Goal: Task Accomplishment & Management: Complete application form

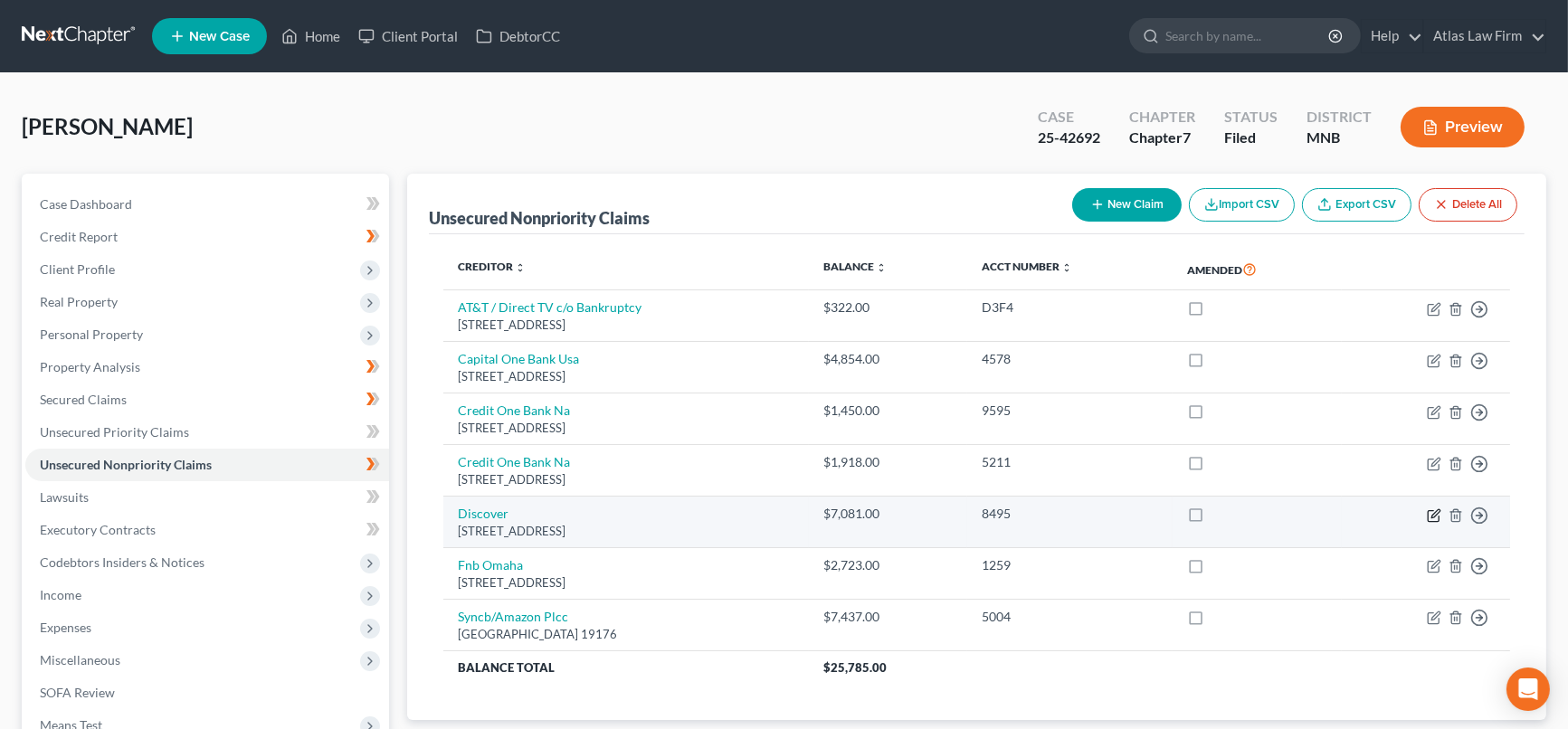
click at [1433, 516] on icon "button" at bounding box center [1434, 515] width 14 height 14
select select "46"
select select "2"
select select "0"
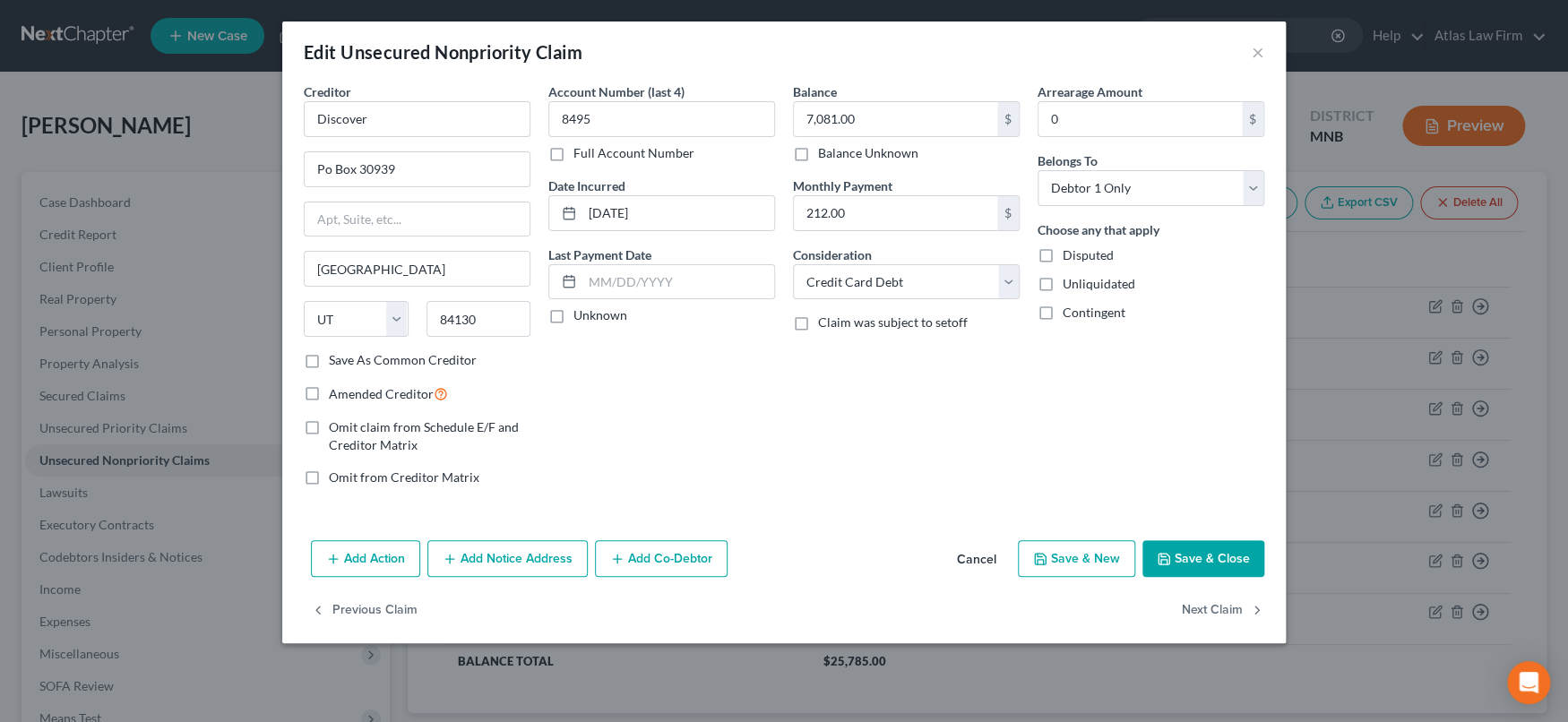
click at [537, 566] on button "Add Notice Address" at bounding box center [507, 559] width 160 height 38
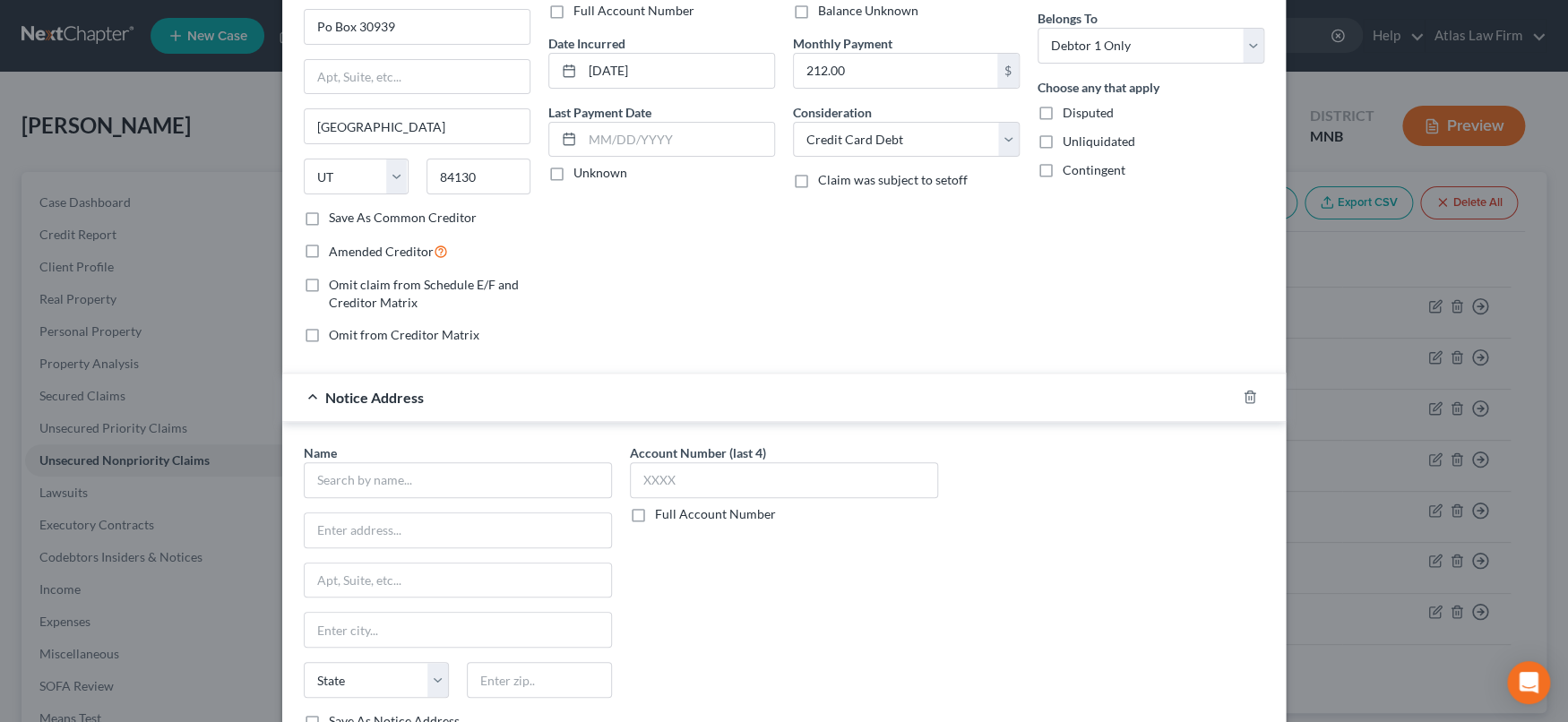
scroll to position [199, 0]
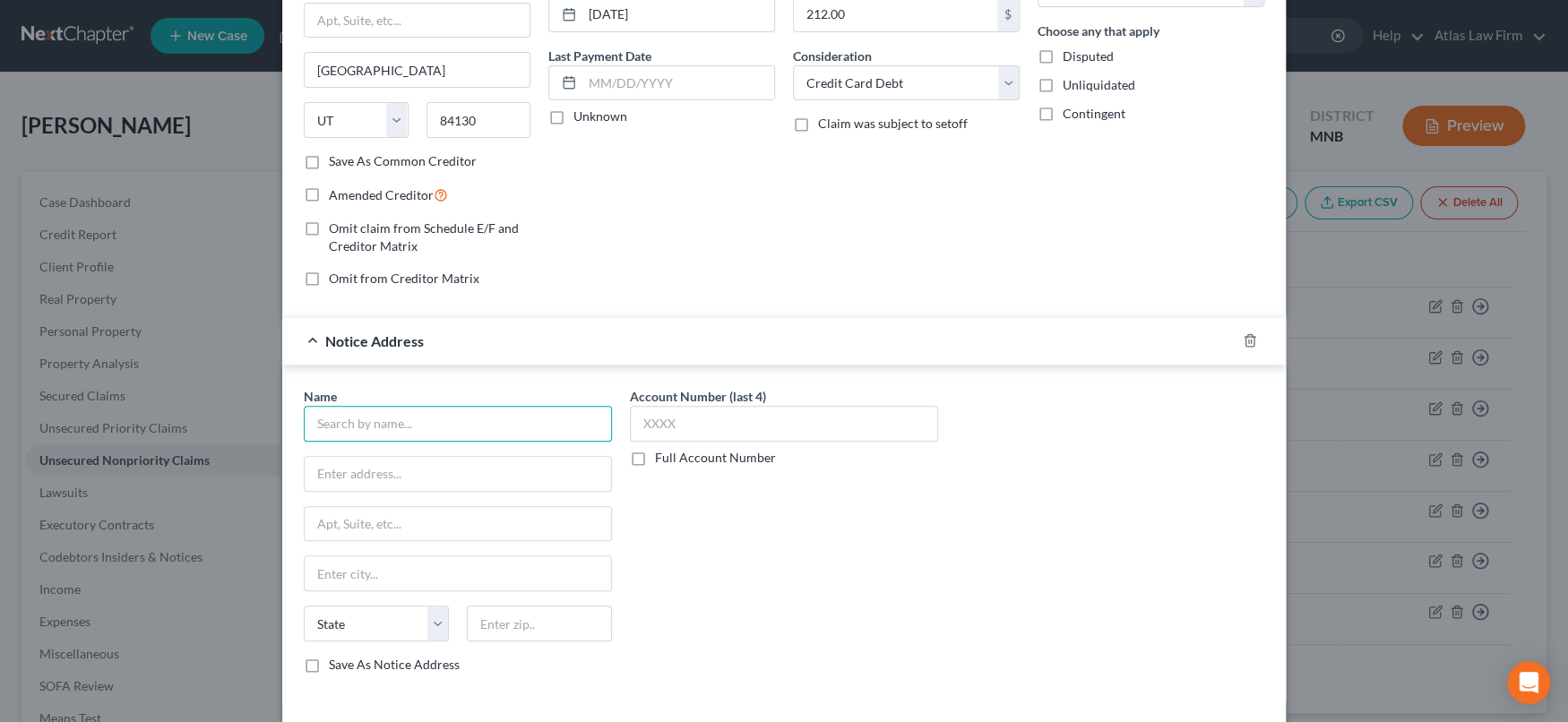
click at [542, 429] on input "text" at bounding box center [458, 424] width 309 height 36
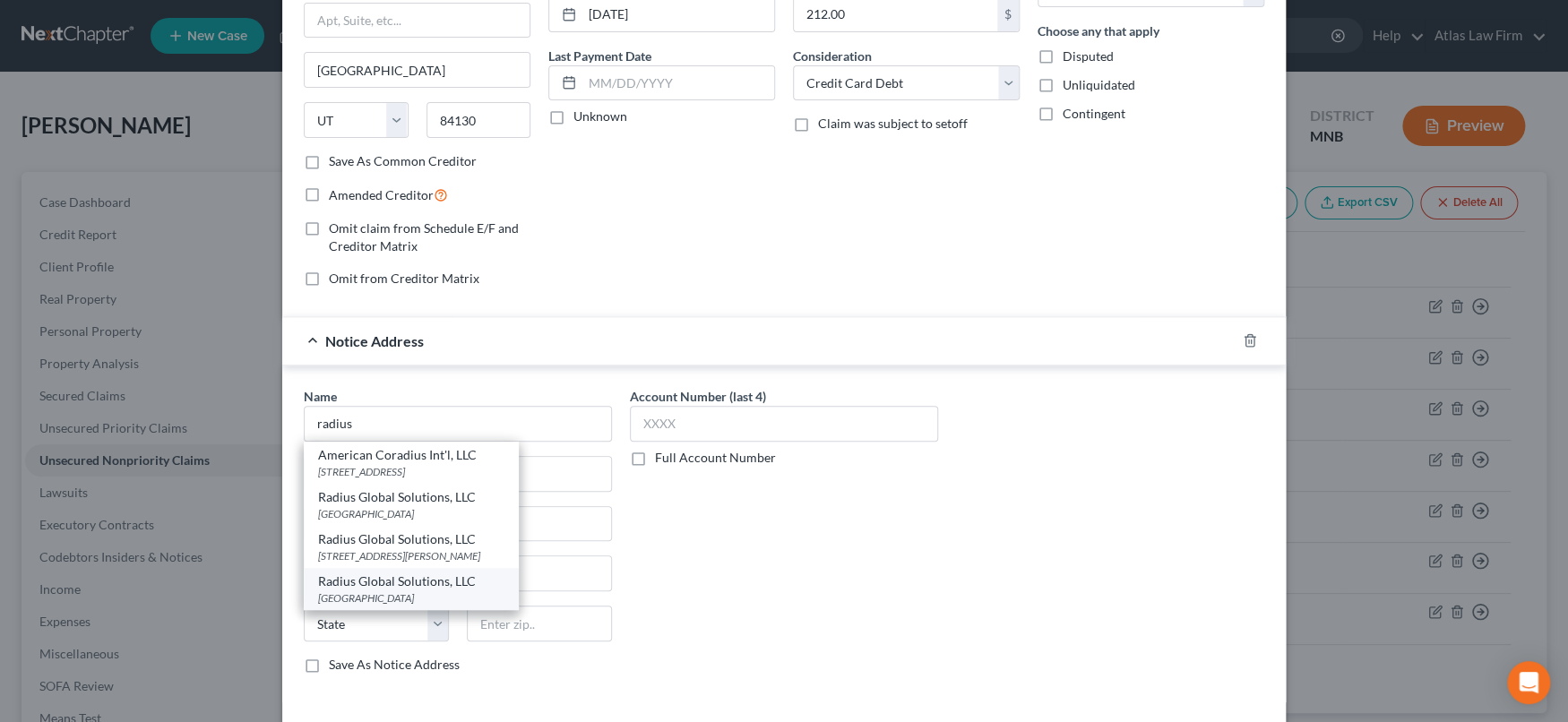
click at [429, 594] on div "PO Box 390846, Minneapolis, MN 55439" at bounding box center [411, 598] width 187 height 15
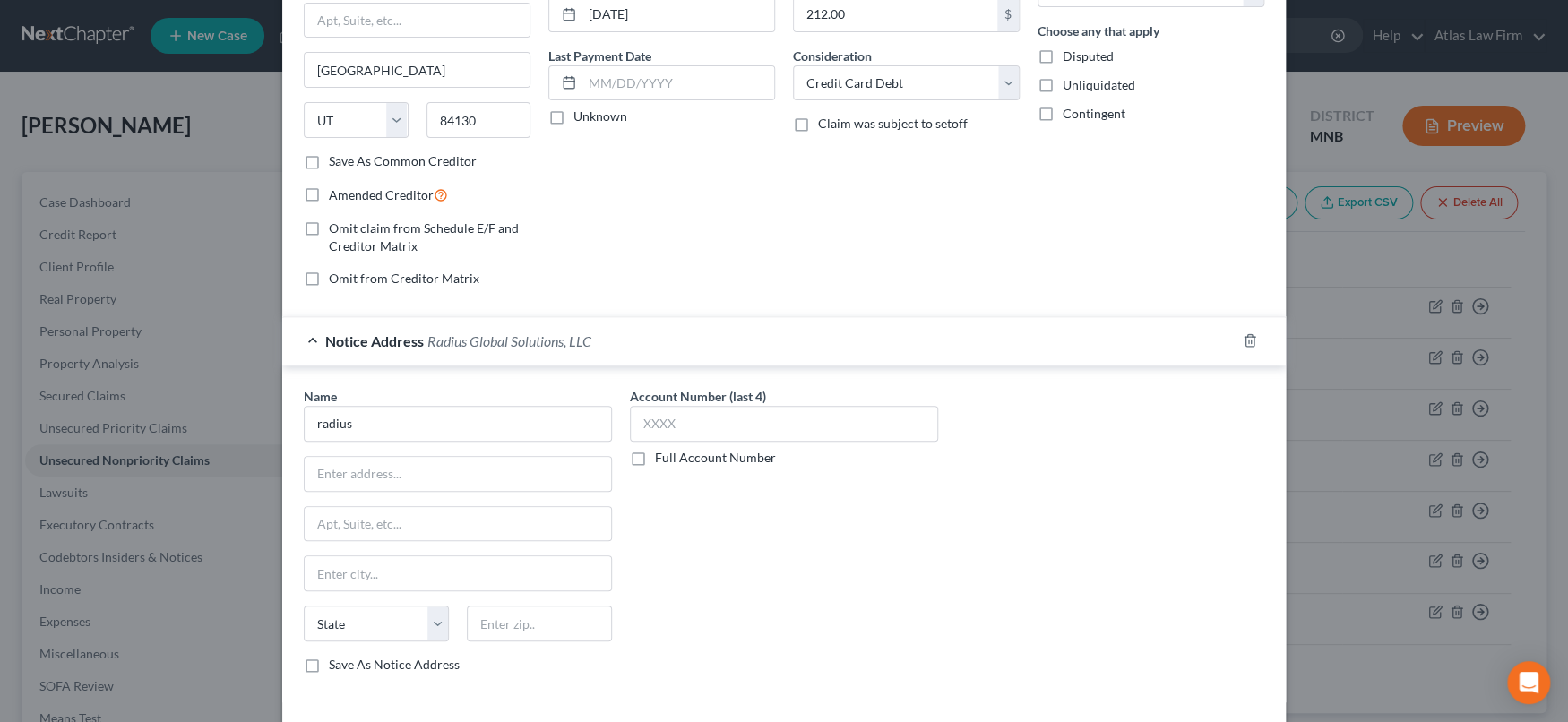
type input "Radius Global Solutions, LLC"
type input "PO Box 390846"
type input "[GEOGRAPHIC_DATA]"
select select "24"
type input "55439"
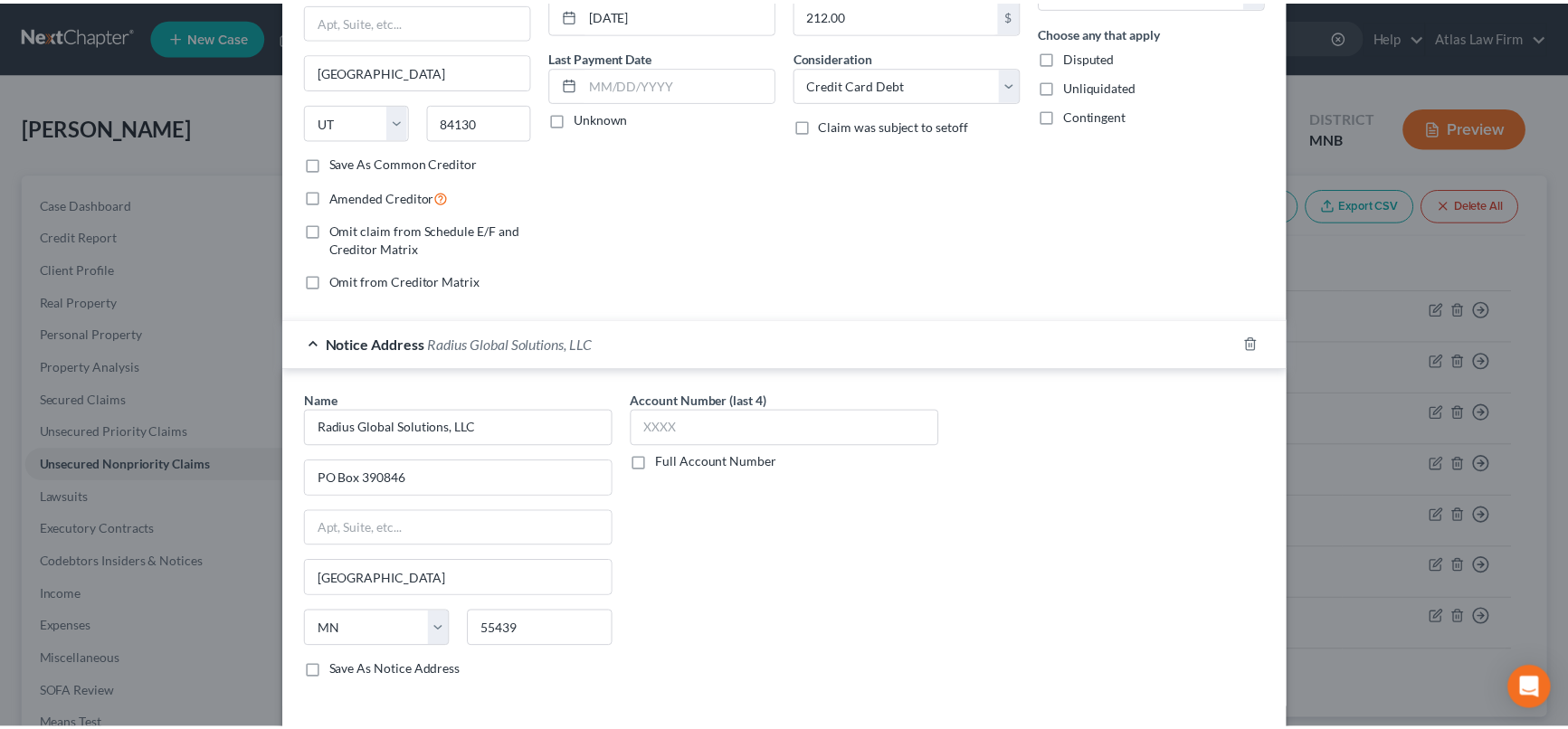
scroll to position [330, 0]
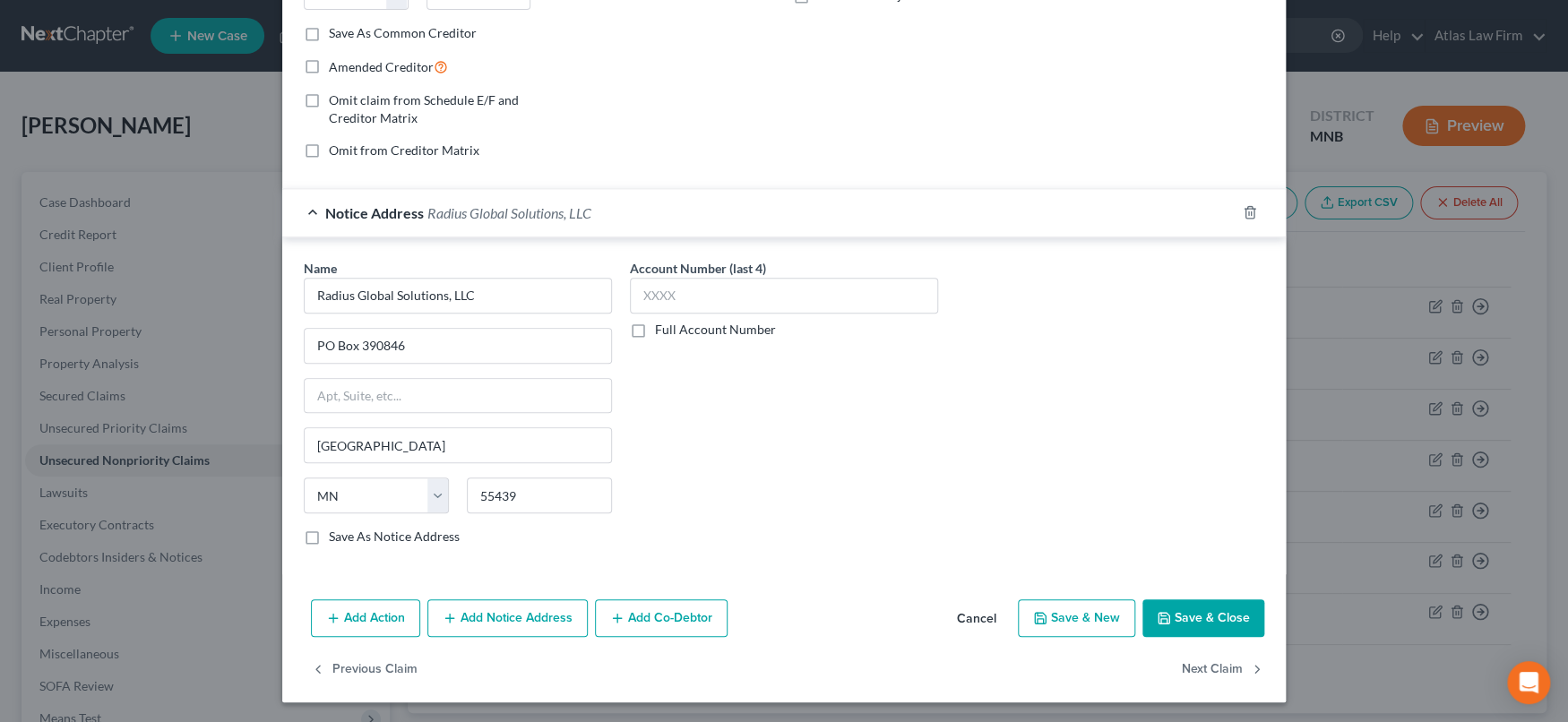
click at [1178, 609] on button "Save & Close" at bounding box center [1203, 618] width 122 height 38
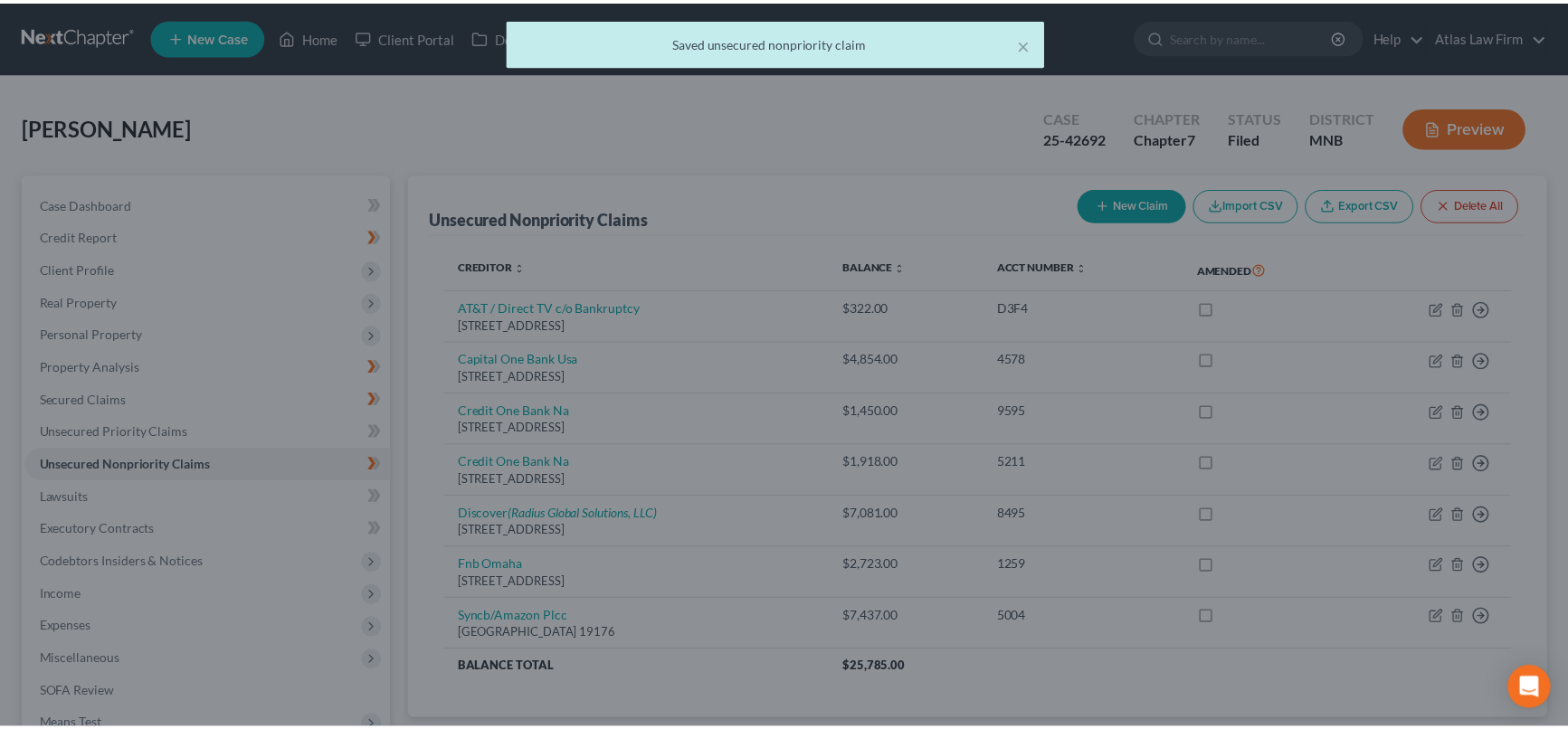
scroll to position [0, 0]
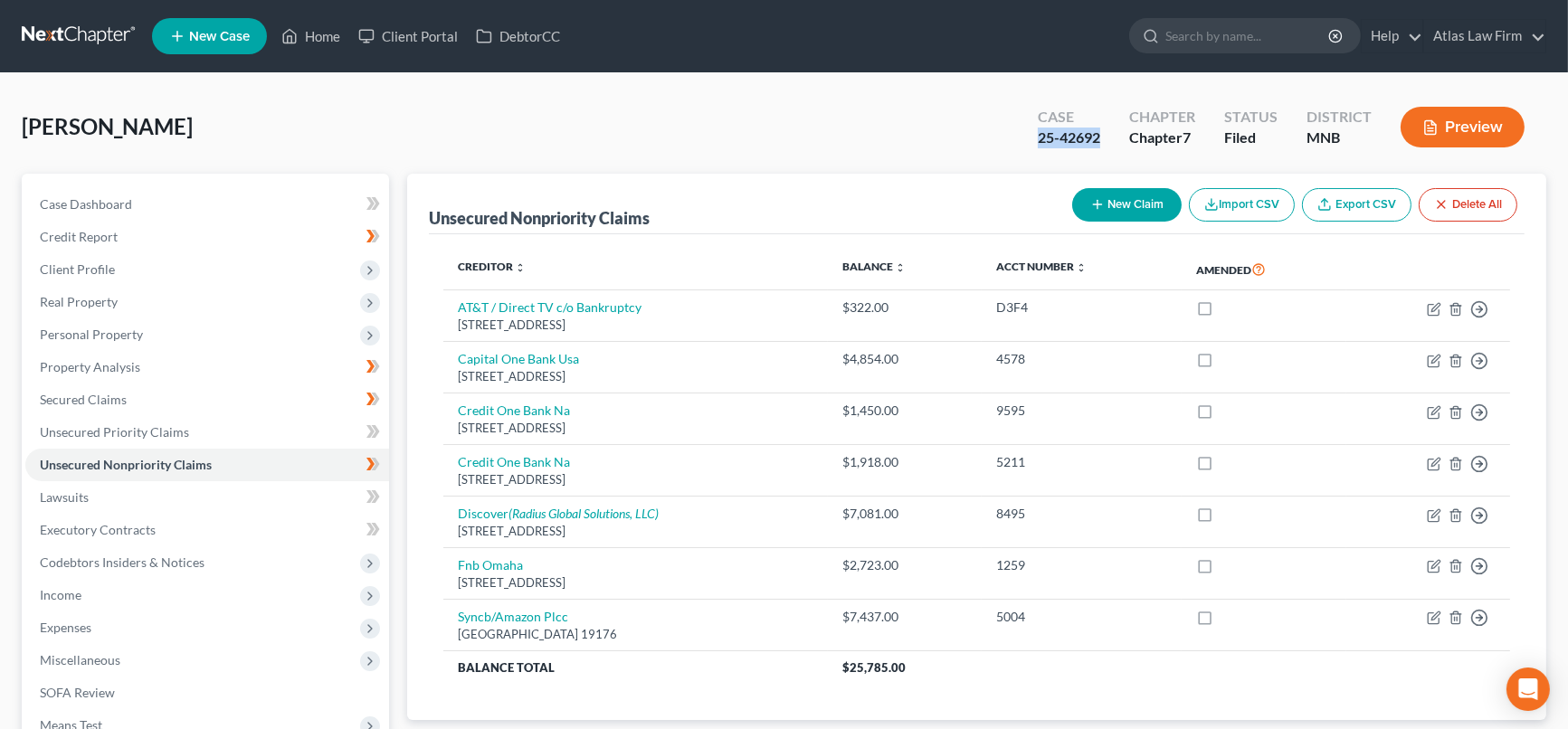
drag, startPoint x: 1115, startPoint y: 139, endPoint x: 1041, endPoint y: 136, distance: 74.1
click at [1041, 136] on div "Case 25-42692" at bounding box center [1069, 129] width 92 height 53
copy div "25-42692"
click at [323, 42] on link "Home" at bounding box center [311, 36] width 77 height 32
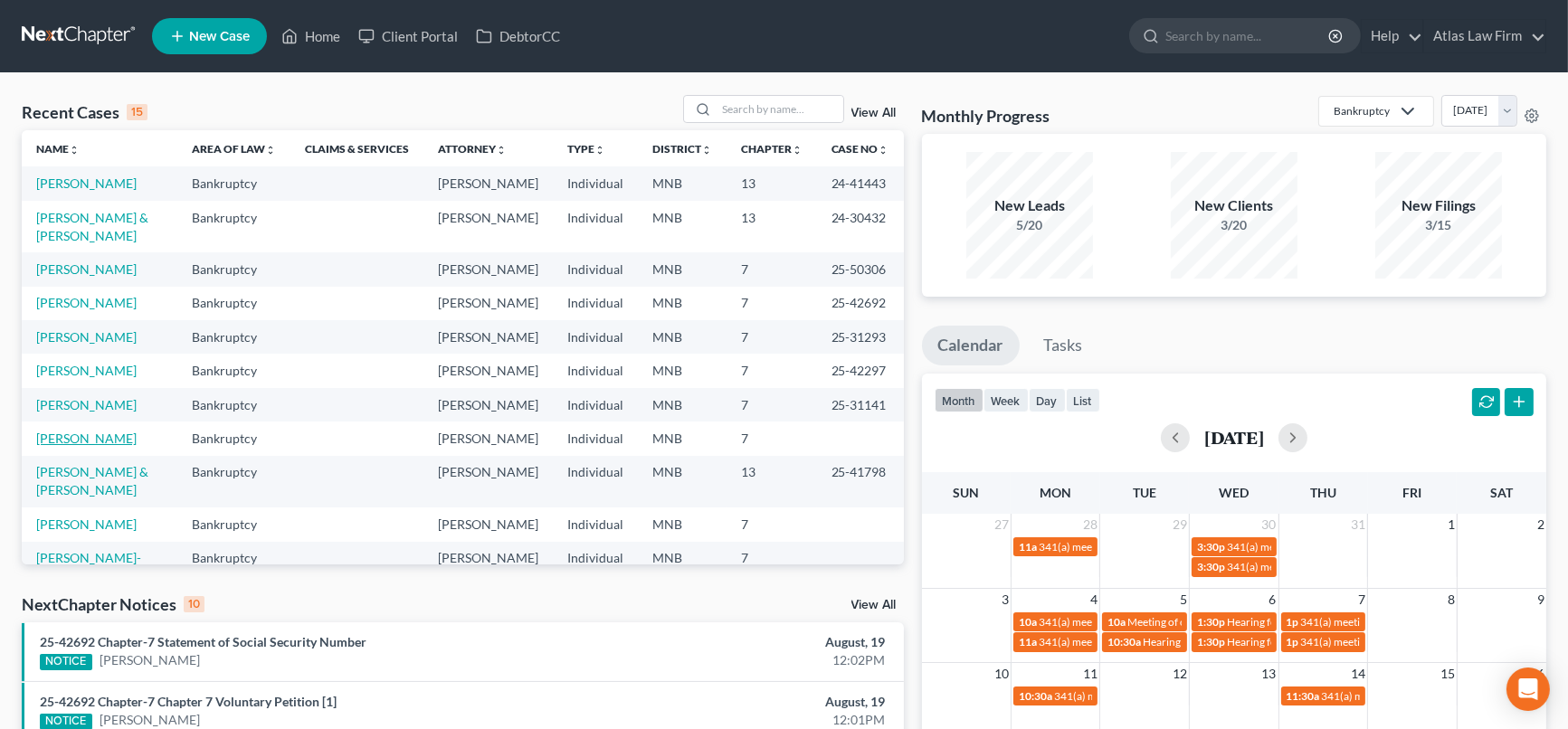
click at [99, 446] on link "[PERSON_NAME]" at bounding box center [86, 438] width 100 height 15
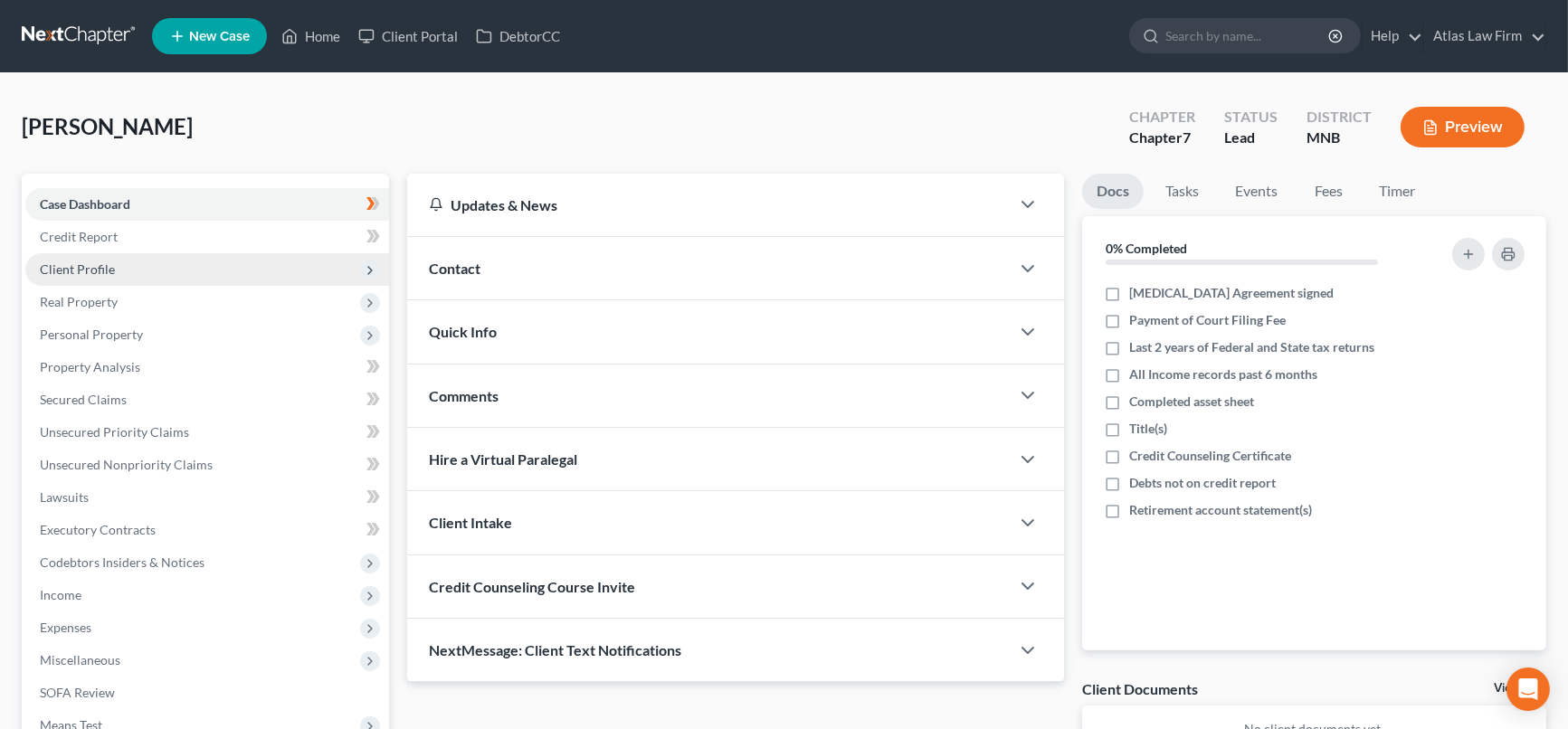
click at [71, 270] on span "Client Profile" at bounding box center [77, 269] width 75 height 15
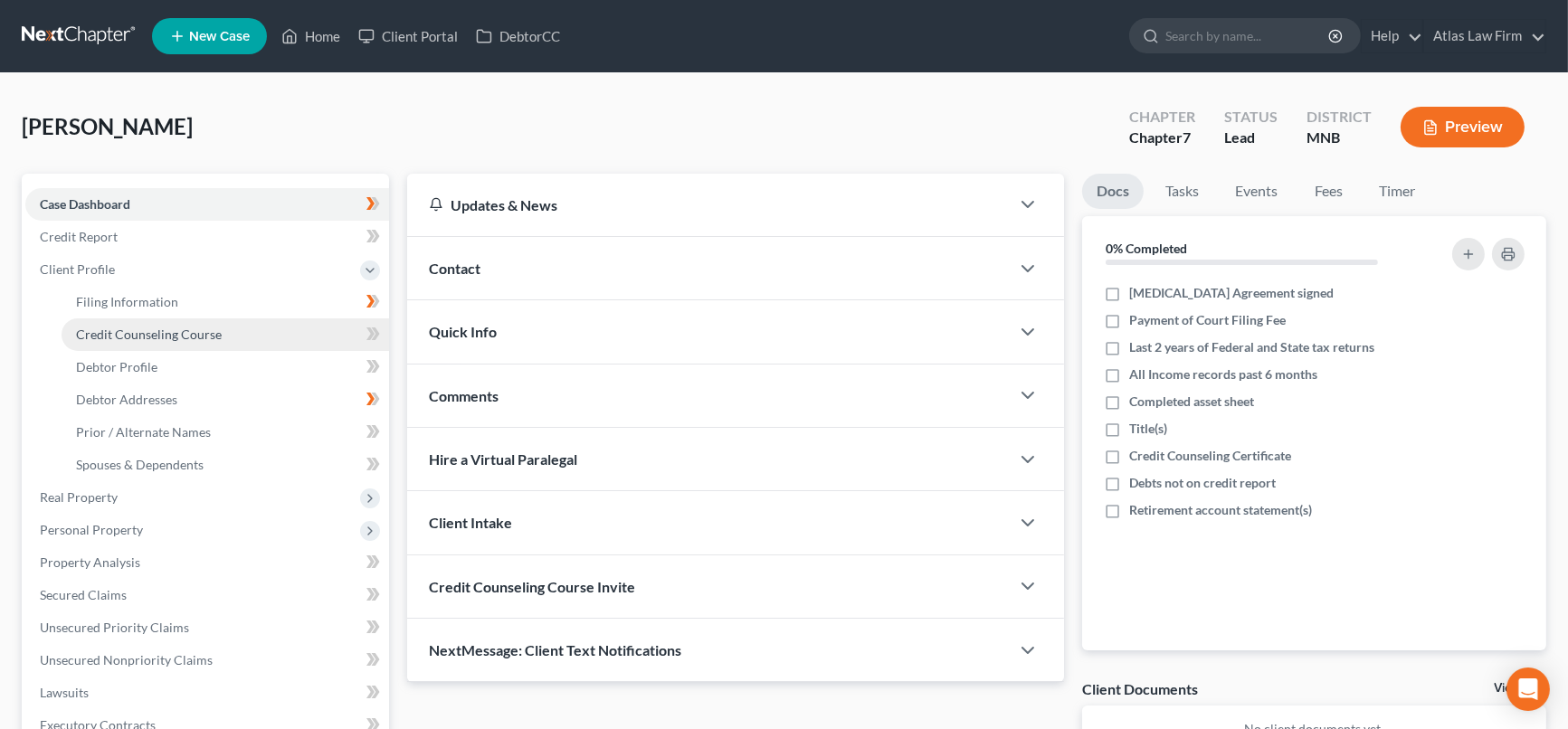
click at [154, 340] on link "Credit Counseling Course" at bounding box center [225, 334] width 328 height 32
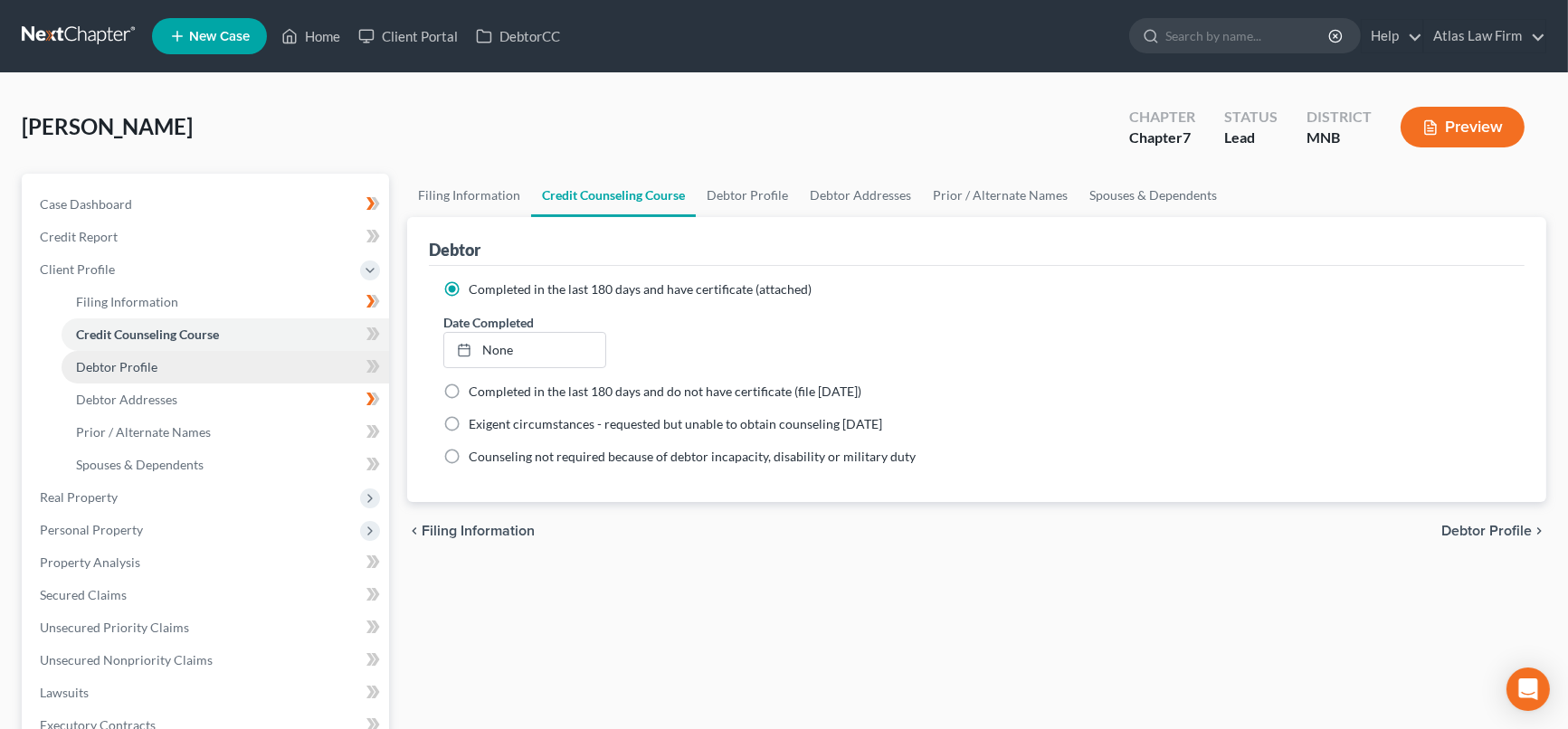
click at [203, 369] on link "Debtor Profile" at bounding box center [225, 367] width 328 height 32
select select "0"
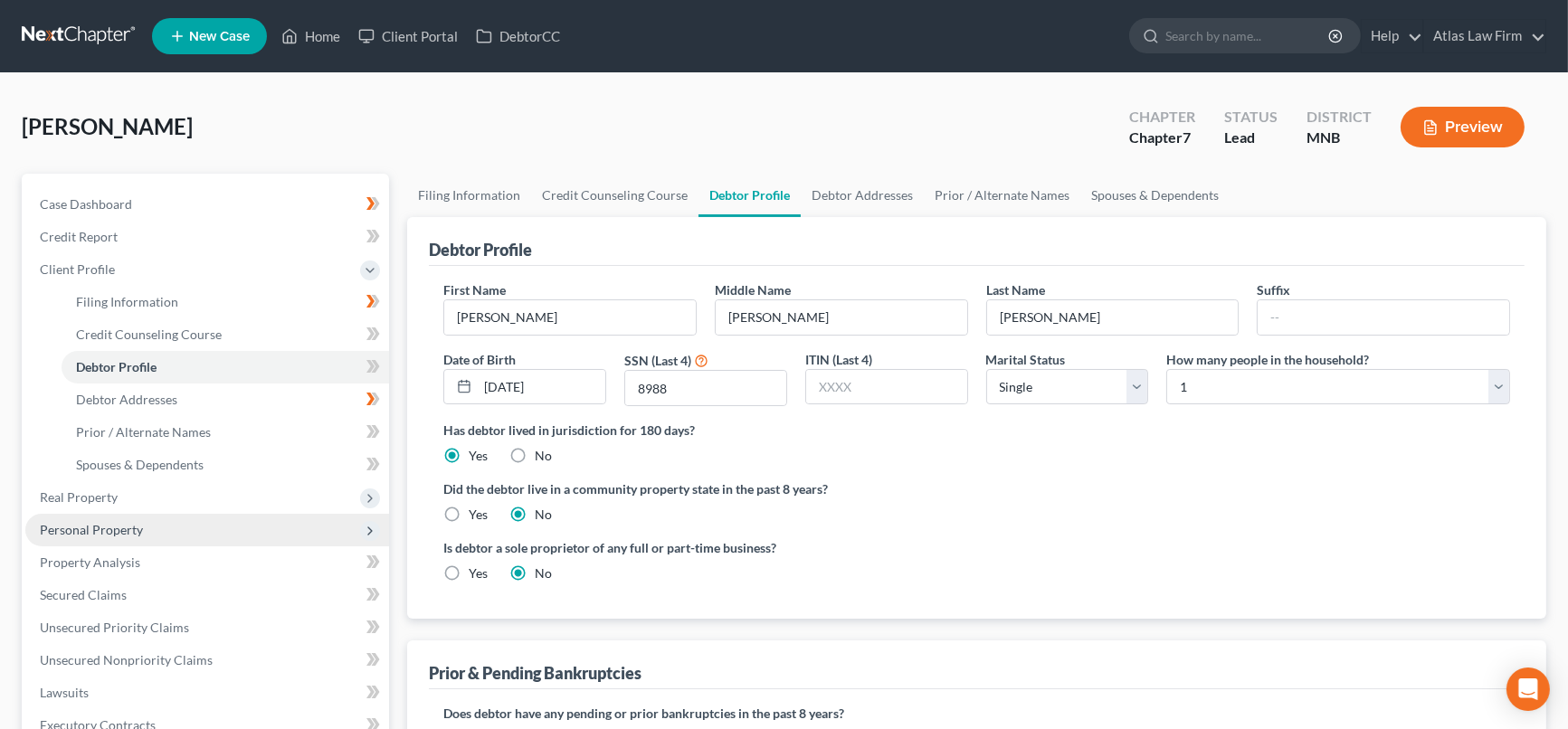
scroll to position [201, 0]
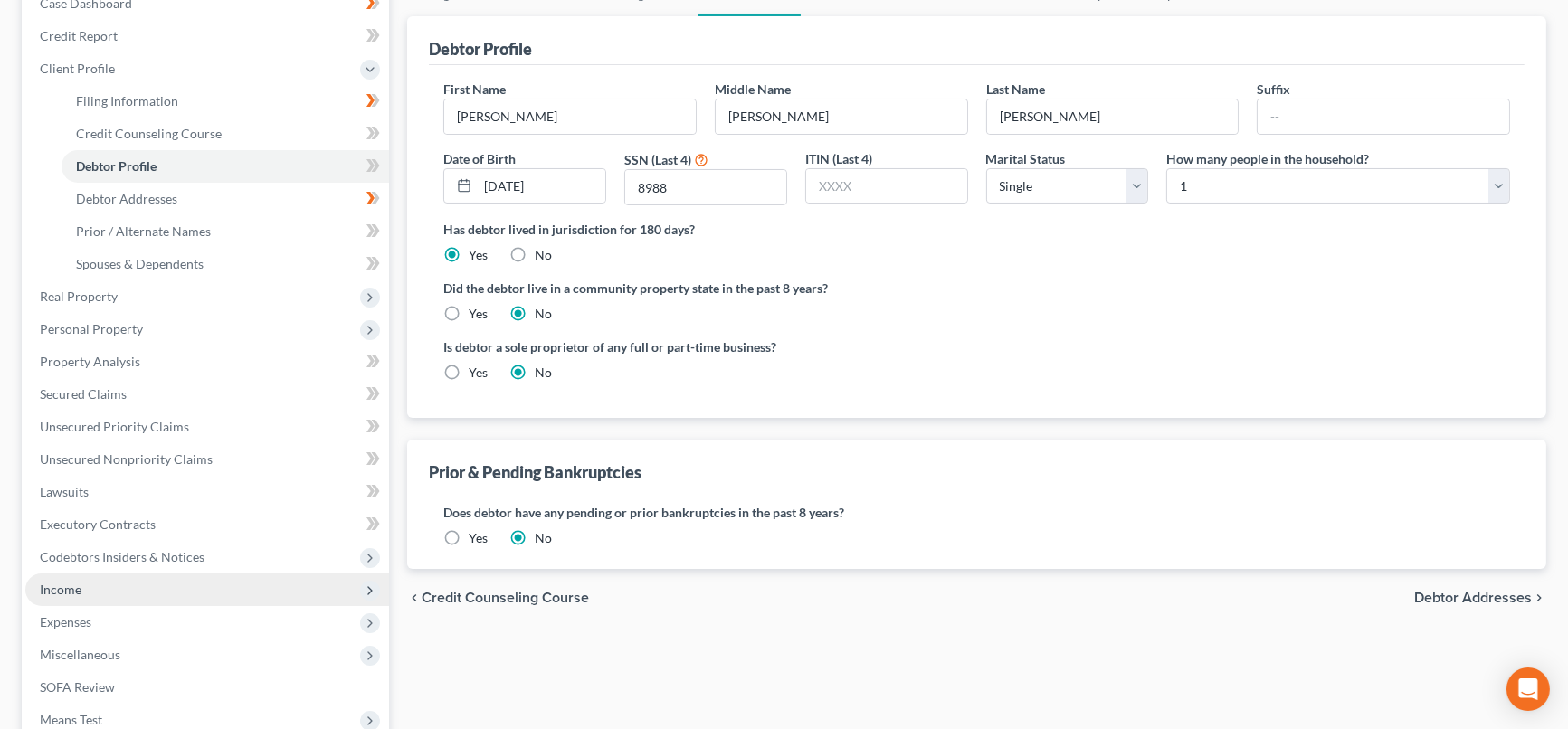
click at [80, 583] on span "Income" at bounding box center [207, 590] width 364 height 32
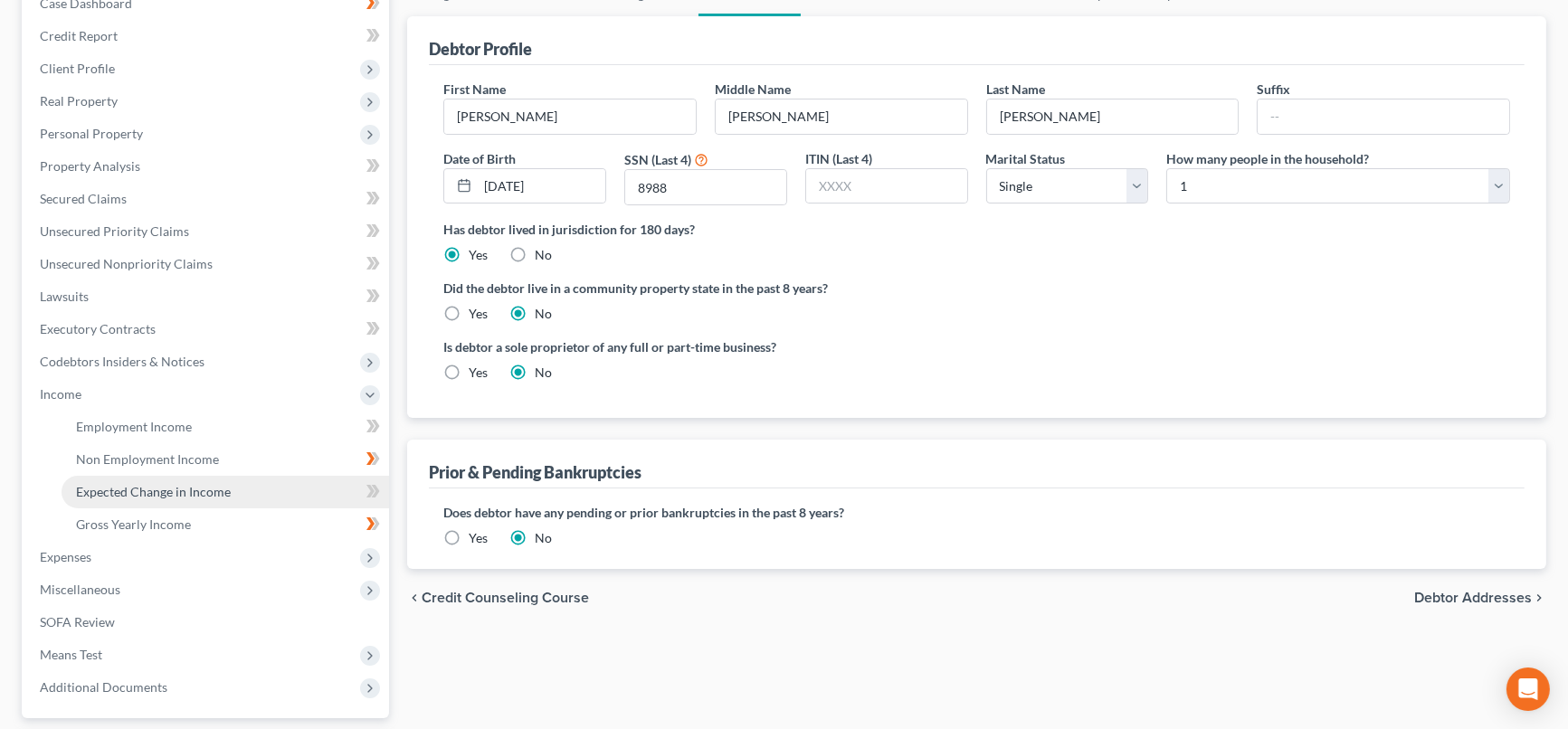
click at [203, 497] on link "Expected Change in Income" at bounding box center [225, 492] width 328 height 32
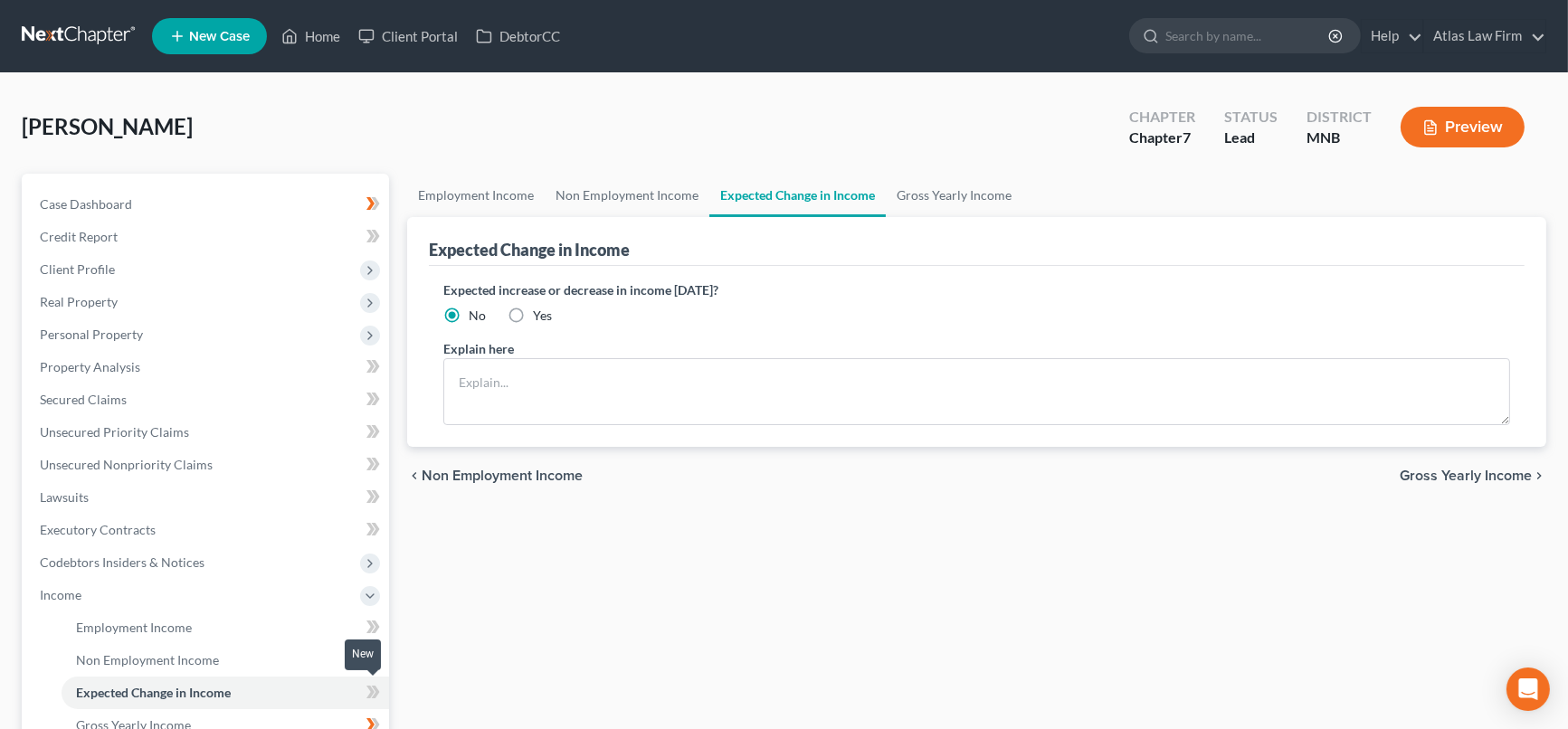
click at [372, 689] on icon at bounding box center [370, 691] width 9 height 12
click at [584, 392] on textarea at bounding box center [976, 391] width 1067 height 67
click at [702, 393] on textarea at bounding box center [976, 391] width 1067 height 67
paste textarea "Ameriprise retirement income endied in April was $2,000"
click at [523, 378] on textarea "Ameriprise retirement income endied in April was $2,000" at bounding box center [976, 391] width 1067 height 67
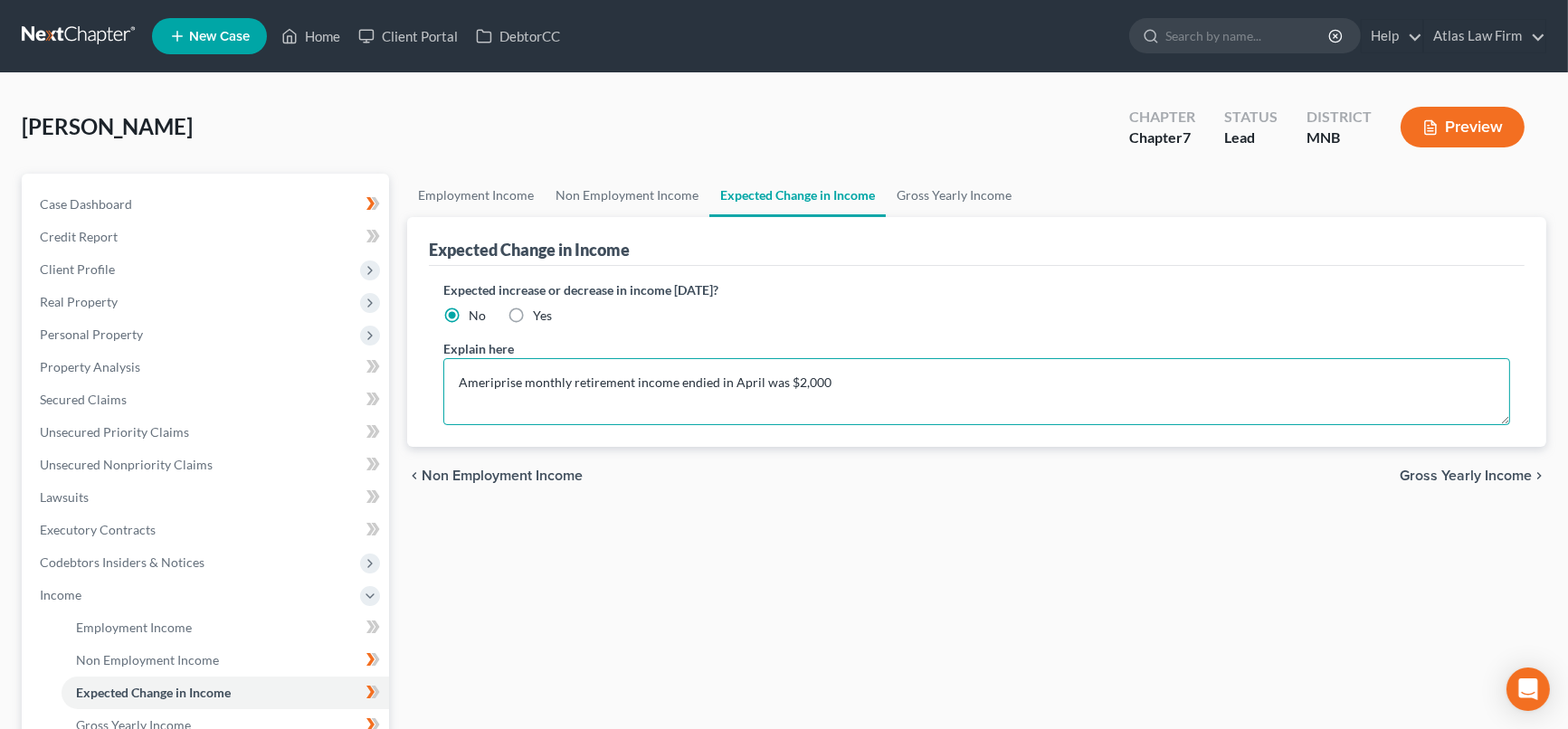
drag, startPoint x: 523, startPoint y: 376, endPoint x: 579, endPoint y: 377, distance: 56.0
click at [523, 375] on textarea "Ameriprise monthly retirement income endied in April was $2,000" at bounding box center [976, 391] width 1067 height 67
click at [747, 382] on textarea "Ameriprise $2000 monthly retirement income endied in April was $2,000" at bounding box center [976, 391] width 1067 height 67
drag, startPoint x: 794, startPoint y: 375, endPoint x: 892, endPoint y: 378, distance: 98.0
click at [889, 382] on textarea "Ameriprise $2000 monthly retirement income ended in April was $2,000" at bounding box center [976, 391] width 1067 height 67
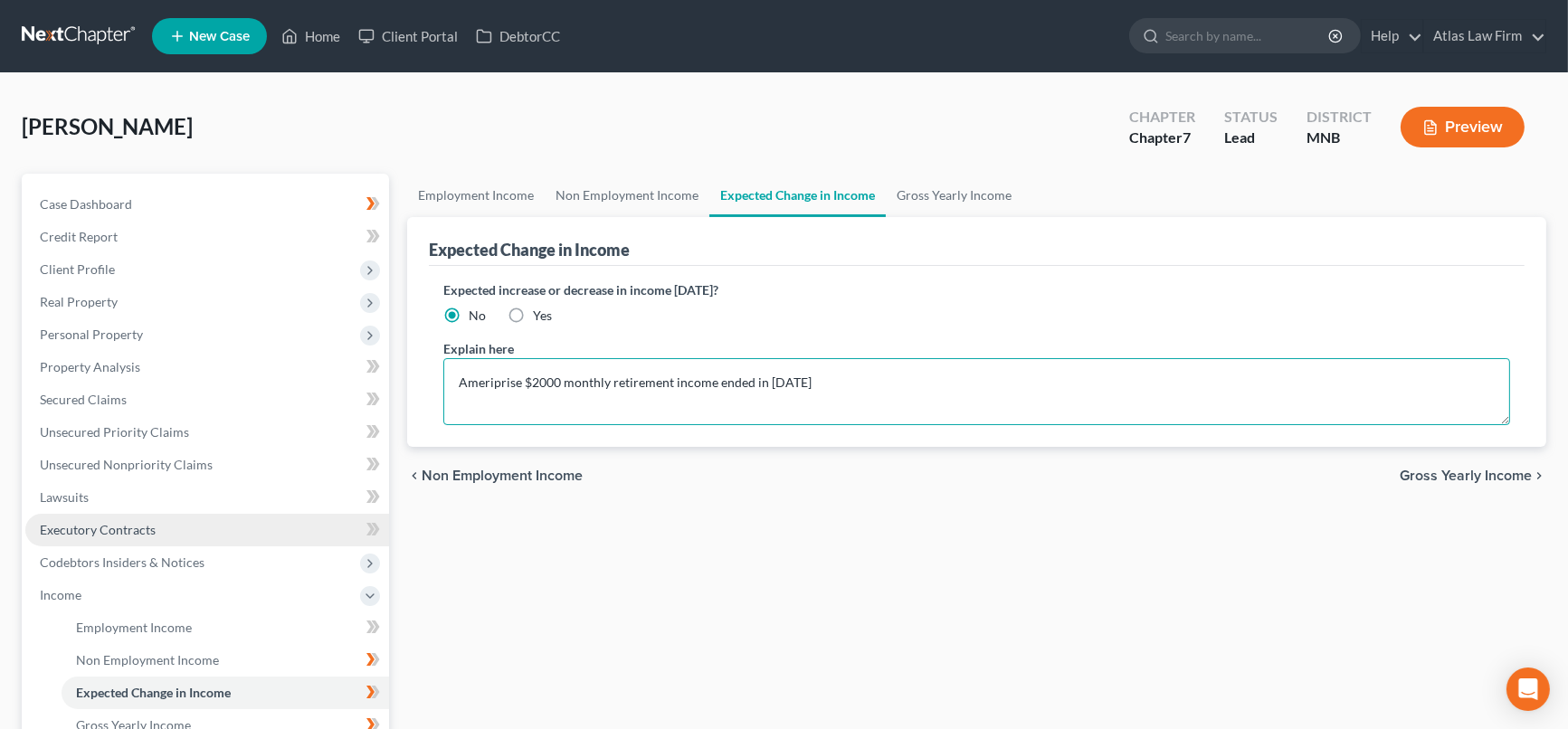
scroll to position [201, 0]
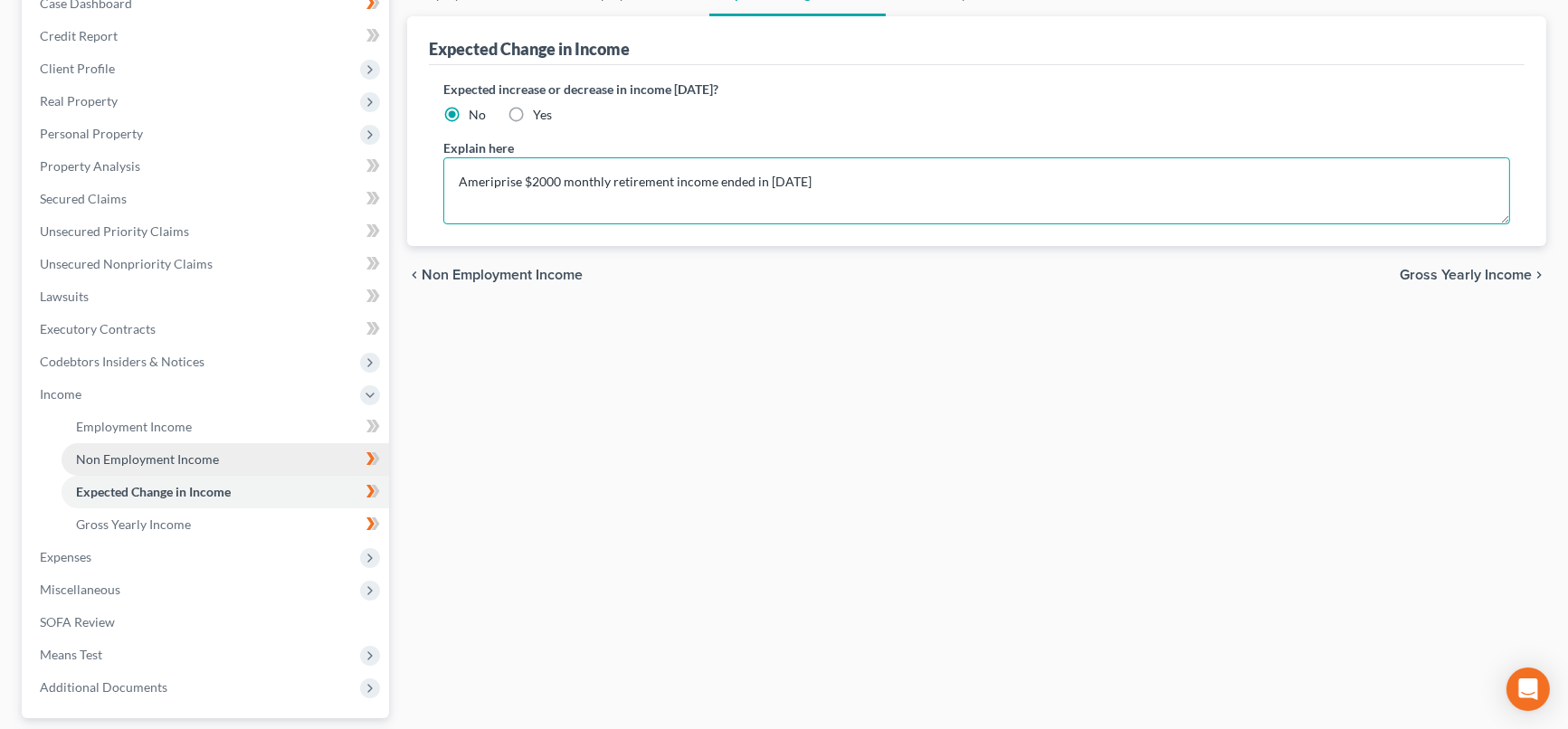
type textarea "Ameriprise $2000 monthly retirement income ended in April, 2025"
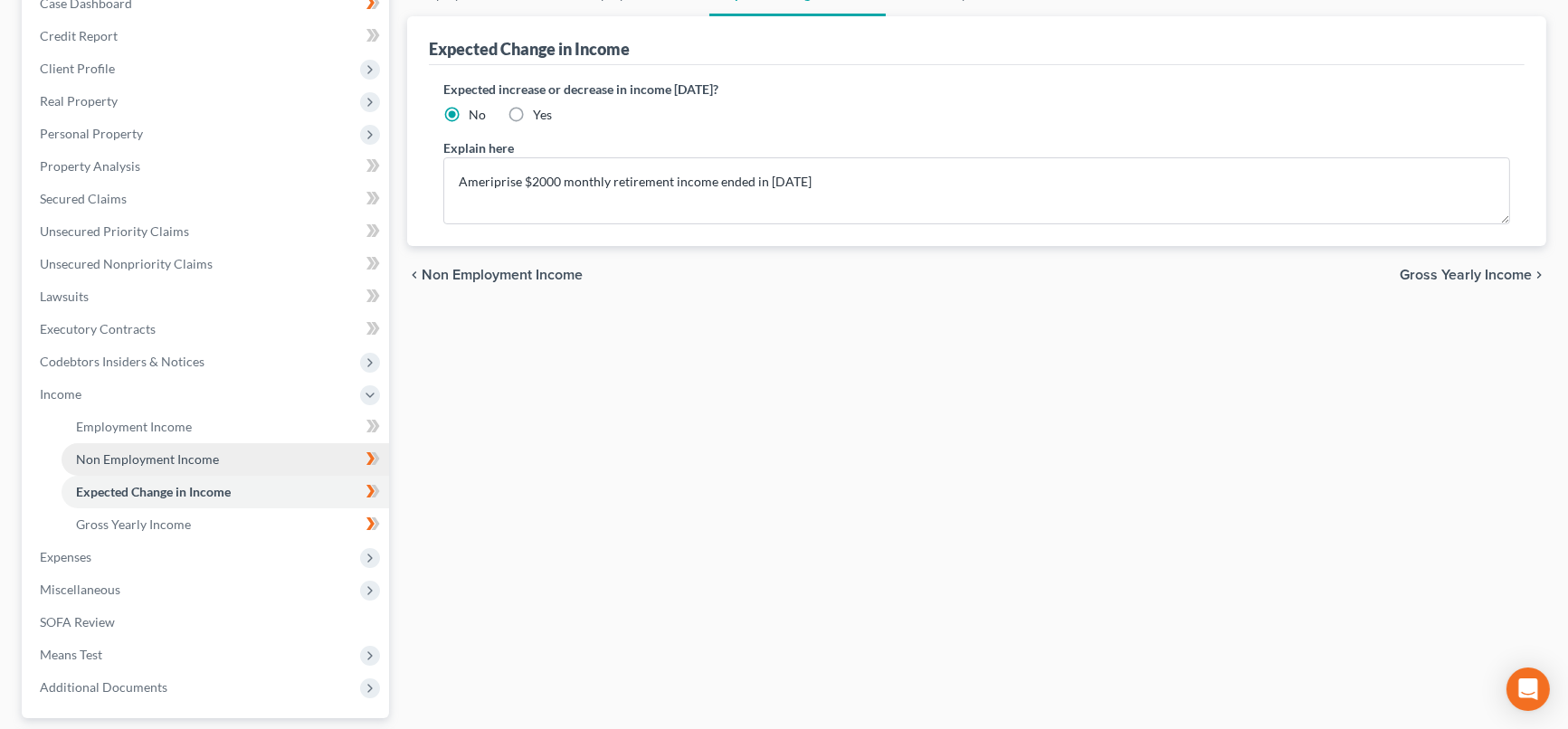
click at [216, 459] on link "Non Employment Income" at bounding box center [225, 459] width 328 height 32
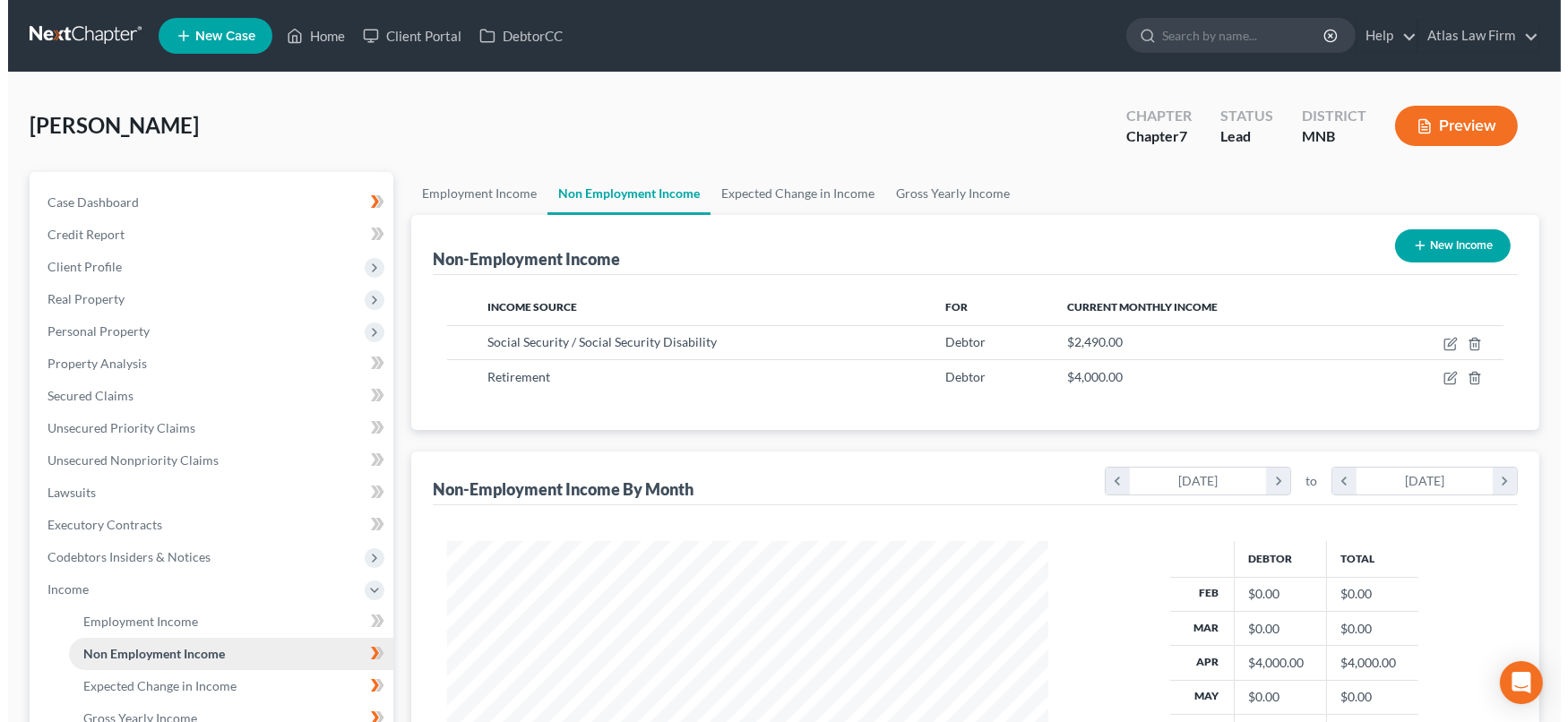
scroll to position [320, 636]
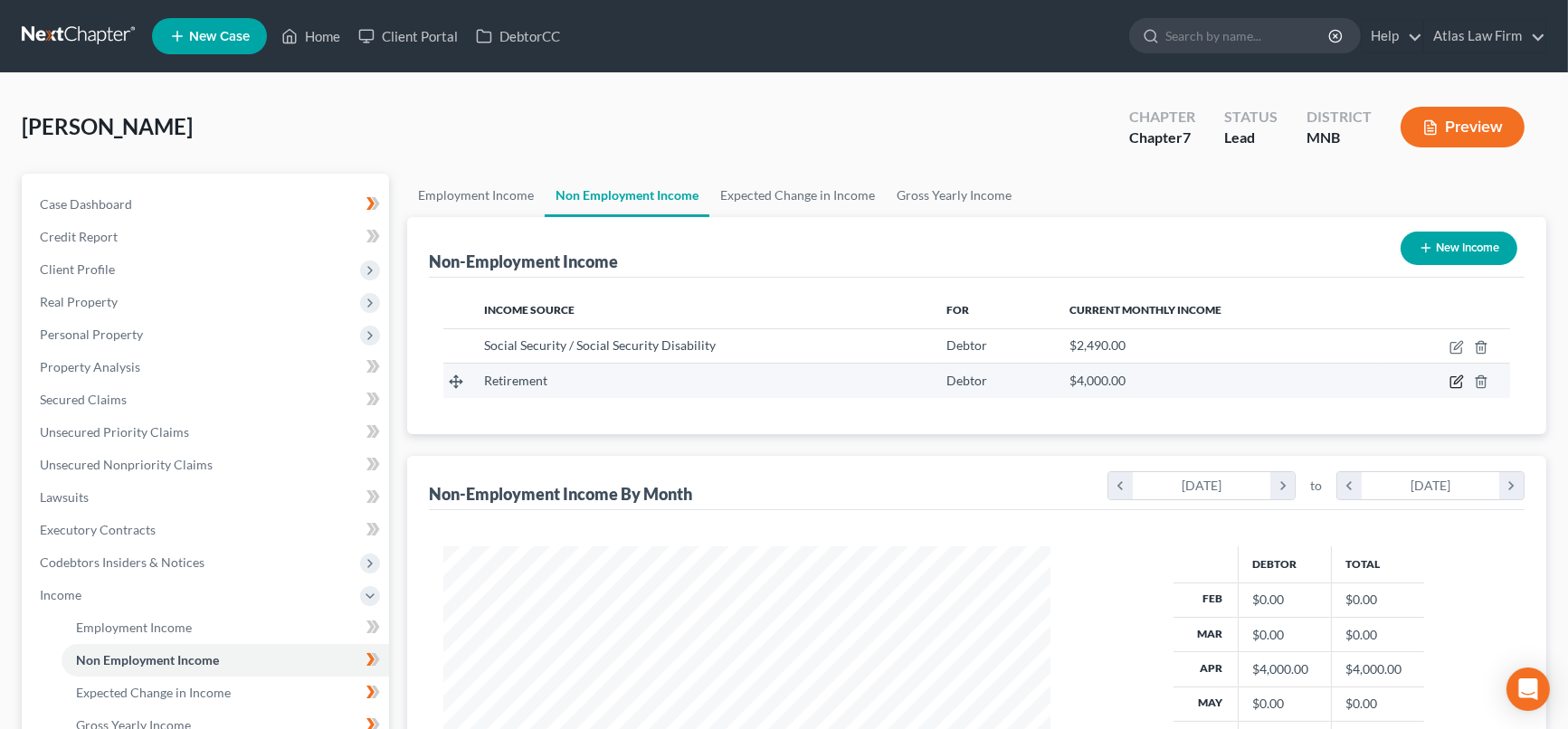
click at [1460, 380] on icon "button" at bounding box center [1456, 382] width 14 height 14
select select "3"
select select "0"
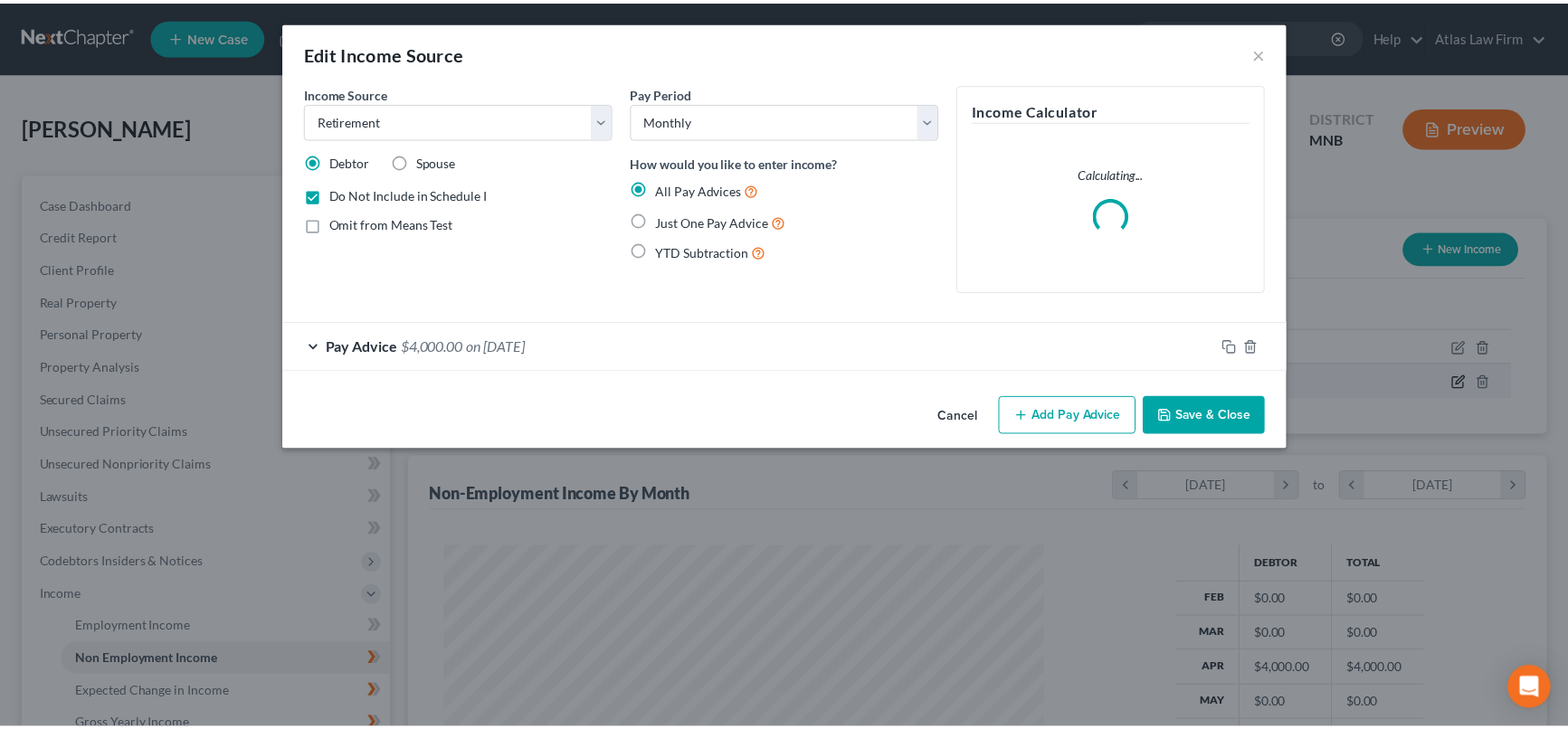
scroll to position [323, 649]
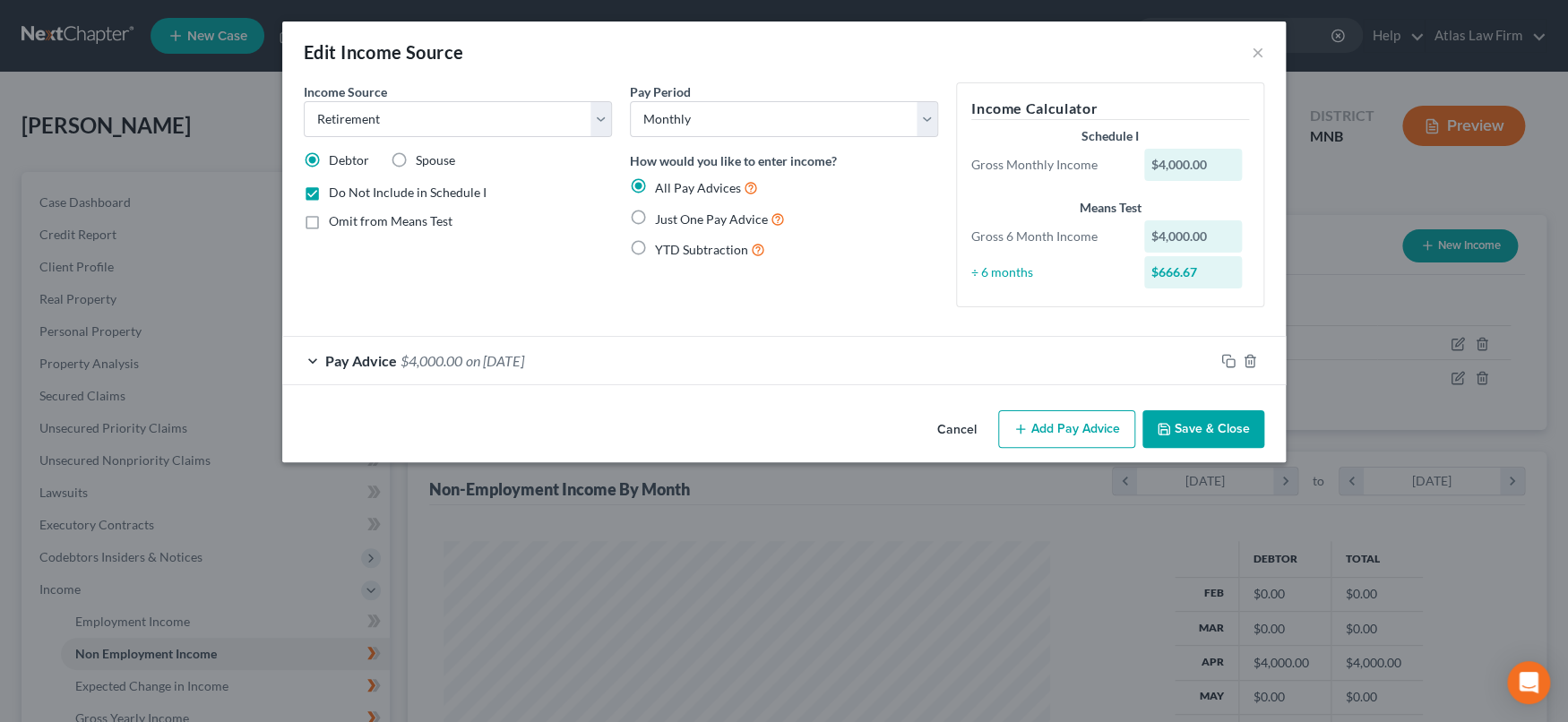
click at [489, 368] on span "on 04/30/2025" at bounding box center [495, 361] width 58 height 17
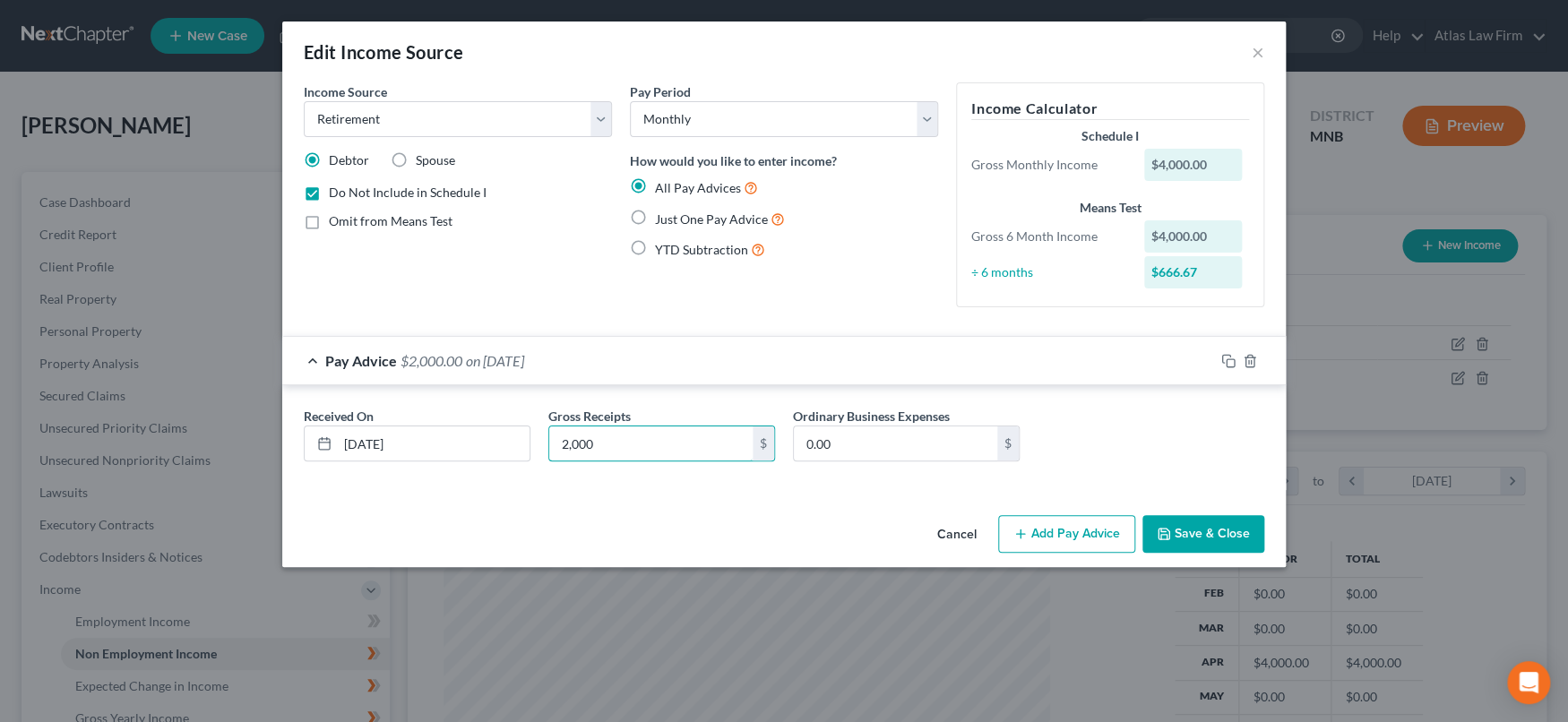
type input "2,000"
click at [1165, 529] on icon "button" at bounding box center [1163, 534] width 10 height 10
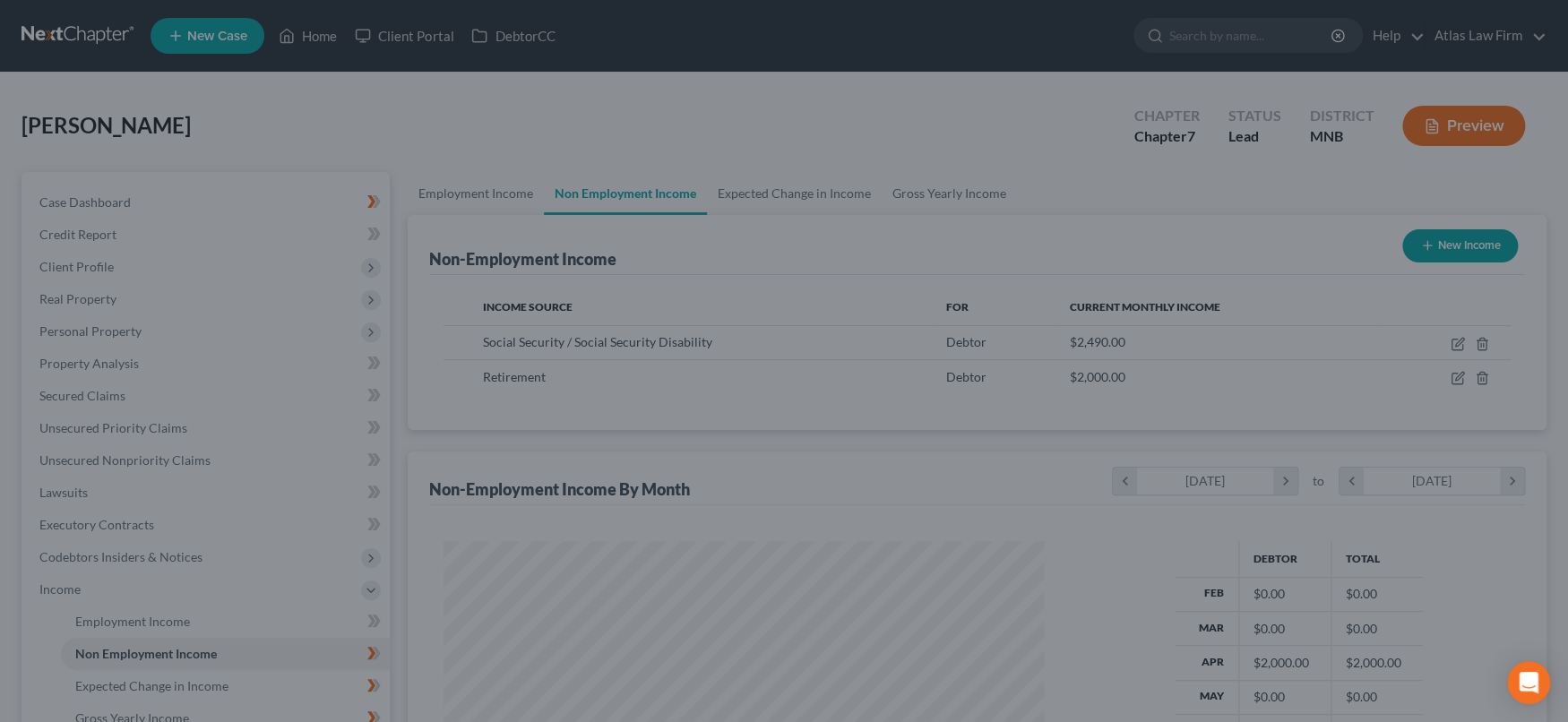
scroll to position [895618, 895431]
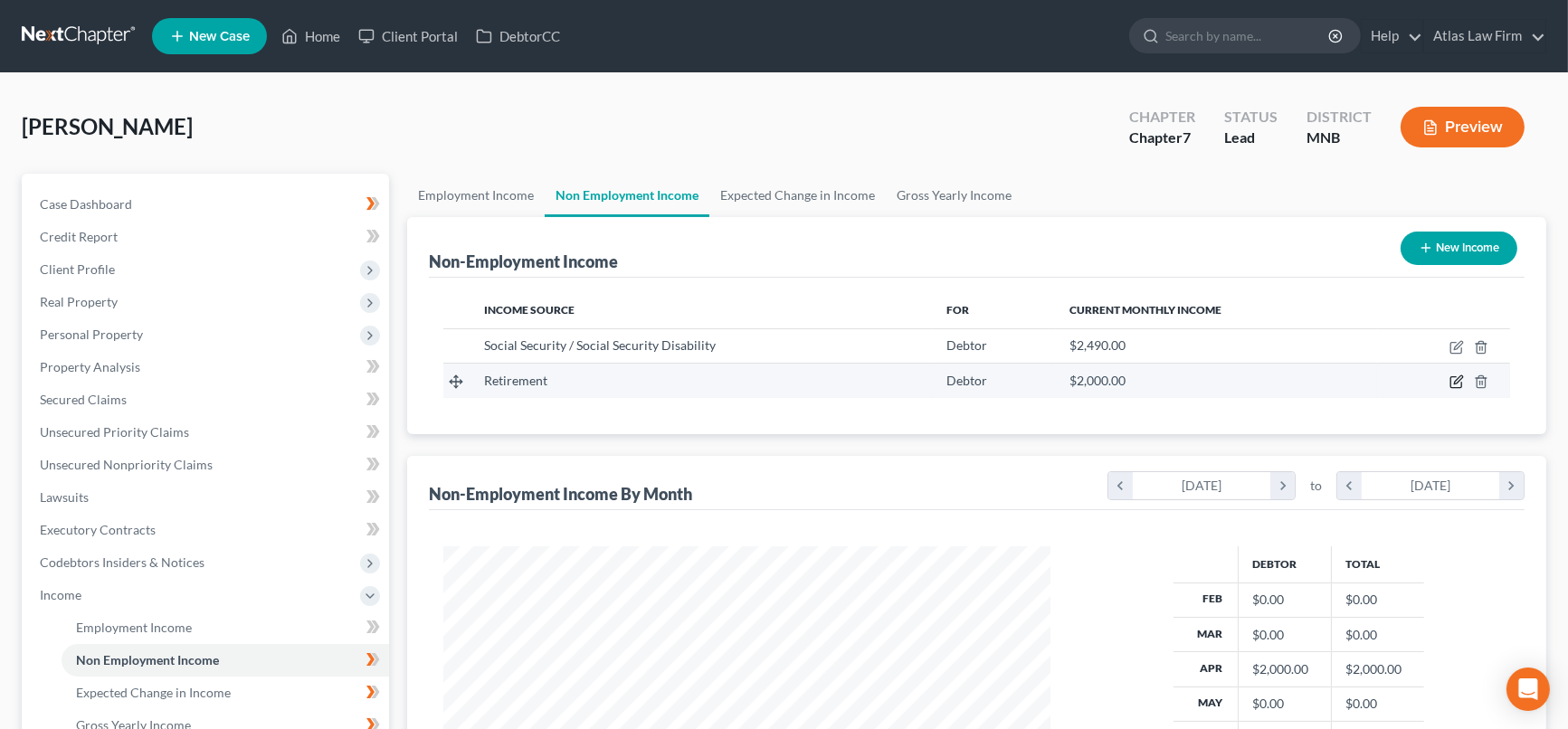
click at [1458, 382] on icon "button" at bounding box center [1456, 382] width 14 height 14
select select "3"
select select "0"
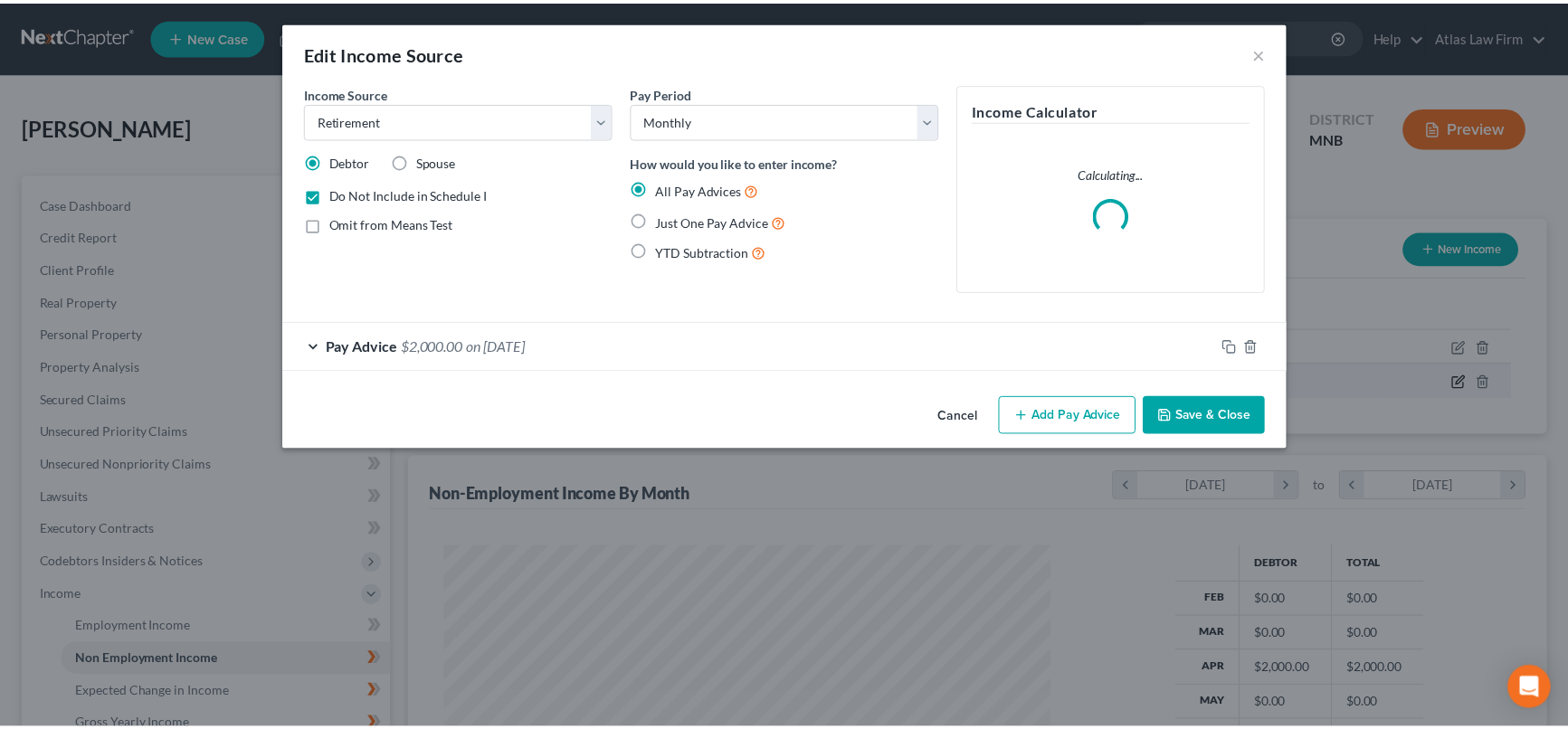
scroll to position [323, 649]
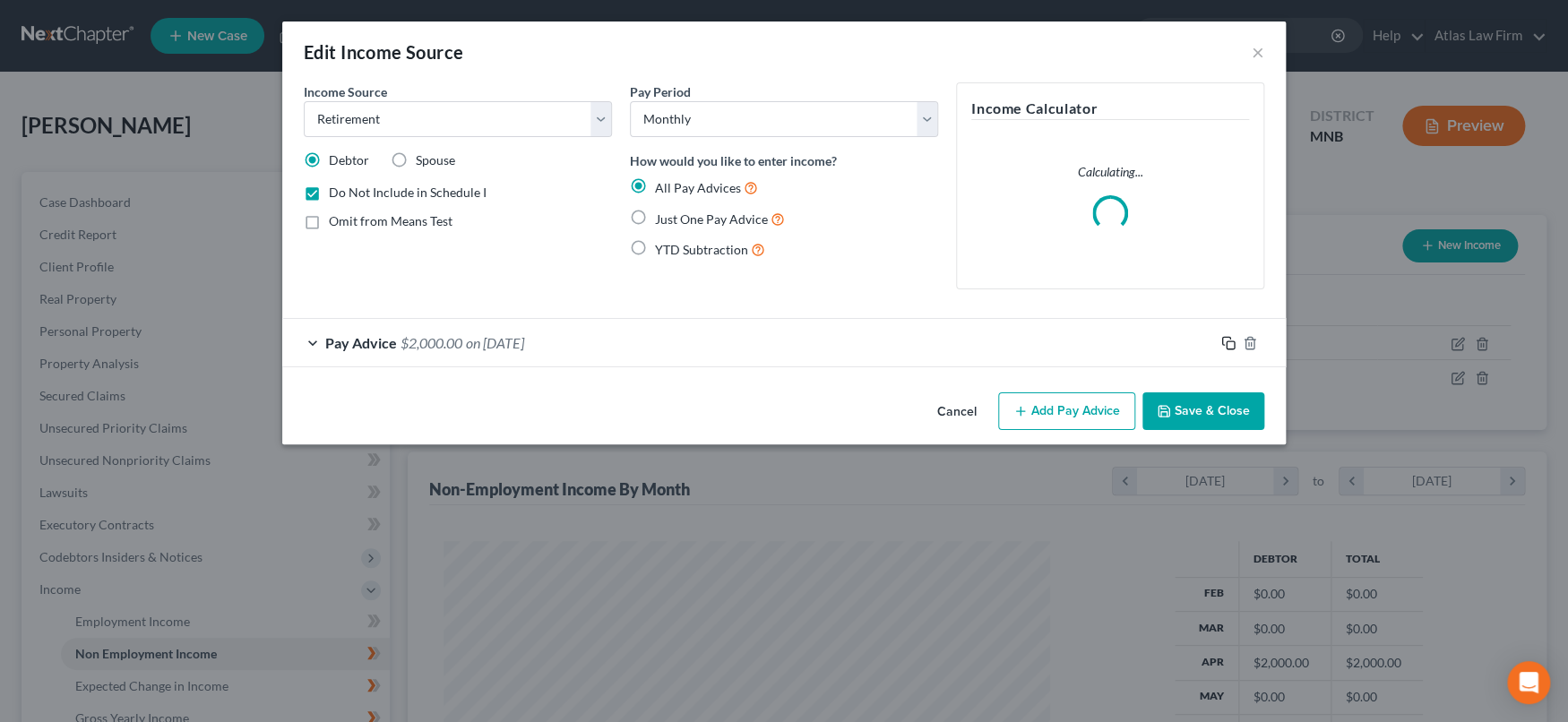
click at [1227, 341] on rect "button" at bounding box center [1230, 345] width 8 height 8
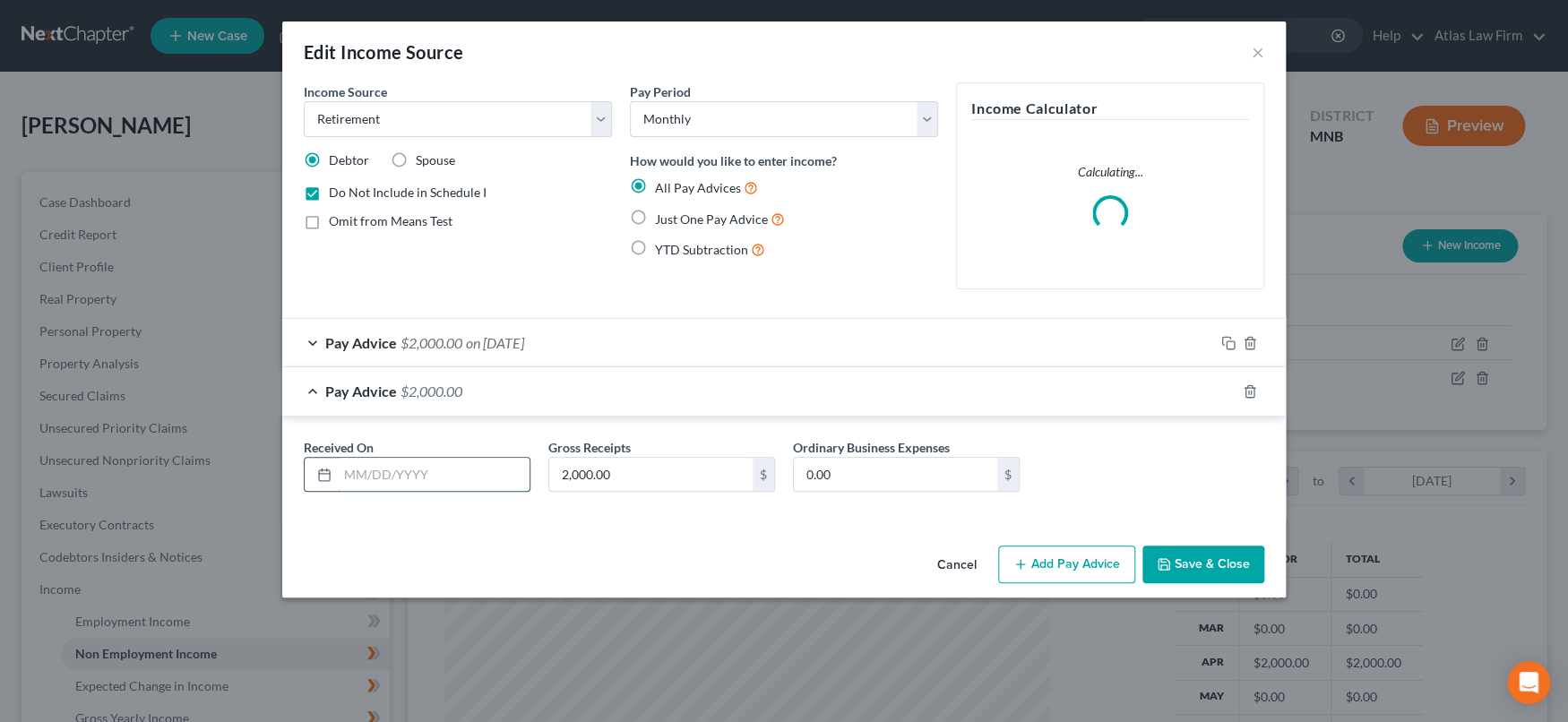
click at [506, 473] on input "text" at bounding box center [433, 474] width 191 height 34
type input "03/01/2025"
click at [1208, 564] on button "Save & Close" at bounding box center [1203, 564] width 122 height 38
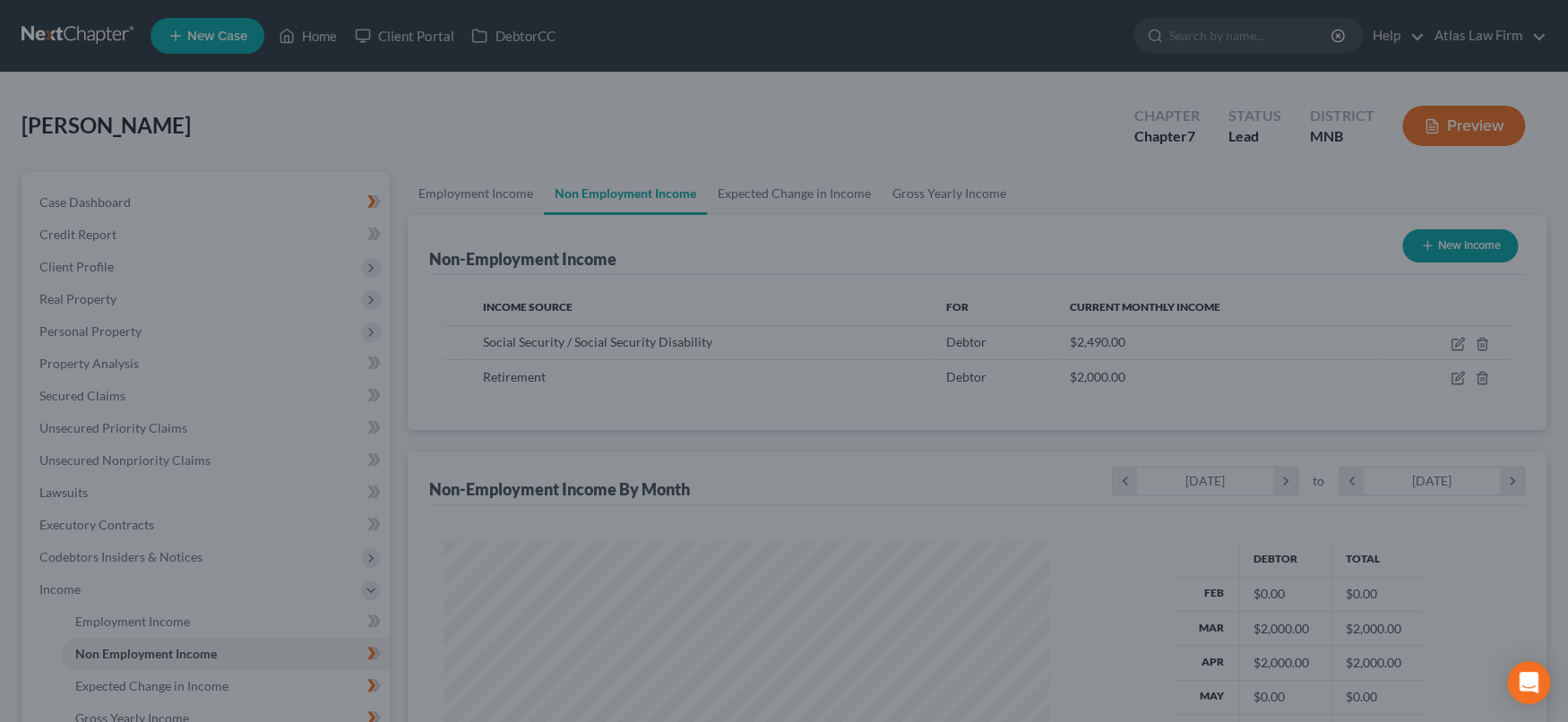
scroll to position [895618, 895431]
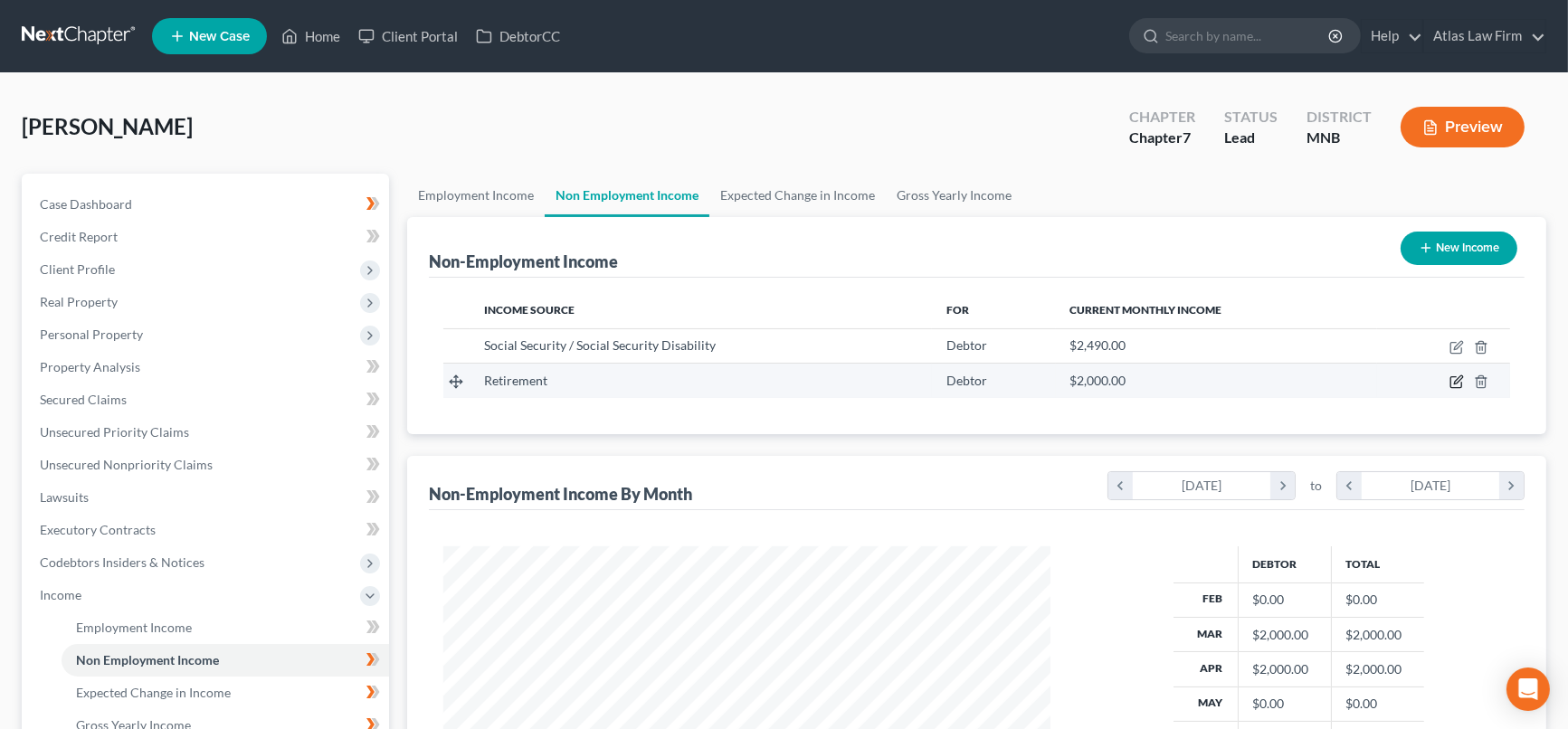
click at [1454, 377] on icon "button" at bounding box center [1456, 382] width 14 height 14
select select "3"
select select "0"
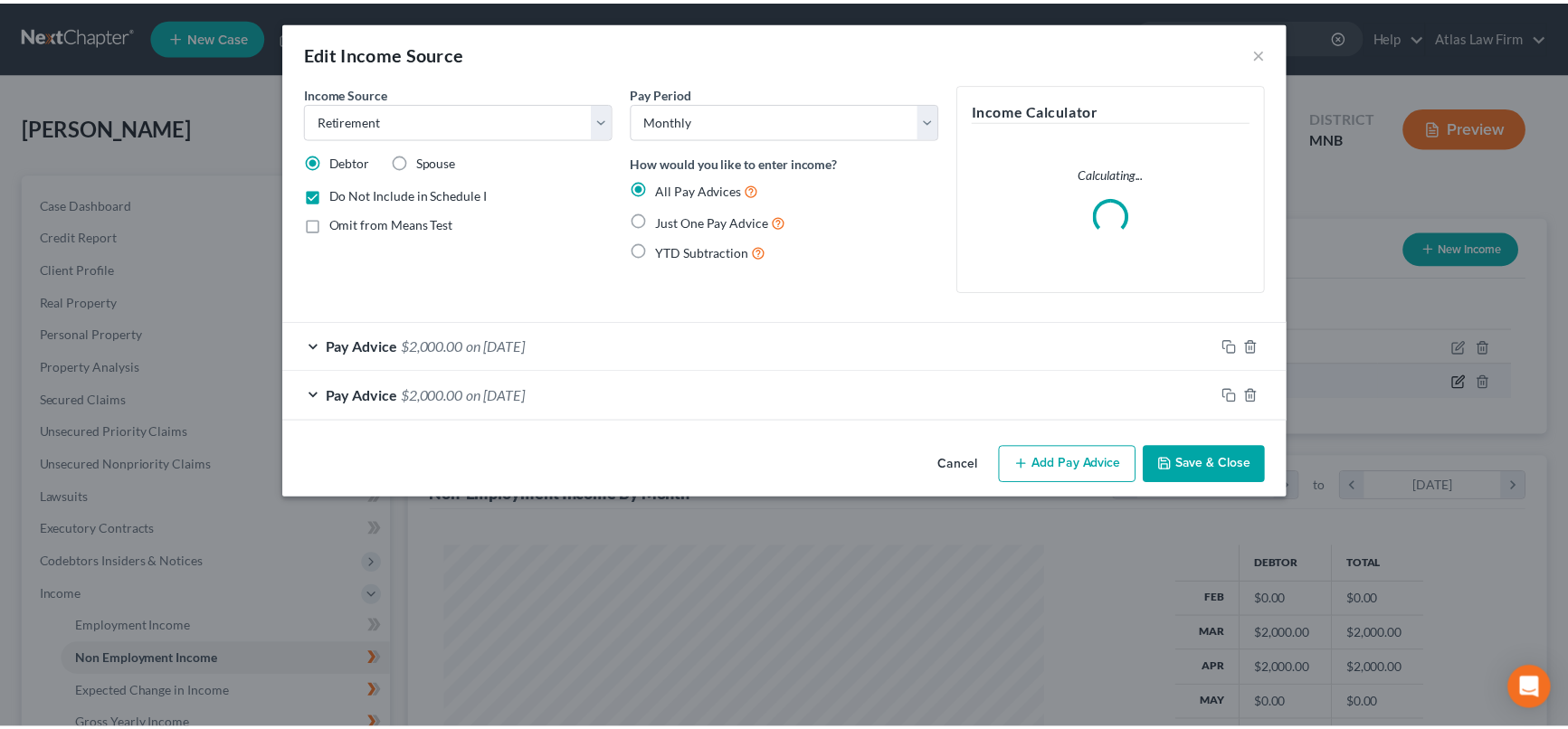
scroll to position [323, 649]
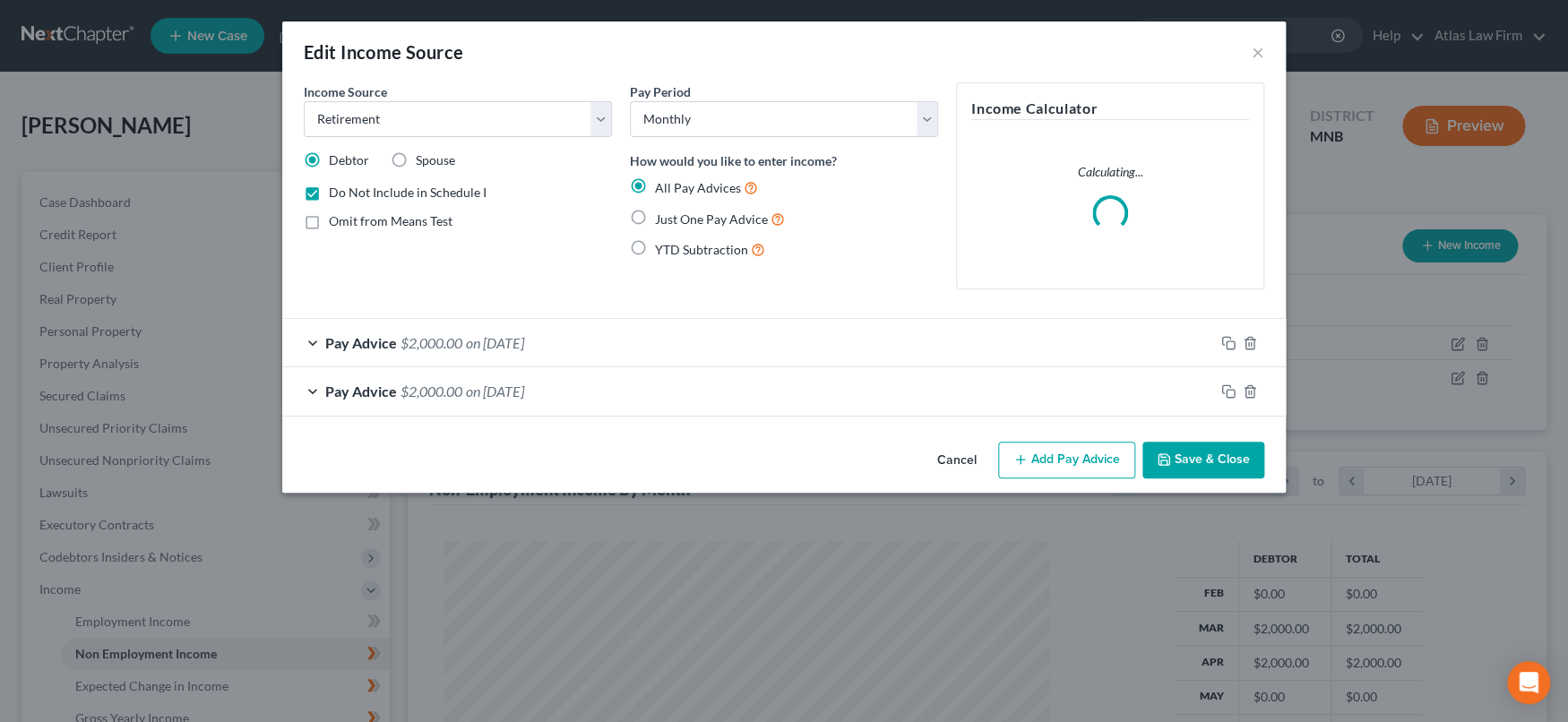
click at [1135, 339] on div "Pay Advice $2,000.00 on 04/30/2025" at bounding box center [748, 342] width 932 height 48
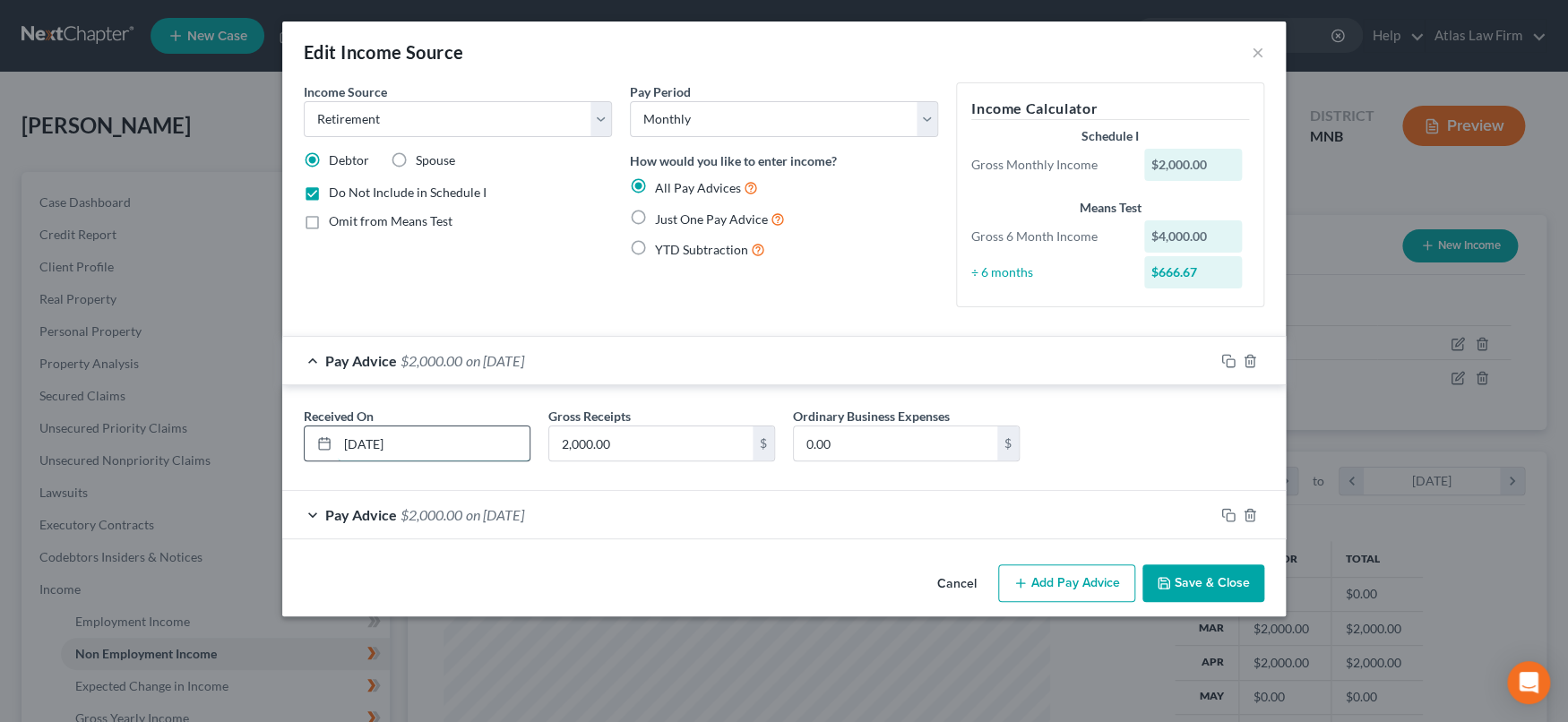
drag, startPoint x: 381, startPoint y: 436, endPoint x: 364, endPoint y: 438, distance: 17.1
click at [364, 438] on input "04/30/2025" at bounding box center [433, 444] width 191 height 34
type input "04/01/2025"
click at [1244, 586] on button "Save & Close" at bounding box center [1203, 583] width 122 height 38
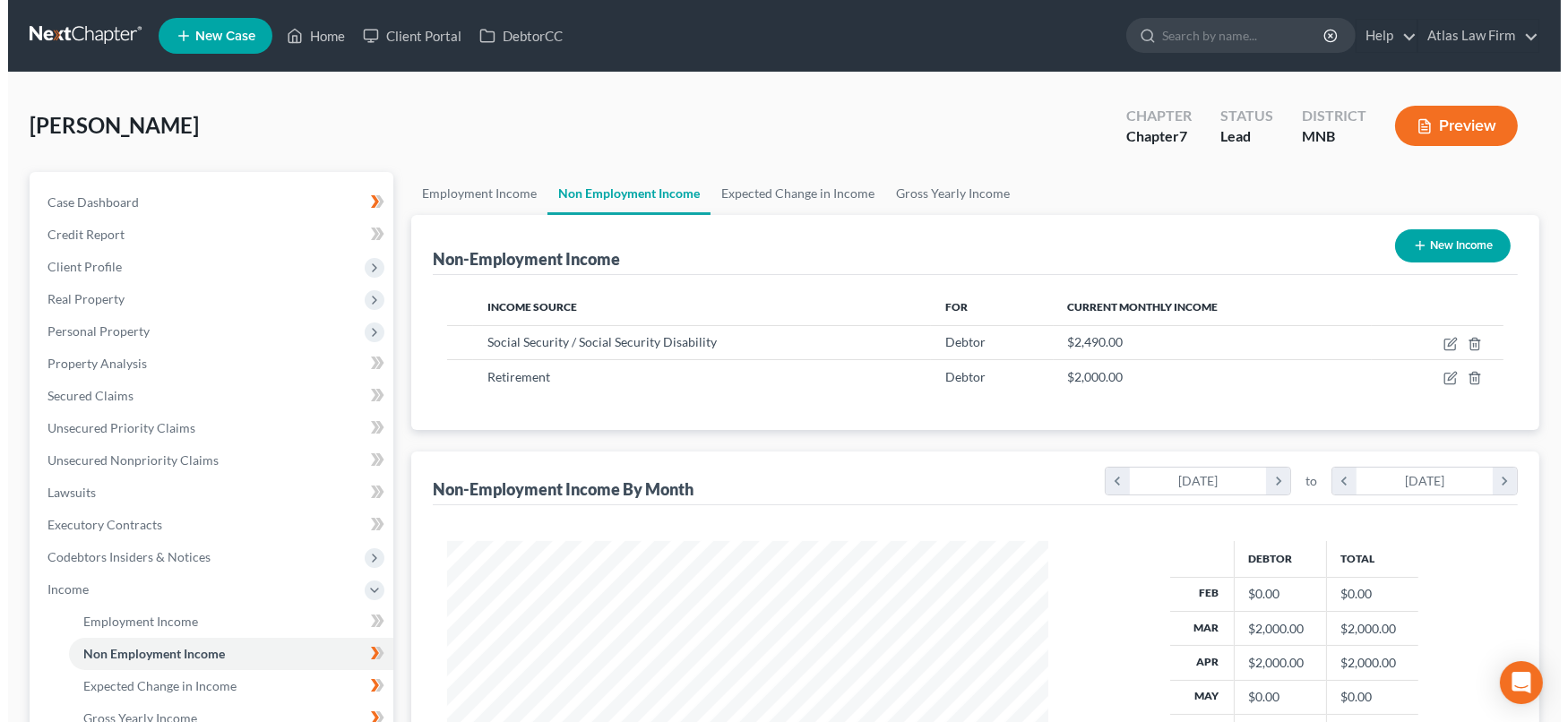
scroll to position [199, 0]
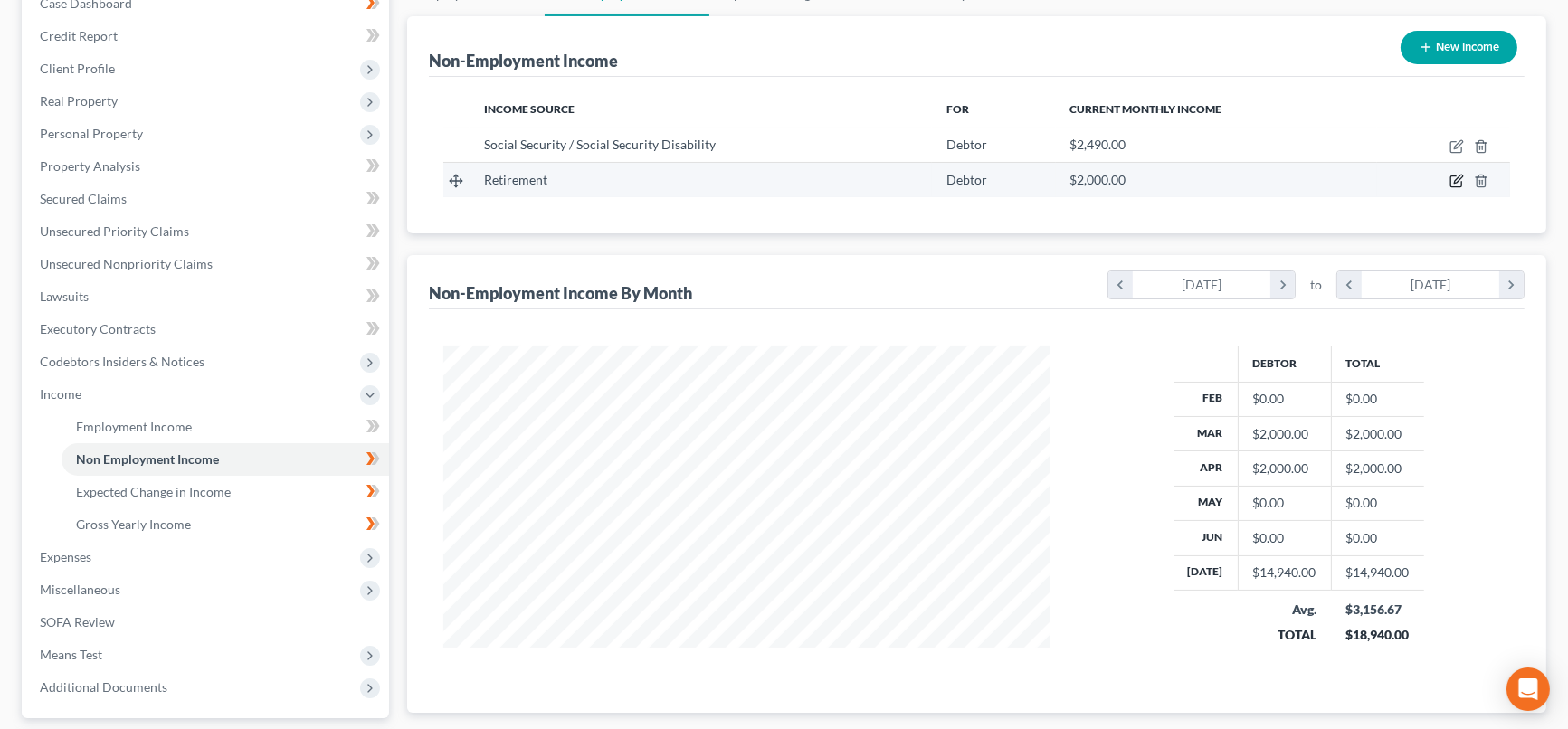
click at [1460, 181] on icon "button" at bounding box center [1456, 180] width 14 height 14
select select "3"
select select "0"
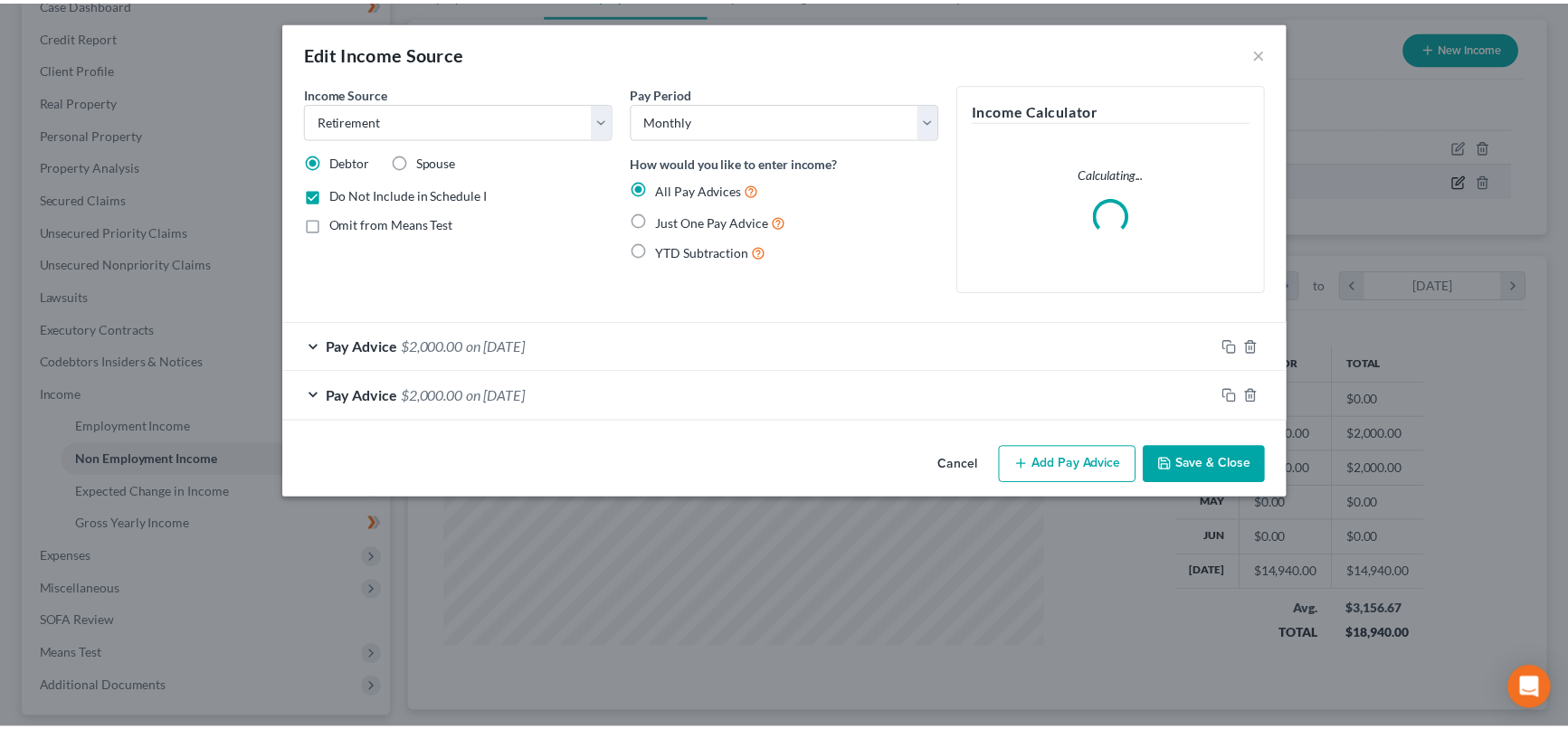
scroll to position [323, 649]
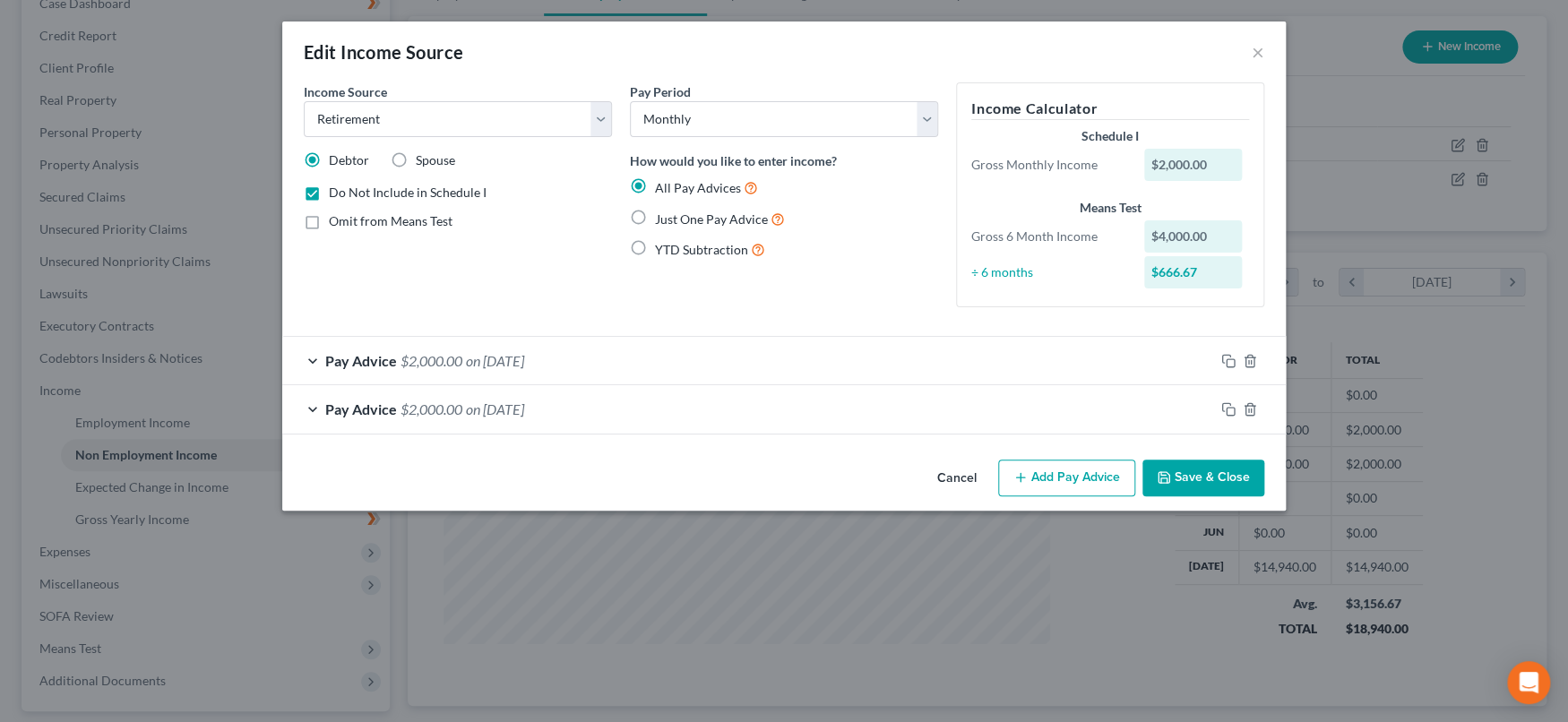
click at [329, 217] on label "Omit from Means Test" at bounding box center [391, 220] width 124 height 18
click at [336, 217] on input "Omit from Means Test" at bounding box center [341, 218] width 11 height 11
checkbox input "true"
click at [925, 111] on select "Select Monthly Twice Monthly Every Other Week Weekly" at bounding box center [784, 119] width 309 height 36
click at [928, 113] on select "Select Monthly Twice Monthly Every Other Week Weekly" at bounding box center [784, 119] width 309 height 36
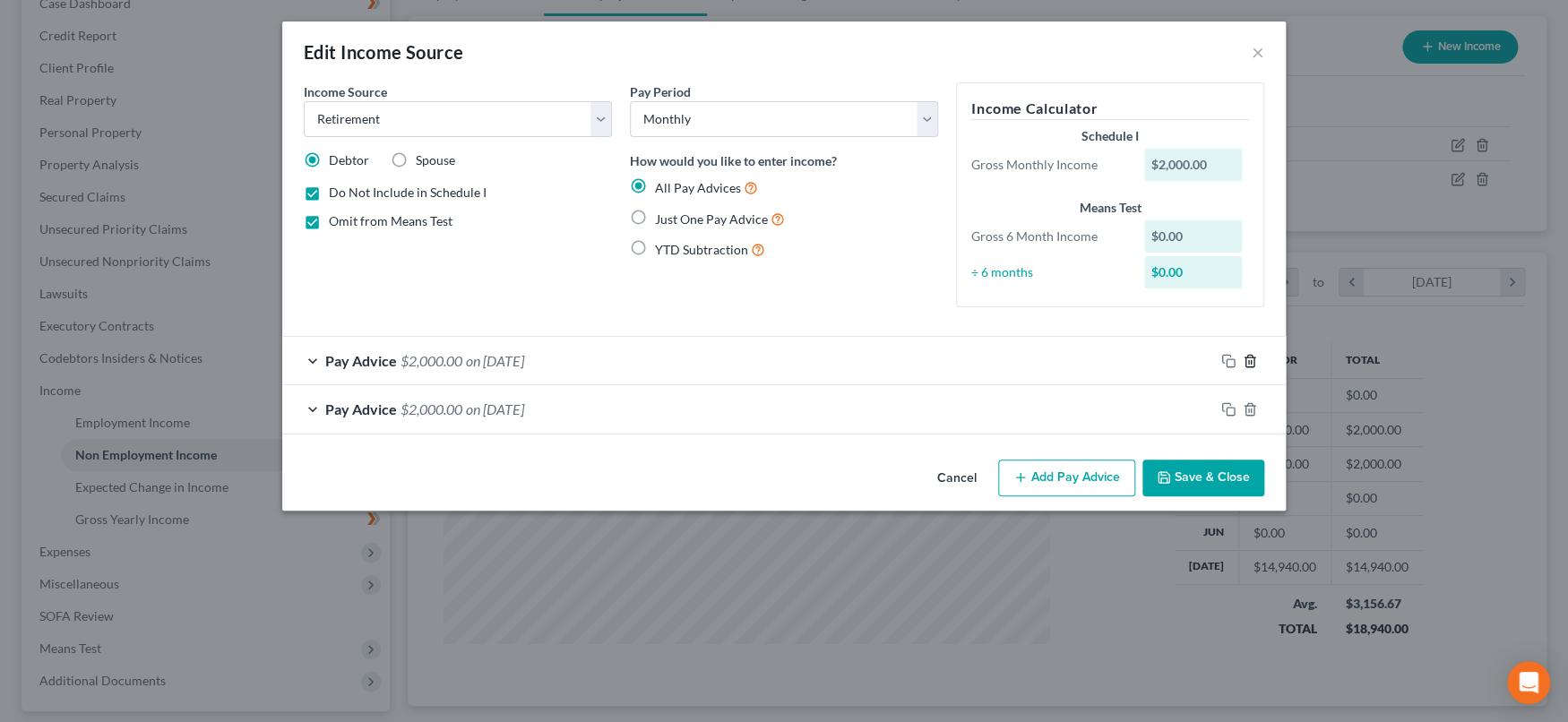
click at [1249, 357] on icon "button" at bounding box center [1249, 360] width 14 height 14
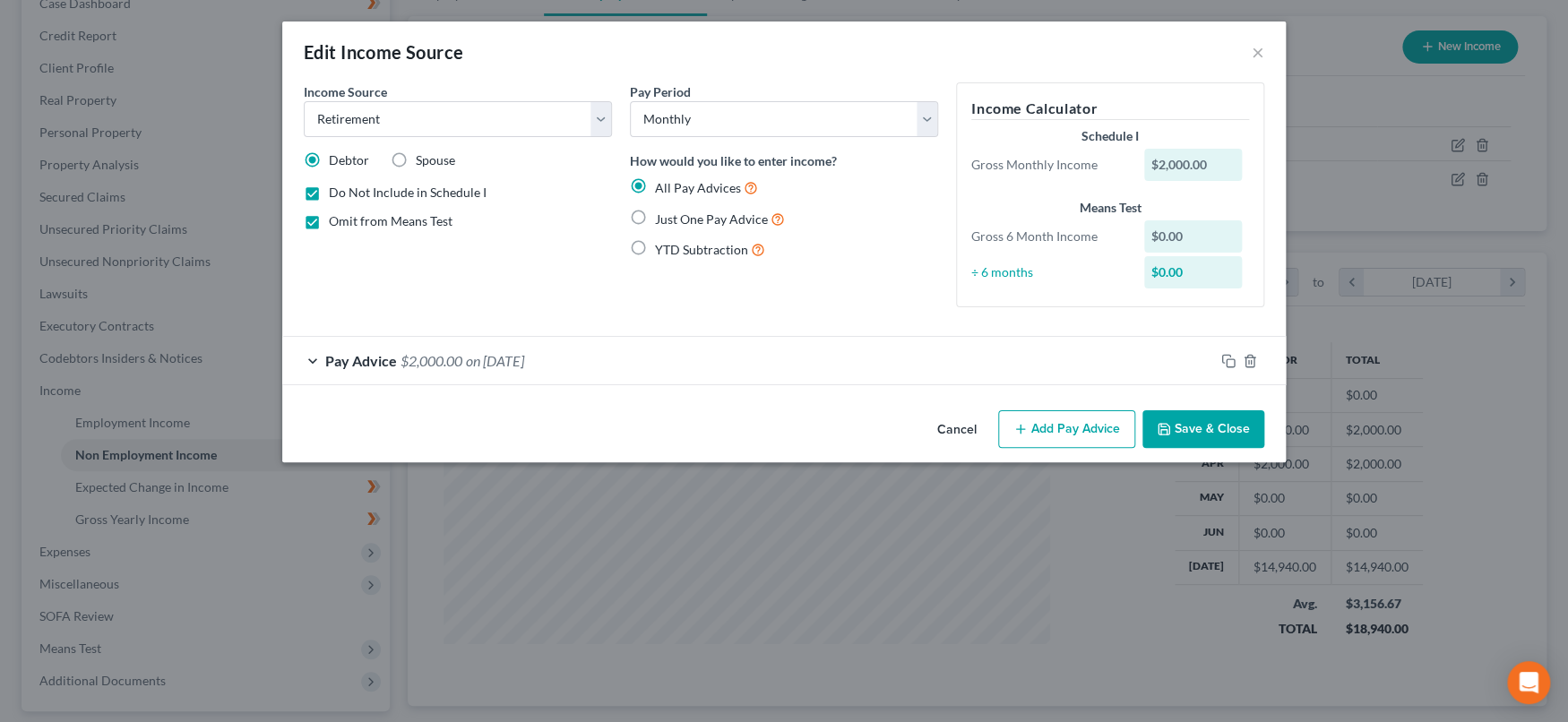
click at [1247, 352] on div at bounding box center [1250, 361] width 71 height 29
click at [1245, 356] on icon "button" at bounding box center [1249, 360] width 8 height 11
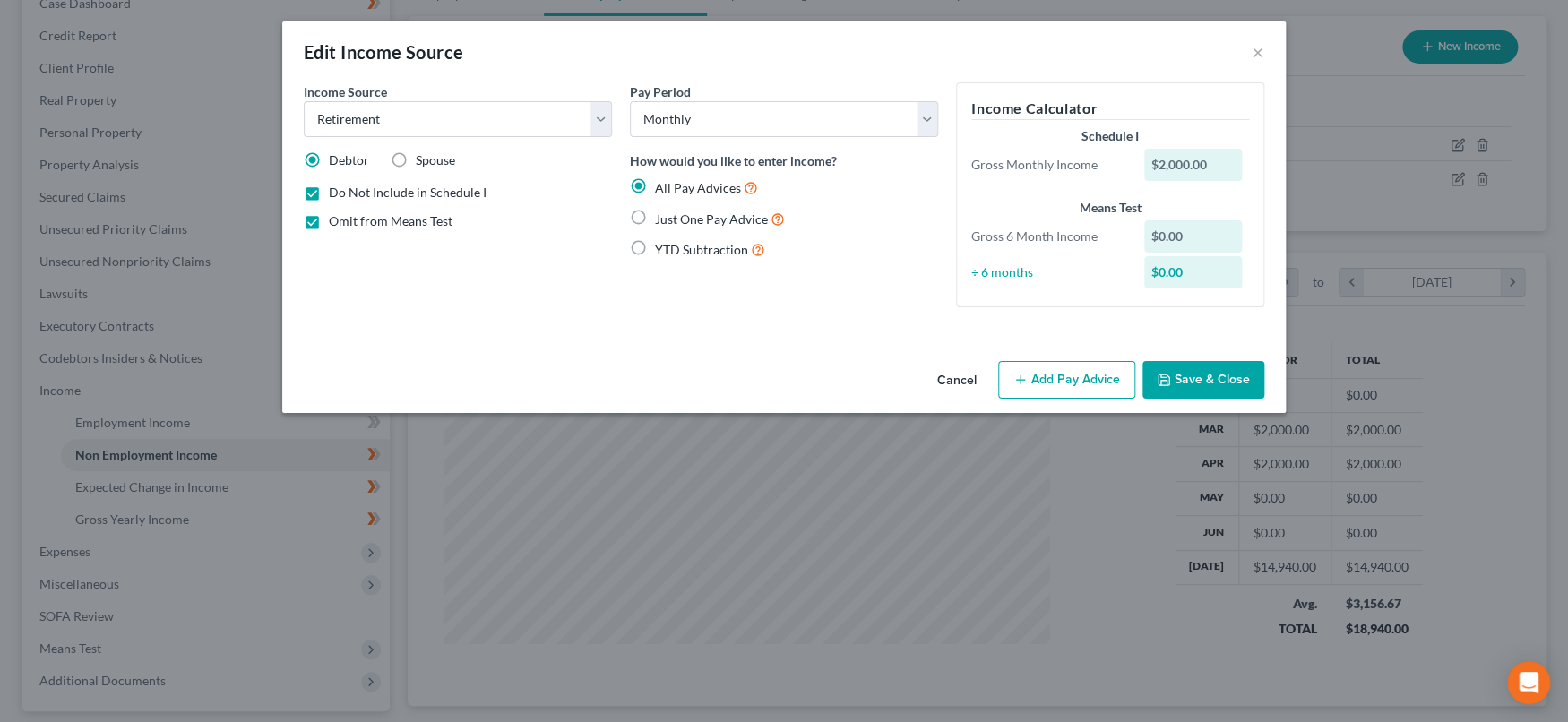
click at [1245, 374] on button "Save & Close" at bounding box center [1203, 380] width 122 height 38
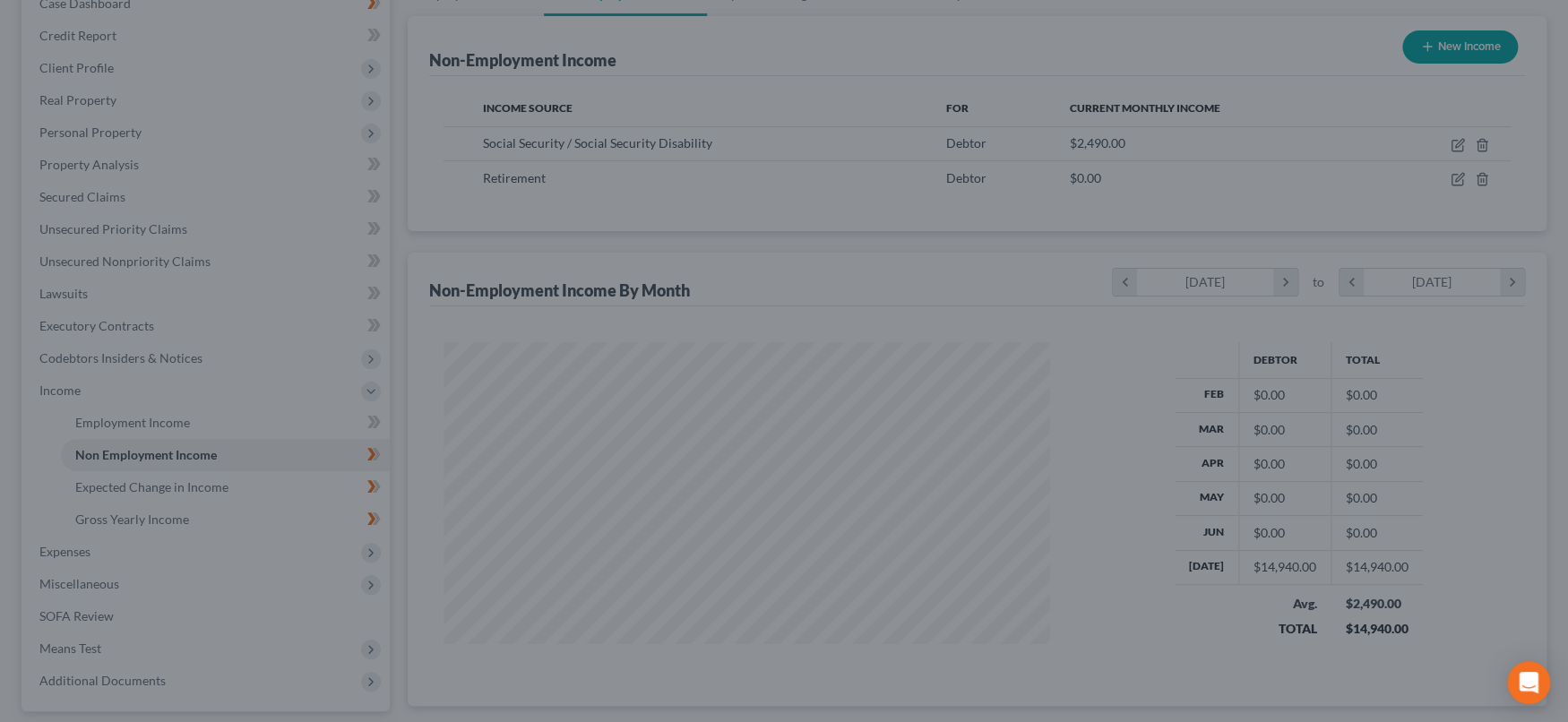
scroll to position [895618, 895431]
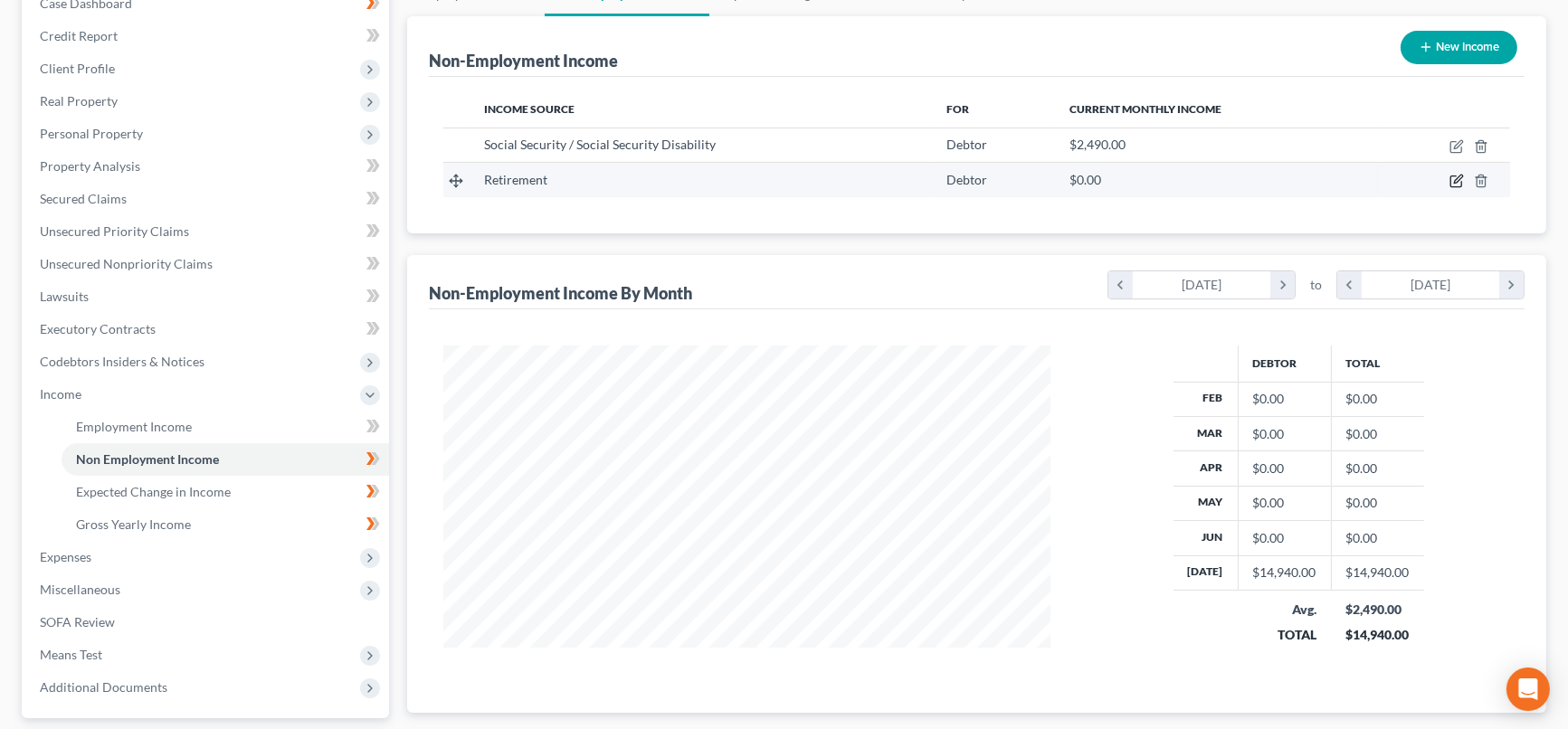
click at [1455, 180] on icon "button" at bounding box center [1457, 179] width 9 height 9
select select "3"
select select "0"
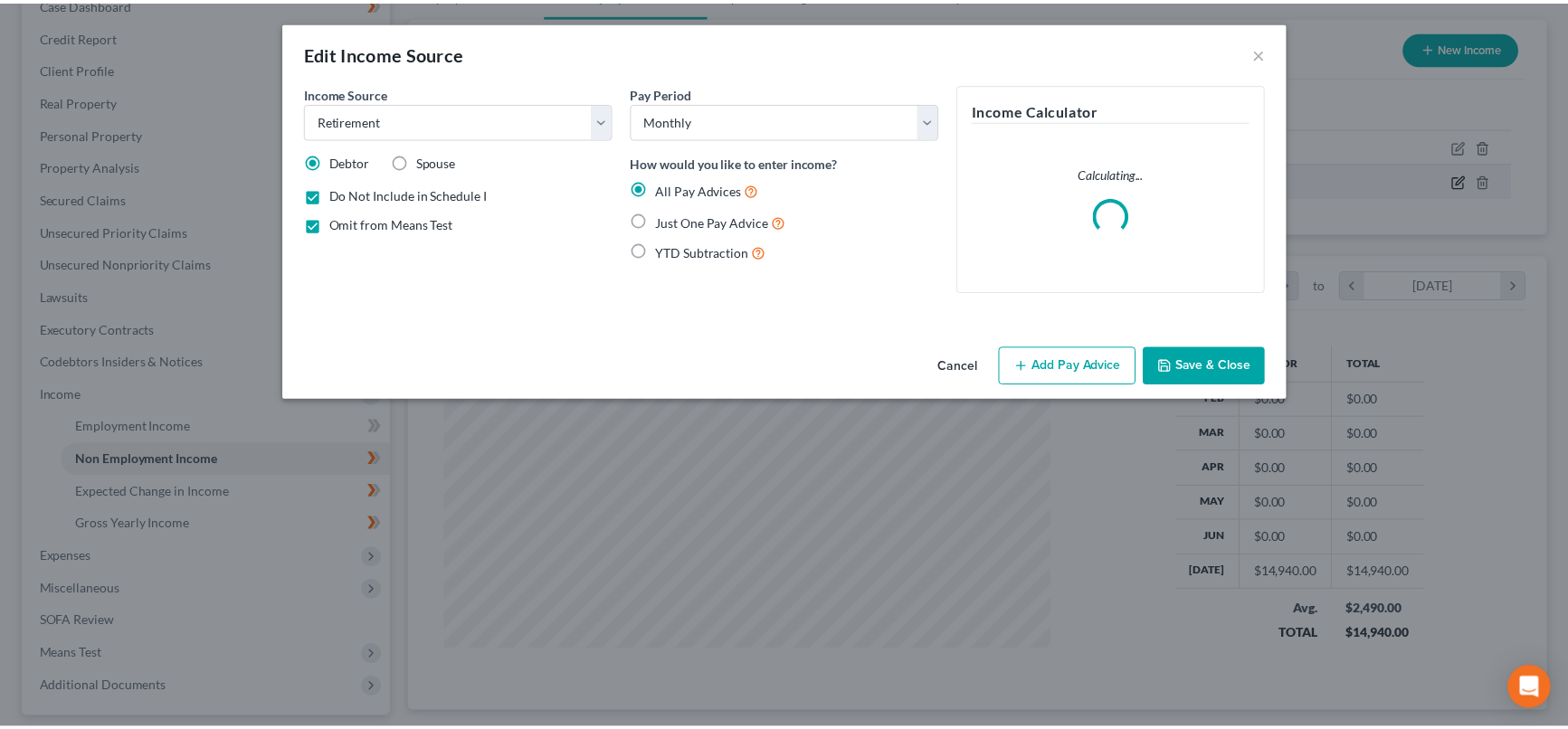
scroll to position [323, 649]
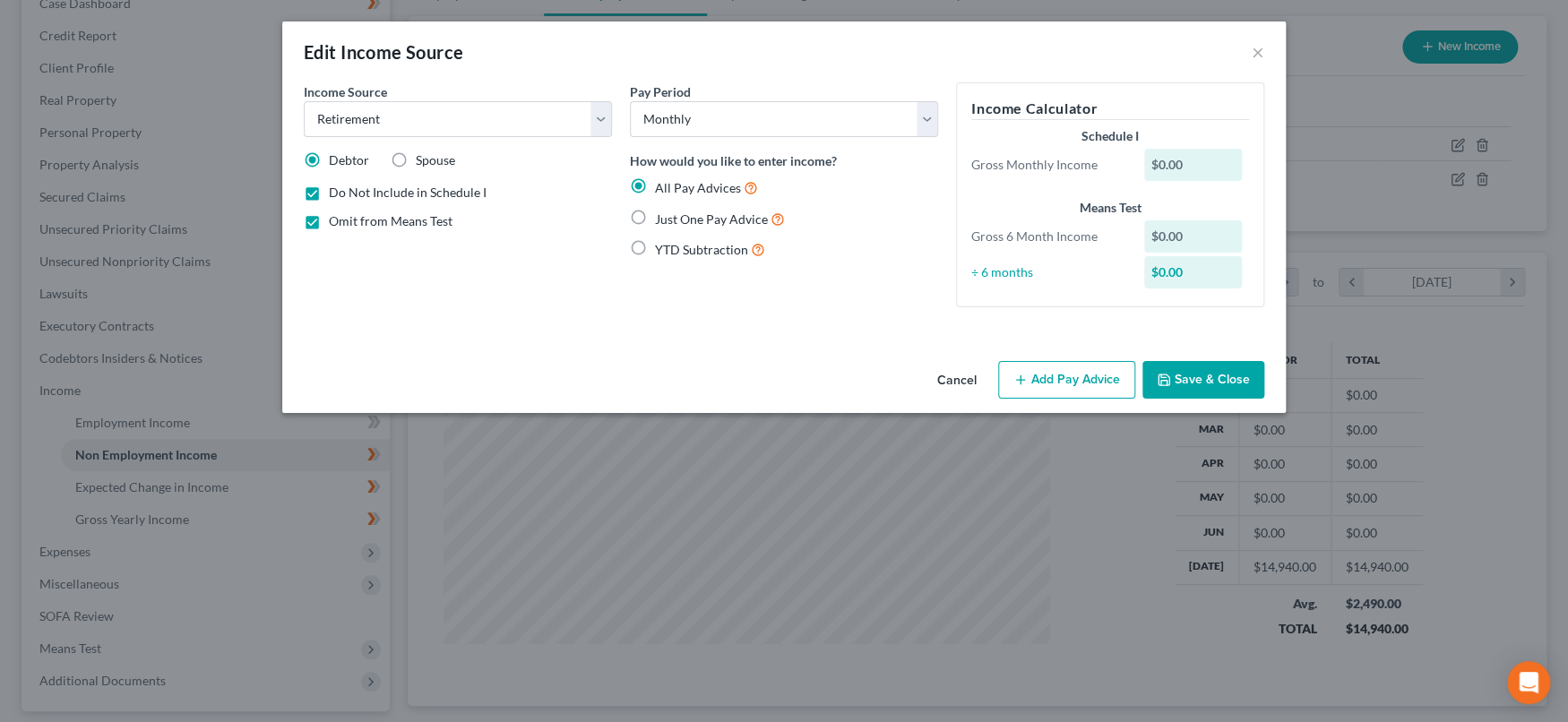
click at [1103, 383] on button "Add Pay Advice" at bounding box center [1066, 380] width 137 height 38
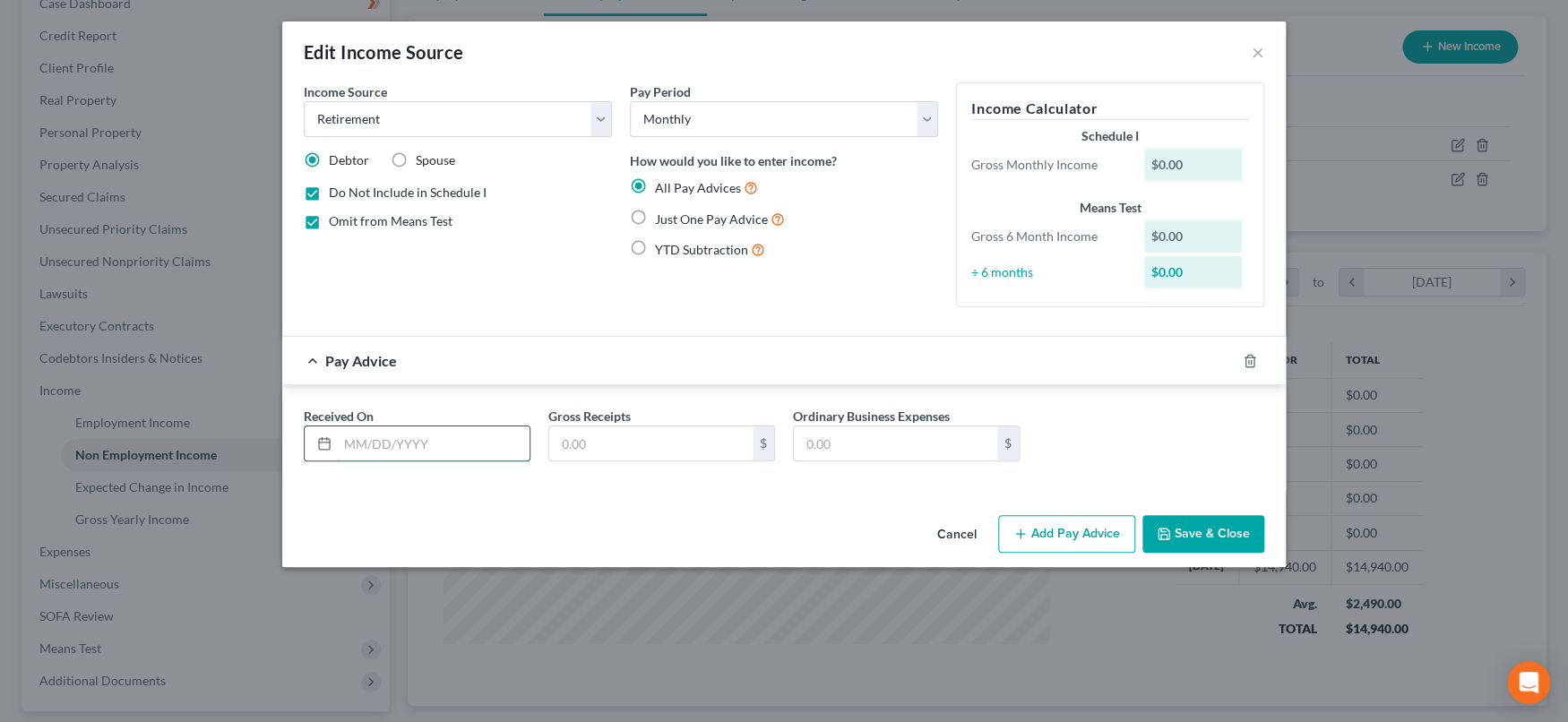
click at [425, 452] on input "text" at bounding box center [433, 444] width 191 height 34
type input "03/01/2025"
drag, startPoint x: 564, startPoint y: 448, endPoint x: 622, endPoint y: 504, distance: 80.6
click at [564, 448] on input "text" at bounding box center [651, 444] width 204 height 34
type input "2000"
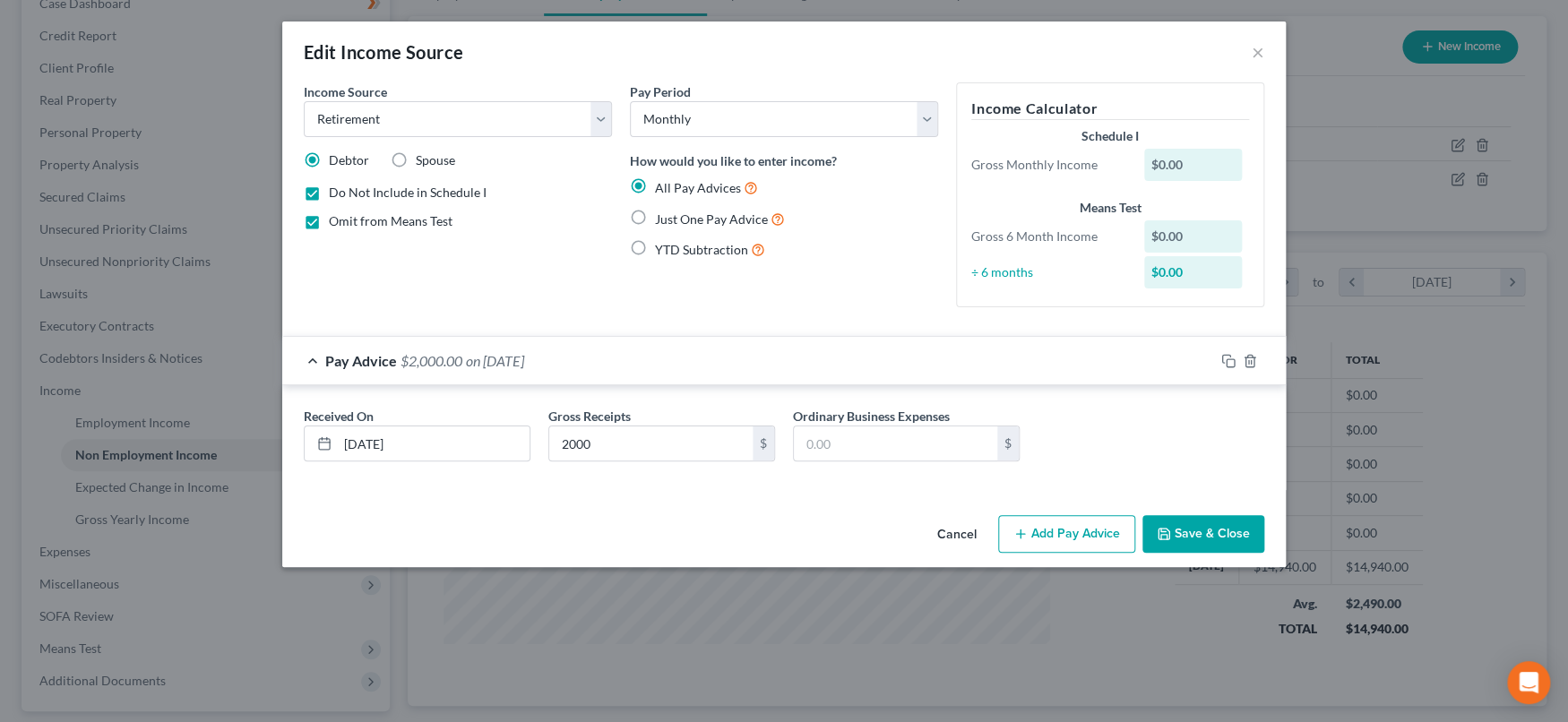
click at [1218, 535] on button "Save & Close" at bounding box center [1203, 534] width 122 height 38
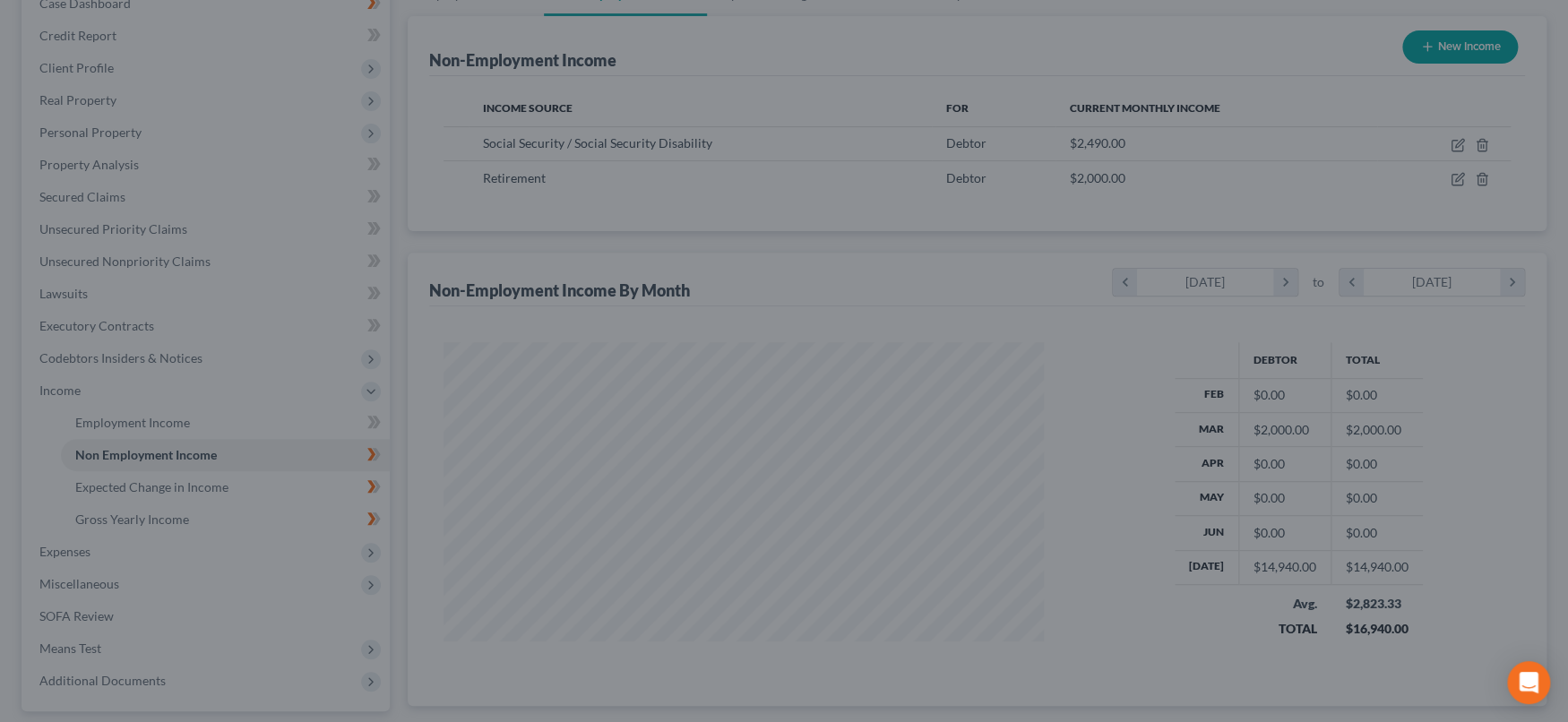
scroll to position [895618, 895431]
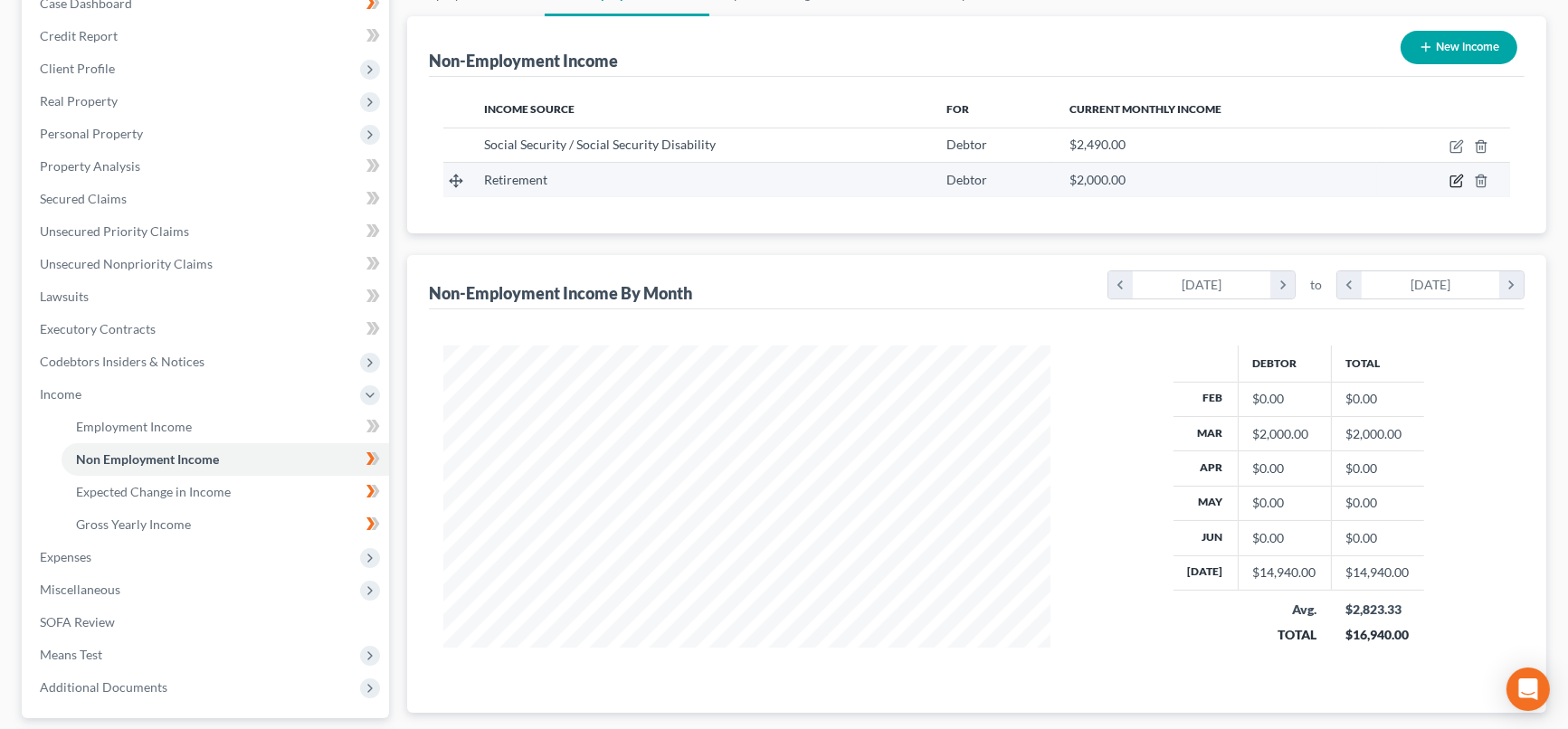
click at [1461, 179] on icon "button" at bounding box center [1455, 181] width 10 height 10
select select "3"
select select "0"
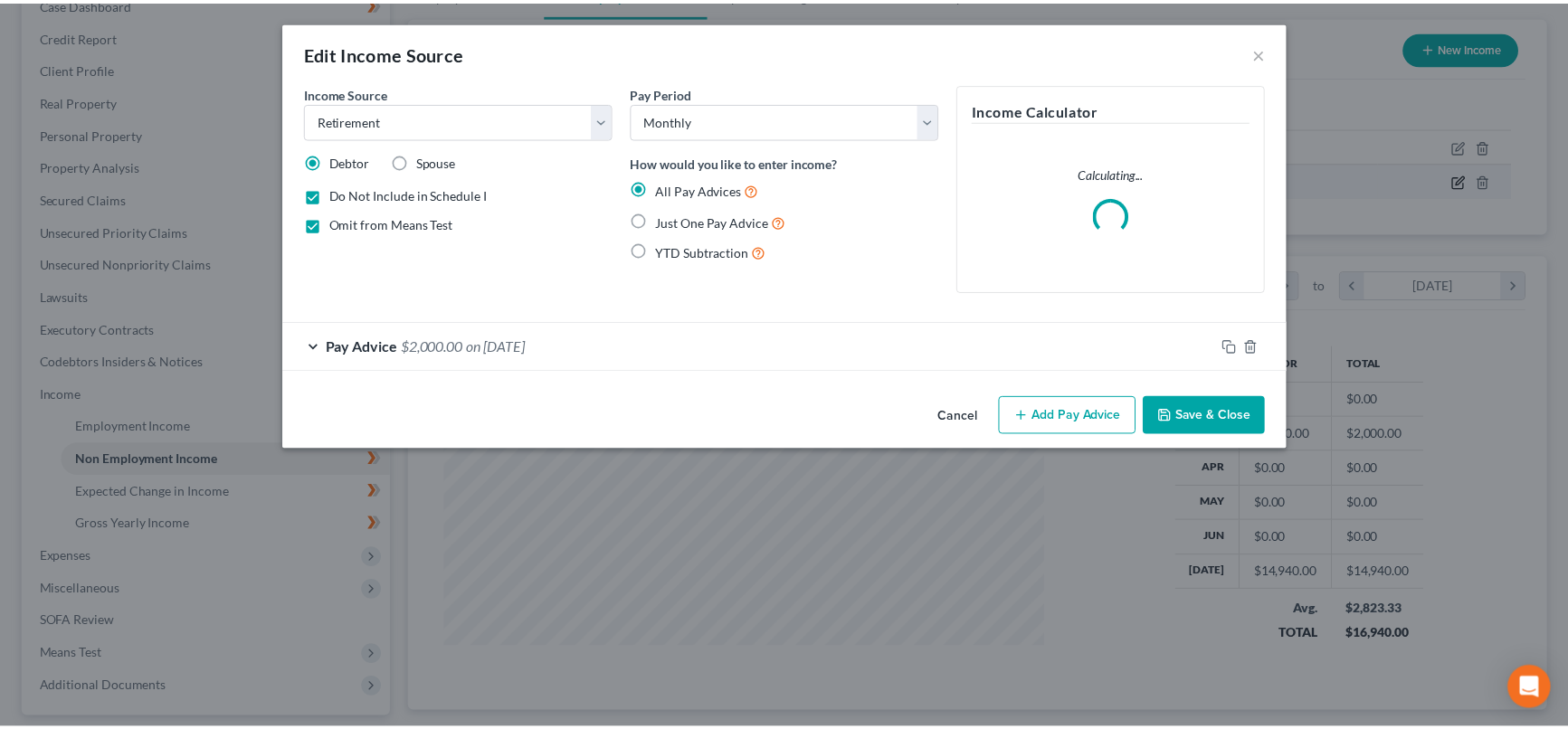
scroll to position [323, 649]
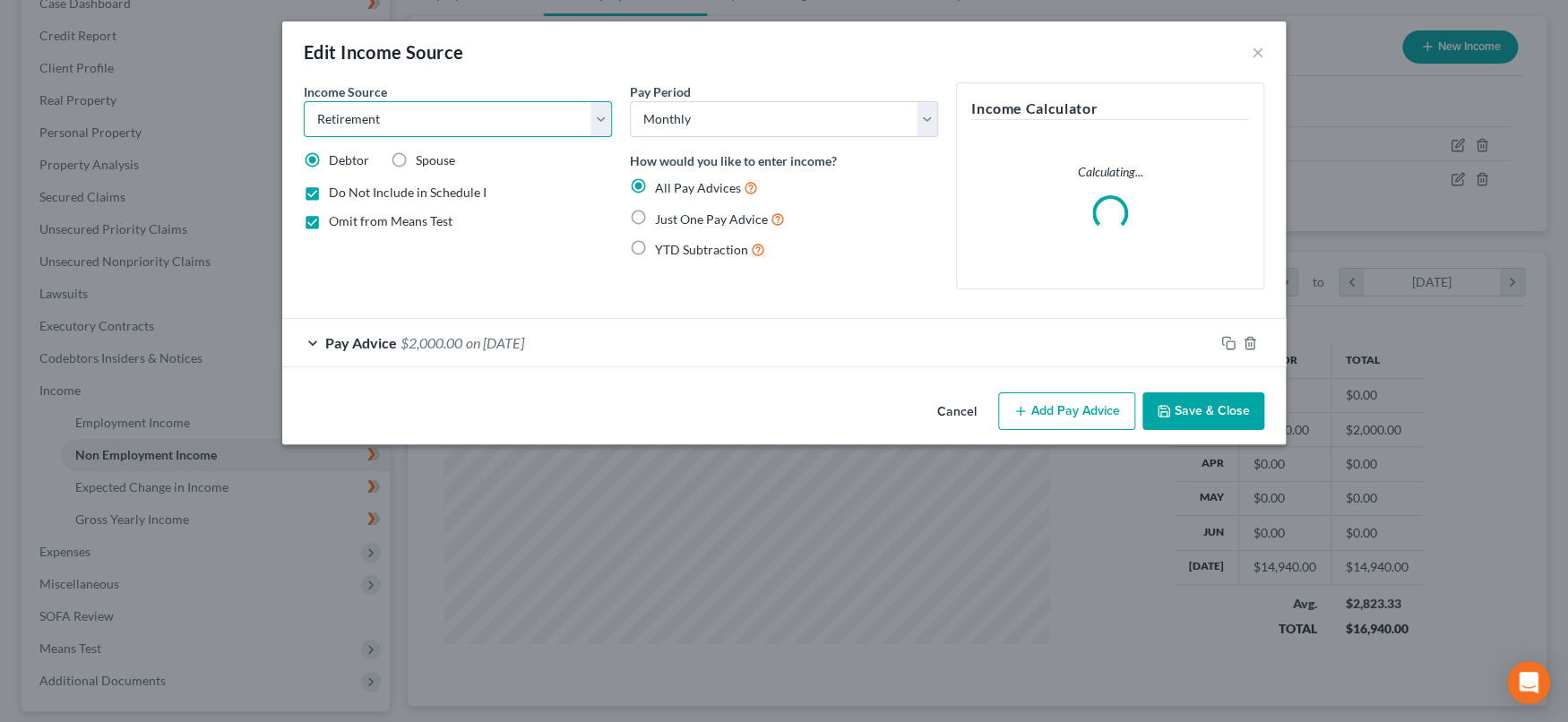
click at [599, 117] on select "Select Unemployment Disability (from employer) Pension Retirement Social Securi…" at bounding box center [458, 119] width 309 height 36
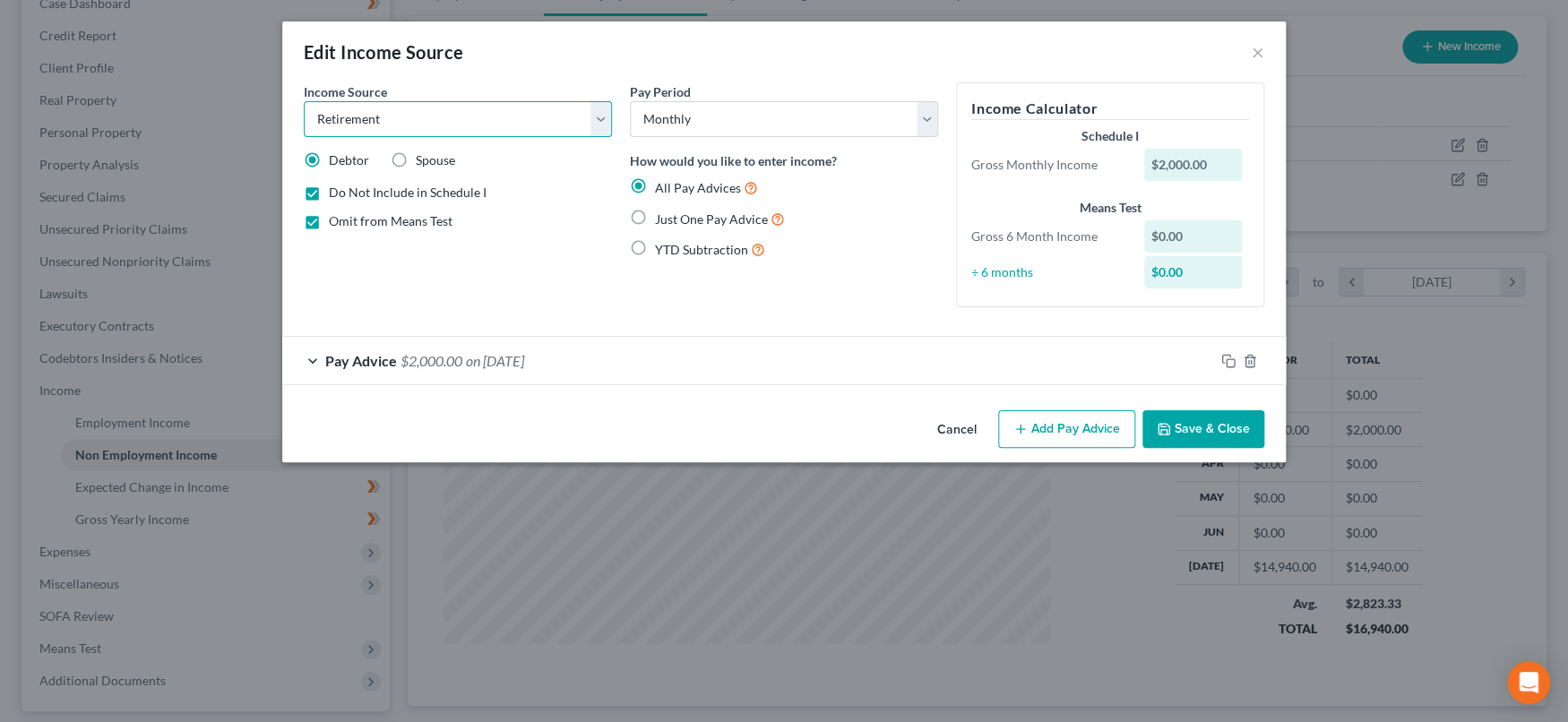
select select "13"
click at [304, 101] on select "Select Unemployment Disability (from employer) Pension Retirement Social Securi…" at bounding box center [458, 119] width 309 height 36
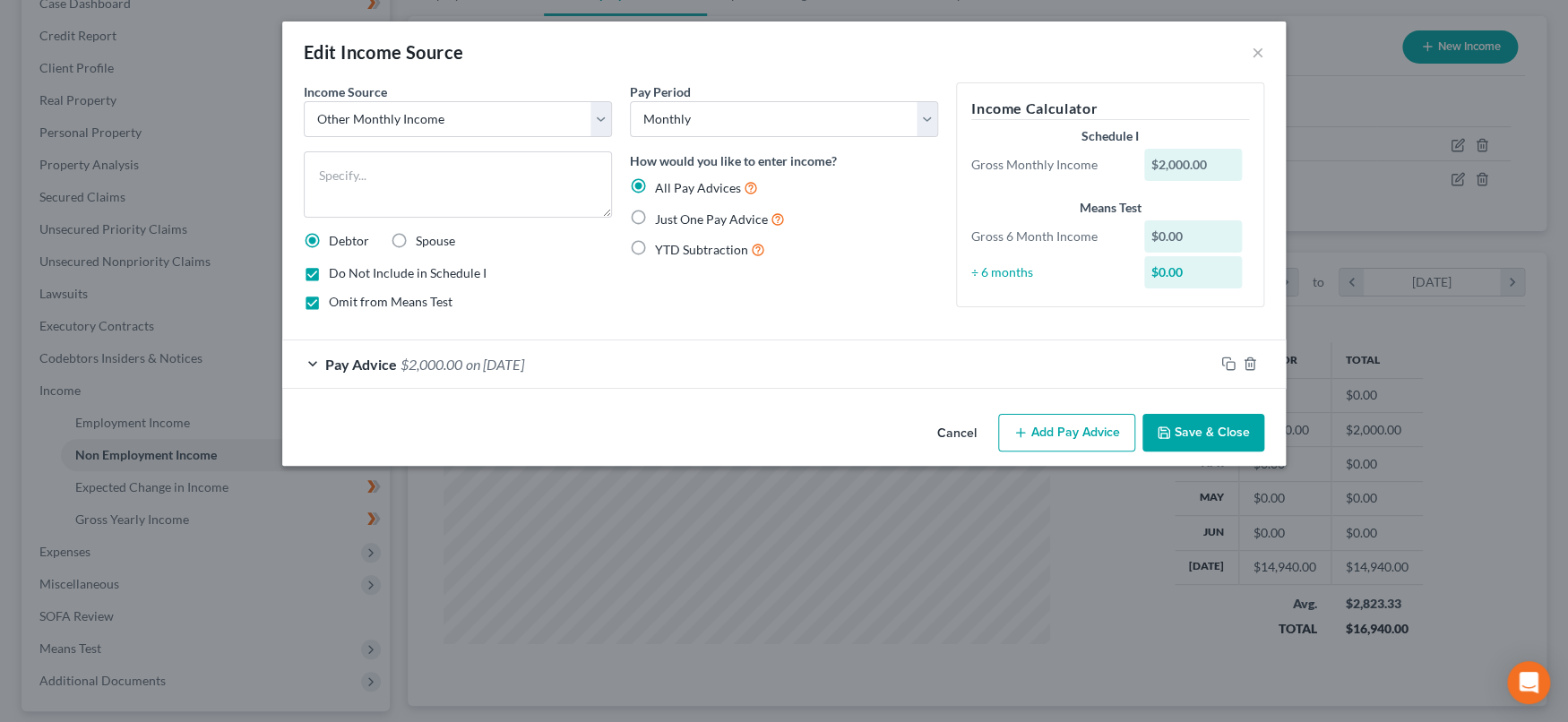
click at [656, 374] on div "Pay Advice $2,000.00 on 03/01/2025" at bounding box center [748, 364] width 932 height 48
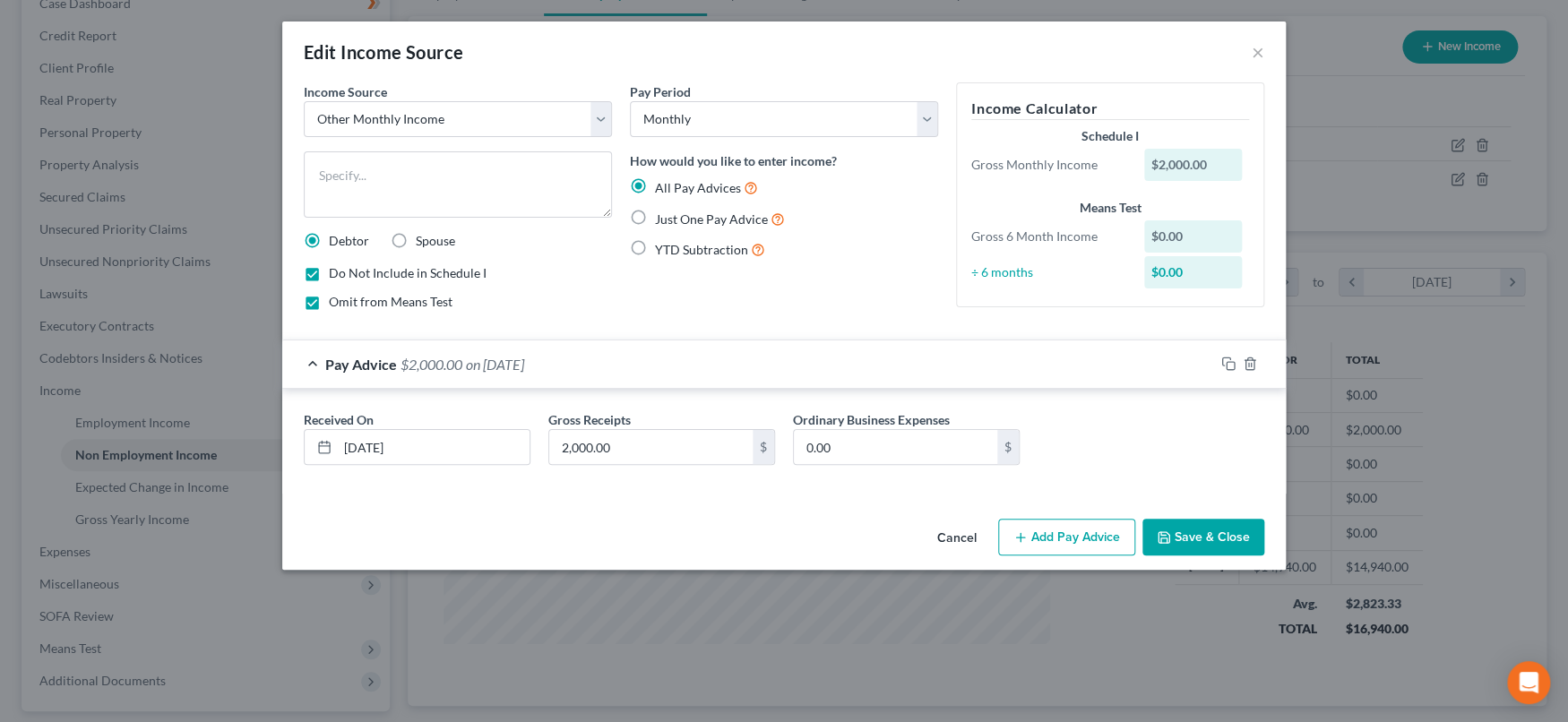
click at [1214, 532] on button "Save & Close" at bounding box center [1203, 537] width 122 height 38
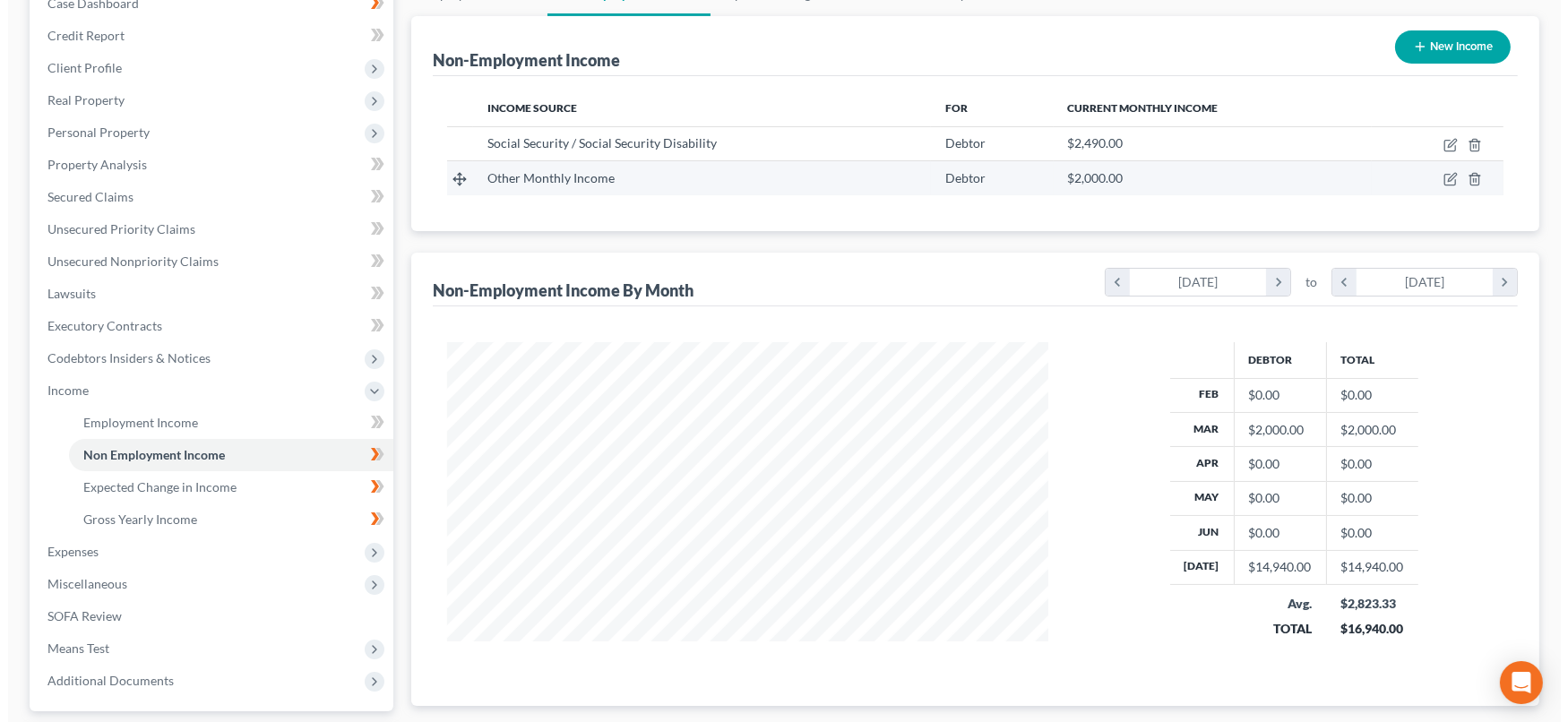
scroll to position [0, 0]
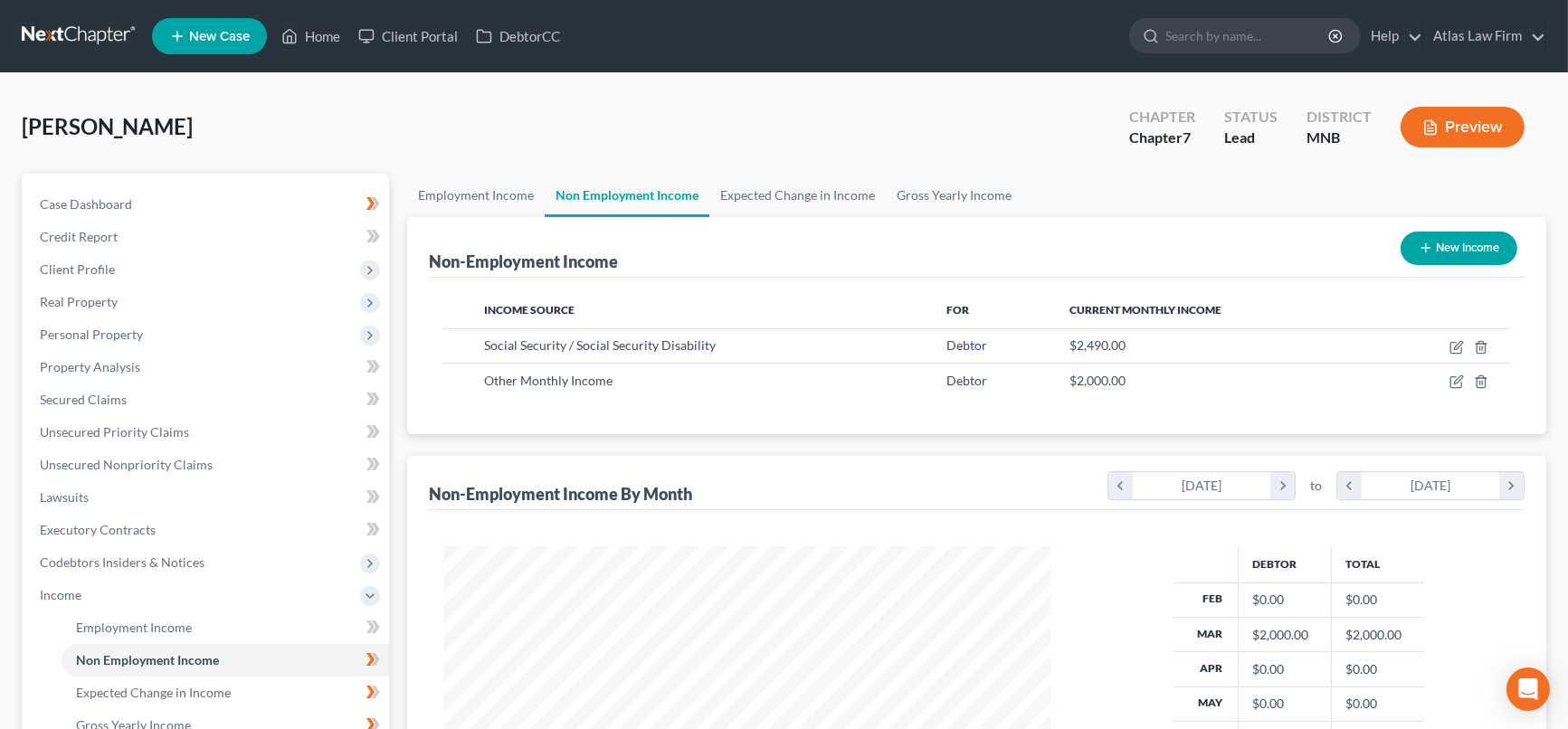
click at [1458, 116] on button "Preview" at bounding box center [1462, 127] width 124 height 41
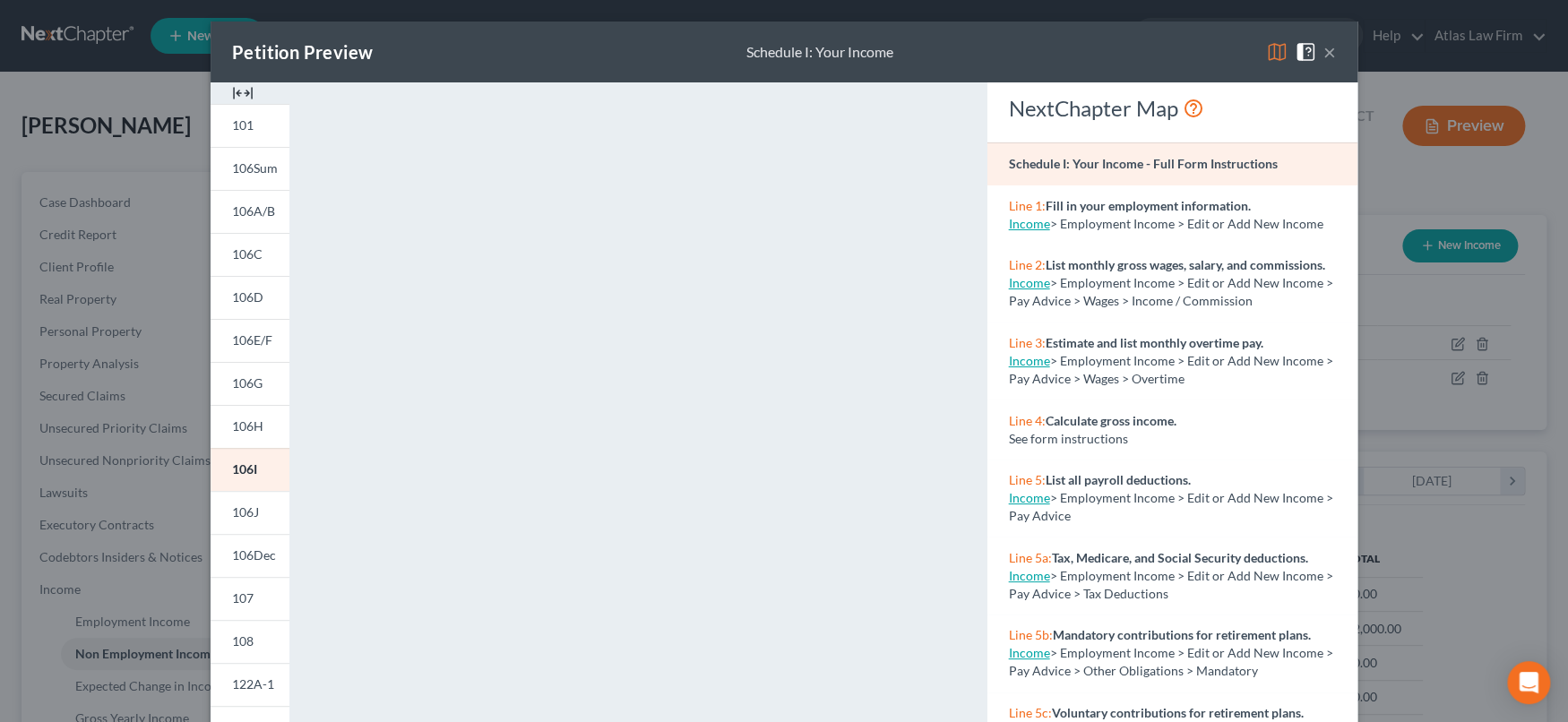
click at [1323, 53] on button "×" at bounding box center [1329, 52] width 12 height 22
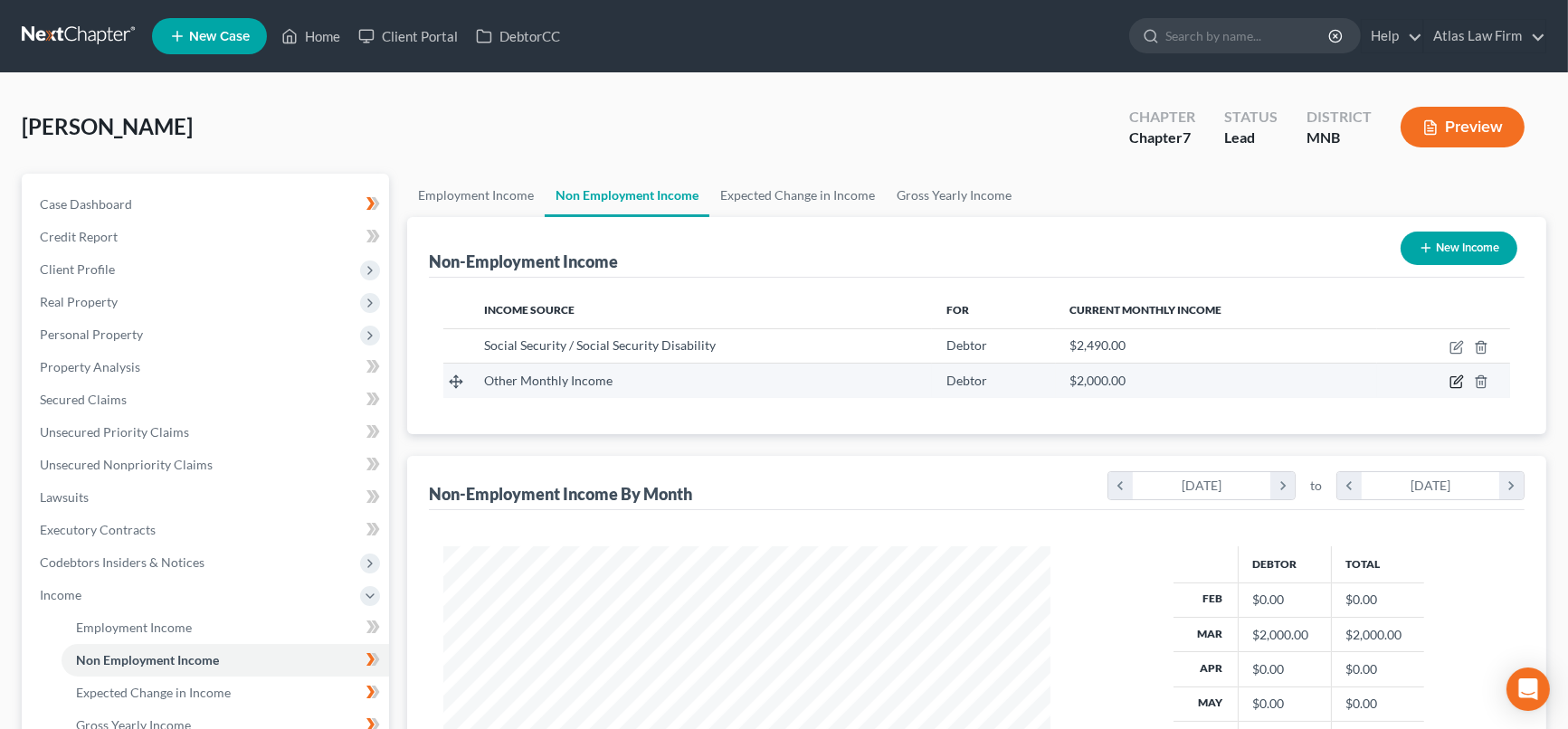
click at [1455, 379] on icon "button" at bounding box center [1457, 380] width 9 height 9
select select "13"
select select "0"
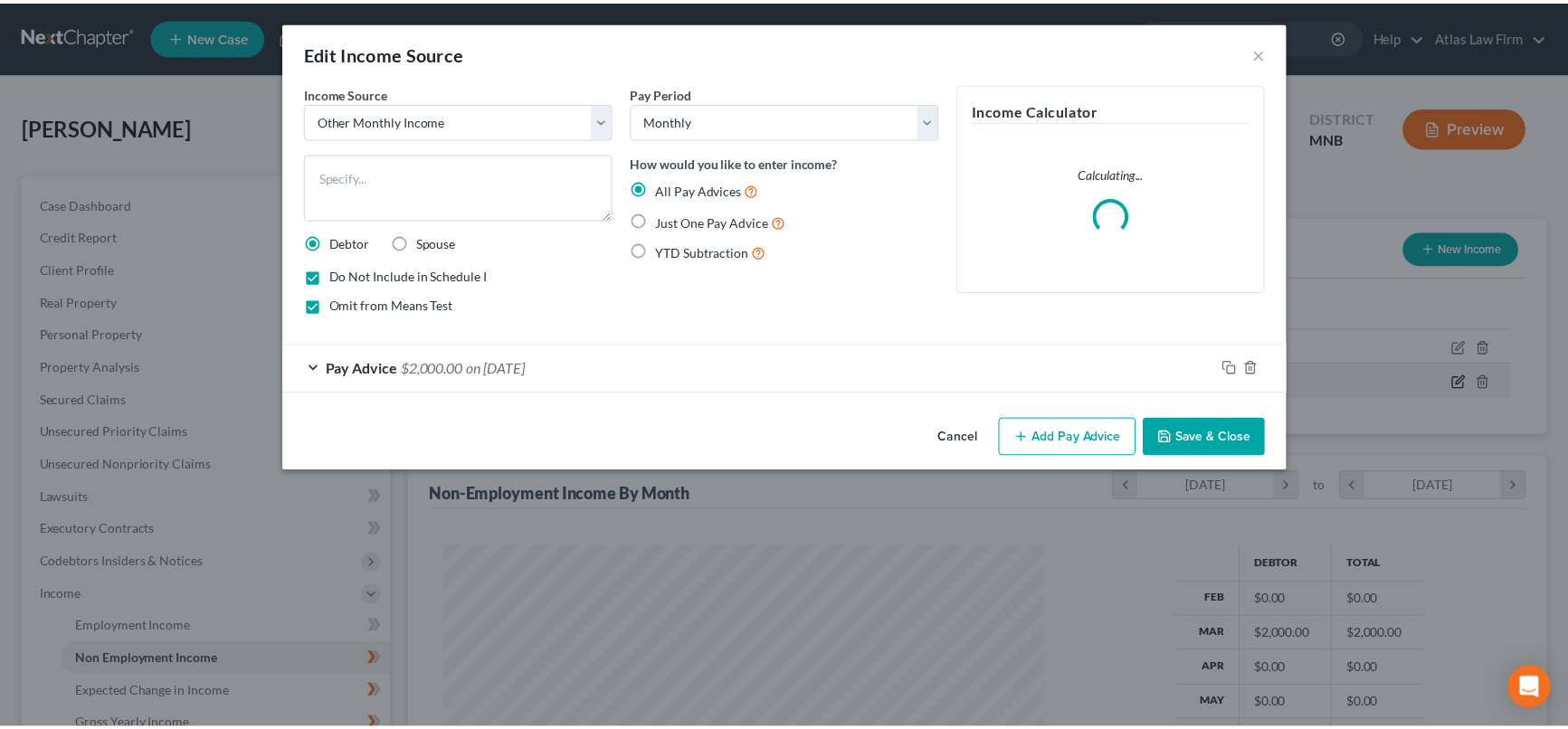
scroll to position [323, 649]
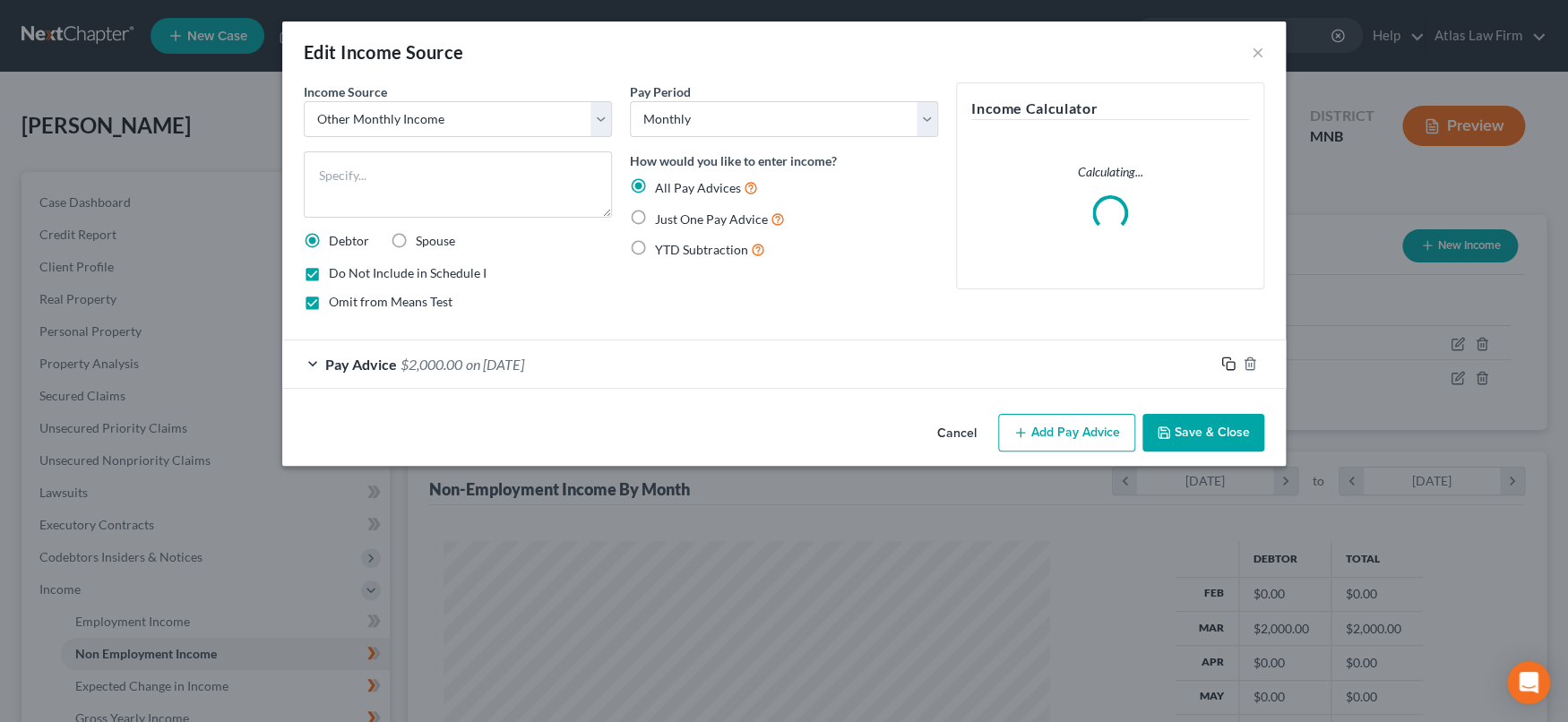
click at [1227, 364] on icon "button" at bounding box center [1228, 363] width 14 height 14
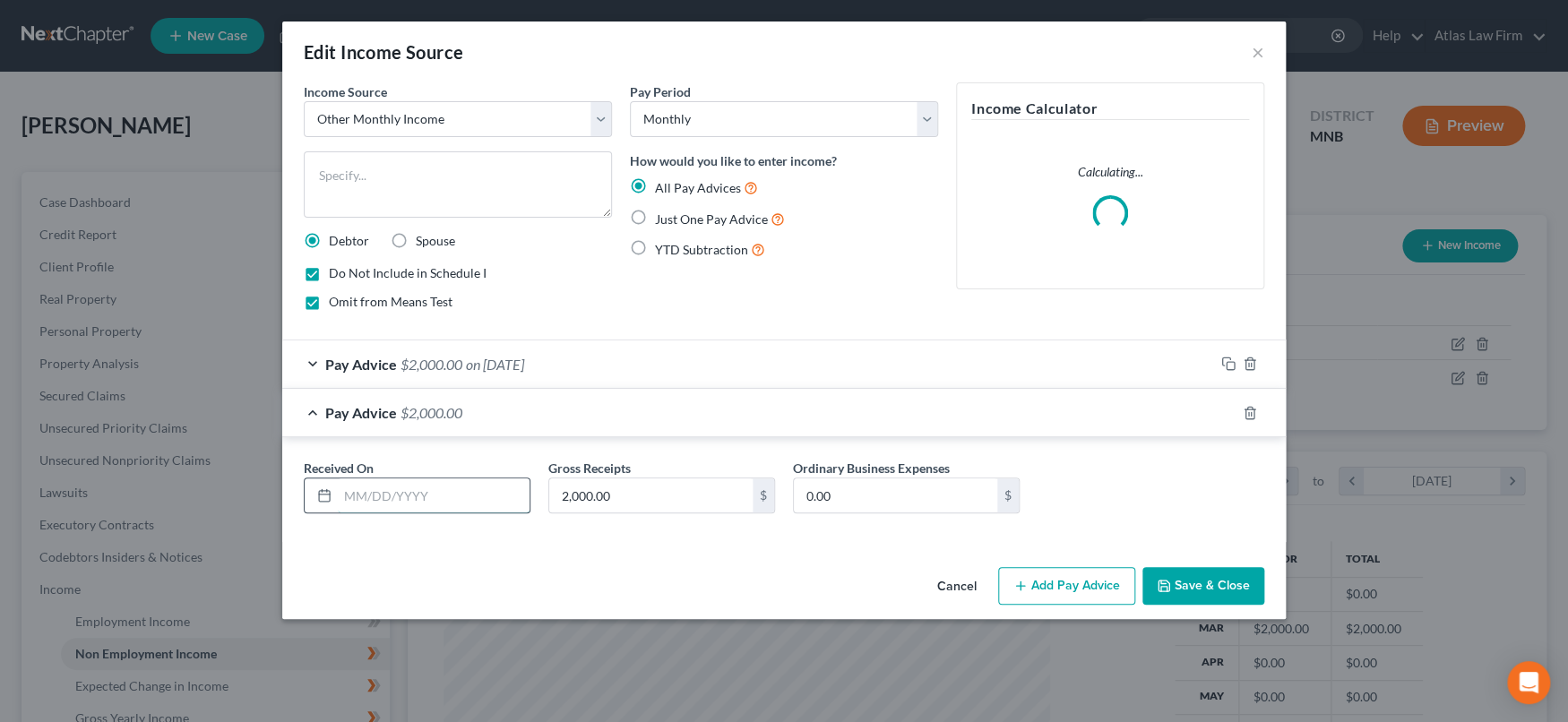
click at [477, 489] on input "text" at bounding box center [433, 495] width 191 height 34
type input "04/01/2025"
click at [1184, 588] on button "Save & Close" at bounding box center [1203, 586] width 122 height 38
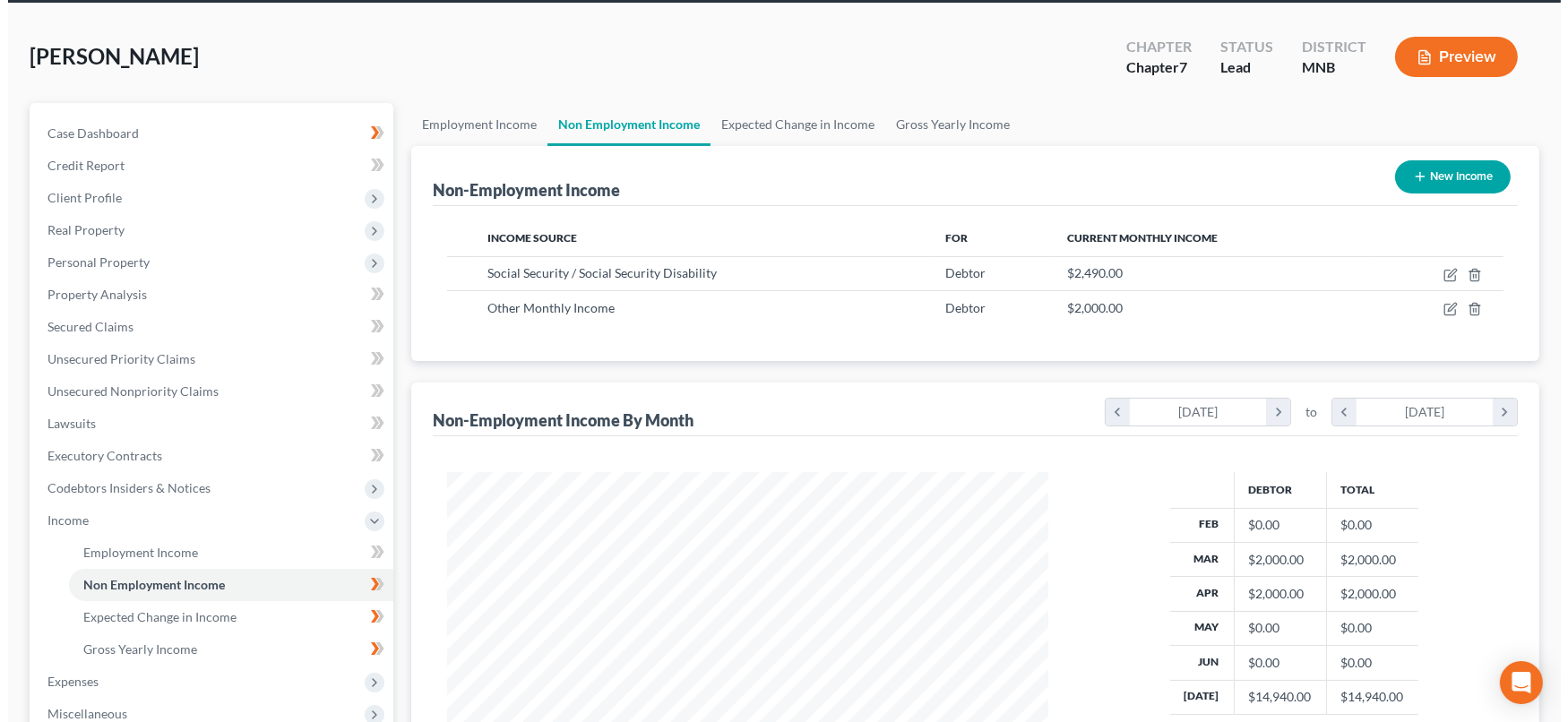
scroll to position [0, 0]
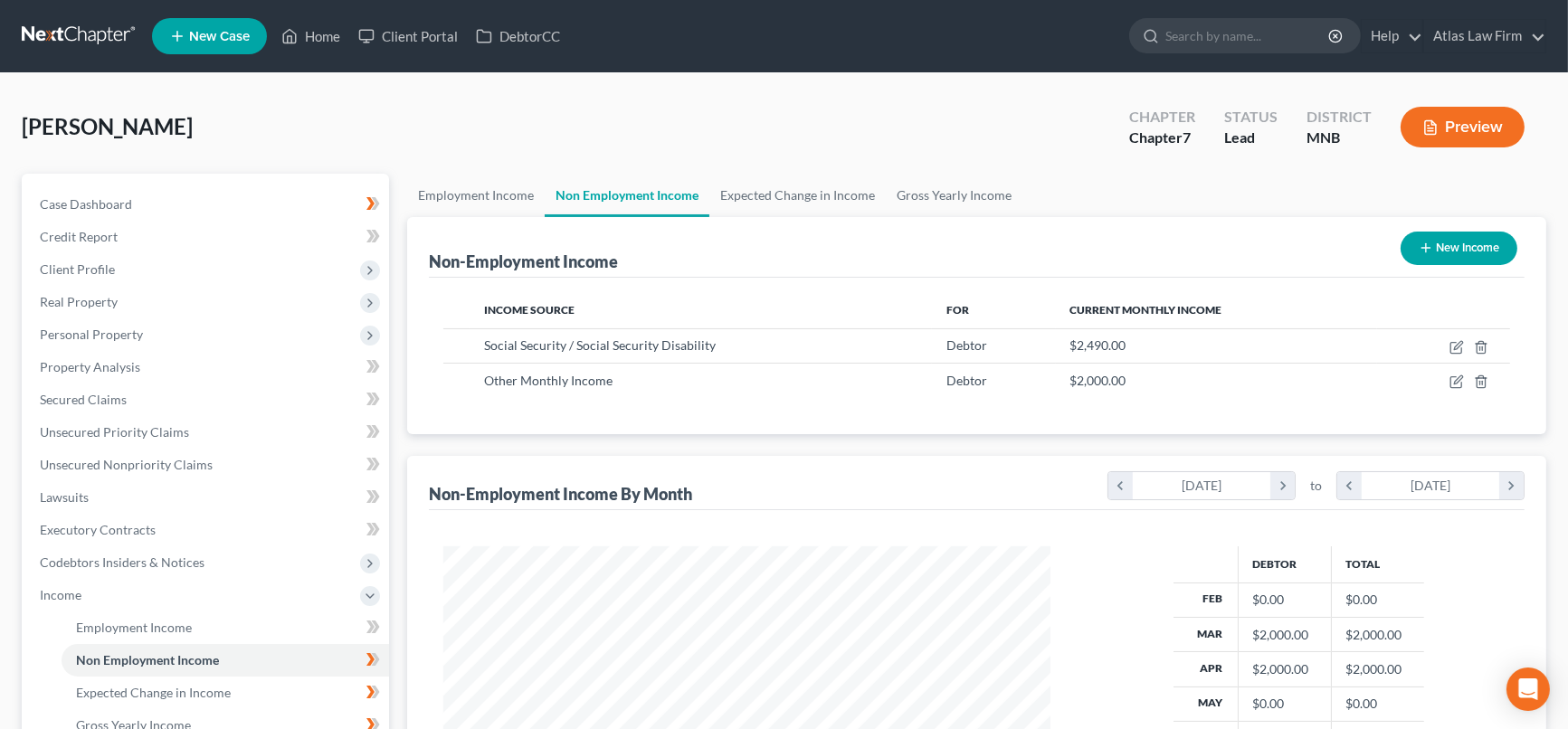
click at [1483, 124] on button "Preview" at bounding box center [1462, 127] width 124 height 41
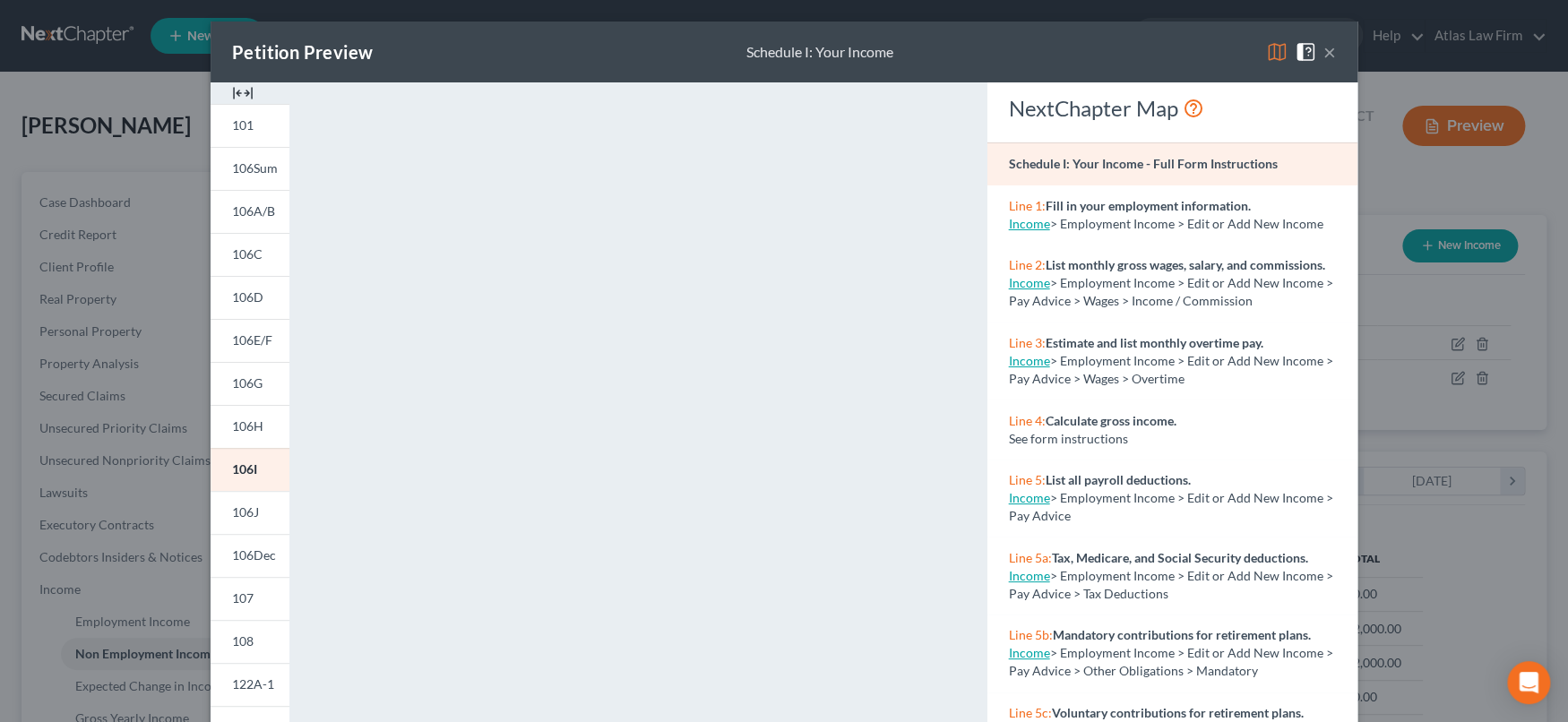
click at [1323, 51] on button "×" at bounding box center [1329, 52] width 12 height 22
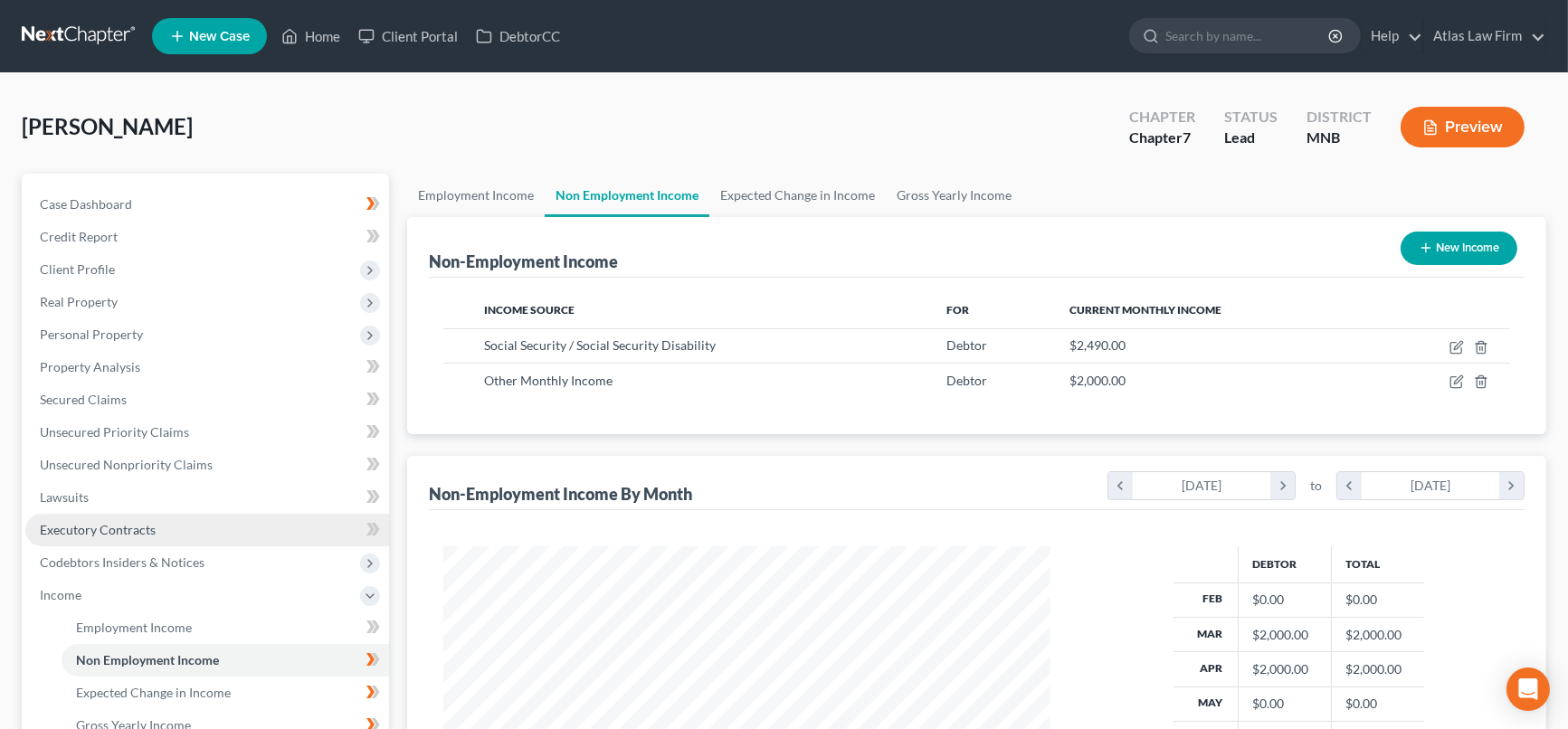
scroll to position [201, 0]
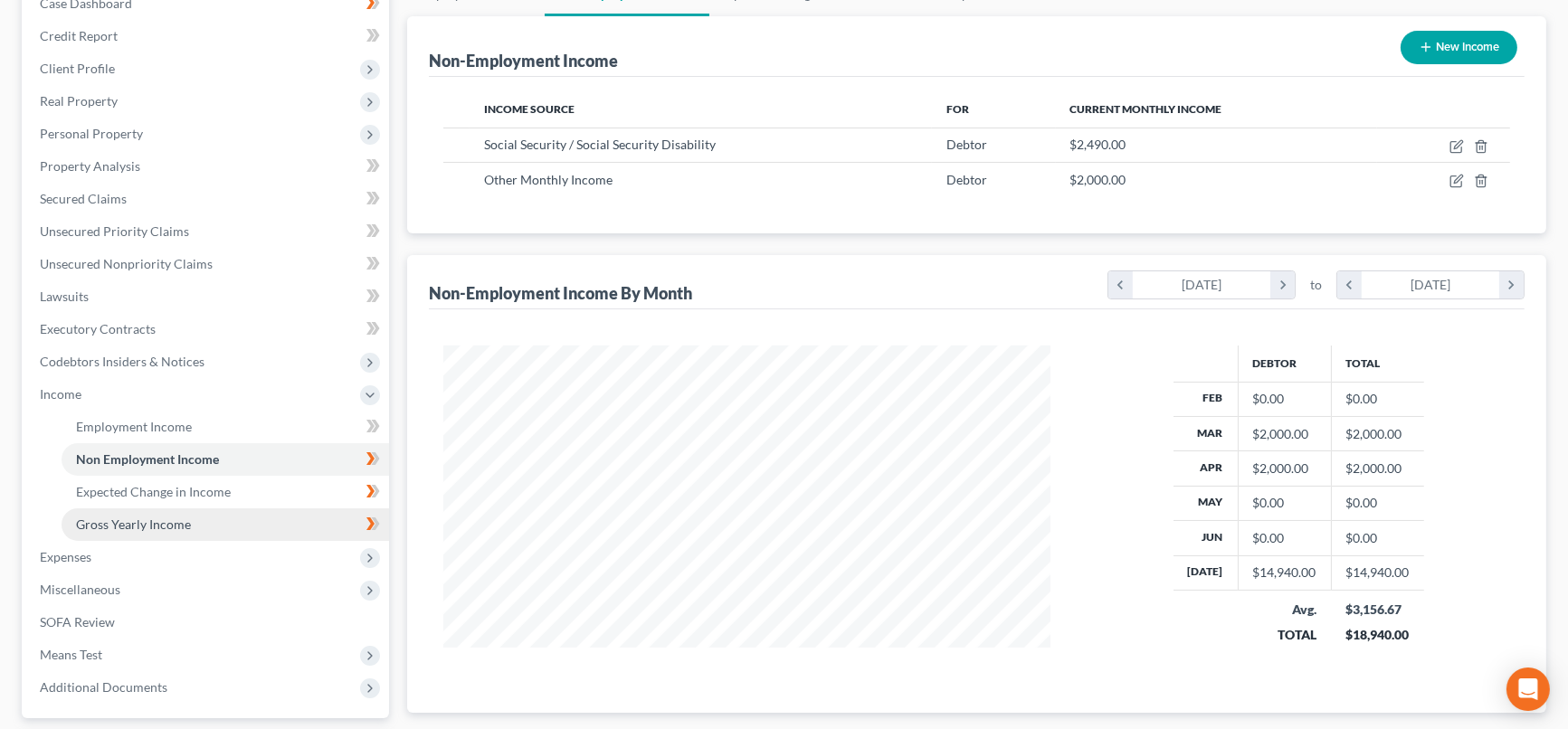
click at [174, 520] on span "Gross Yearly Income" at bounding box center [133, 525] width 115 height 15
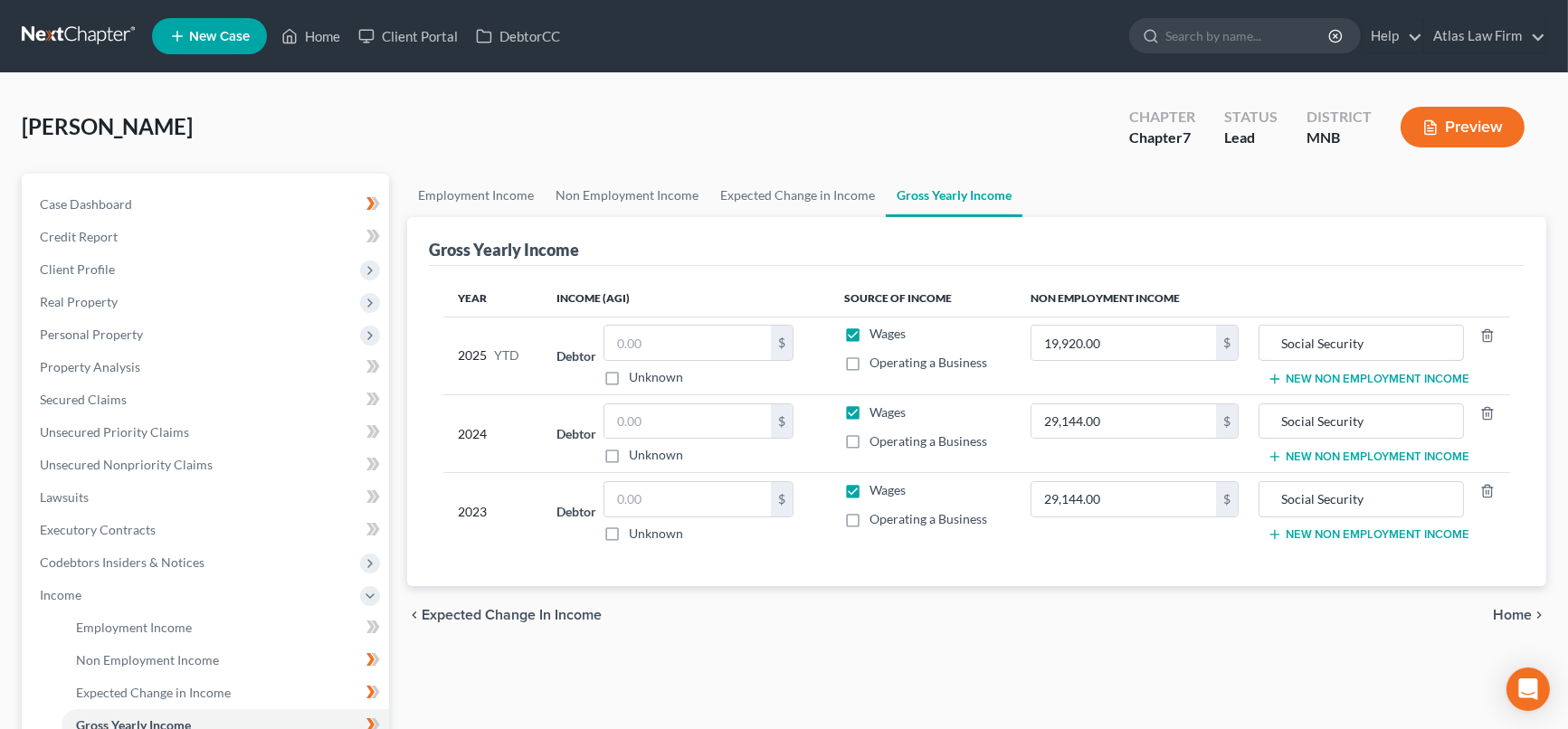
click at [1381, 453] on button "New Non Employment Income" at bounding box center [1368, 456] width 202 height 14
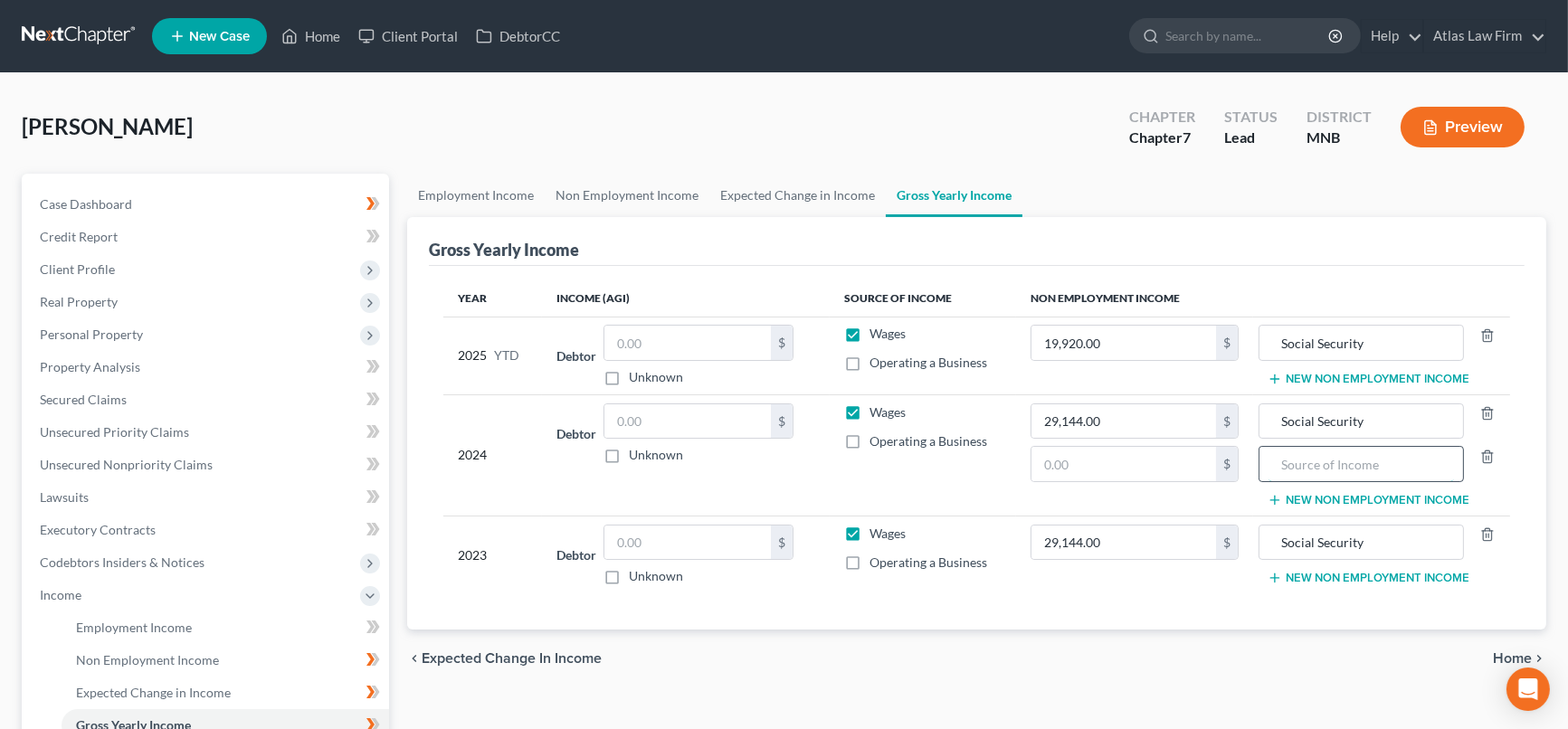
click at [1361, 465] on input "text" at bounding box center [1362, 464] width 186 height 34
type input "Retirement"
click at [1139, 461] on input "text" at bounding box center [1123, 464] width 185 height 34
type input "5,450"
click at [1378, 543] on input "Social Security" at bounding box center [1362, 542] width 186 height 34
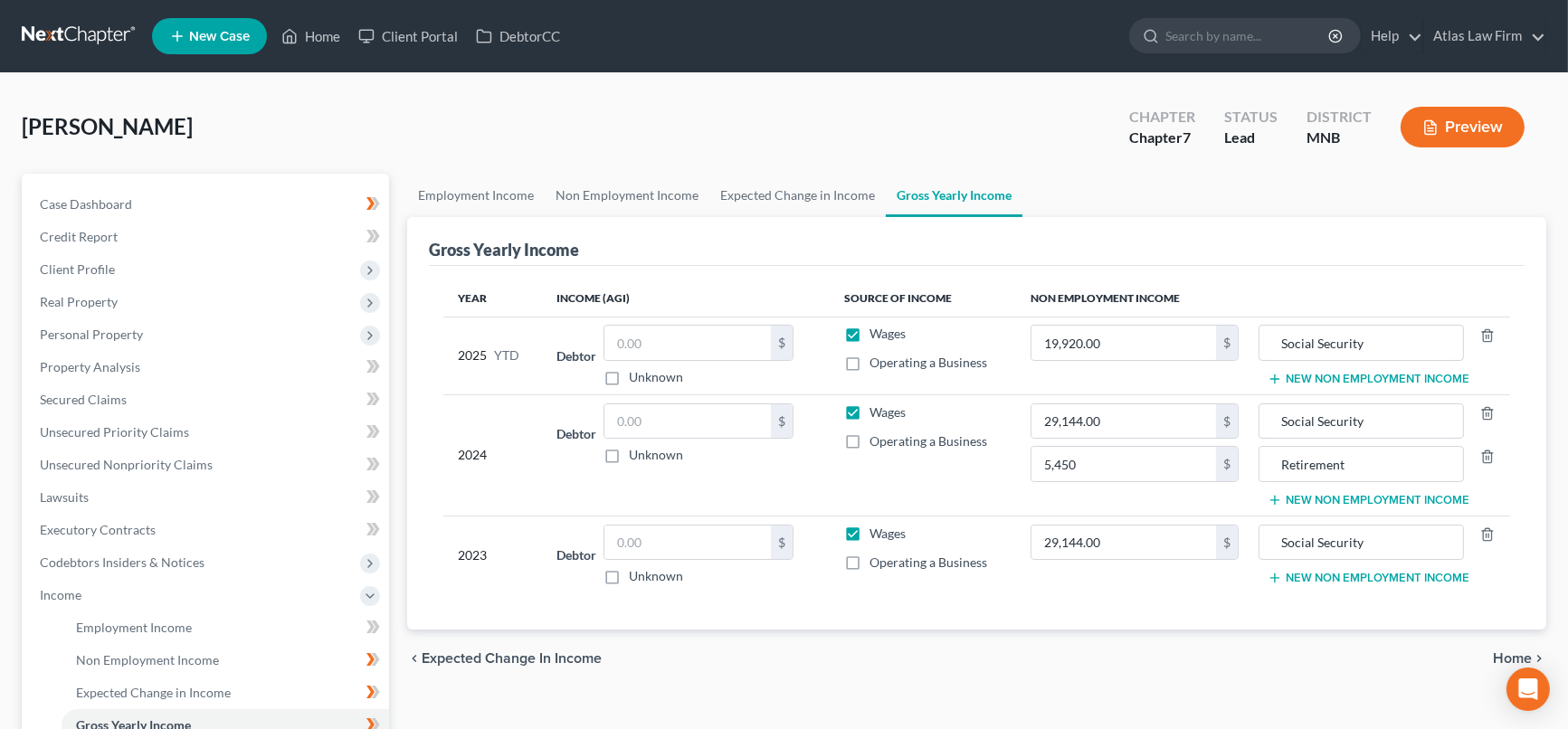
click at [1277, 378] on icon "button" at bounding box center [1274, 379] width 14 height 14
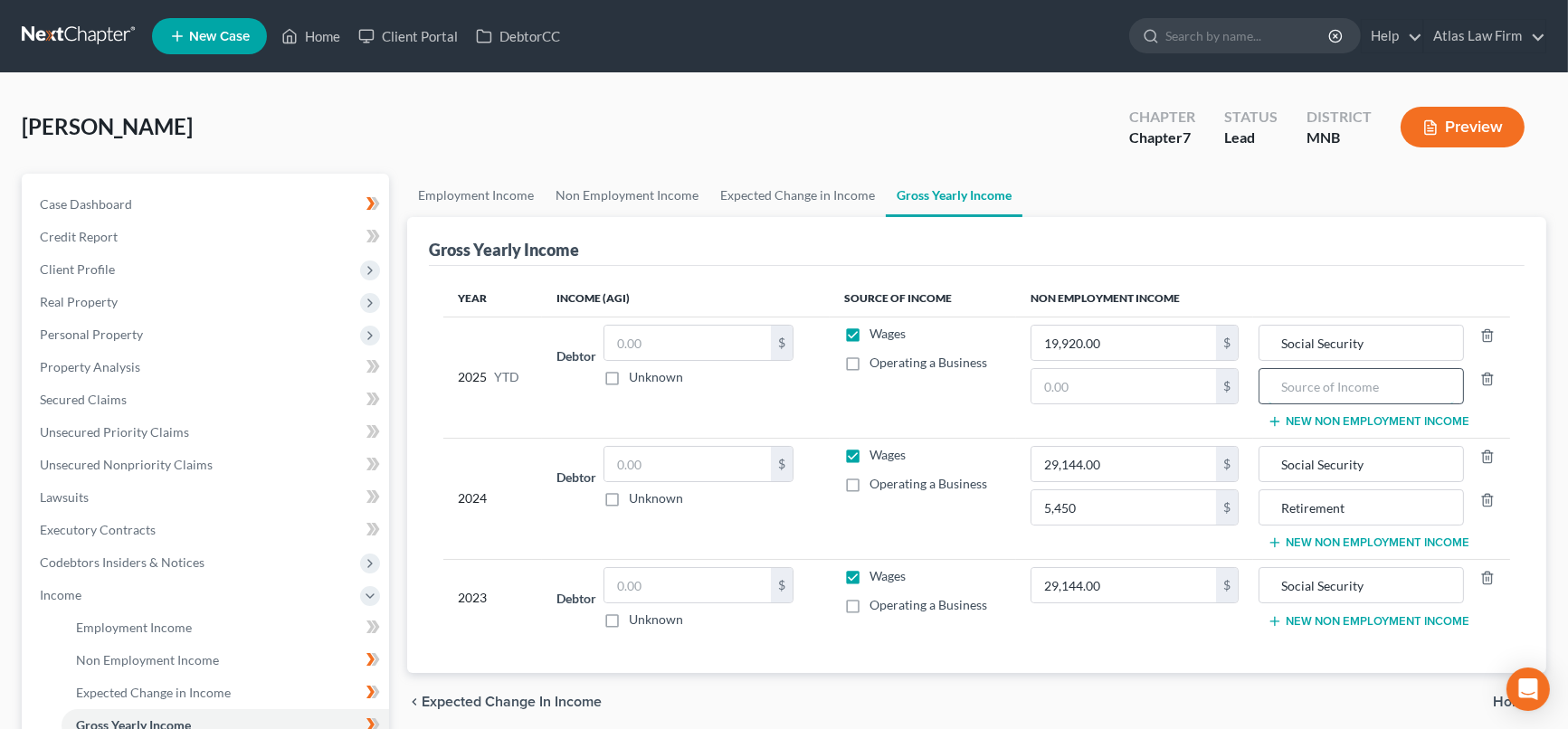
click at [1317, 378] on input "text" at bounding box center [1362, 386] width 186 height 34
type input "Retirement"
click at [1156, 391] on input "text" at bounding box center [1123, 386] width 185 height 34
type input "4,000"
click at [1338, 620] on button "New Non Employment Income" at bounding box center [1368, 621] width 202 height 14
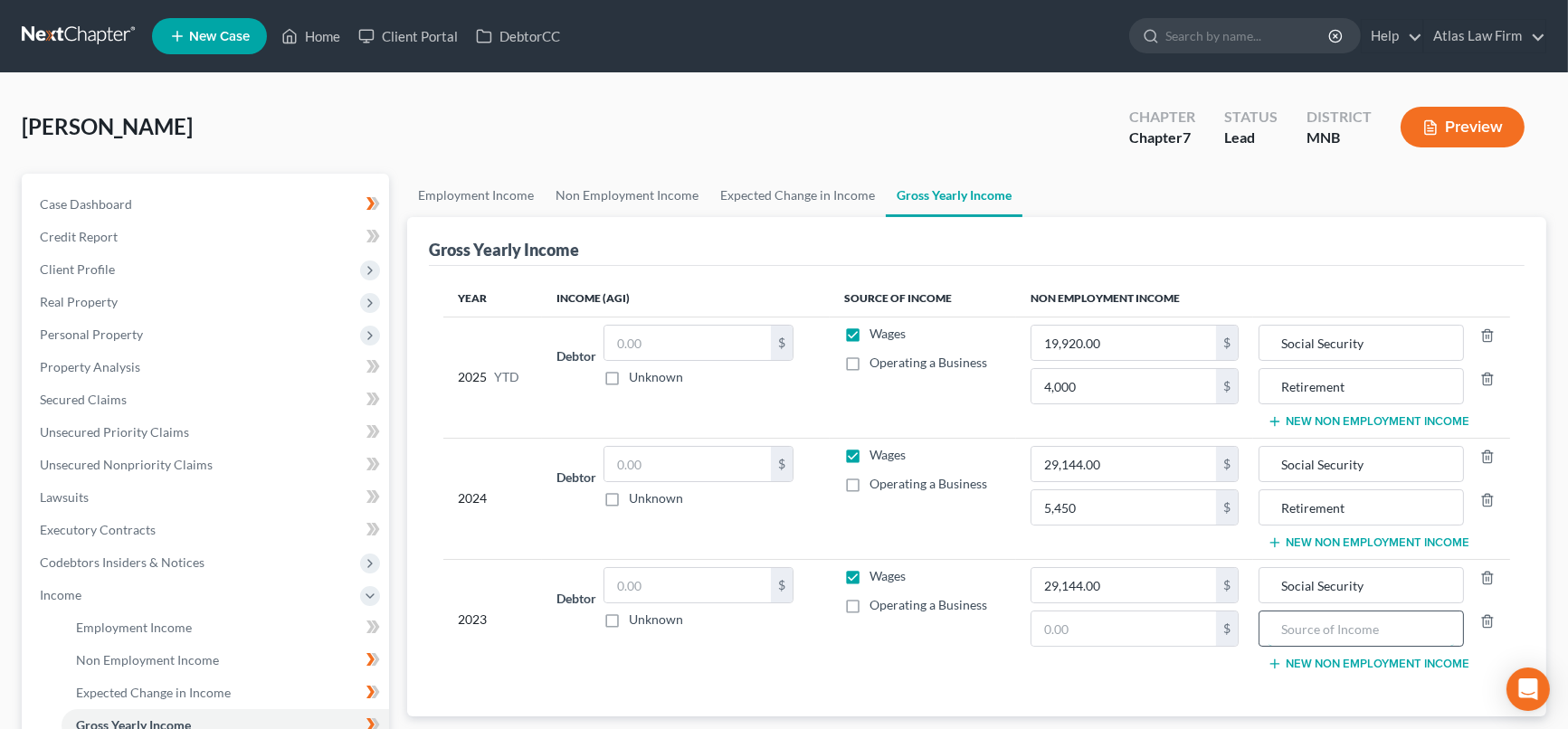
click at [1330, 616] on input "text" at bounding box center [1362, 629] width 186 height 34
type input "r"
type input "Retirement"
click at [1149, 639] on input "text" at bounding box center [1123, 629] width 185 height 34
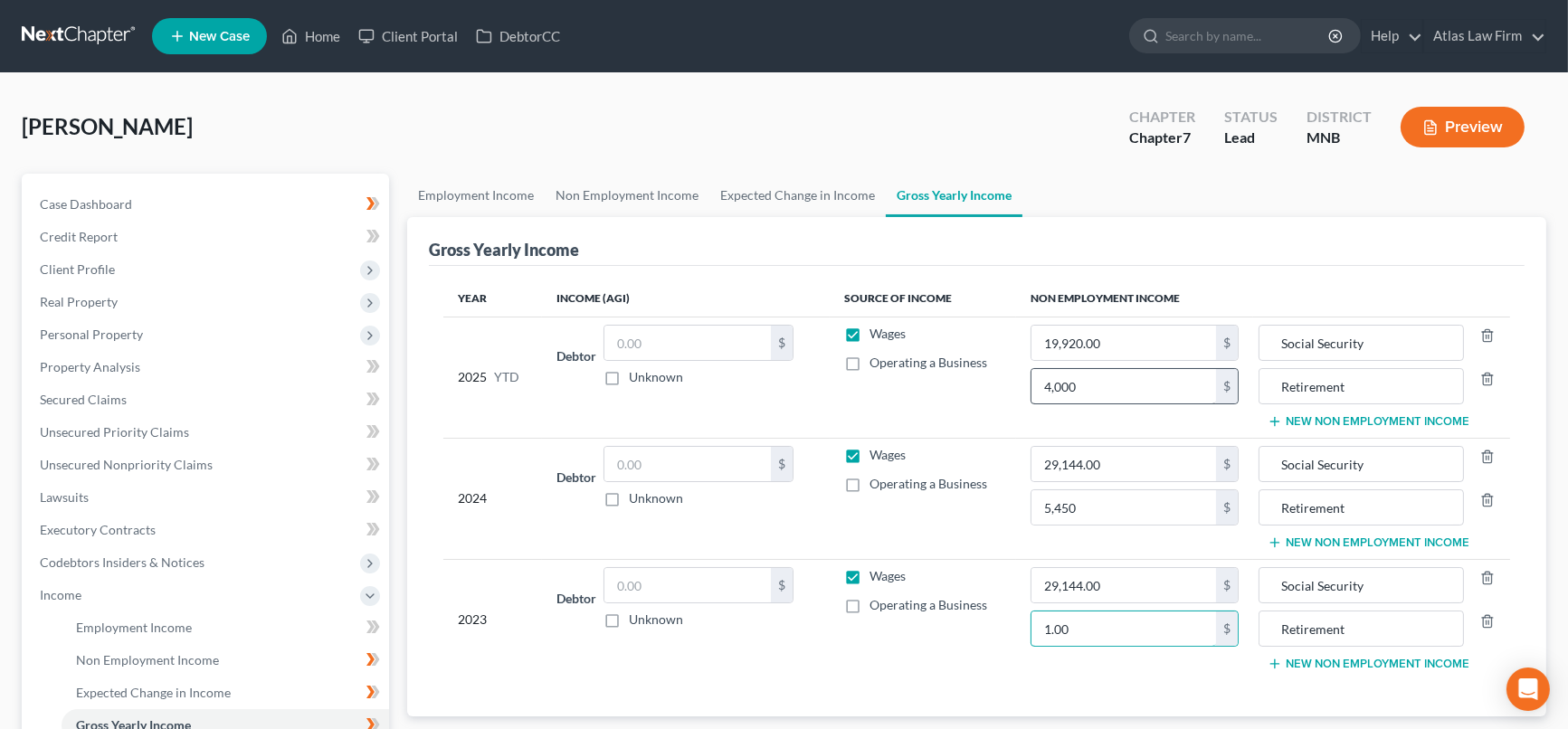
type input "1.00"
click at [1145, 375] on input "4,000" at bounding box center [1123, 386] width 185 height 34
type input "1.00"
click at [1144, 509] on input "5,450" at bounding box center [1123, 507] width 185 height 34
click at [129, 234] on link "Credit Report" at bounding box center [207, 237] width 364 height 32
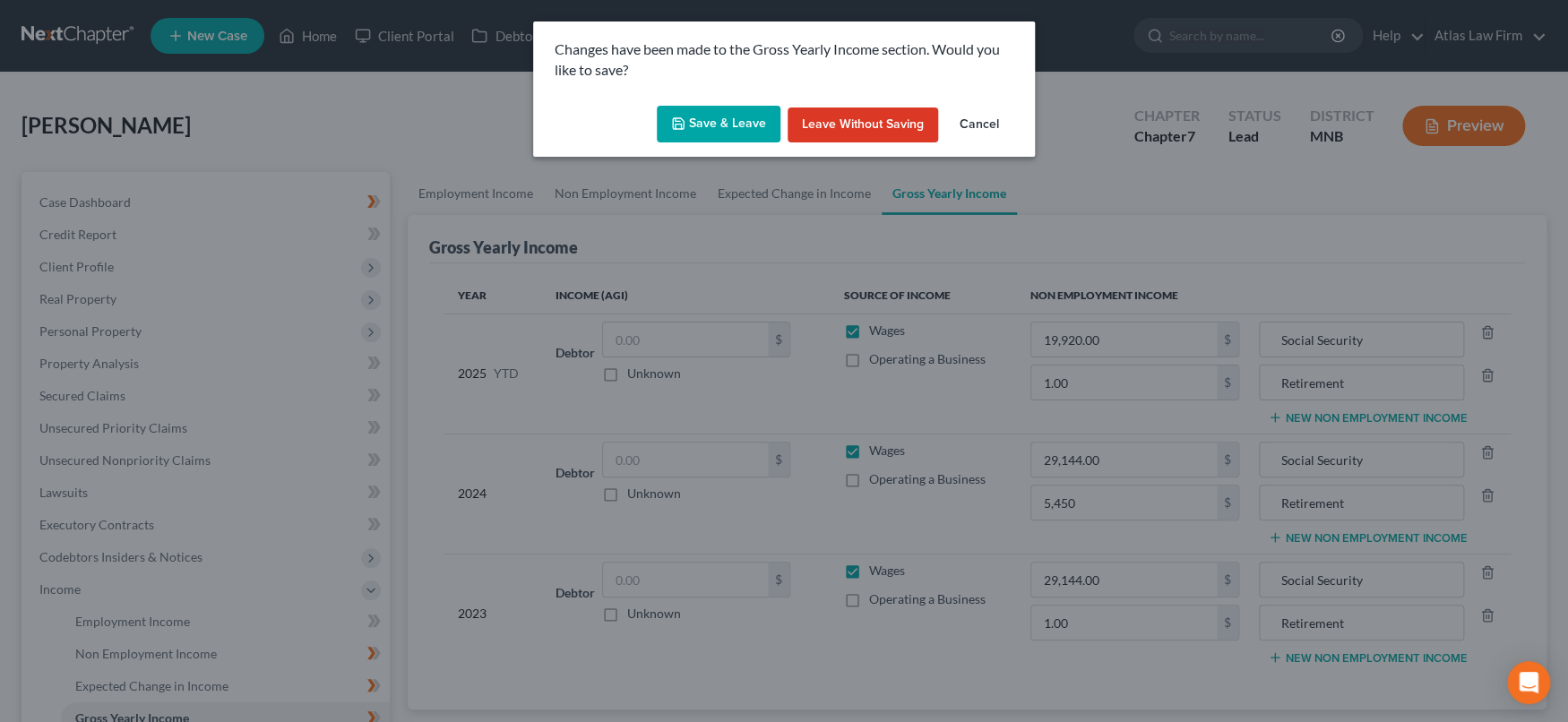
click at [755, 122] on button "Save & Leave" at bounding box center [718, 125] width 124 height 38
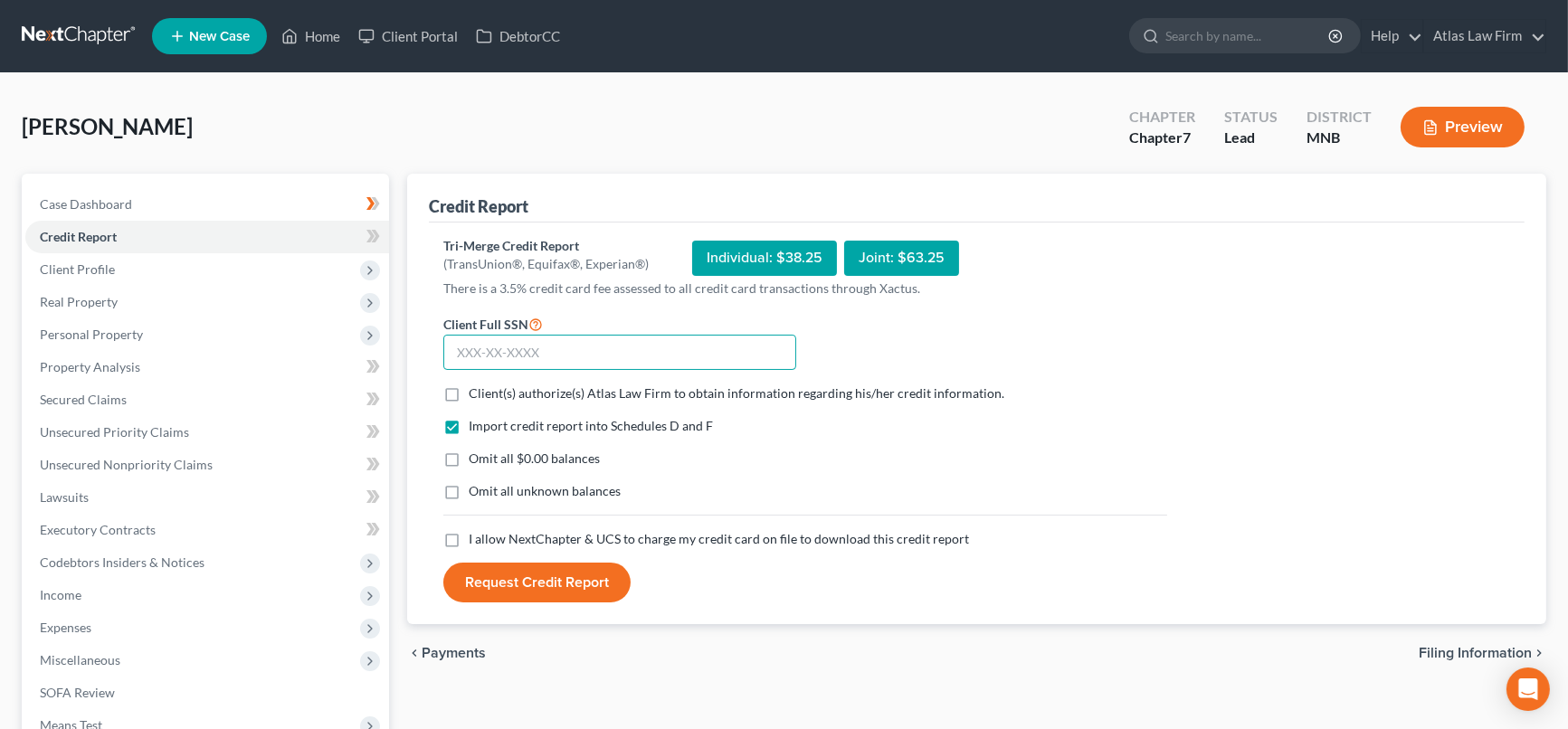
click at [735, 354] on input "text" at bounding box center [619, 353] width 353 height 36
click at [623, 350] on input "text" at bounding box center [619, 353] width 353 height 36
type input "474-62-8988"
click at [469, 391] on label "Client(s) authorize(s) Atlas Law Firm to obtain information regarding his/her c…" at bounding box center [737, 393] width 536 height 18
click at [476, 391] on input "Client(s) authorize(s) Atlas Law Firm to obtain information regarding his/her c…" at bounding box center [482, 390] width 11 height 11
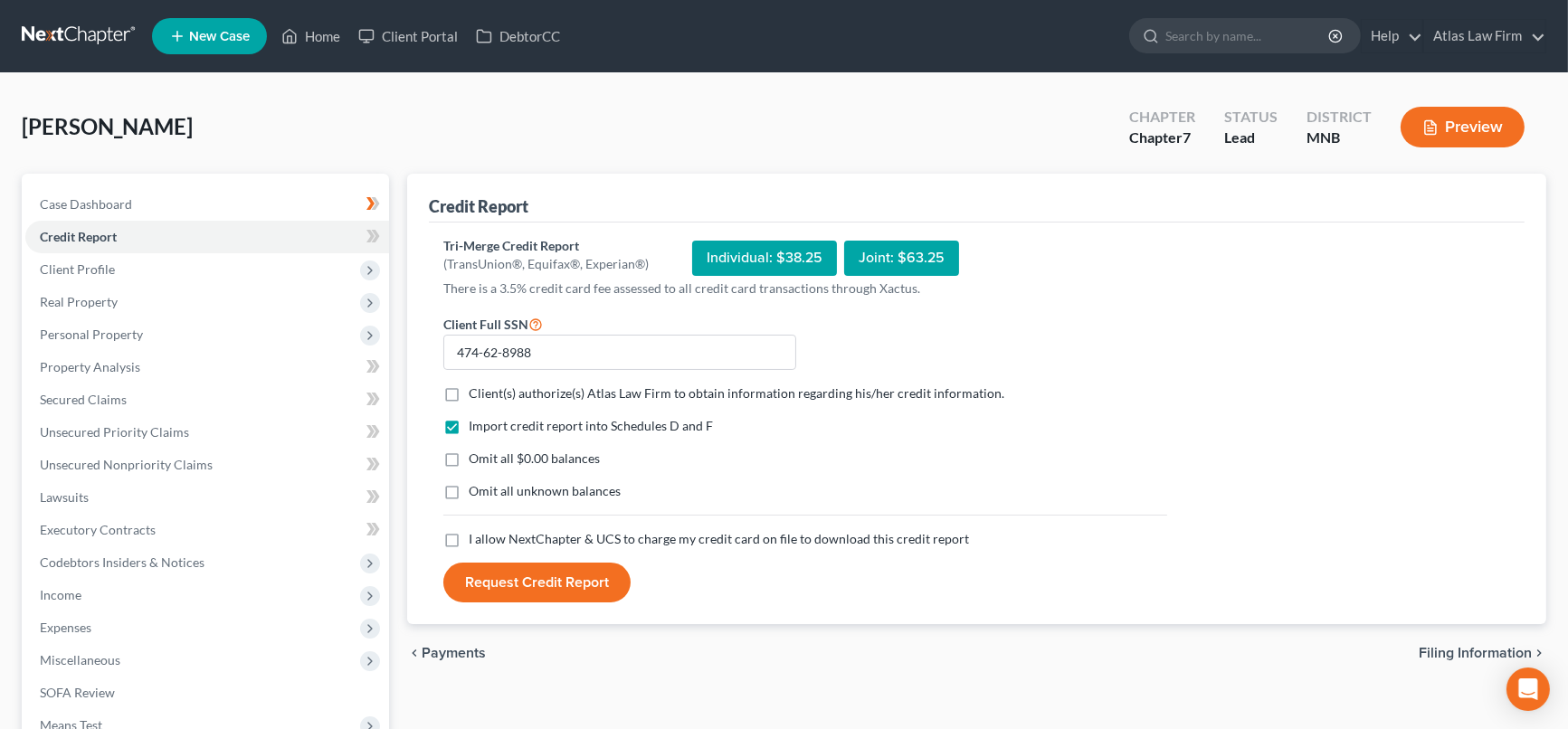
checkbox input "true"
click at [469, 461] on label "Omit all $0.00 balances" at bounding box center [534, 458] width 132 height 18
click at [476, 461] on input "Omit all $0.00 balances" at bounding box center [482, 455] width 11 height 11
checkbox input "true"
click at [469, 541] on label "I allow NextChapter & UCS to charge my credit card on file to download this cre…" at bounding box center [719, 539] width 500 height 18
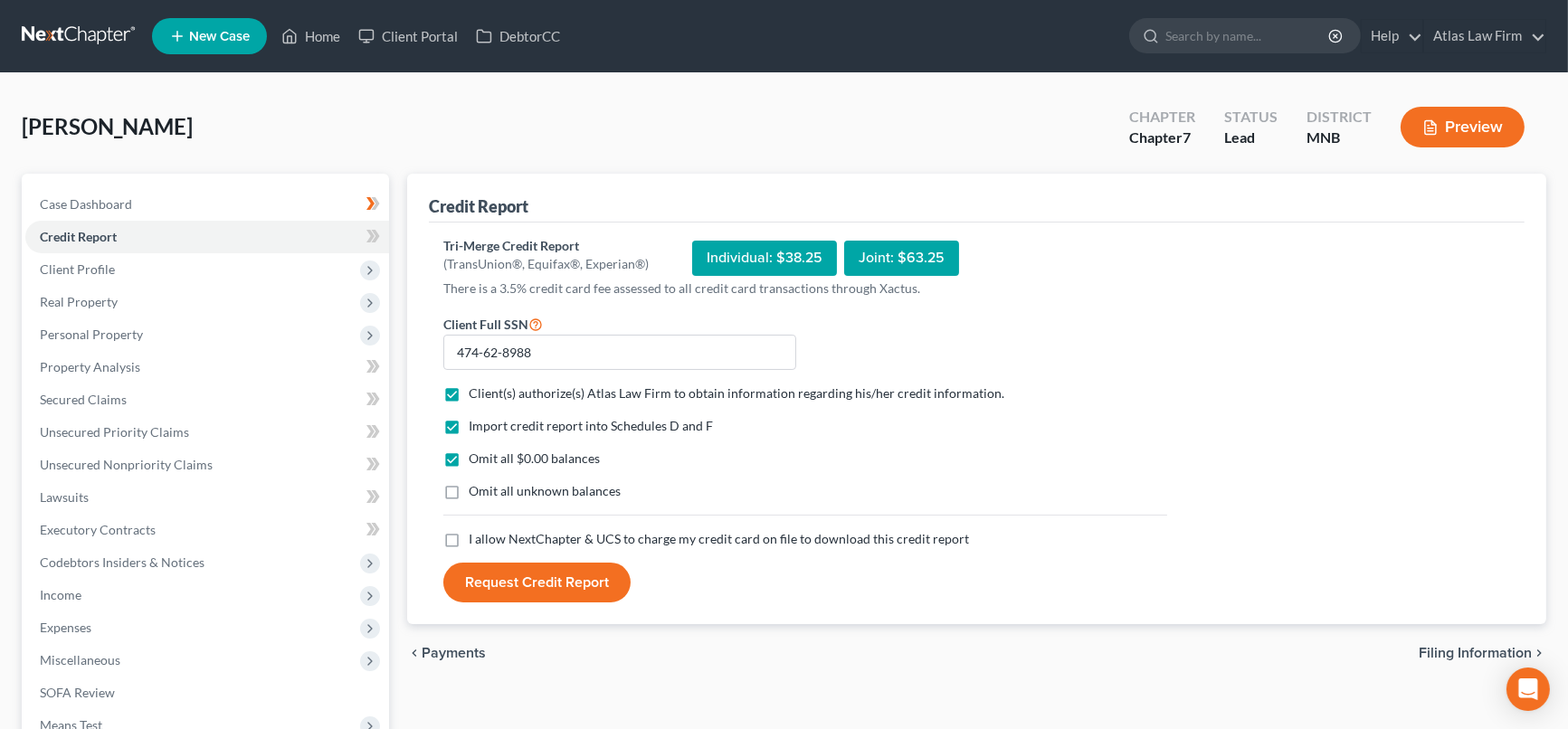
click at [476, 541] on input "I allow NextChapter & UCS to charge my credit card on file to download this cre…" at bounding box center [482, 536] width 11 height 11
checkbox input "true"
click at [526, 575] on button "Request Credit Report" at bounding box center [537, 582] width 187 height 40
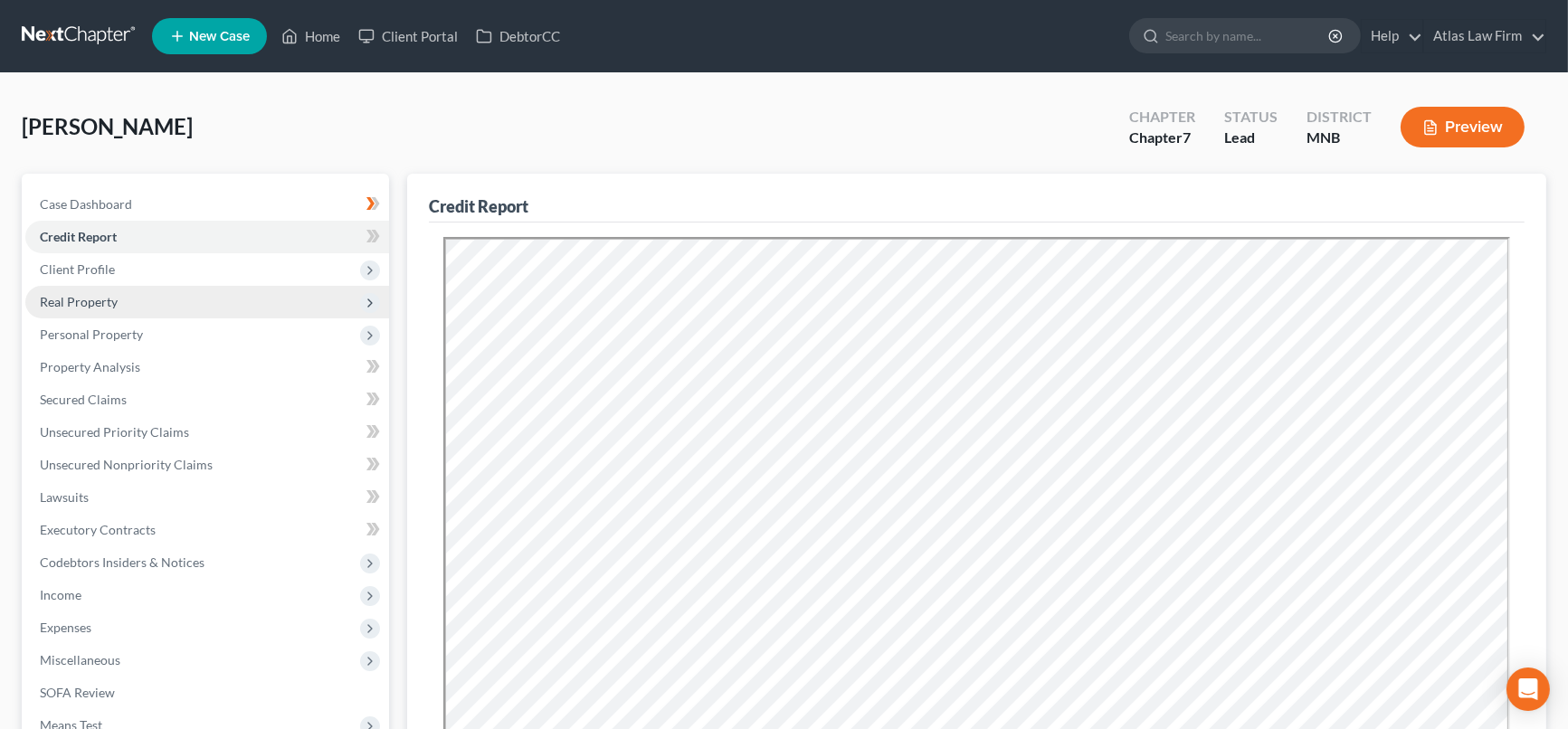
click at [64, 294] on span "Real Property" at bounding box center [79, 302] width 78 height 15
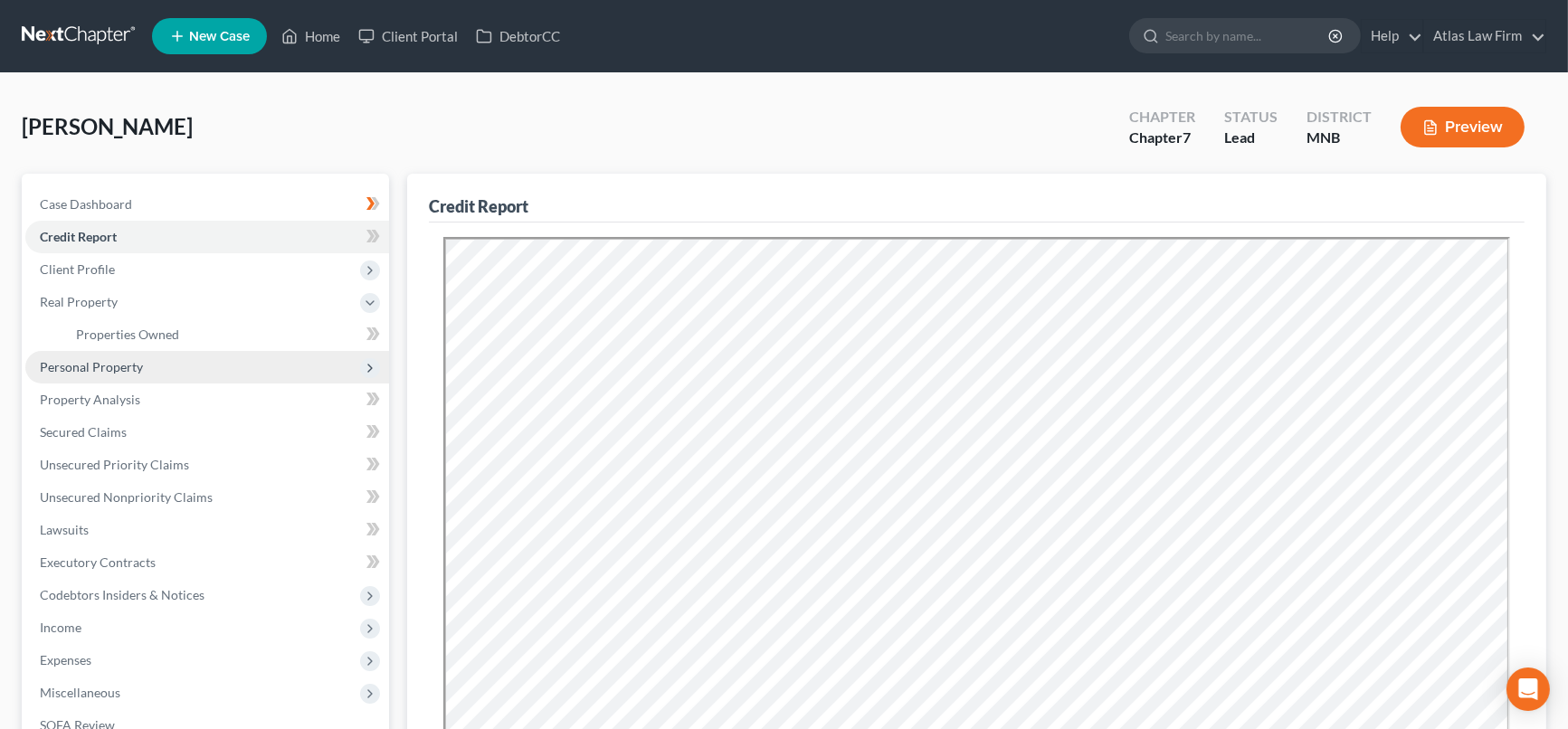
click at [94, 361] on span "Personal Property" at bounding box center [91, 366] width 103 height 15
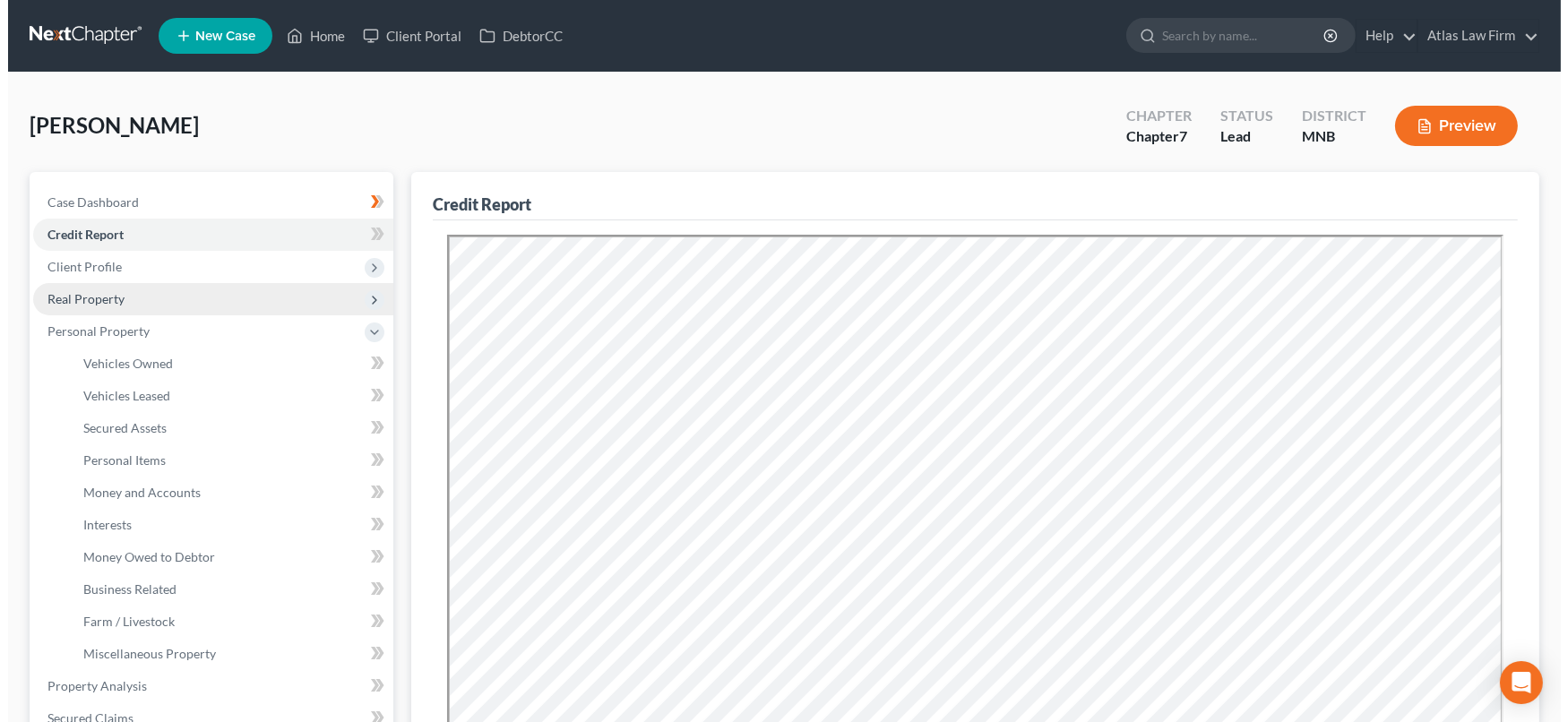
scroll to position [199, 0]
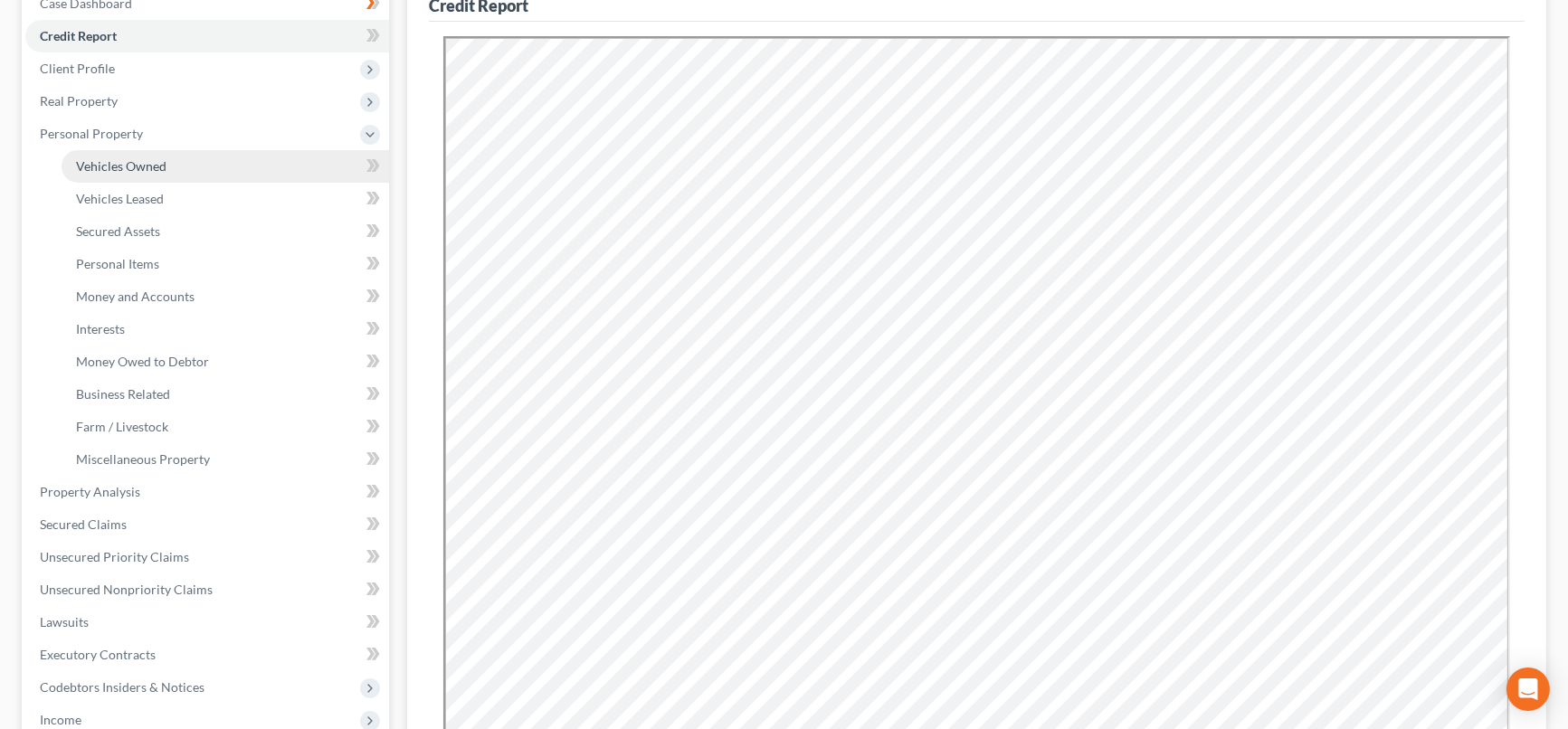
click at [161, 167] on span "Vehicles Owned" at bounding box center [121, 166] width 91 height 15
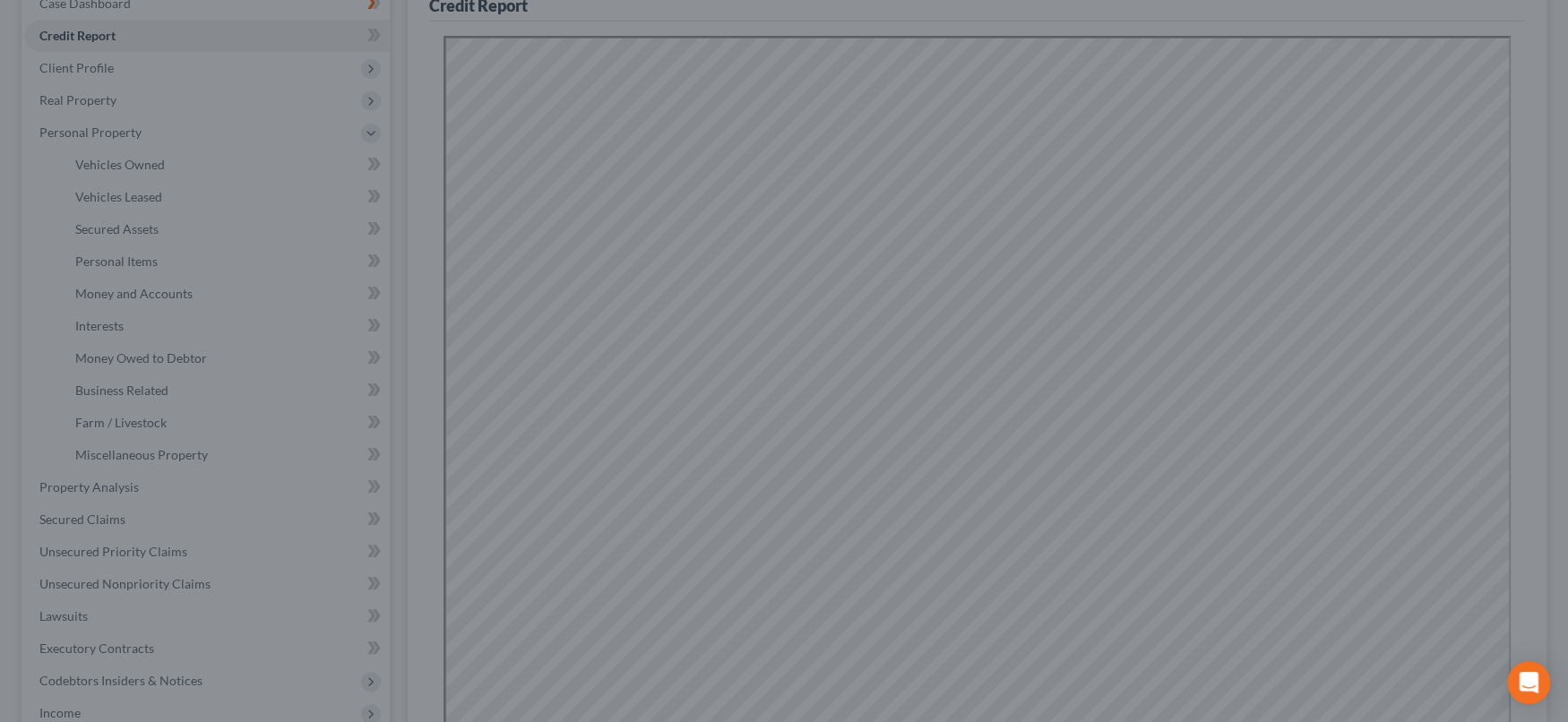
click at [255, 264] on div at bounding box center [784, 361] width 1568 height 722
click at [855, 299] on div at bounding box center [784, 361] width 1568 height 722
click at [1088, 257] on div at bounding box center [784, 361] width 1568 height 722
click at [1505, 205] on div at bounding box center [784, 361] width 1568 height 722
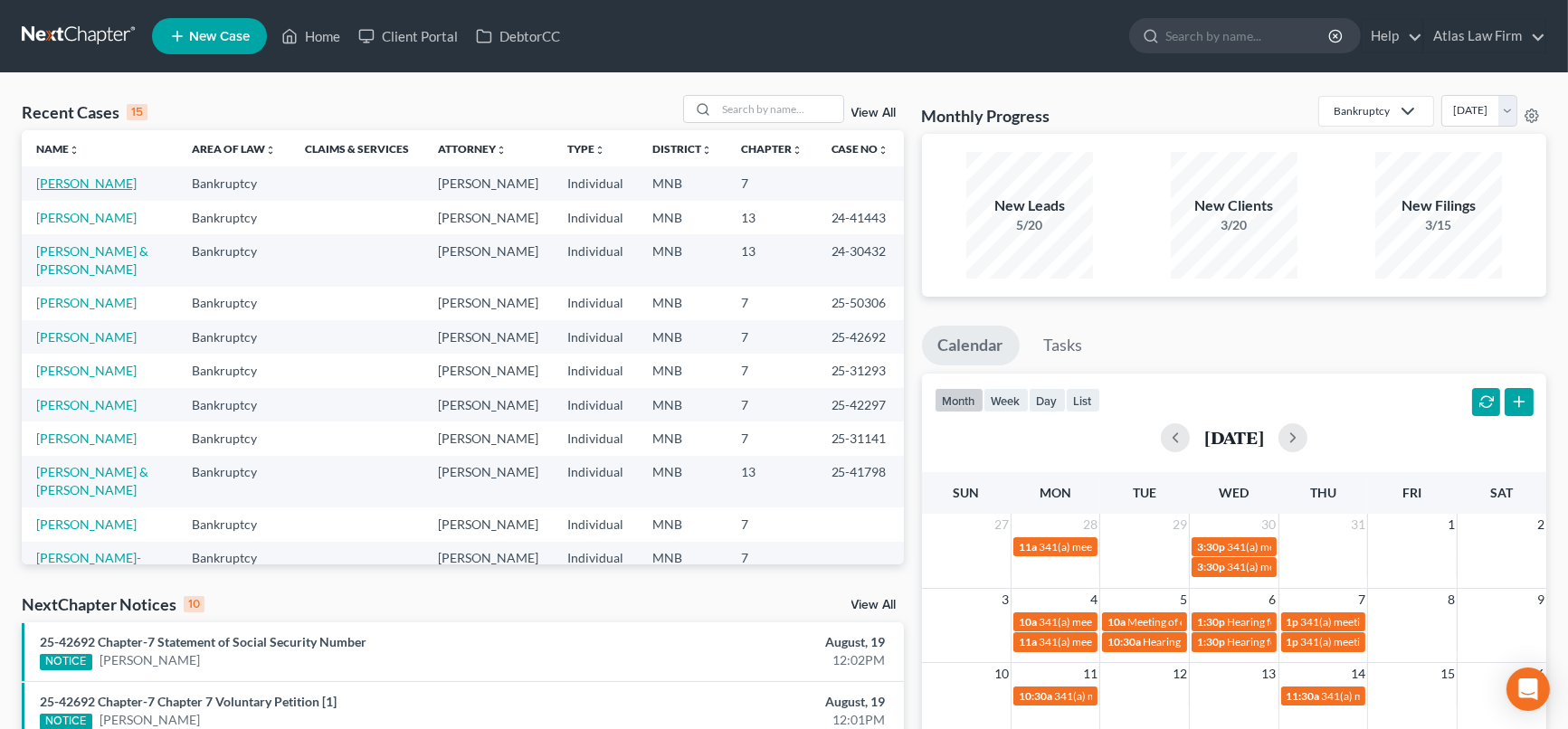
click at [88, 187] on link "[PERSON_NAME]" at bounding box center [86, 183] width 100 height 15
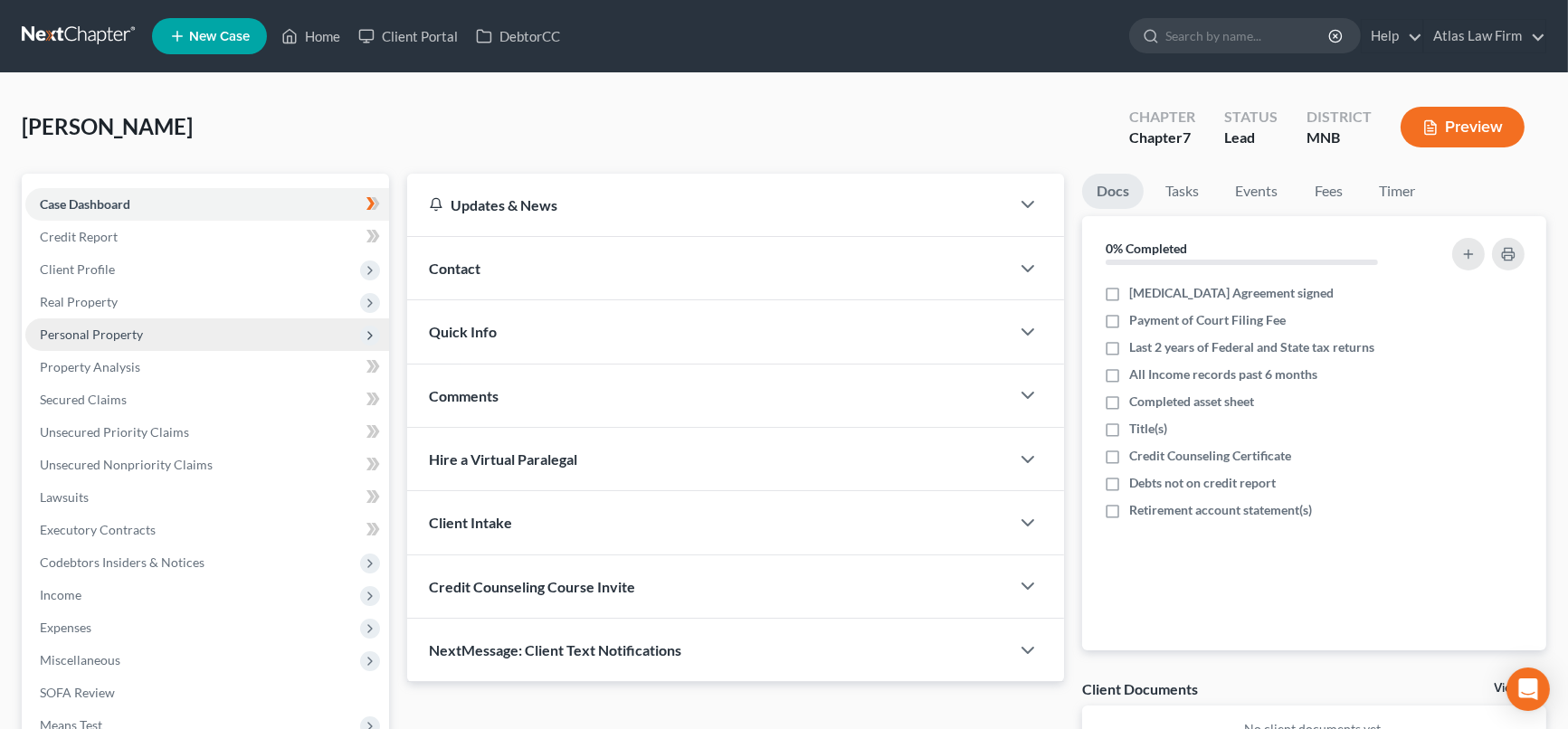
click at [114, 328] on span "Personal Property" at bounding box center [91, 334] width 103 height 15
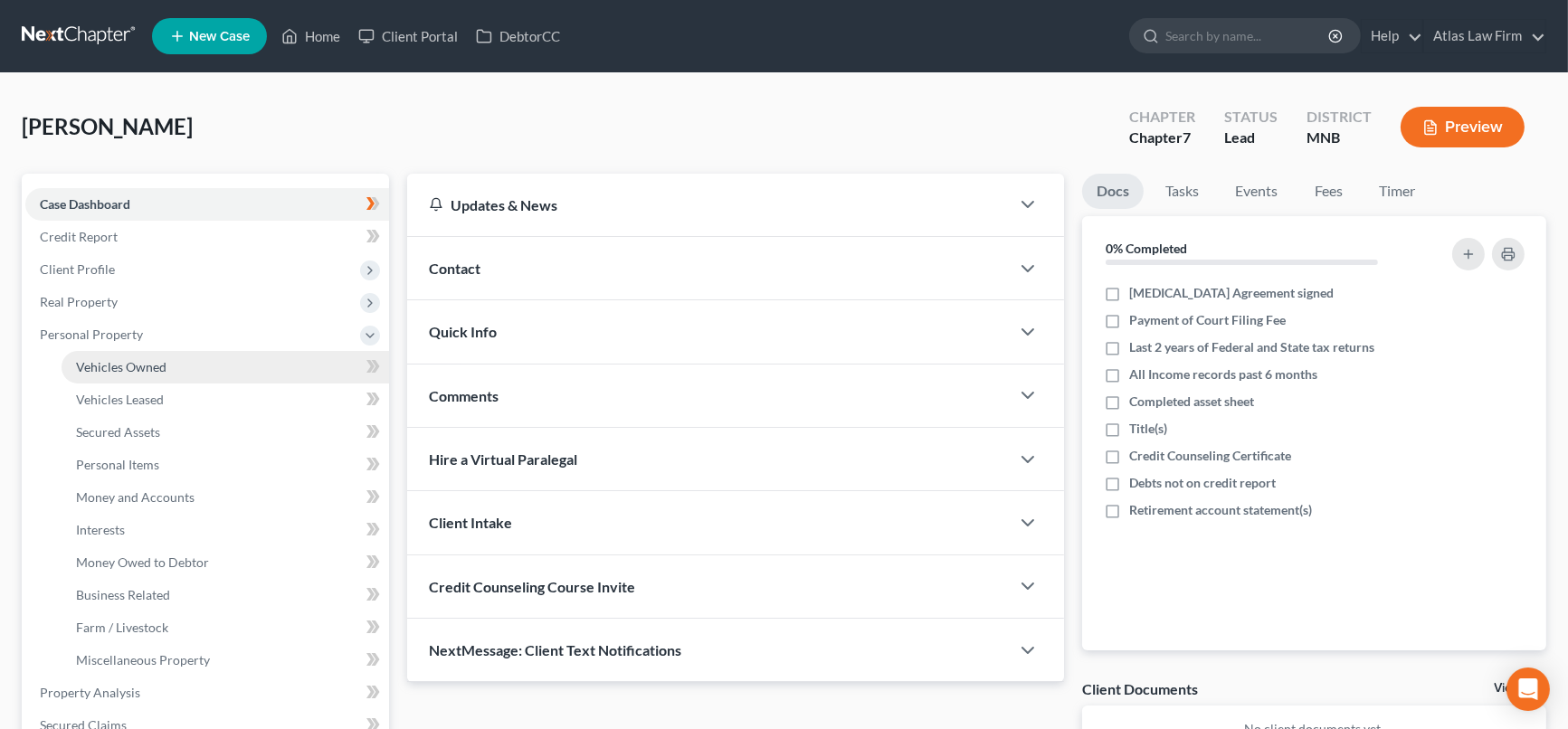
click at [134, 363] on span "Vehicles Owned" at bounding box center [121, 366] width 91 height 15
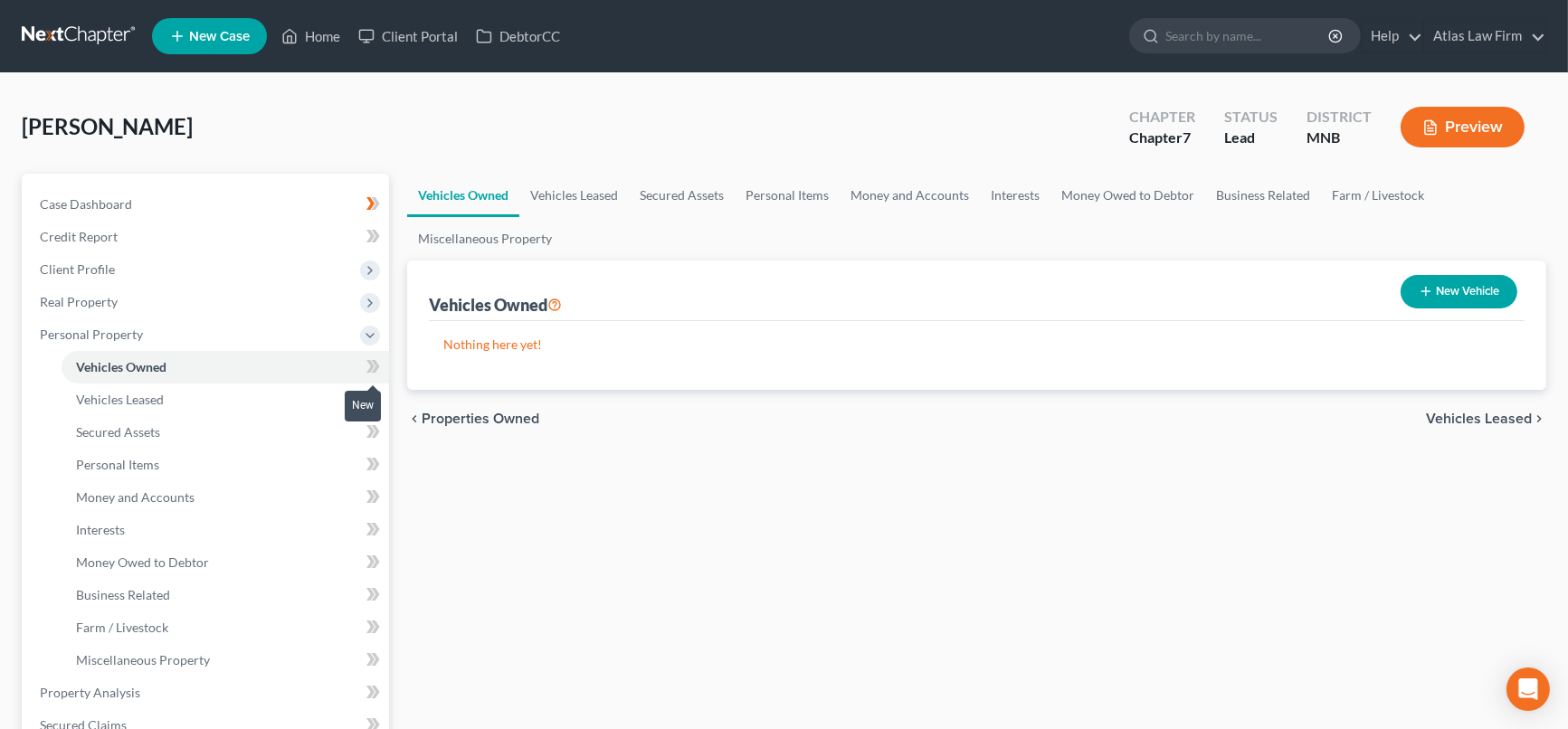
click at [383, 363] on span at bounding box center [372, 369] width 31 height 27
click at [1446, 298] on button "New Vehicle" at bounding box center [1458, 291] width 116 height 33
select select "0"
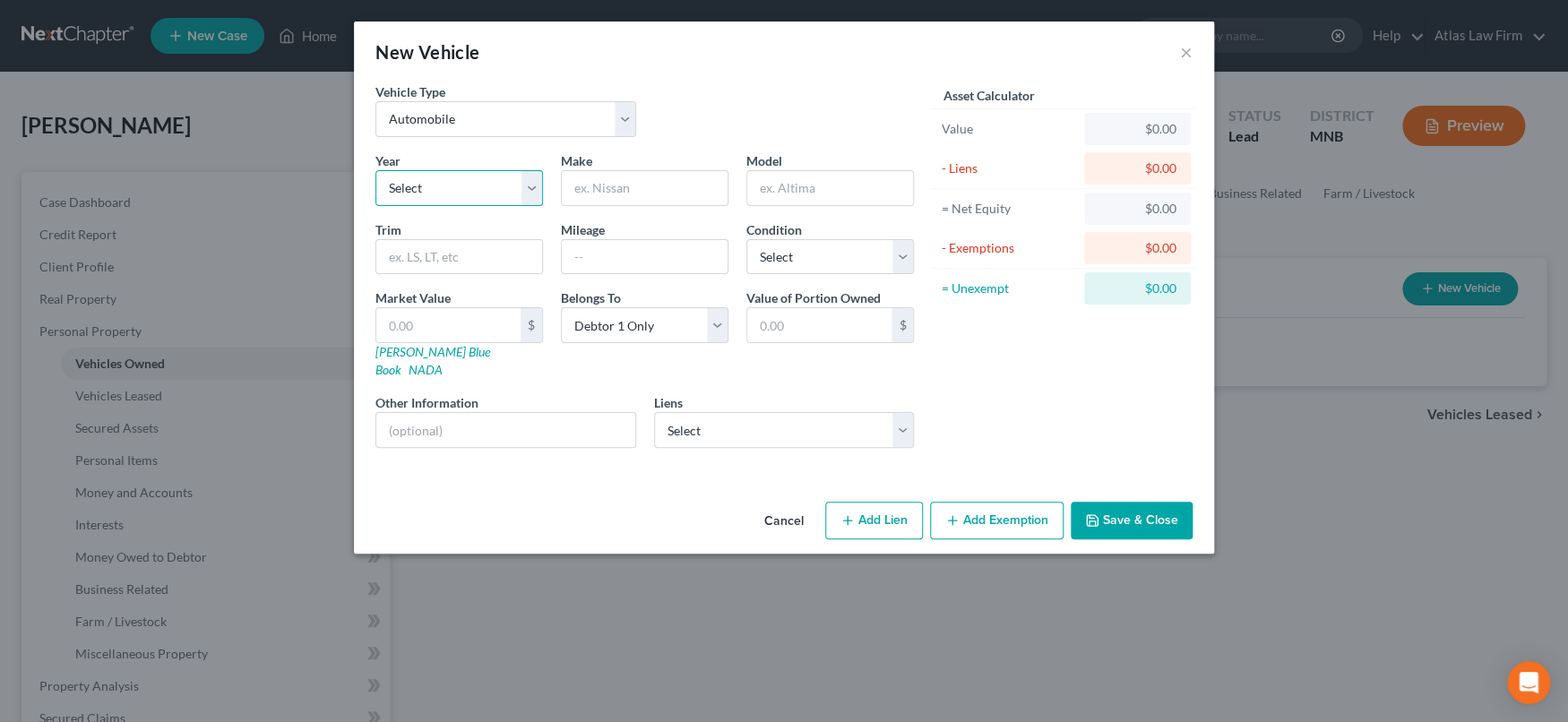
click at [528, 190] on select "Select 2026 2025 2024 2023 2022 2021 2020 2019 2018 2017 2016 2015 2014 2013 20…" at bounding box center [459, 188] width 168 height 36
select select "7"
click at [375, 171] on select "Select 2026 2025 2024 2023 2022 2021 2020 2019 2018 2017 2016 2015 2014 2013 20…" at bounding box center [459, 188] width 168 height 36
click at [636, 178] on input "text" at bounding box center [644, 188] width 166 height 34
type input "Ford"
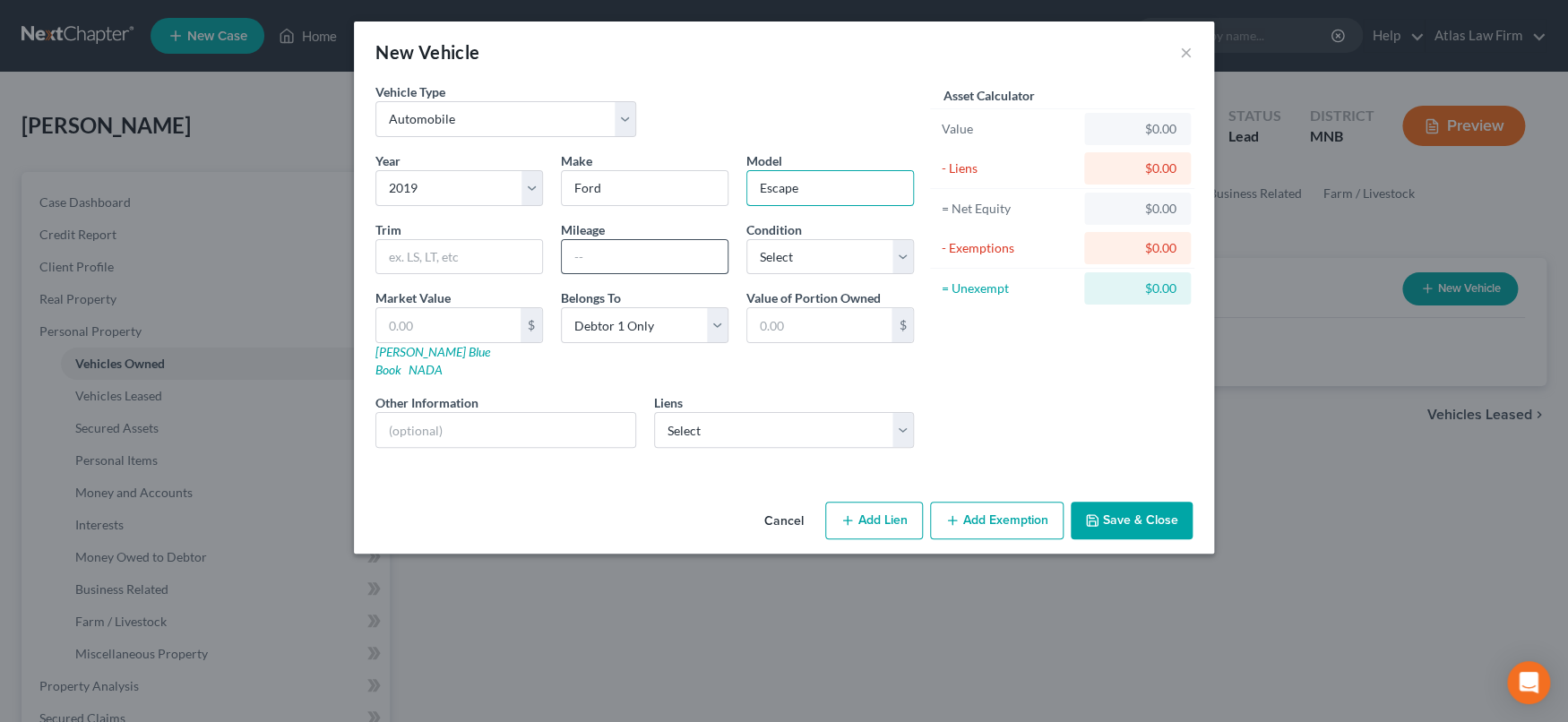
type input "Escape"
click at [574, 263] on input "text" at bounding box center [644, 257] width 166 height 34
type input "21,000"
click at [488, 413] on input "text" at bounding box center [505, 429] width 259 height 34
type input "Value per [PERSON_NAME]."
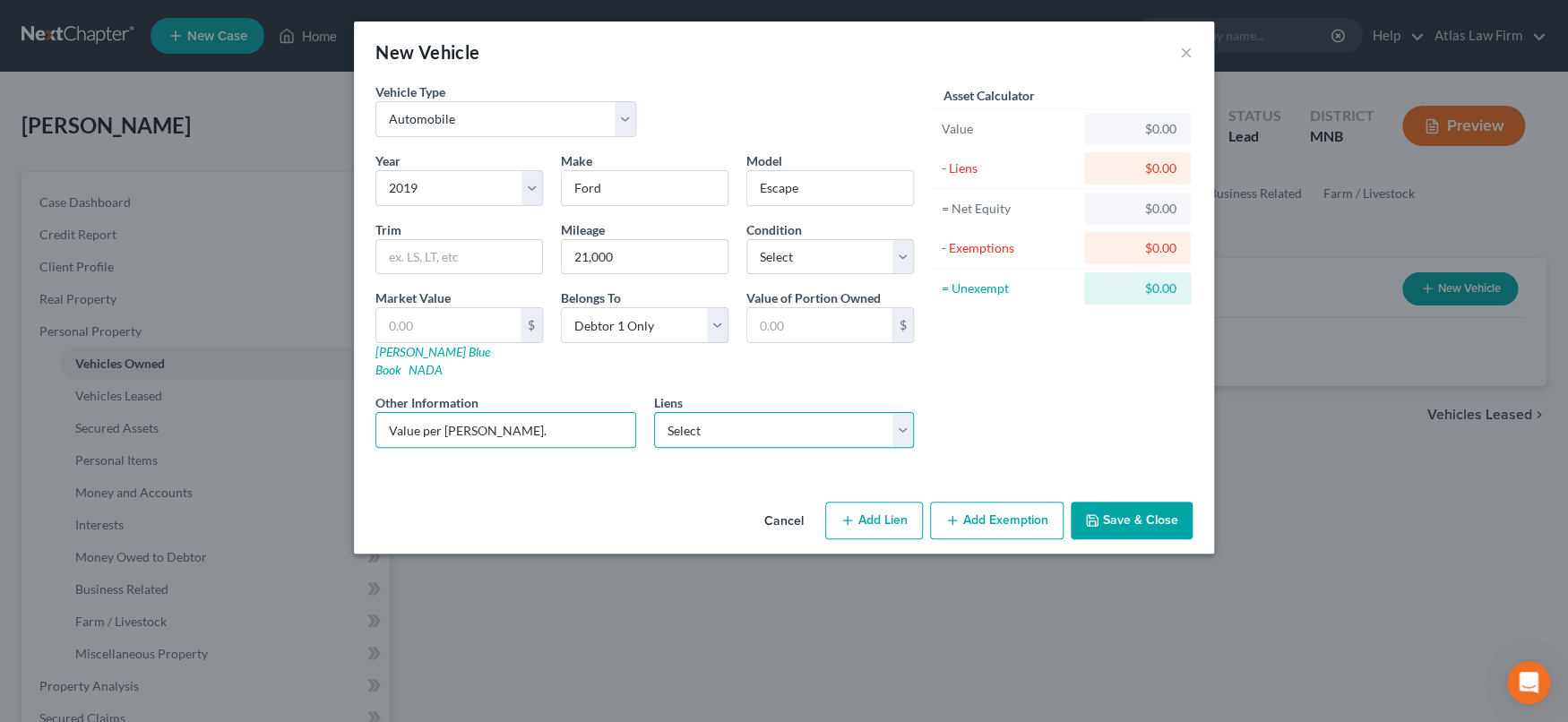
click at [912, 413] on select "Select Topline Fcu - $9,726.00" at bounding box center [785, 430] width 261 height 36
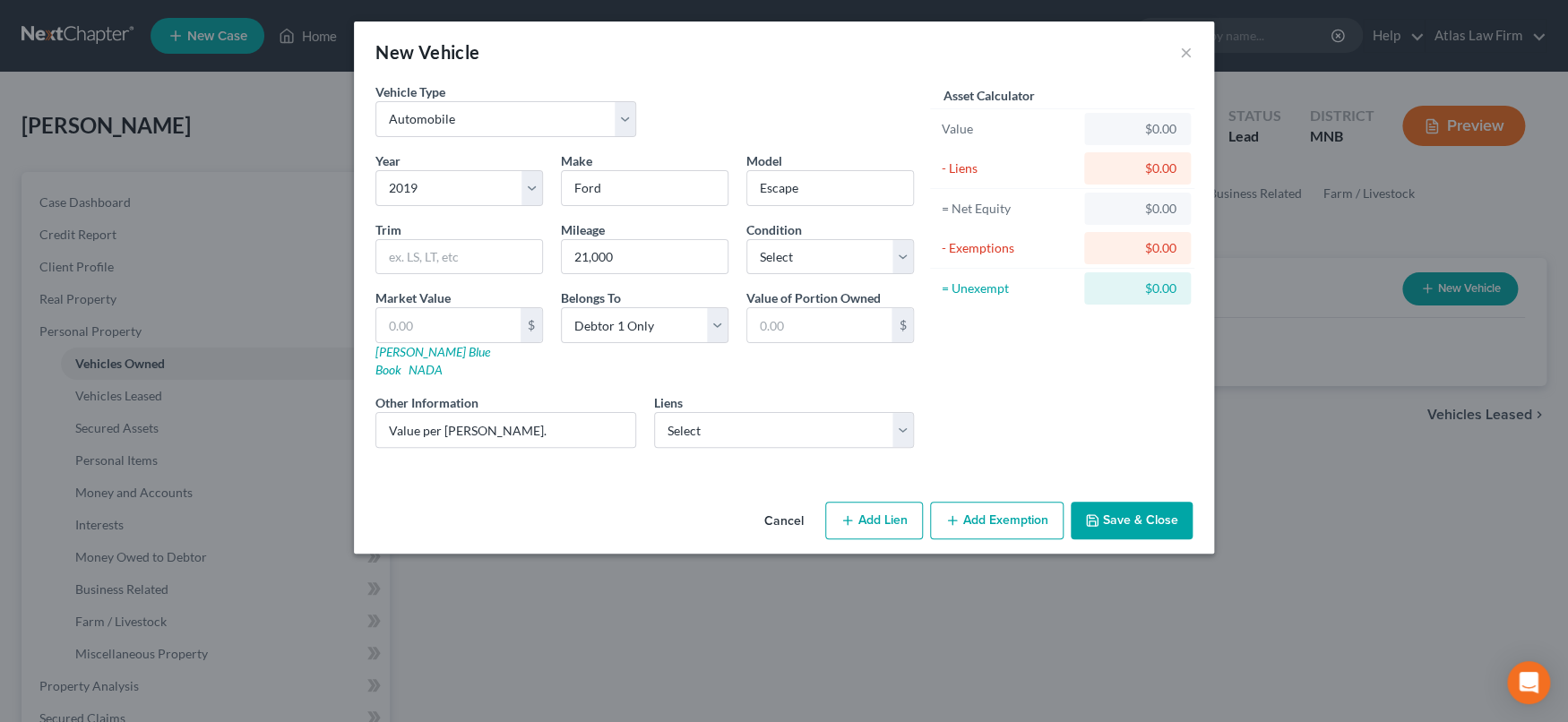
select select "24"
select select "0"
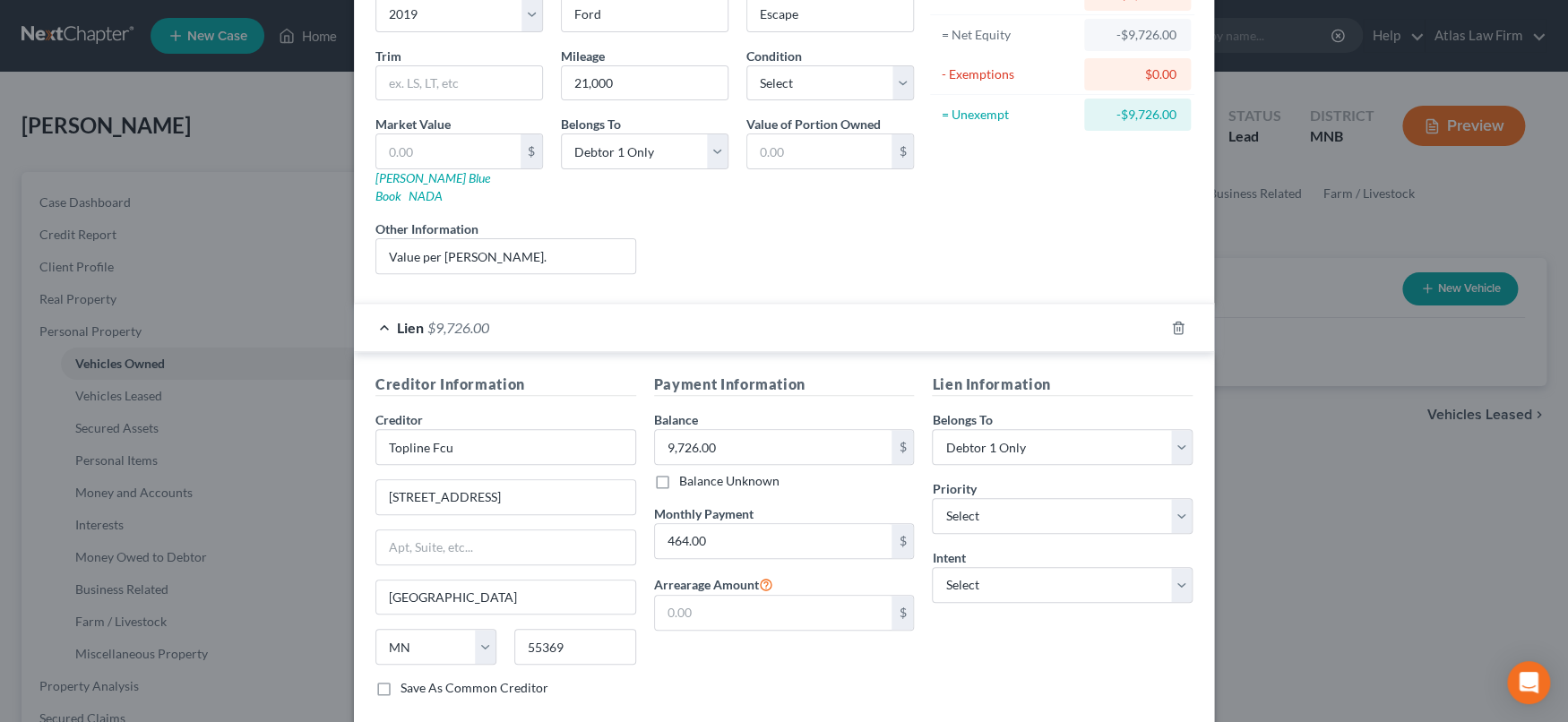
scroll to position [255, 0]
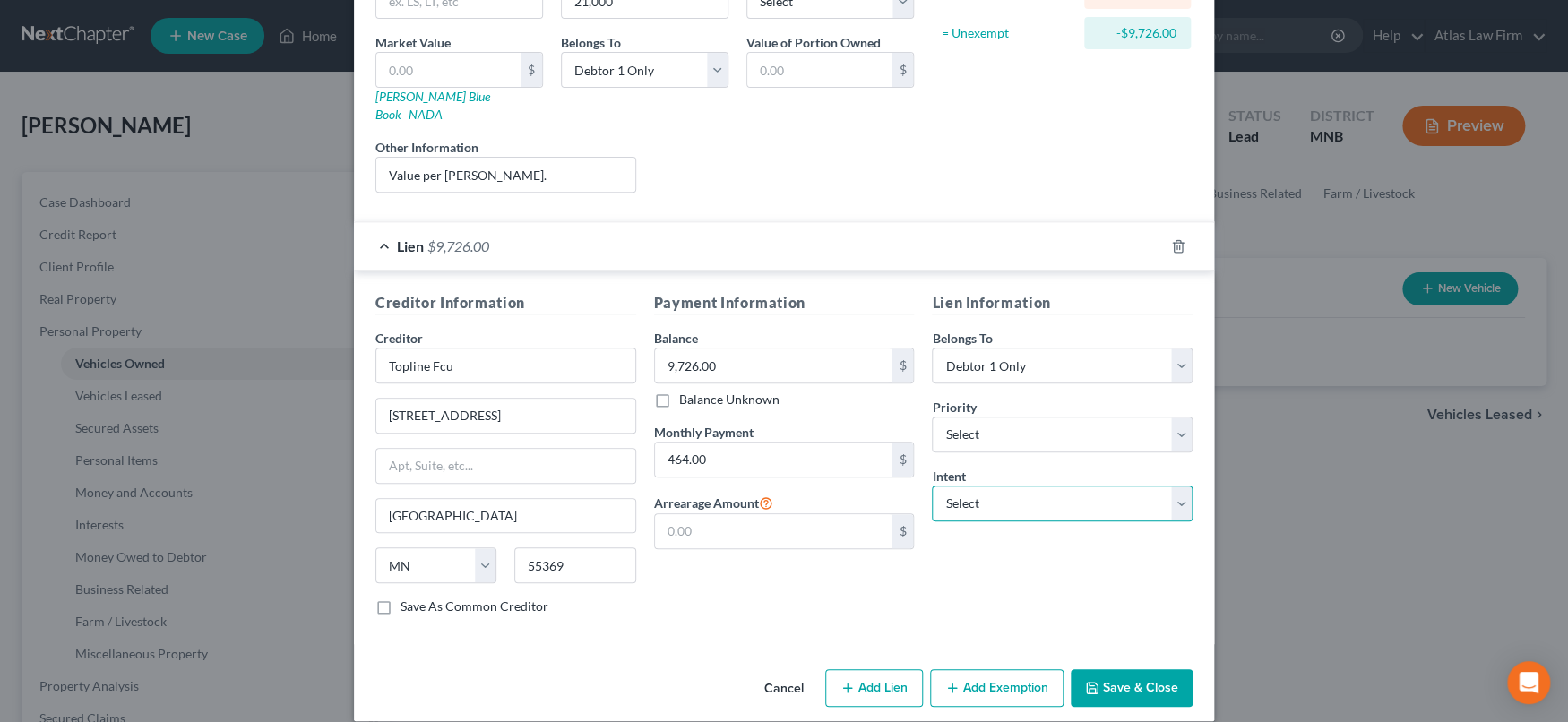
click at [1035, 488] on select "Select Surrender Redeem Reaffirm Avoid Other" at bounding box center [1063, 504] width 261 height 36
select select "2"
click at [932, 486] on select "Select Surrender Redeem Reaffirm Avoid Other" at bounding box center [1063, 504] width 261 height 36
click at [1116, 669] on button "Save & Close" at bounding box center [1132, 688] width 122 height 38
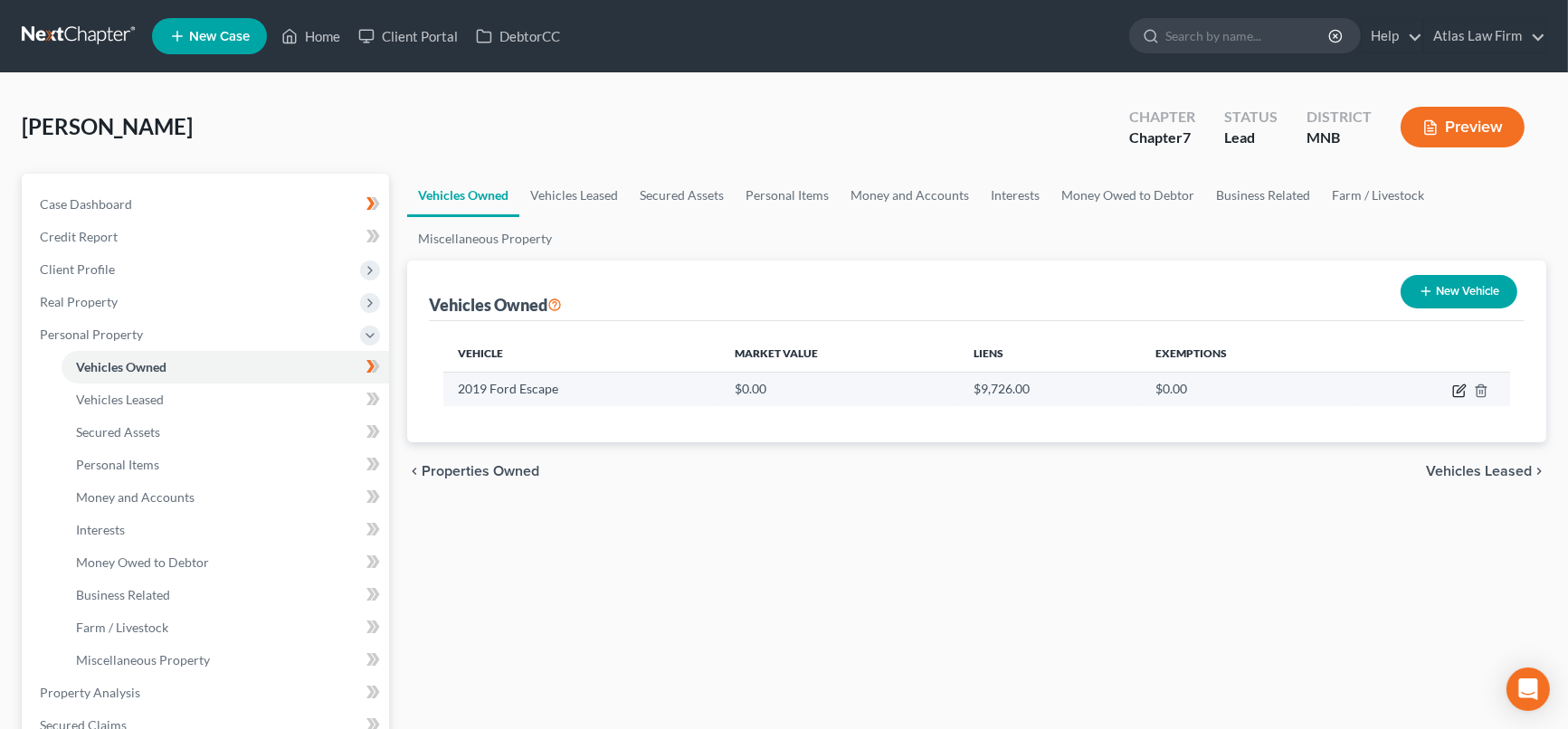
click at [1454, 389] on icon "button" at bounding box center [1459, 390] width 14 height 14
select select "0"
select select "7"
select select "0"
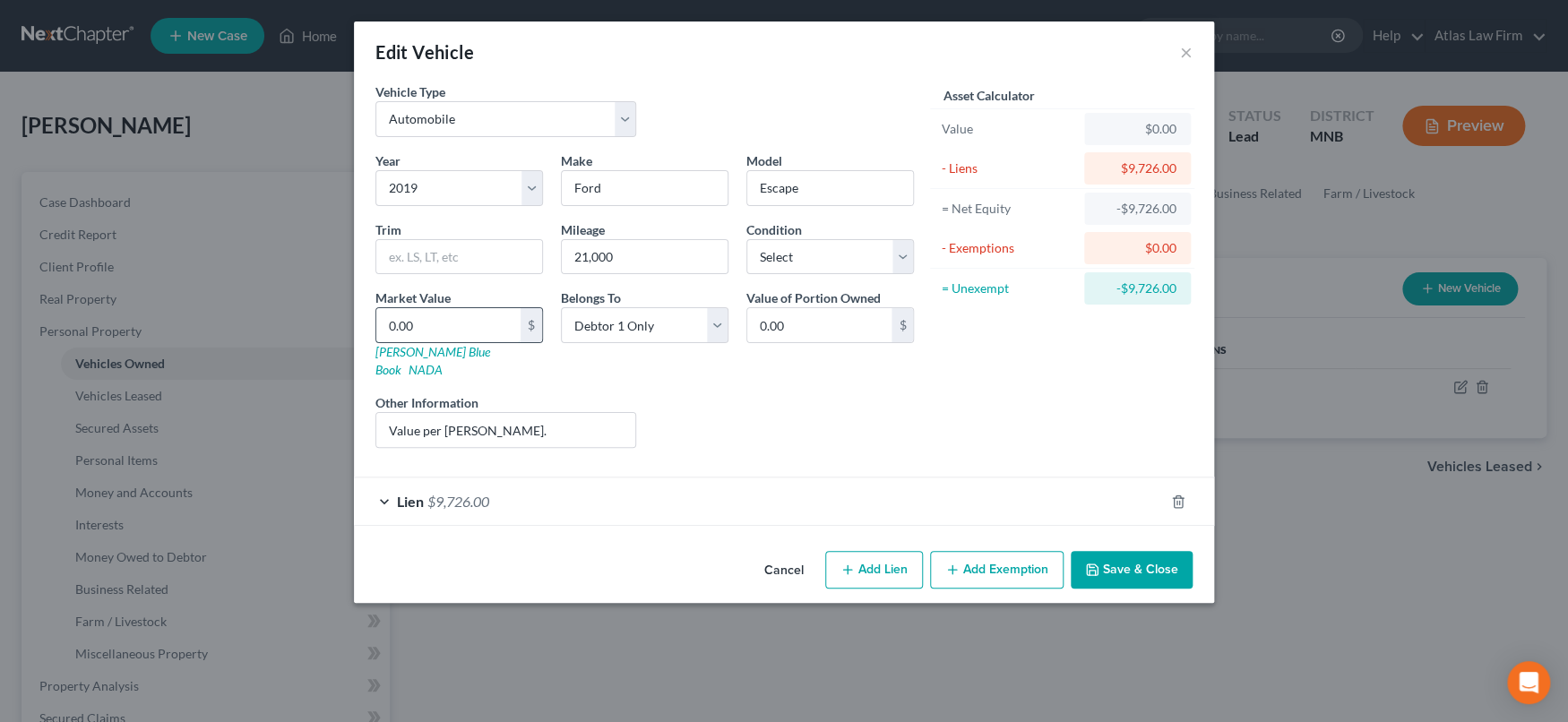
click at [420, 317] on input "0.00" at bounding box center [448, 325] width 144 height 34
type input "1"
type input "1.00"
type input "16"
type input "16.00"
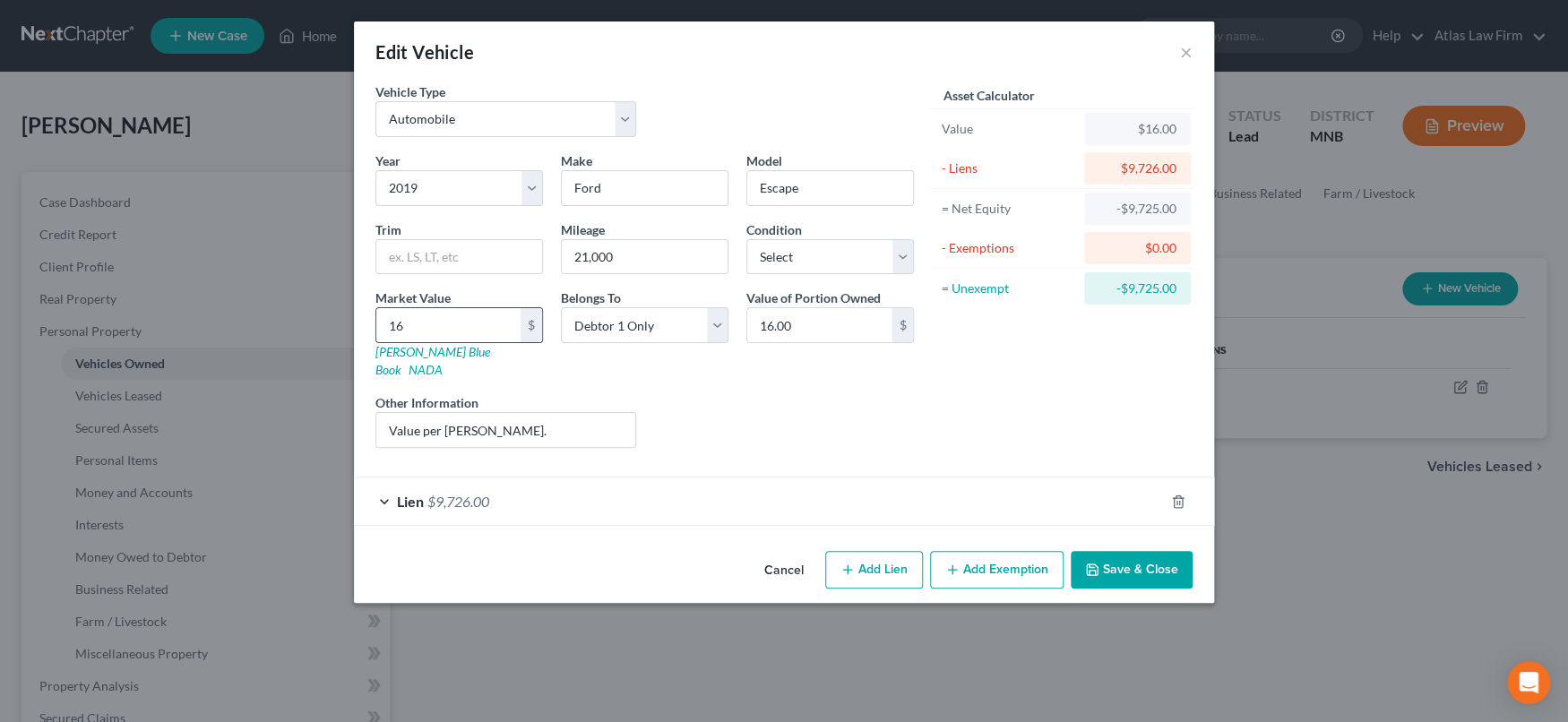
type input "162"
type input "162.00"
type input "1624"
type input "1,624.00"
type input "1,6243"
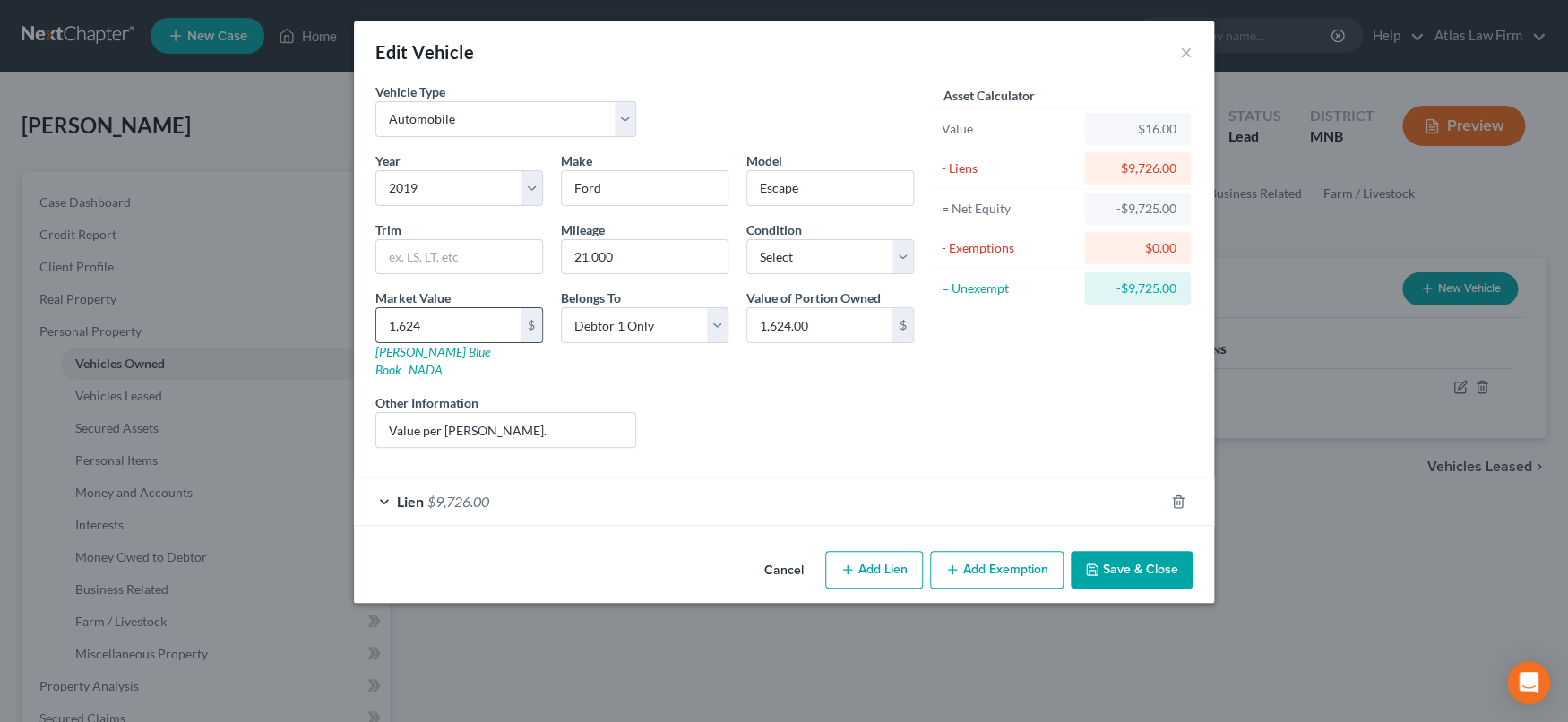
type input "16,243.00"
type input "16,243"
click at [977, 554] on button "Add Exemption" at bounding box center [997, 570] width 133 height 38
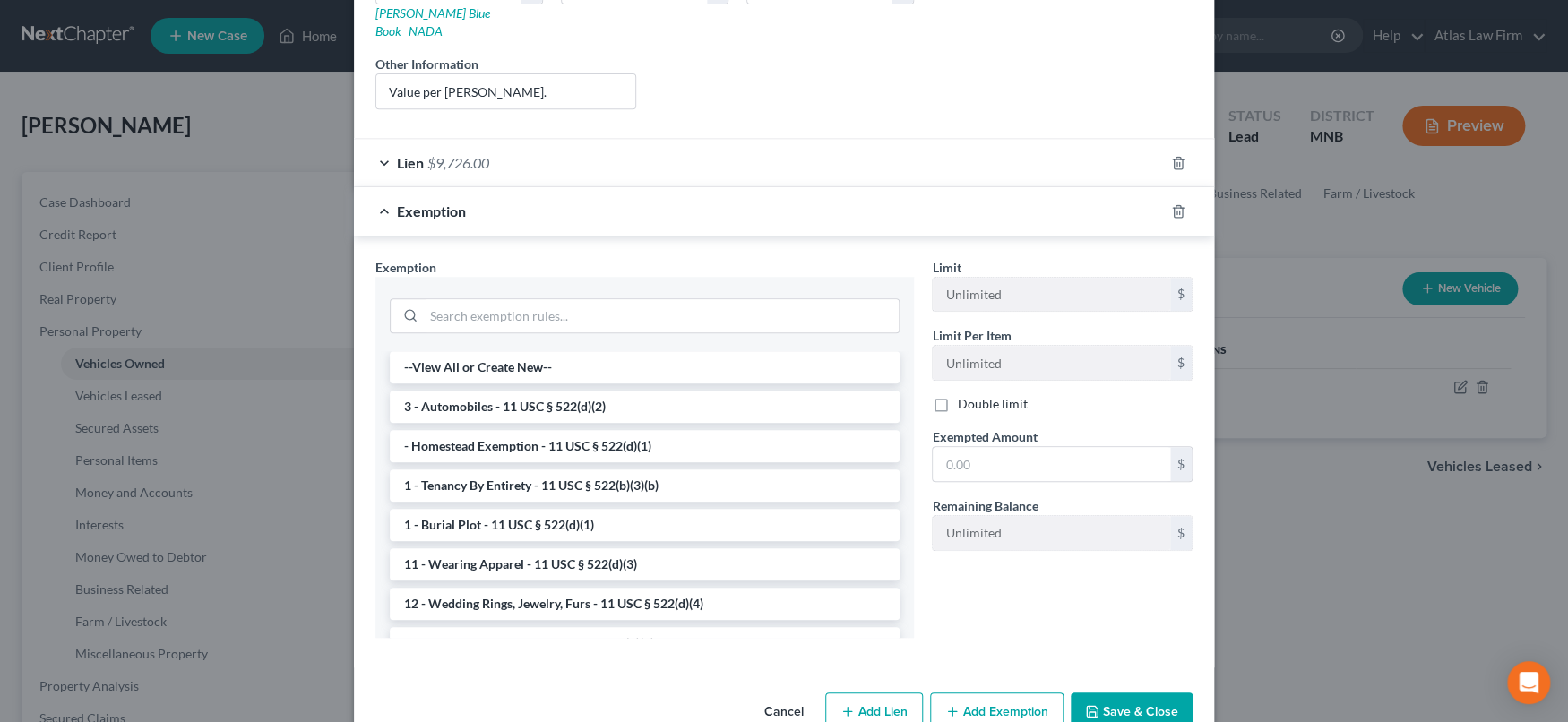
scroll to position [363, 0]
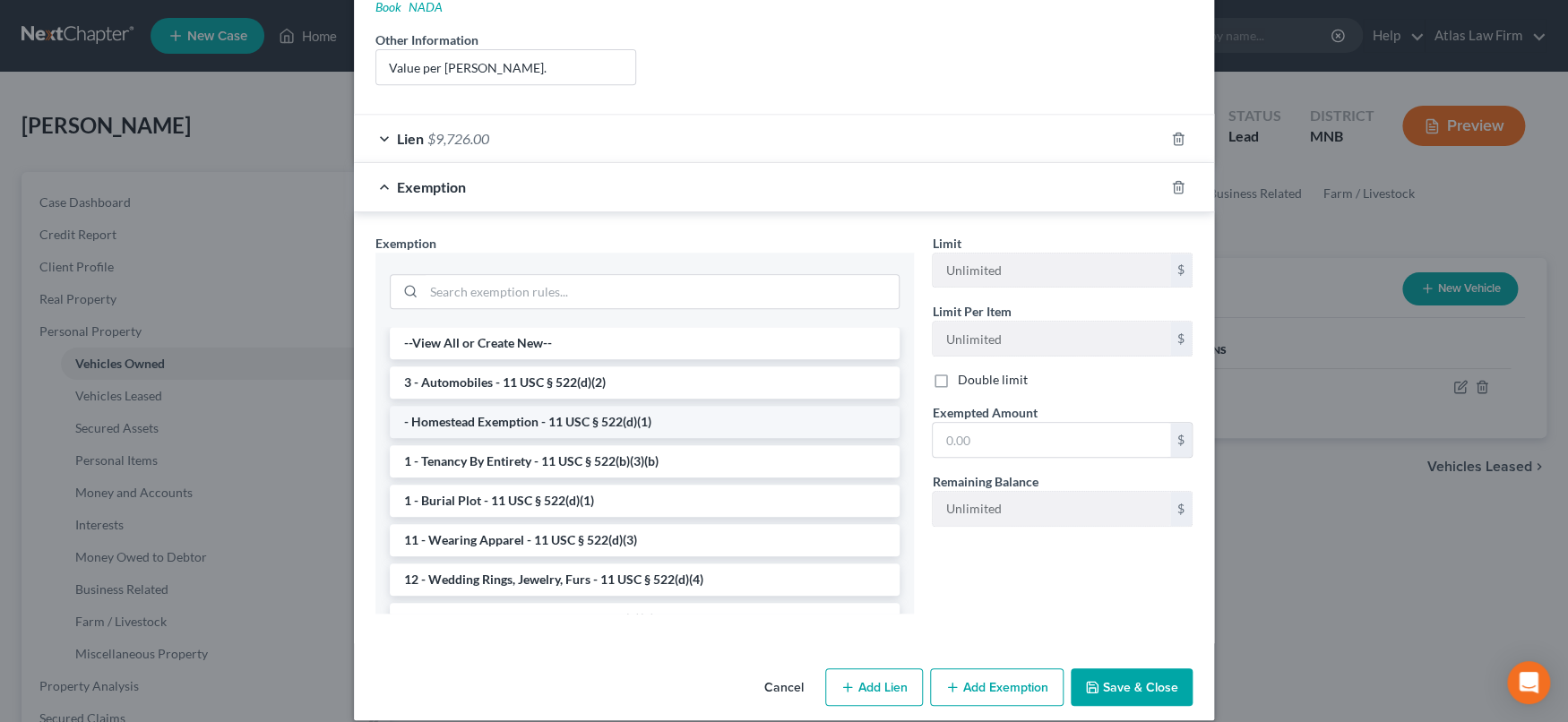
click at [571, 406] on li "- Homestead Exemption - 11 USC § 522(d)(1)" at bounding box center [645, 422] width 510 height 32
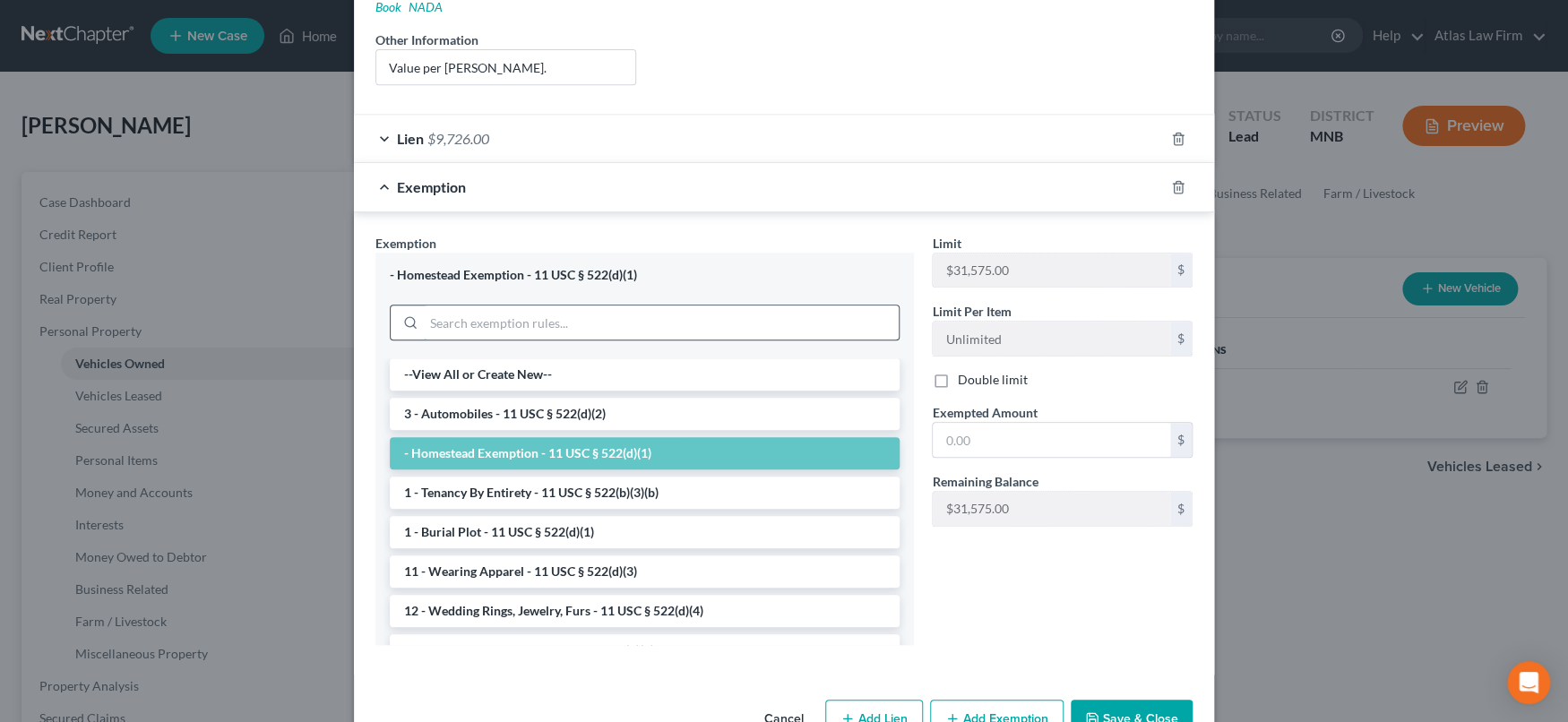
click at [584, 388] on div "- Homestead Exemption - 11 USC § 522(d)(1) --View All or Create New-- 3 - Autom…" at bounding box center [644, 448] width 538 height 393
click at [582, 398] on li "3 - Automobiles - 11 USC § 522(d)(2)" at bounding box center [645, 414] width 510 height 32
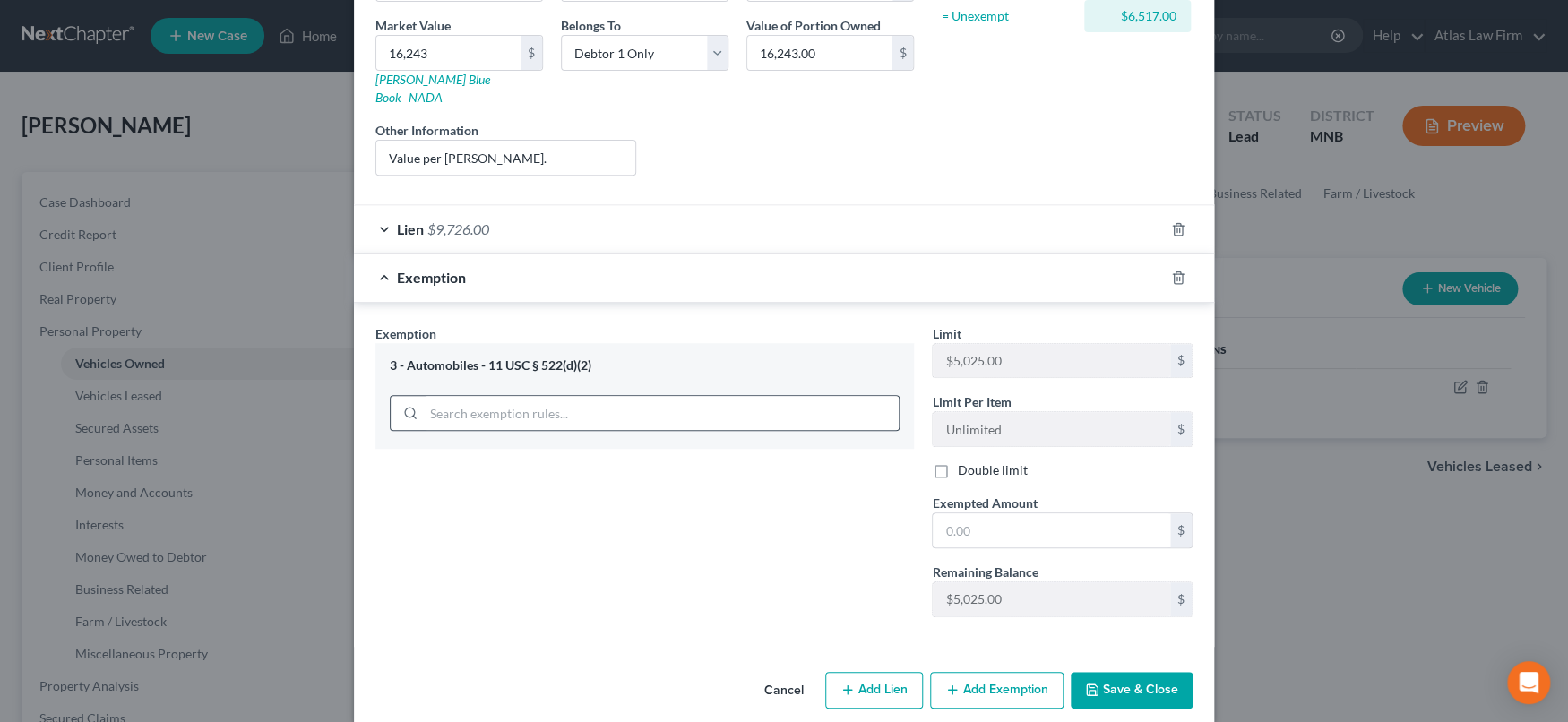
scroll to position [274, 0]
click at [976, 512] on input "text" at bounding box center [1051, 529] width 237 height 34
type input "5,025"
click at [1129, 680] on button "Save & Close" at bounding box center [1132, 689] width 122 height 38
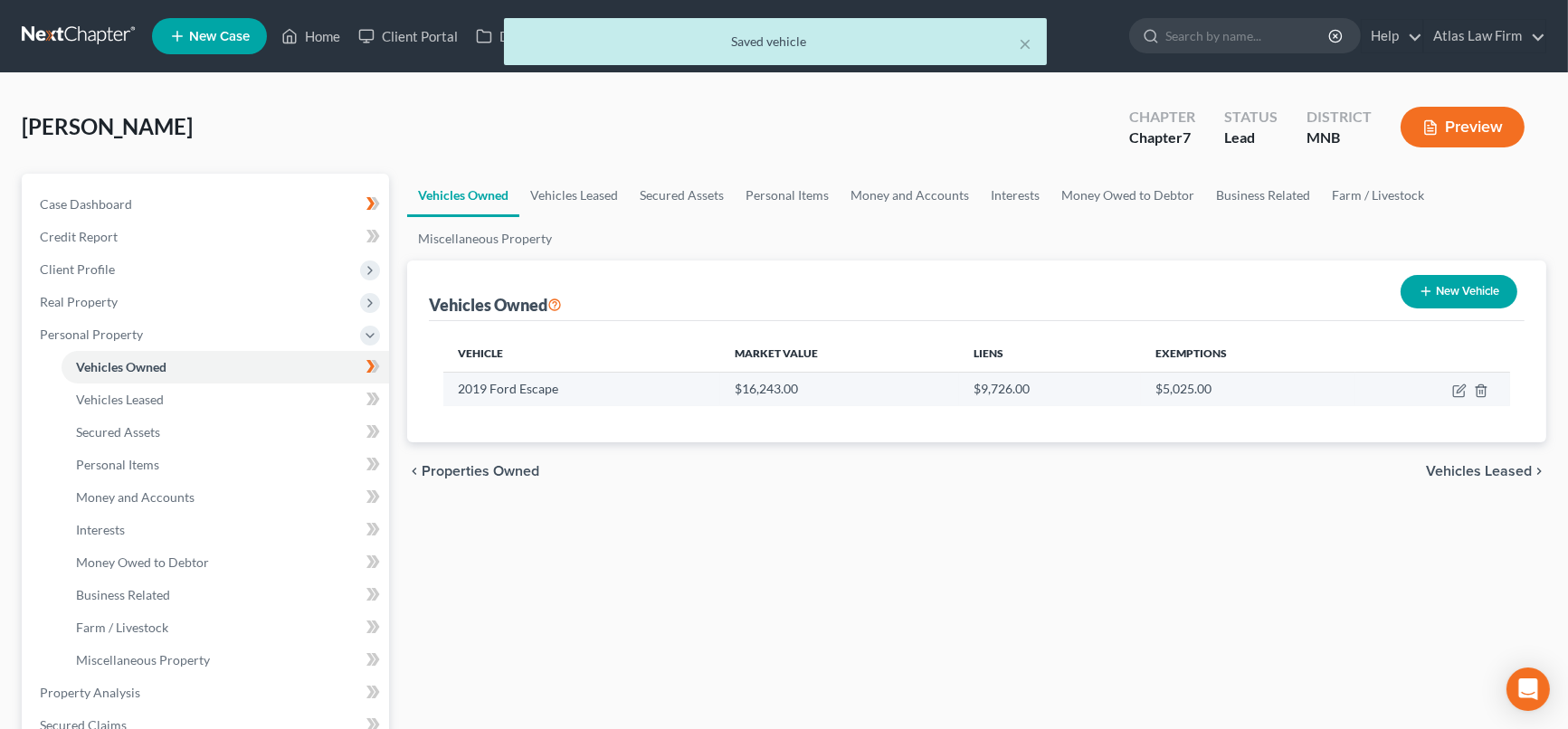
click at [1451, 389] on td at bounding box center [1432, 389] width 154 height 34
click at [1456, 389] on icon "button" at bounding box center [1459, 390] width 14 height 14
select select "0"
select select "7"
select select "0"
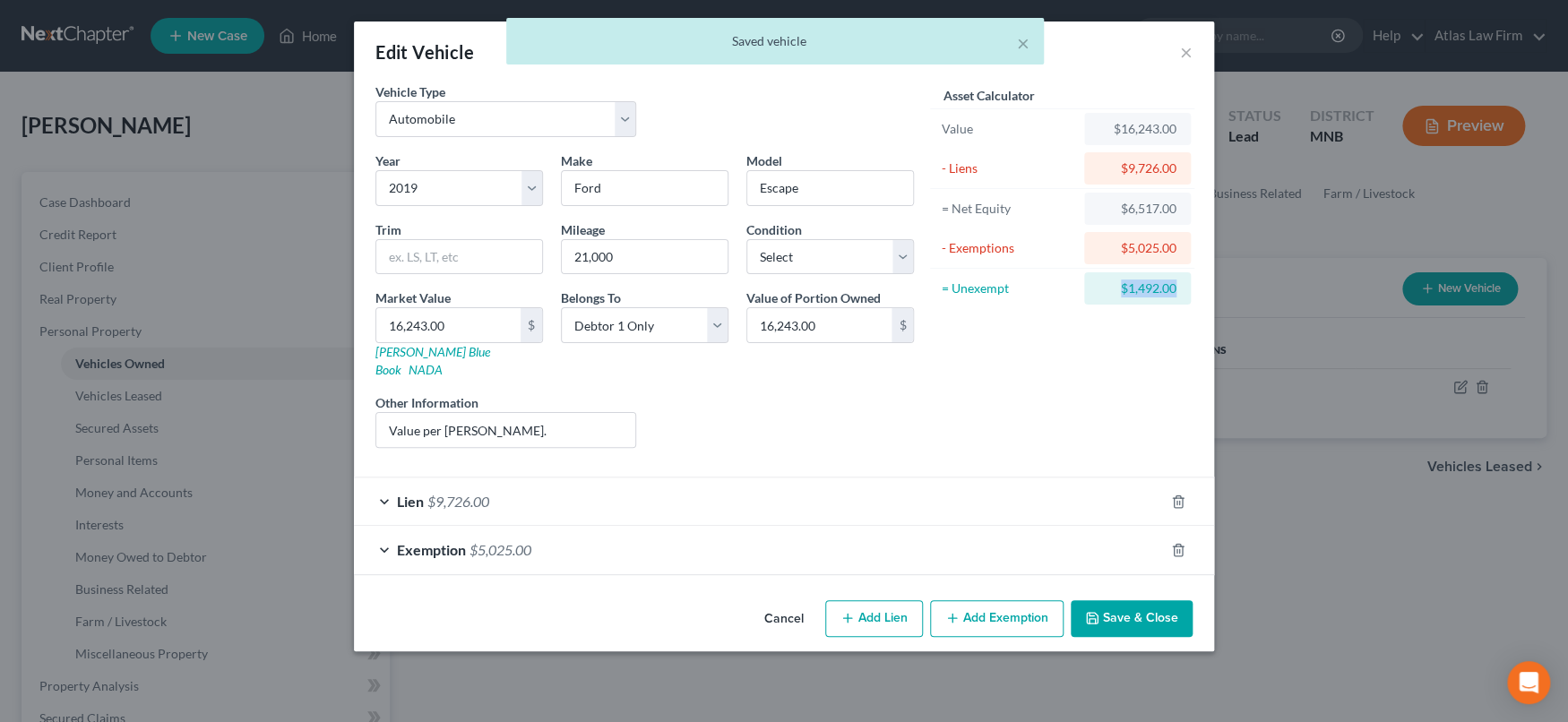
drag, startPoint x: 1113, startPoint y: 282, endPoint x: 1179, endPoint y: 293, distance: 66.9
click at [1179, 293] on div "$1,492.00" at bounding box center [1138, 288] width 107 height 32
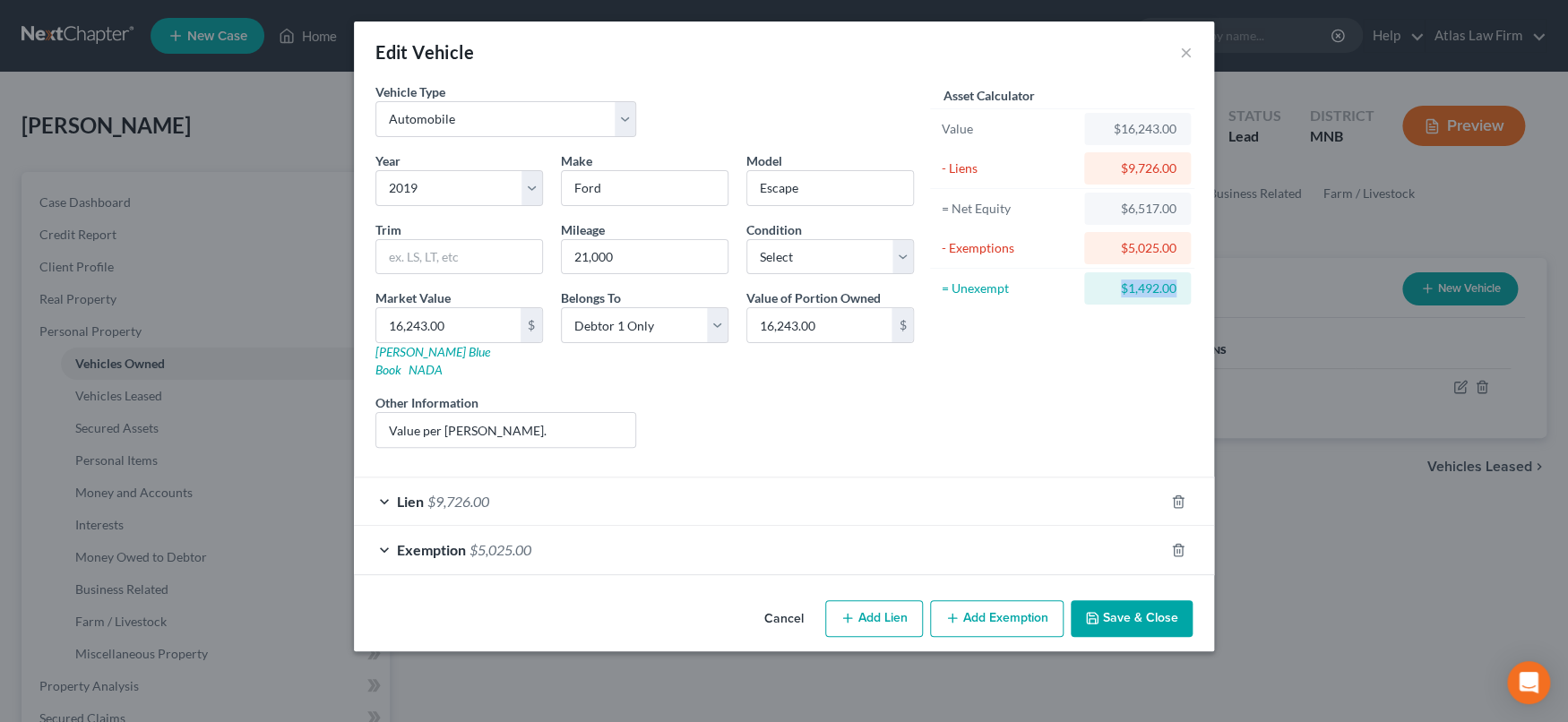
copy div "$1,492.00"
click at [989, 600] on button "Add Exemption" at bounding box center [997, 619] width 133 height 38
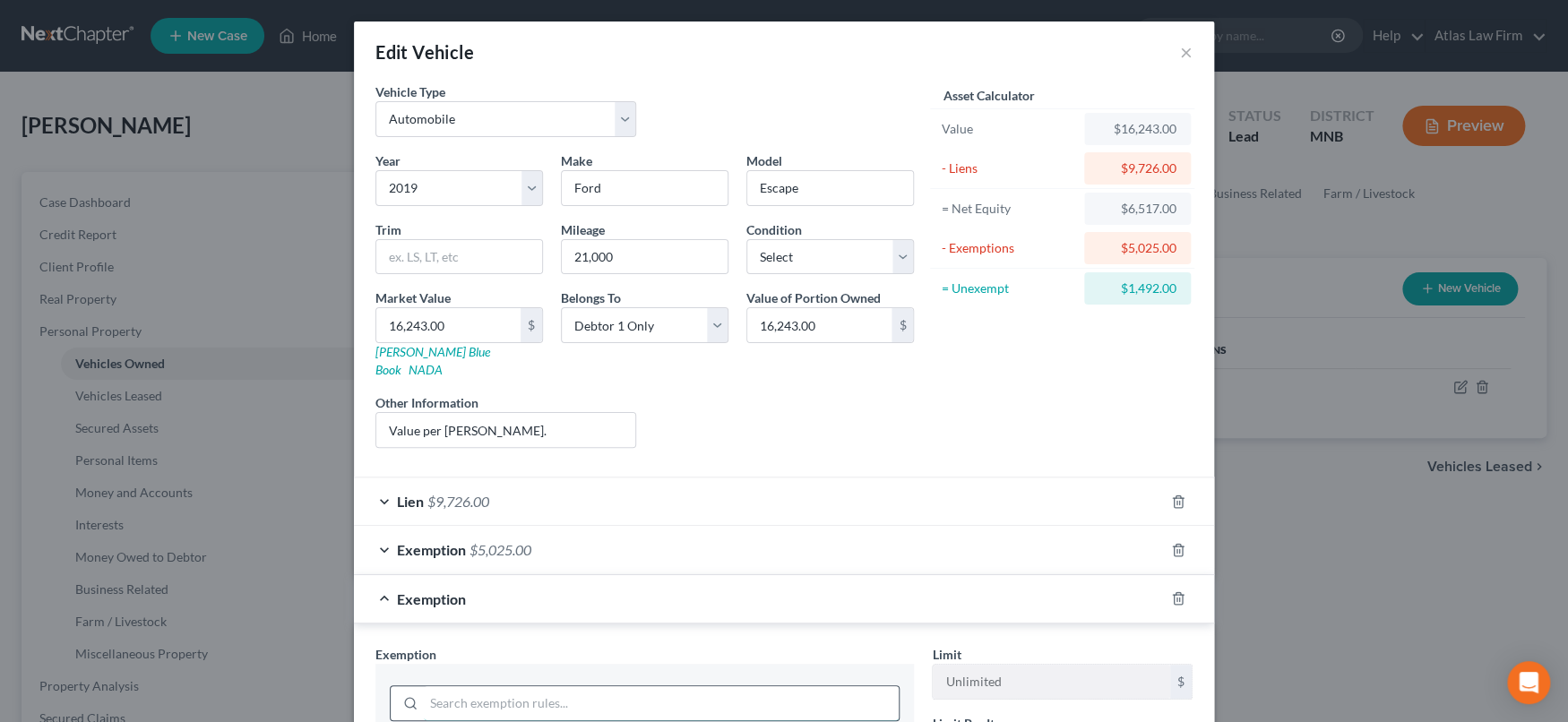
click at [740, 686] on input "search" at bounding box center [661, 703] width 475 height 34
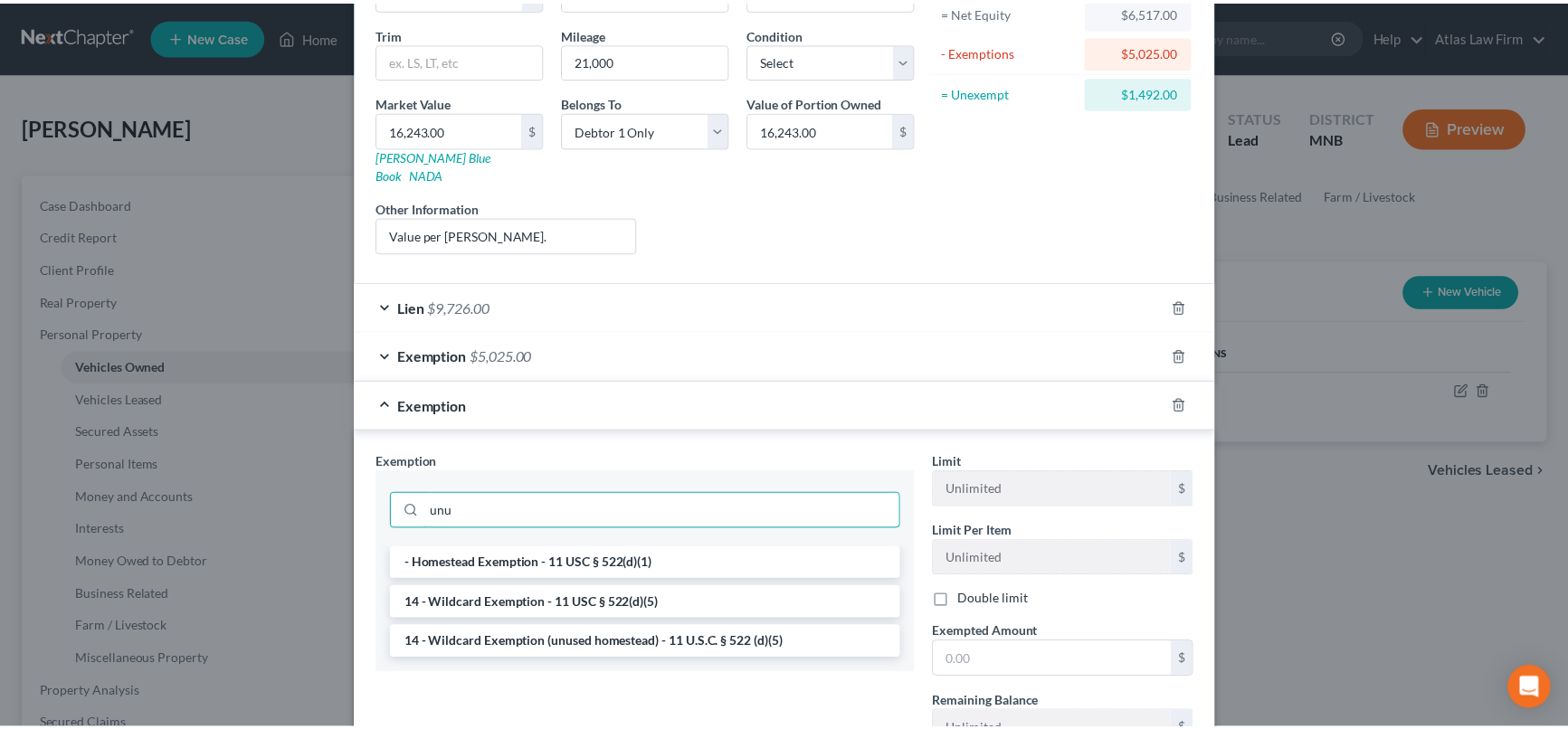
scroll to position [327, 0]
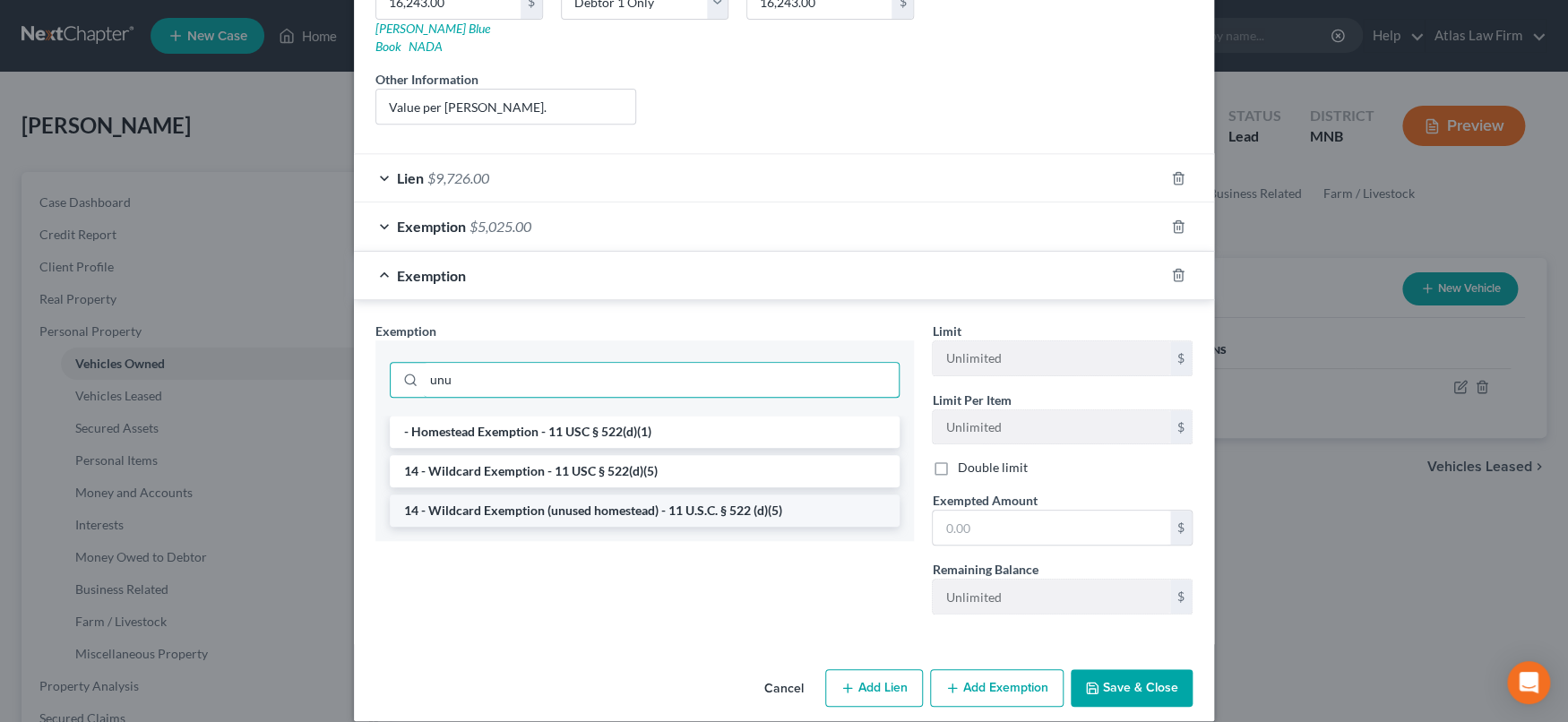
type input "unu"
click at [697, 494] on li "14 - Wildcard Exemption (unused homestead) - 11 U.S.C. § 522 (d)(5)" at bounding box center [645, 510] width 510 height 32
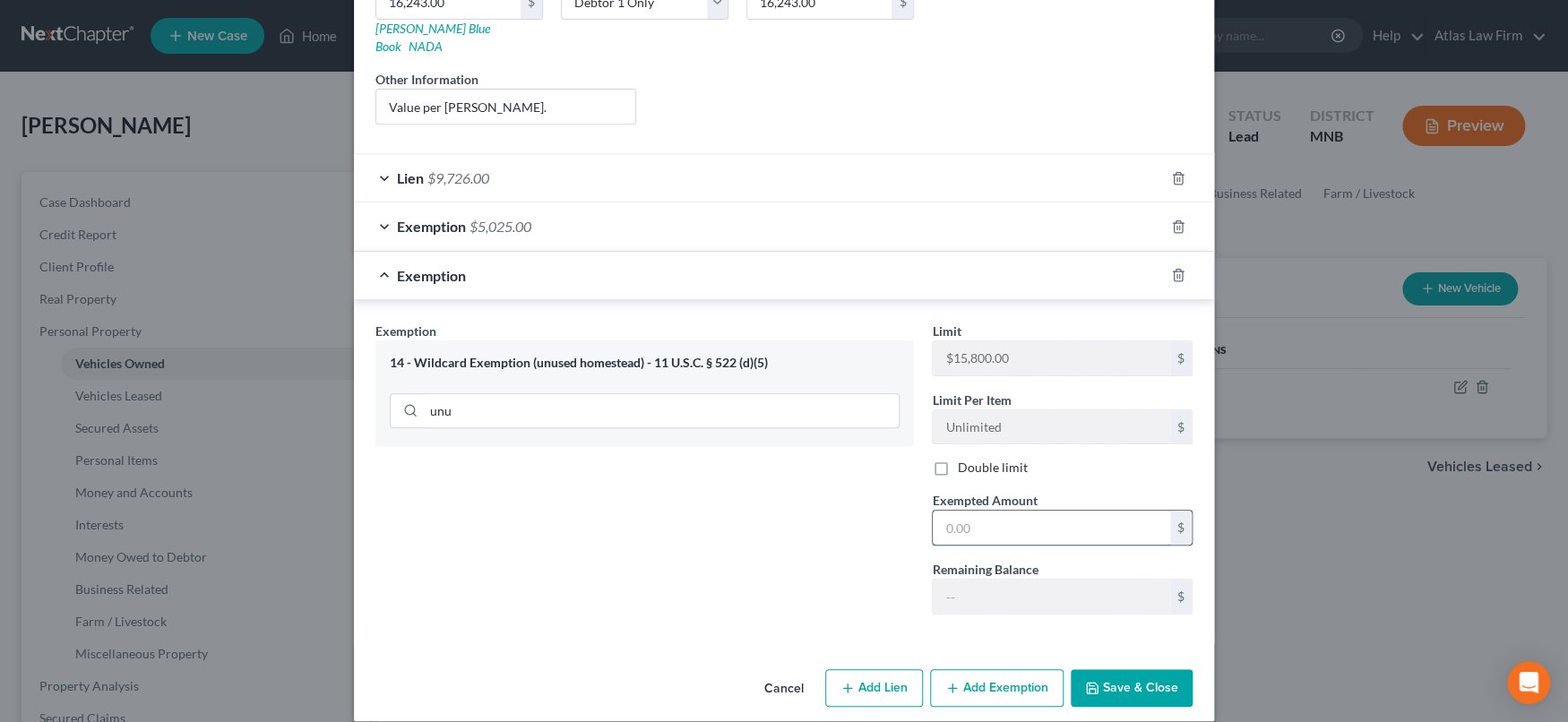
click at [1044, 514] on input "text" at bounding box center [1051, 528] width 237 height 34
paste input "$1,492.00"
type input "1,492.00"
click at [1110, 679] on button "Save & Close" at bounding box center [1132, 688] width 122 height 38
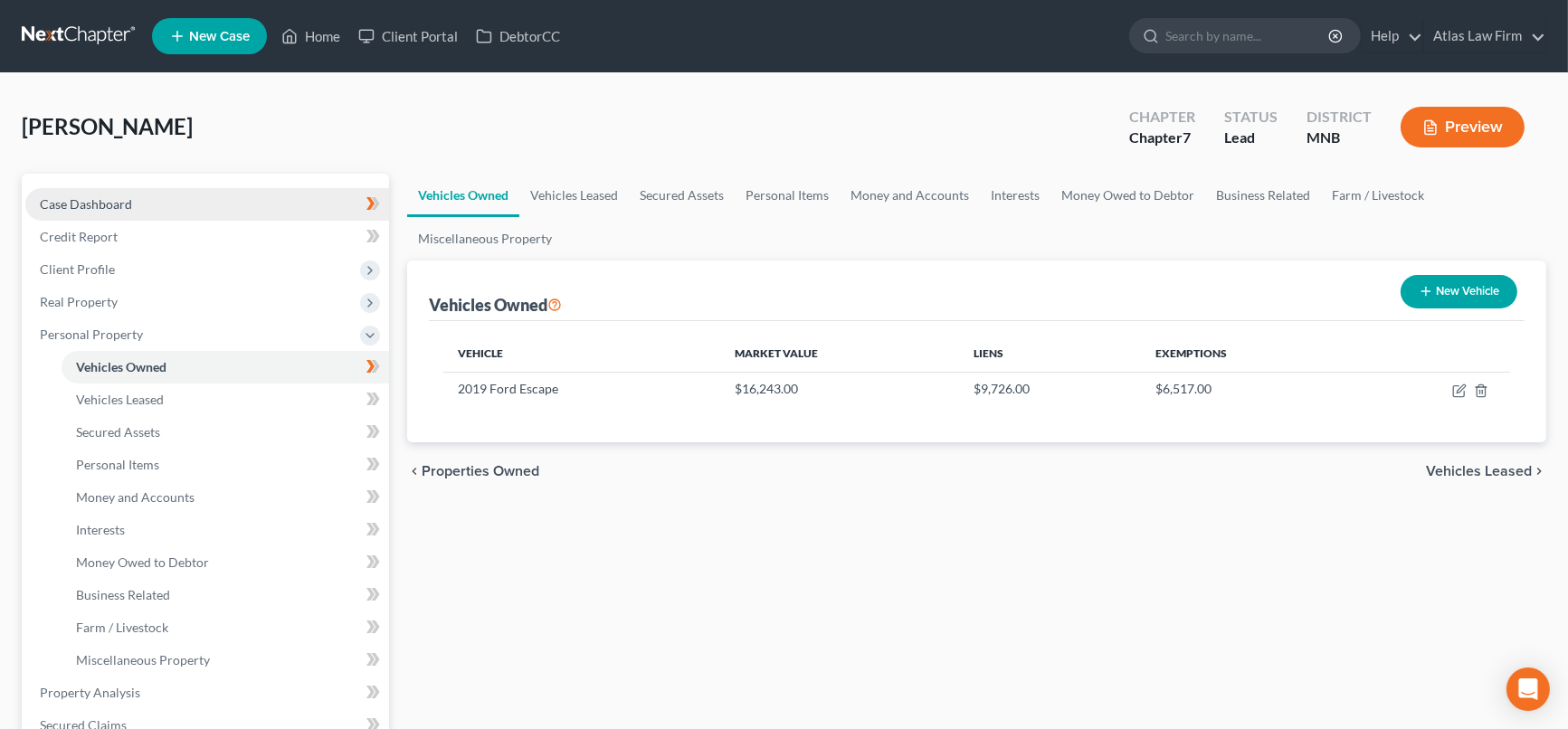
click at [87, 201] on span "Case Dashboard" at bounding box center [85, 204] width 92 height 15
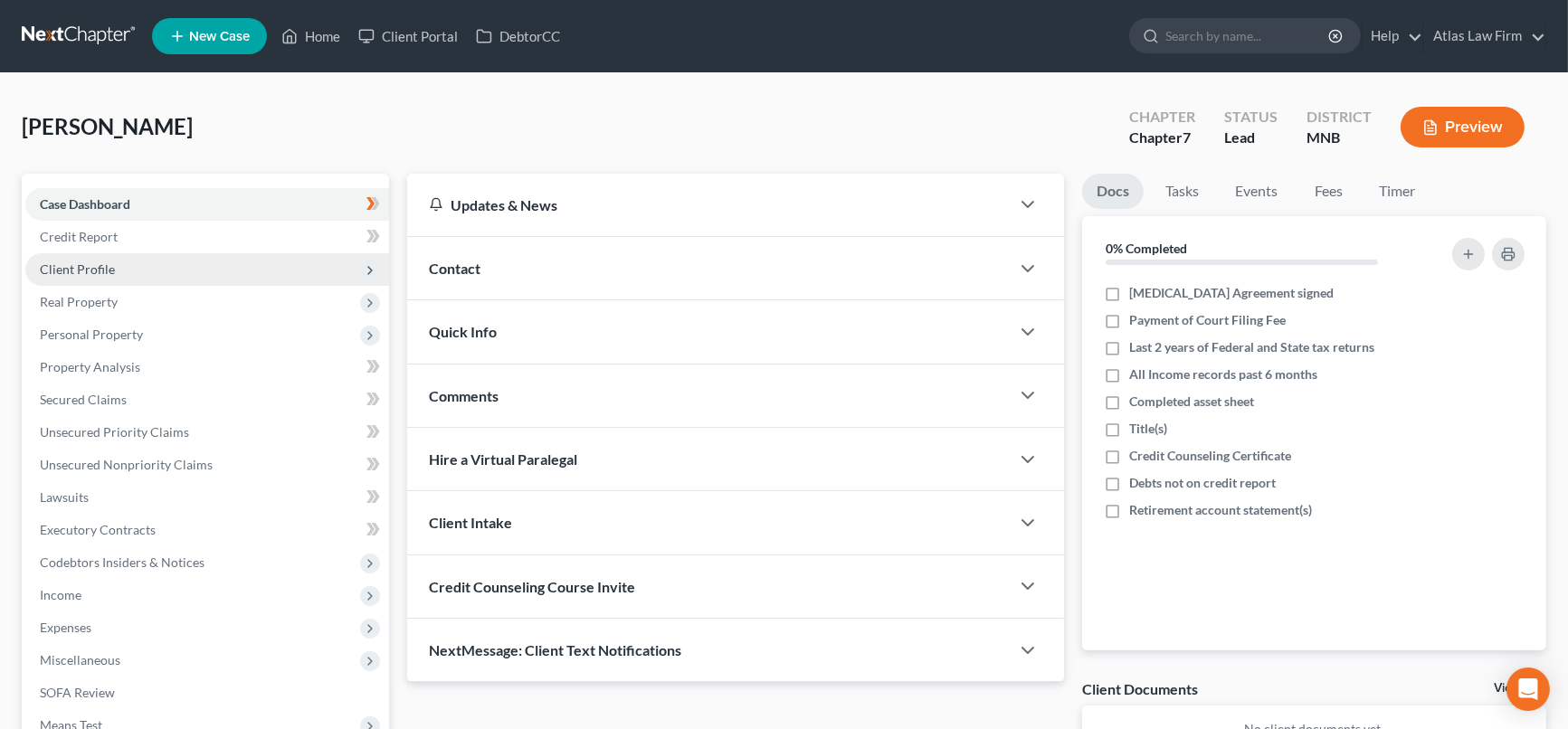
click at [130, 261] on span "Client Profile" at bounding box center [207, 270] width 364 height 32
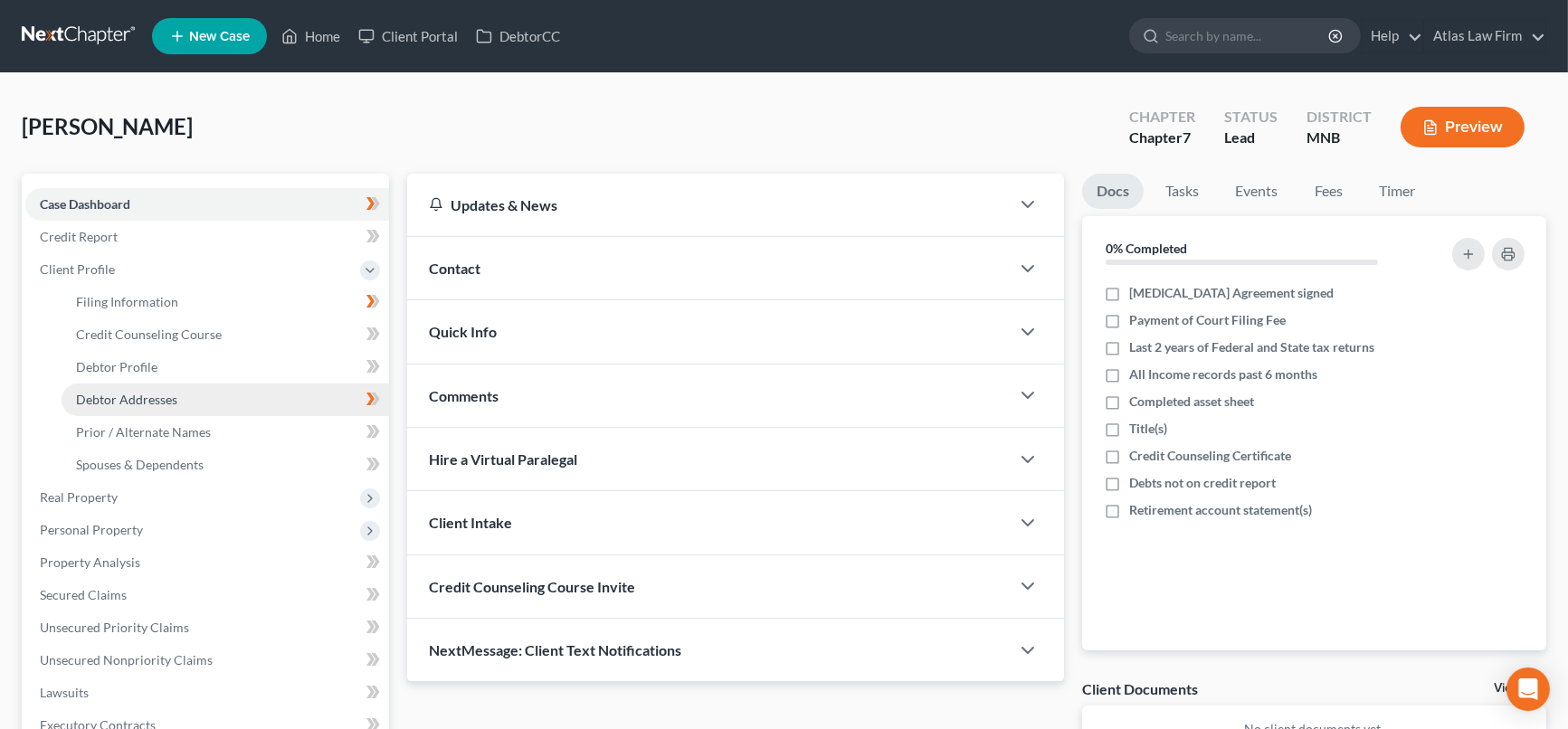
click at [182, 397] on link "Debtor Addresses" at bounding box center [225, 400] width 328 height 32
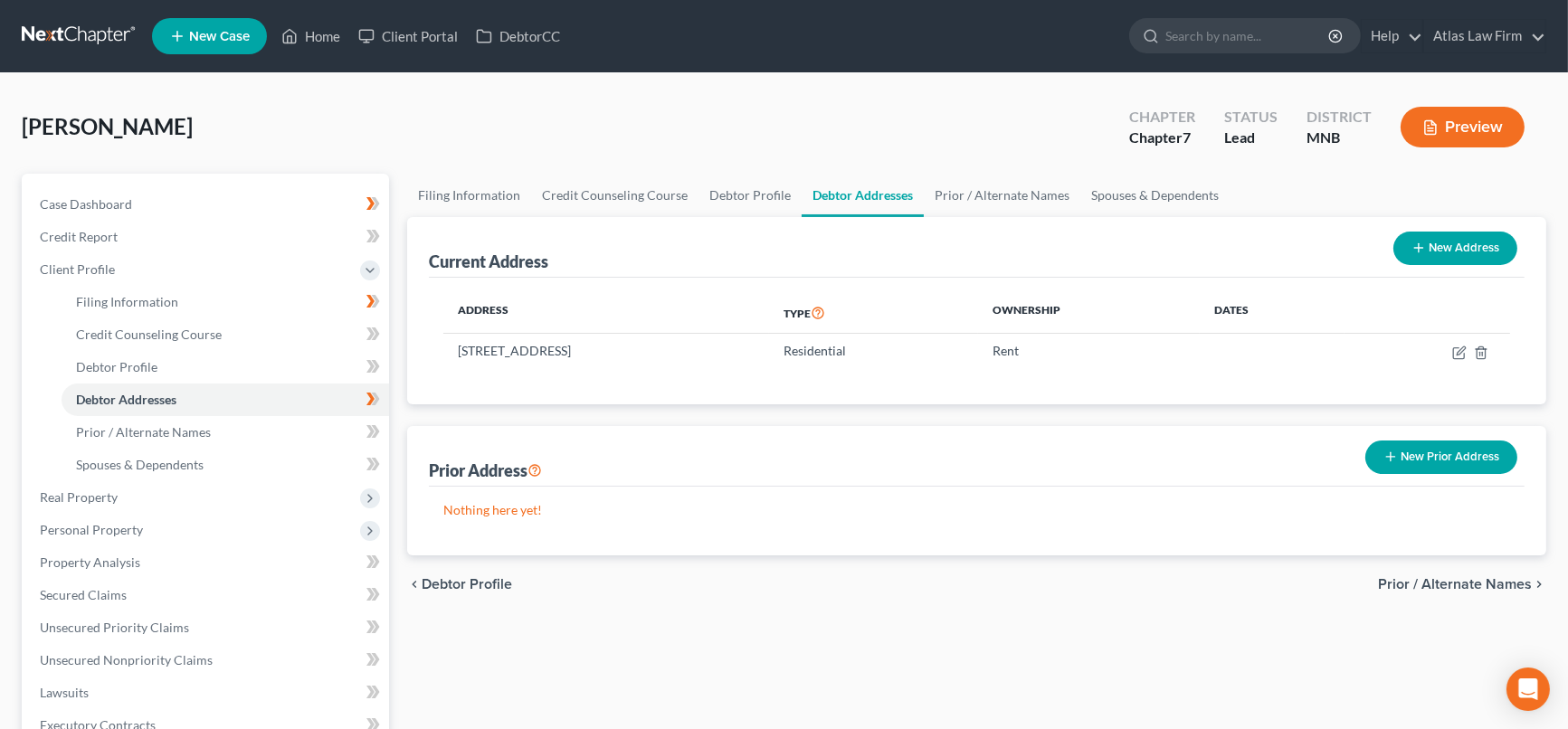
click at [1410, 466] on button "New Prior Address" at bounding box center [1441, 456] width 152 height 33
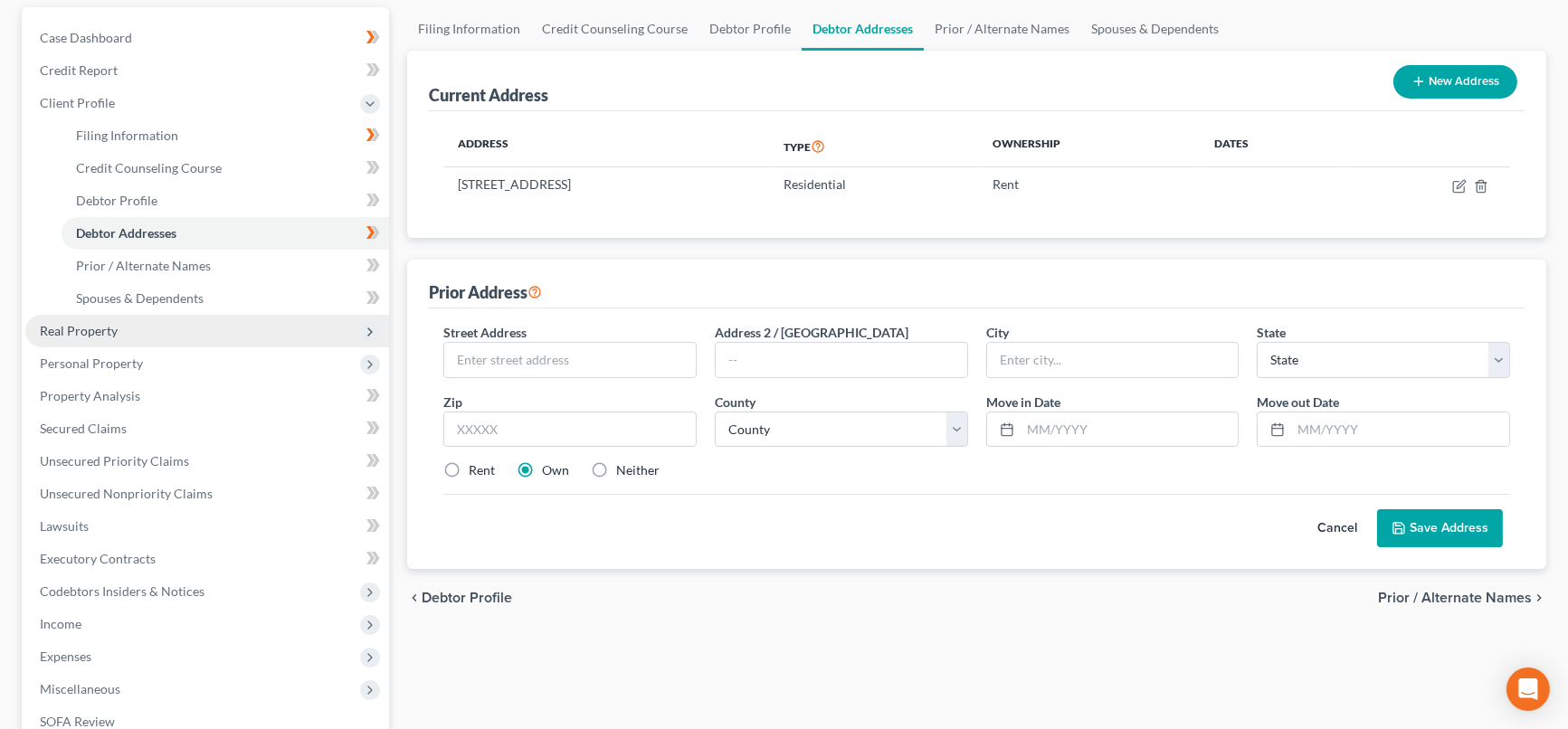
scroll to position [201, 0]
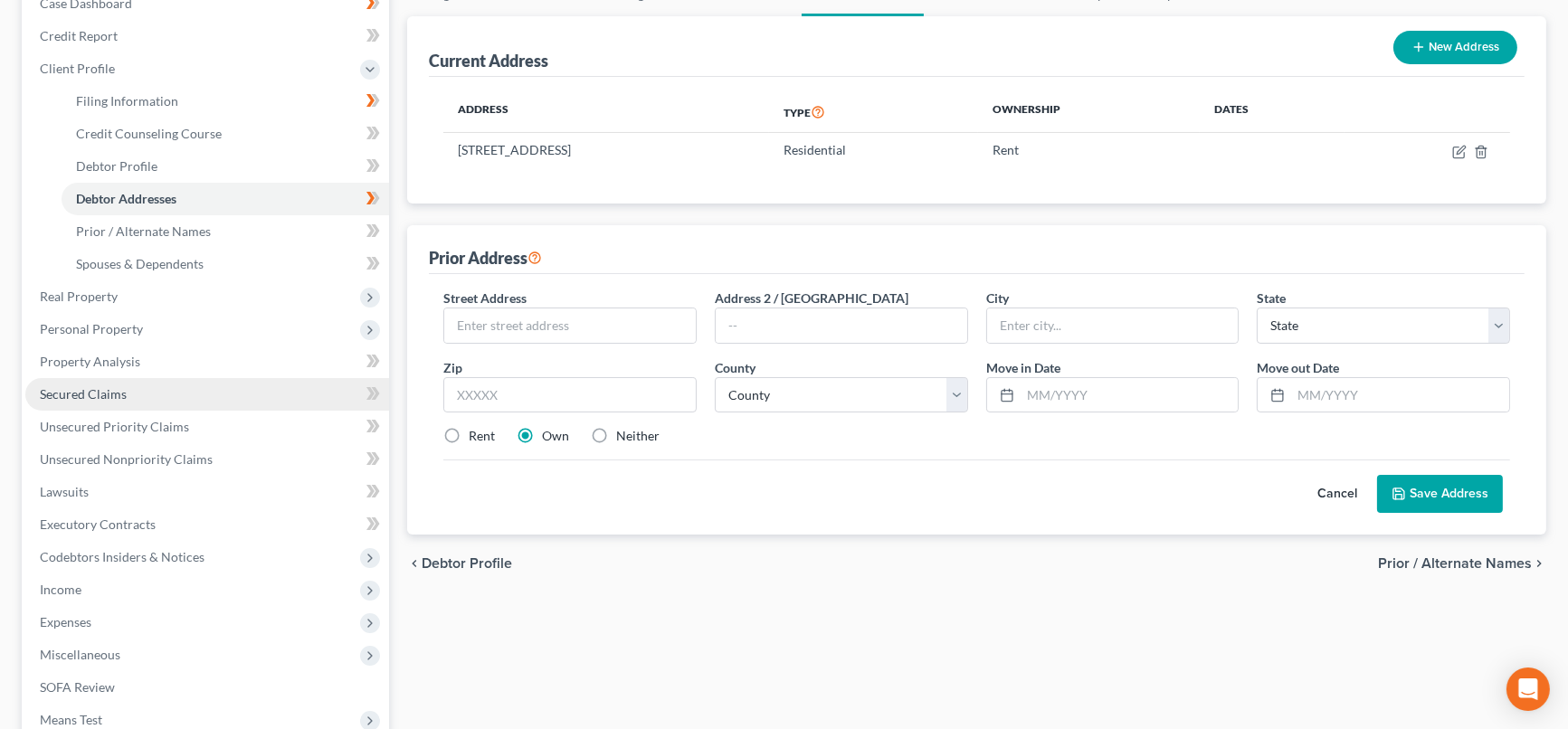
click at [112, 382] on link "Secured Claims" at bounding box center [207, 394] width 364 height 32
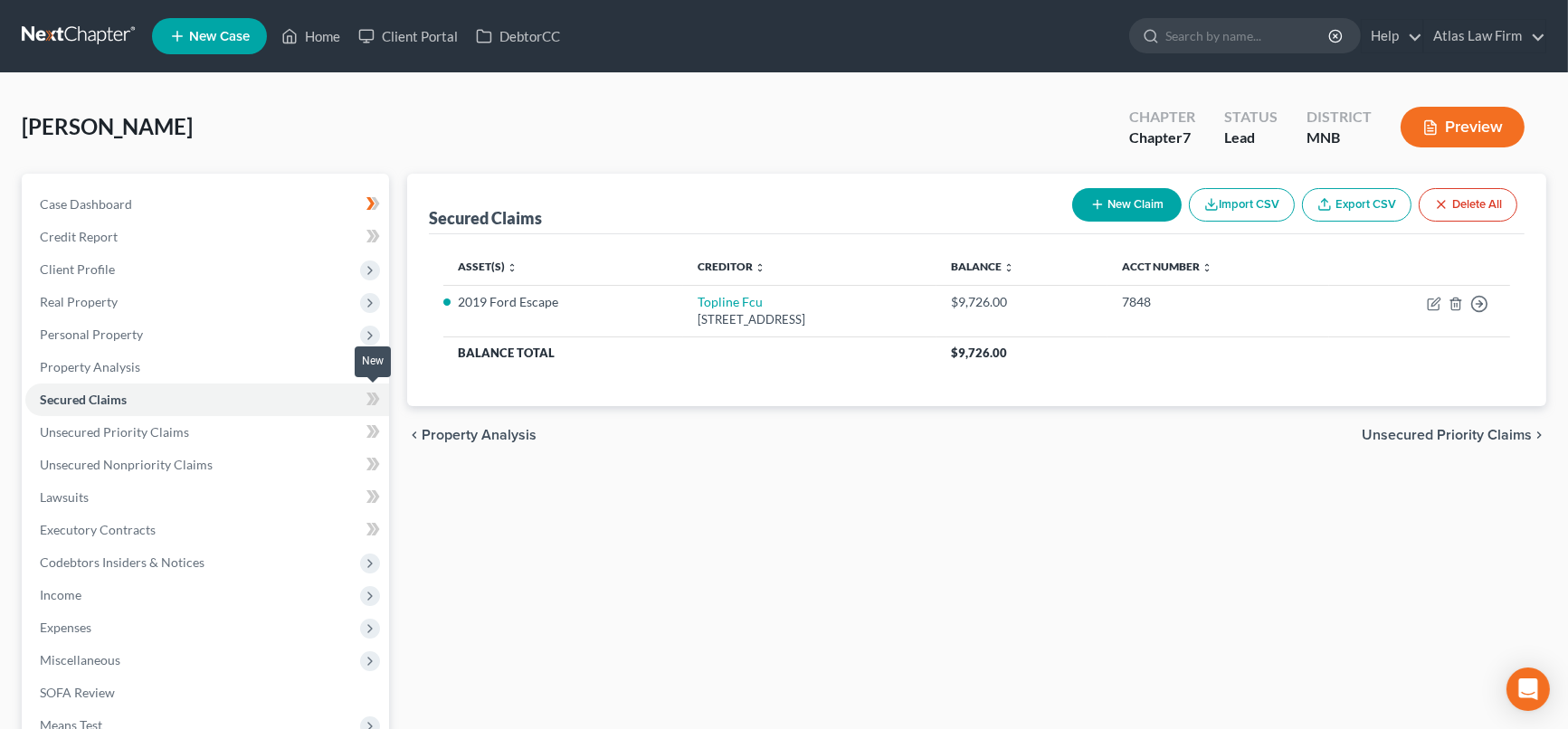
click at [370, 397] on icon at bounding box center [373, 400] width 13 height 23
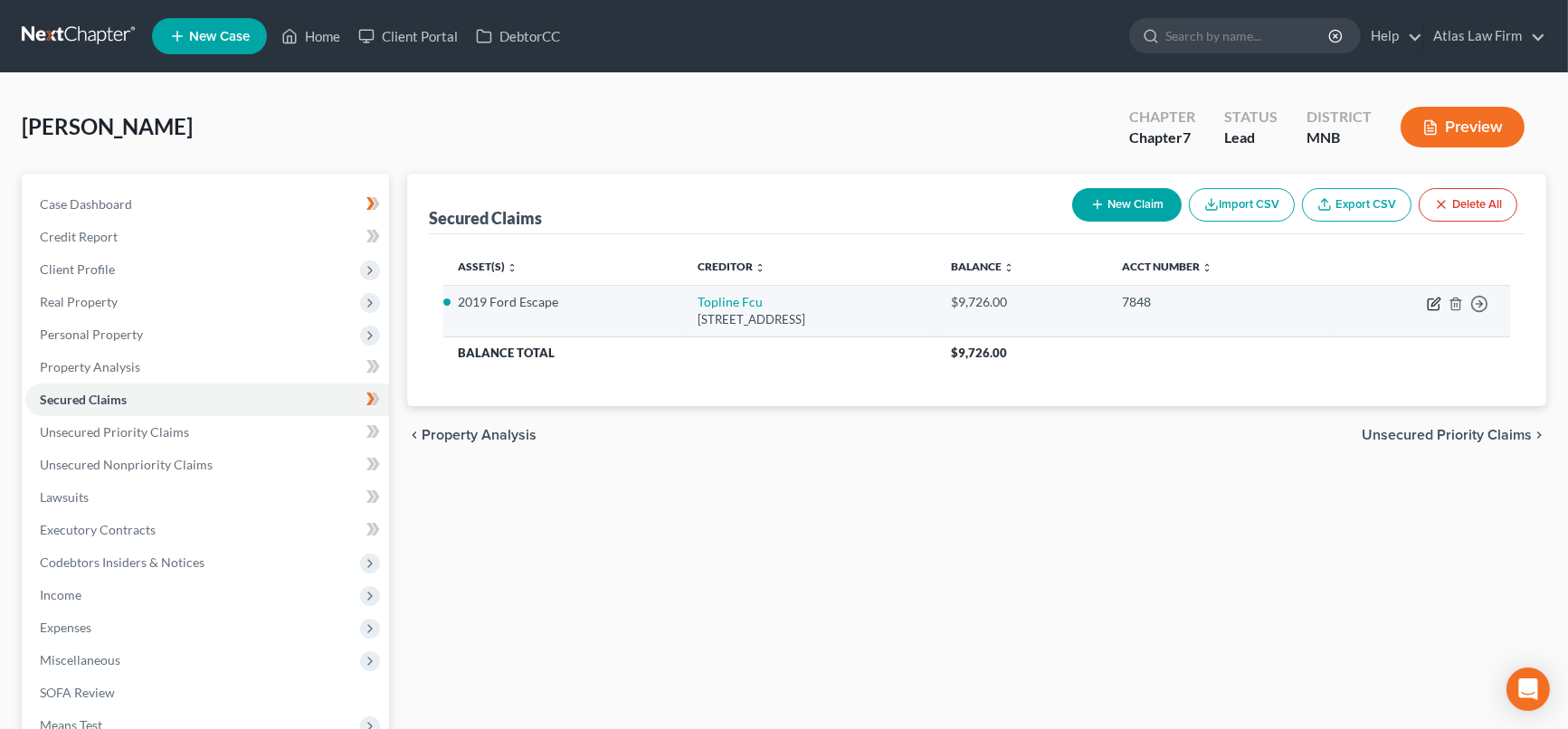
click at [1439, 298] on icon "button" at bounding box center [1434, 303] width 14 height 14
select select "24"
select select "2"
select select "0"
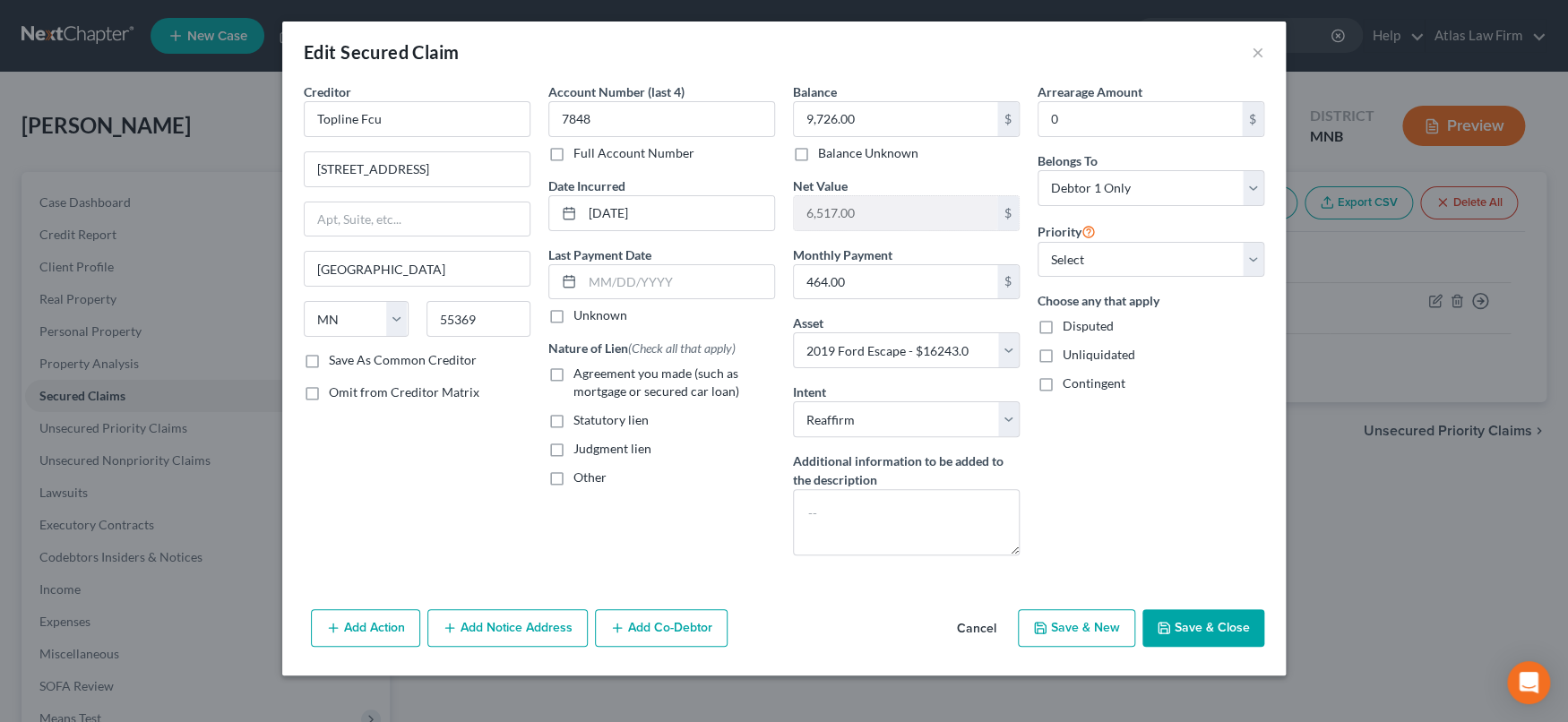
click at [574, 378] on label "Agreement you made (such as mortgage or secured car loan)" at bounding box center [674, 383] width 202 height 36
click at [580, 376] on input "Agreement you made (such as mortgage or secured car loan)" at bounding box center [586, 370] width 11 height 11
checkbox input "true"
click at [1205, 617] on button "Save & Close" at bounding box center [1203, 628] width 122 height 38
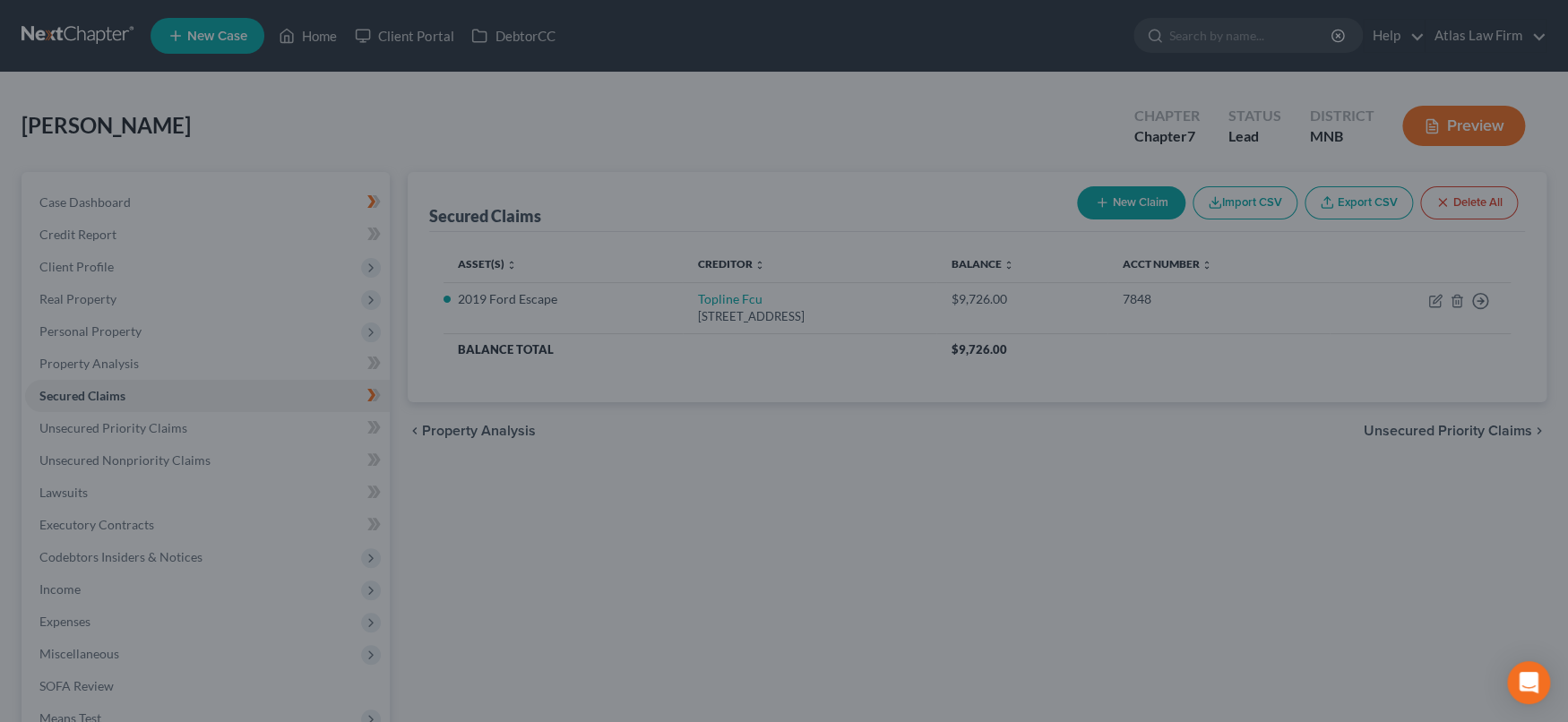
select select "2"
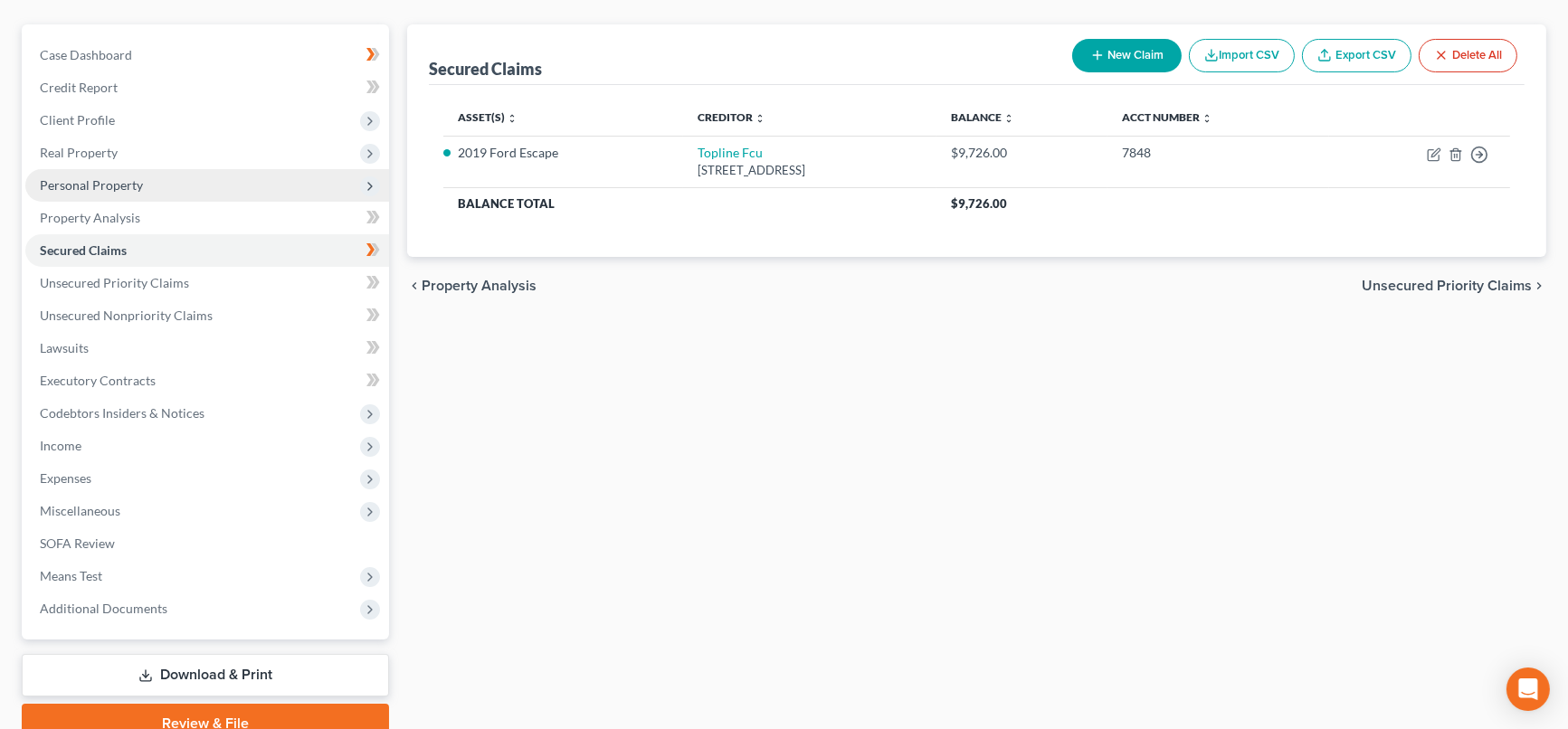
scroll to position [201, 0]
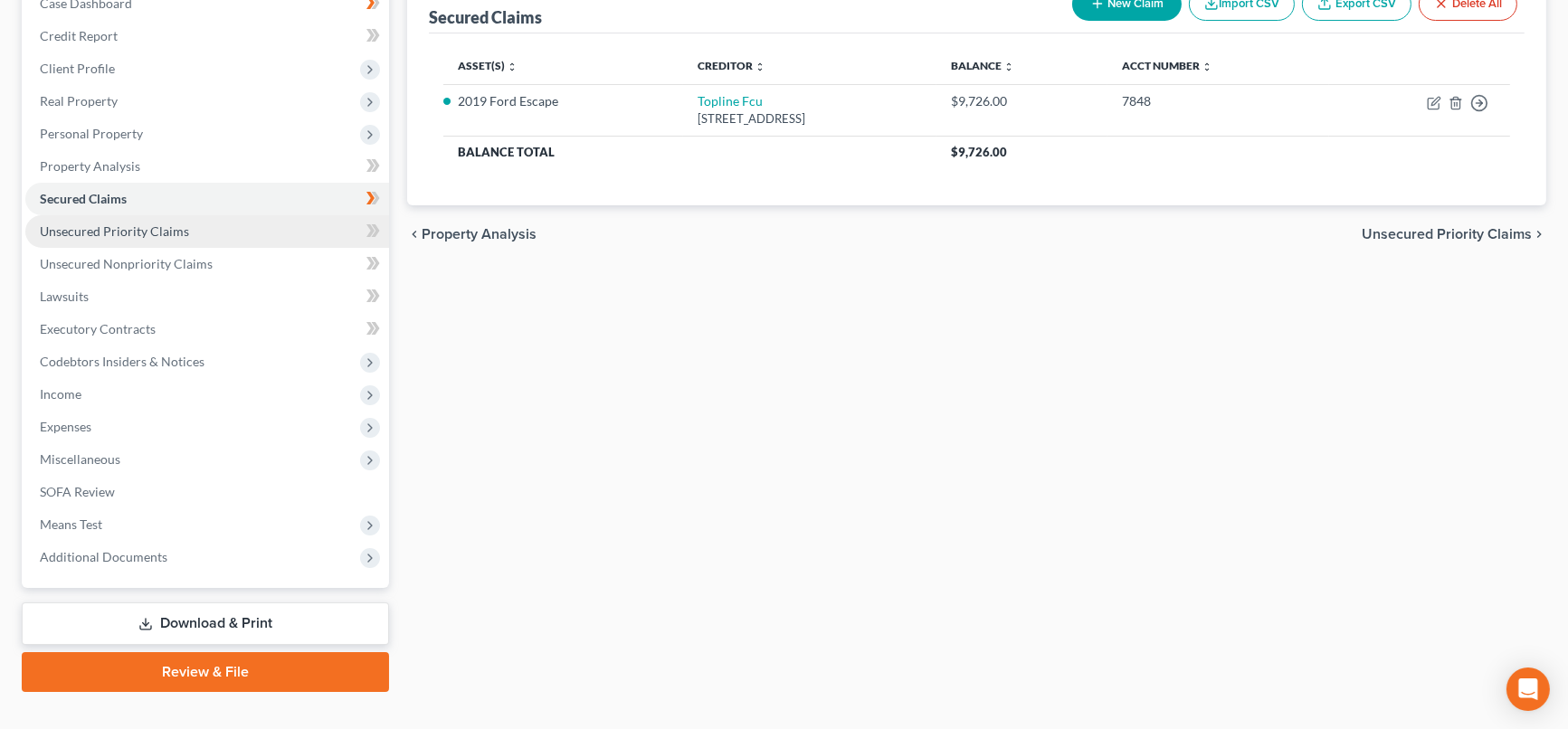
click at [119, 234] on span "Unsecured Priority Claims" at bounding box center [115, 231] width 150 height 15
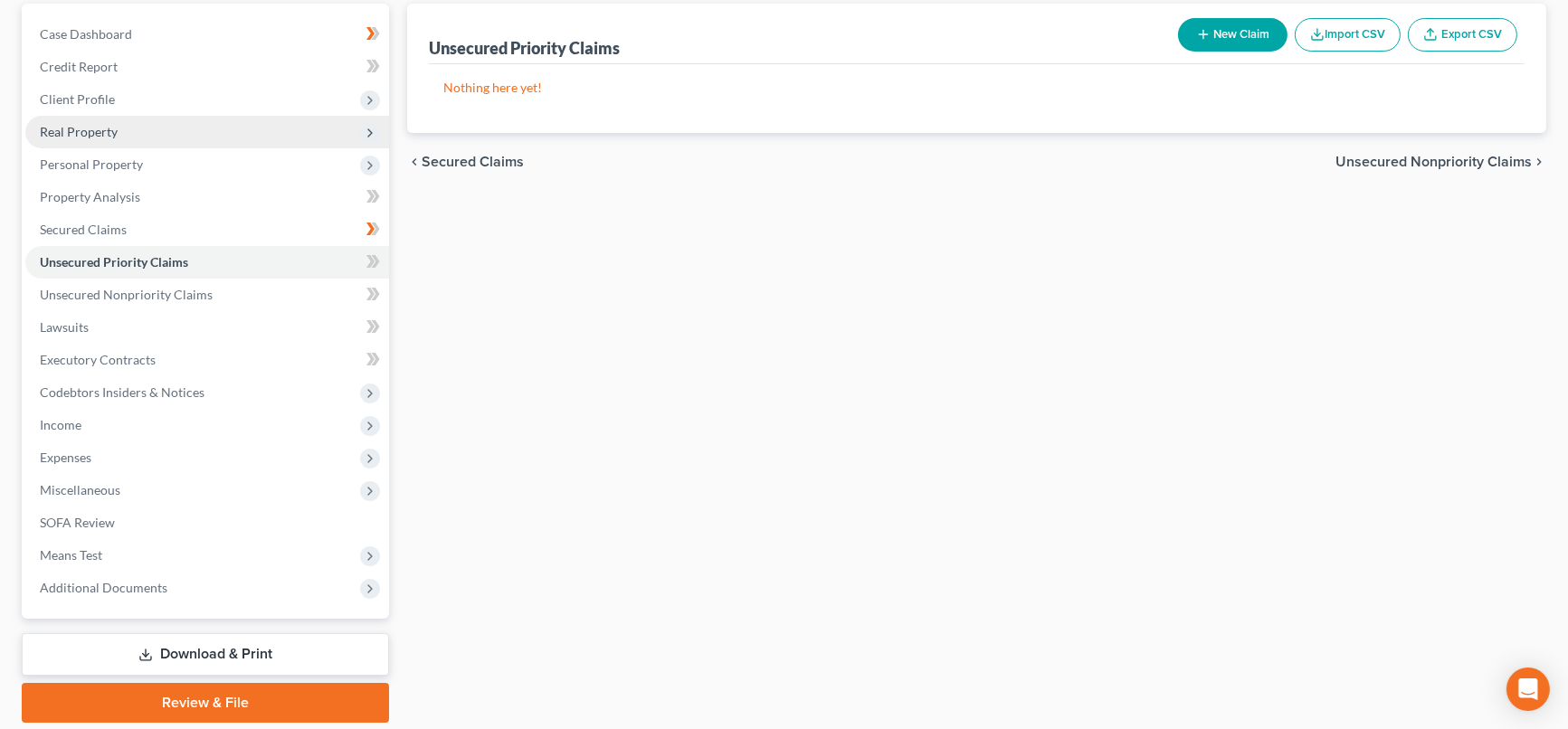
scroll to position [201, 0]
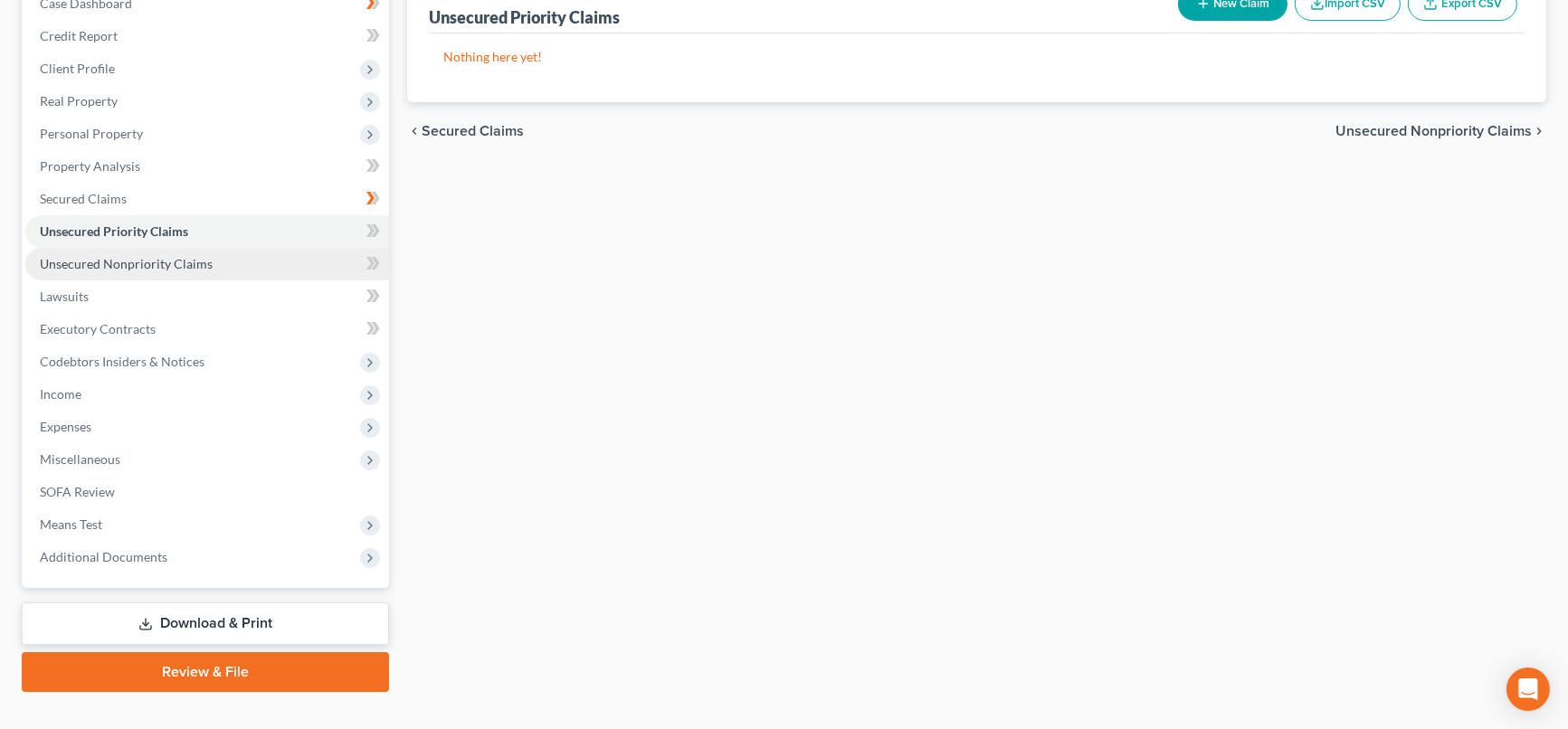
click at [148, 260] on span "Unsecured Nonpriority Claims" at bounding box center [126, 263] width 173 height 15
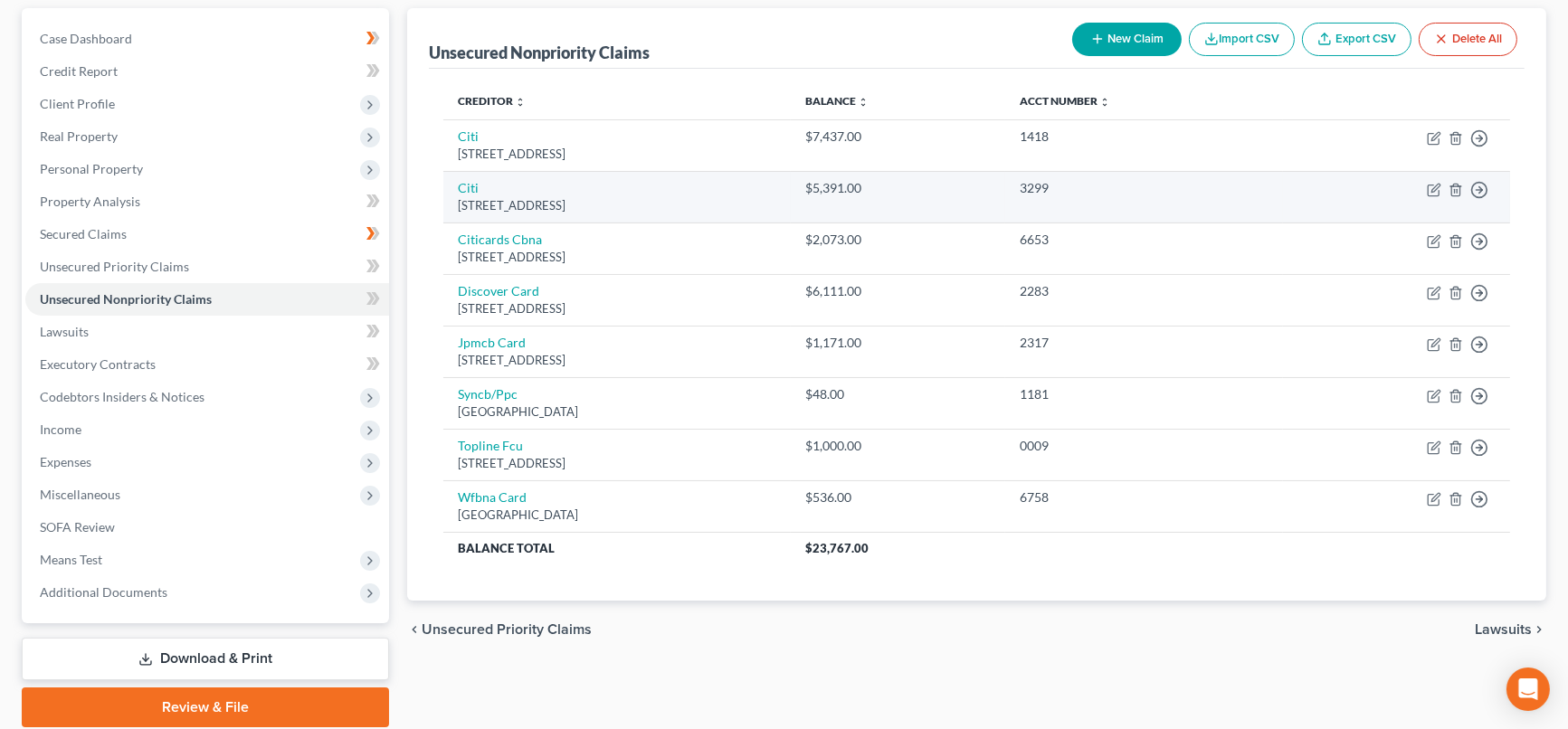
scroll to position [201, 0]
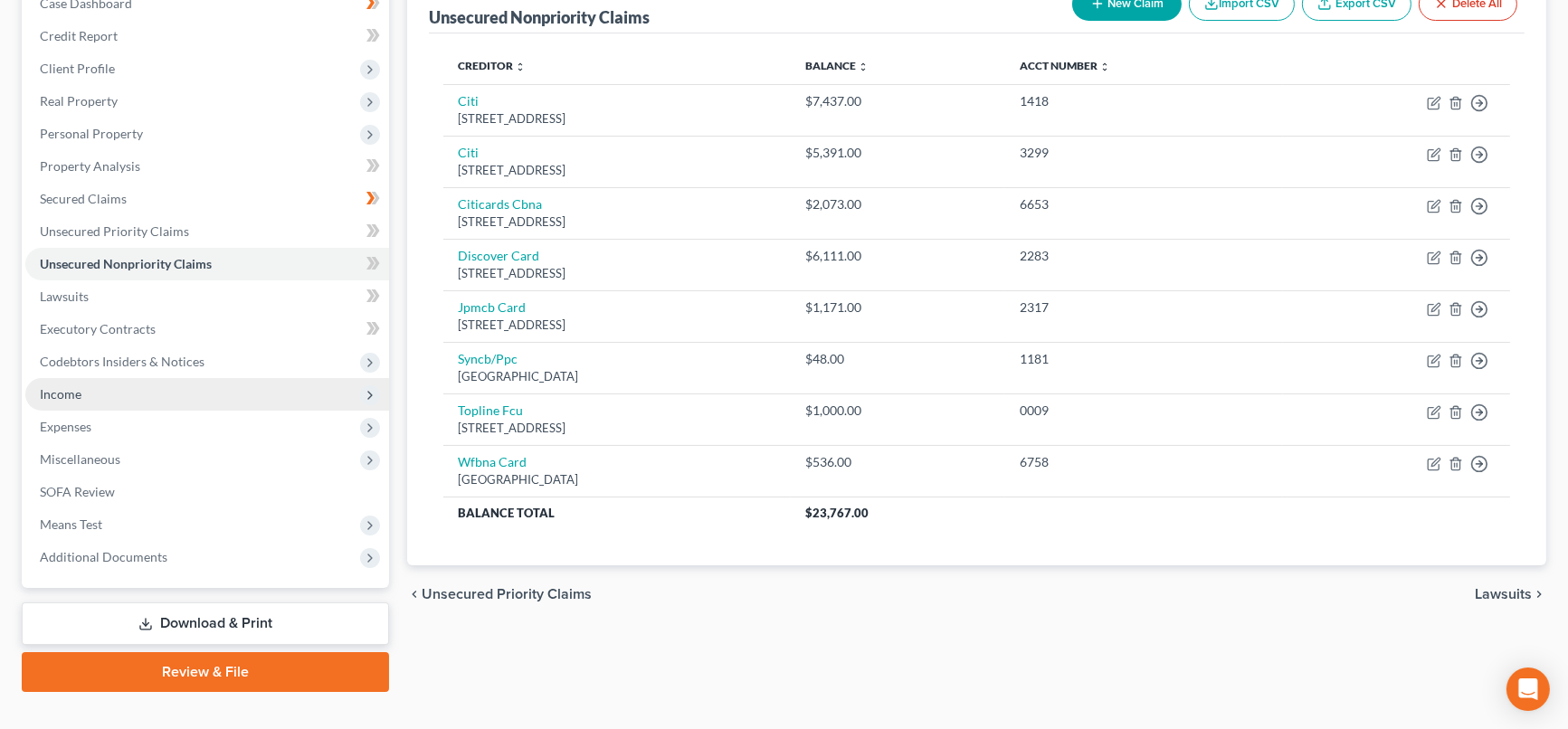
click at [111, 395] on span "Income" at bounding box center [207, 394] width 364 height 32
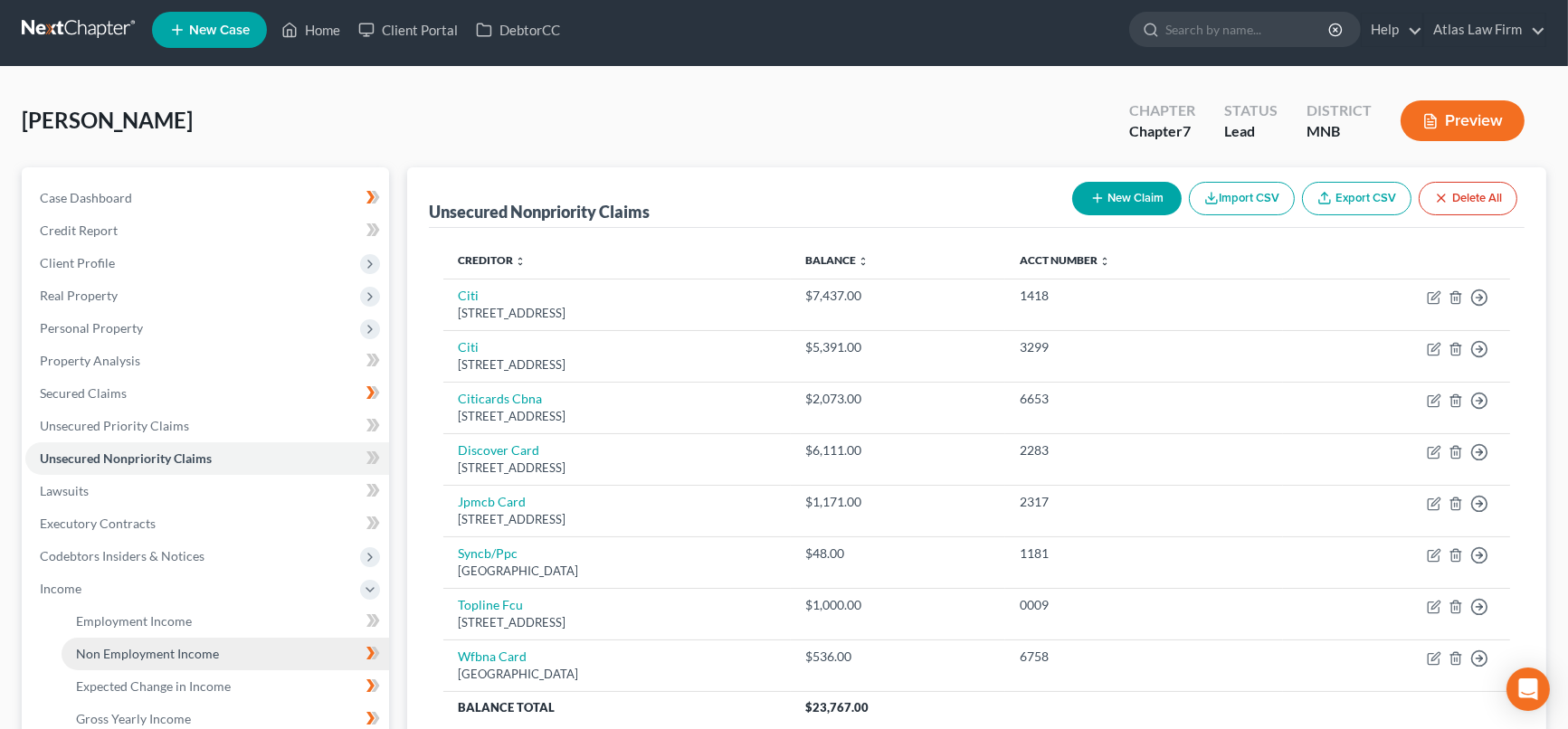
scroll to position [0, 0]
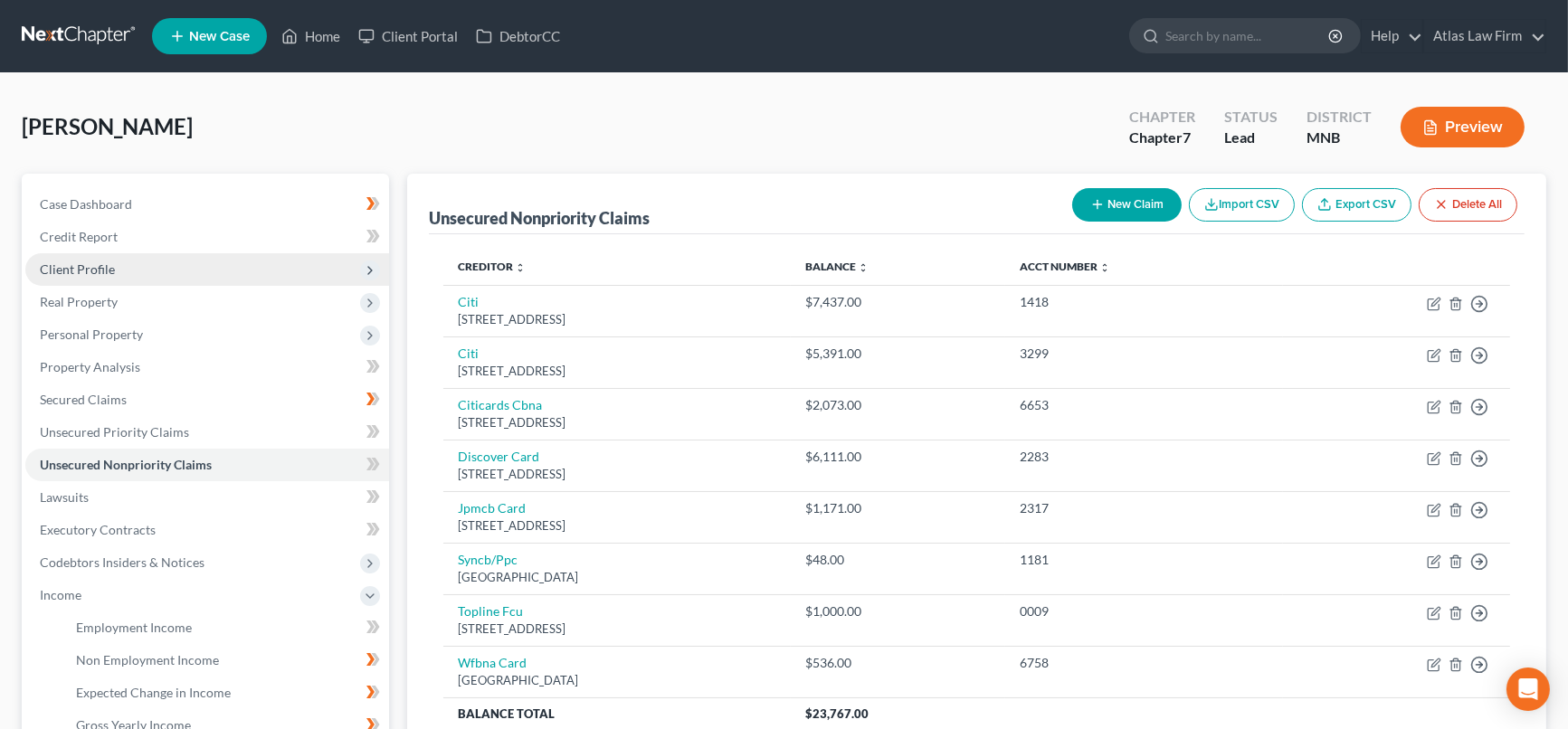
click at [92, 265] on span "Client Profile" at bounding box center [77, 269] width 75 height 15
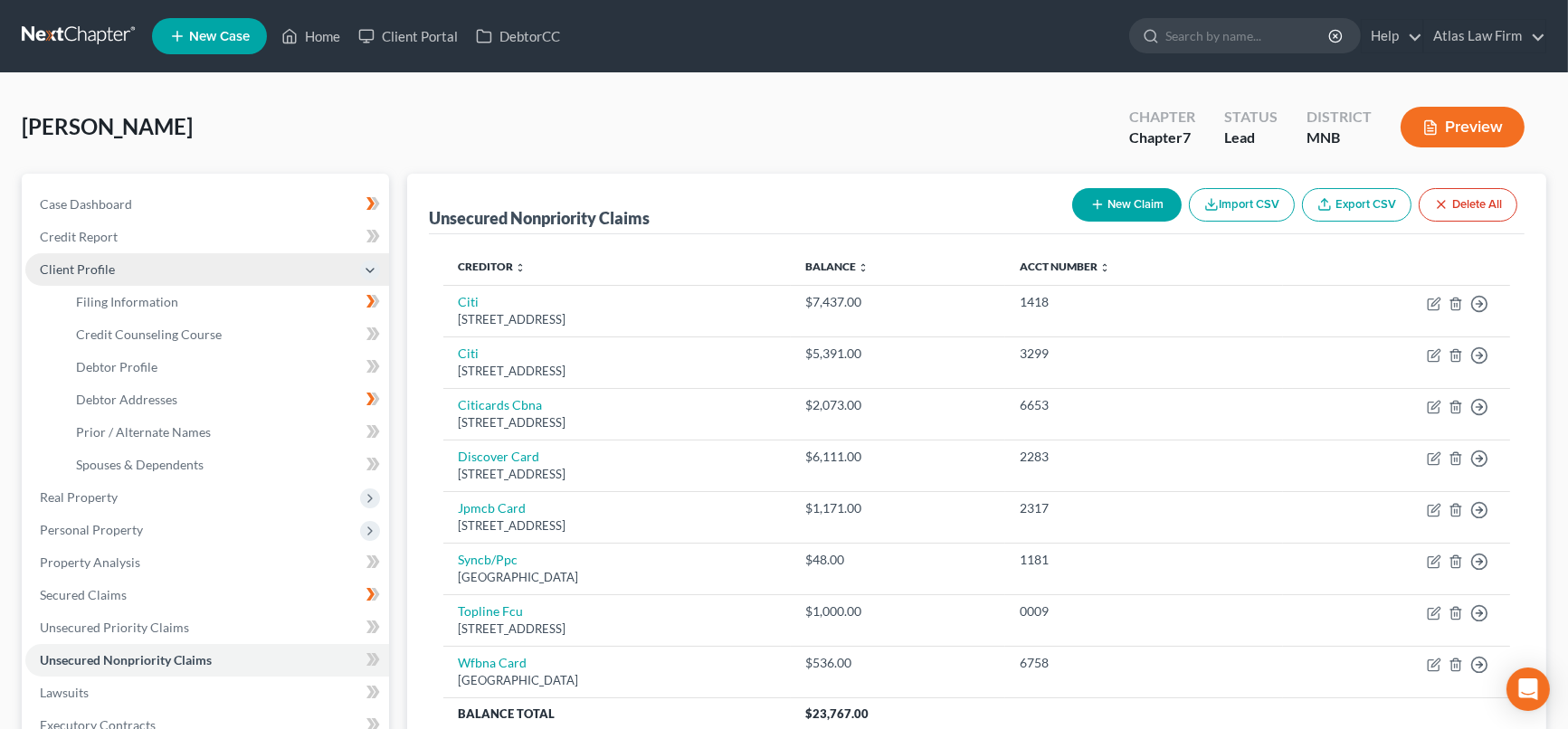
scroll to position [201, 0]
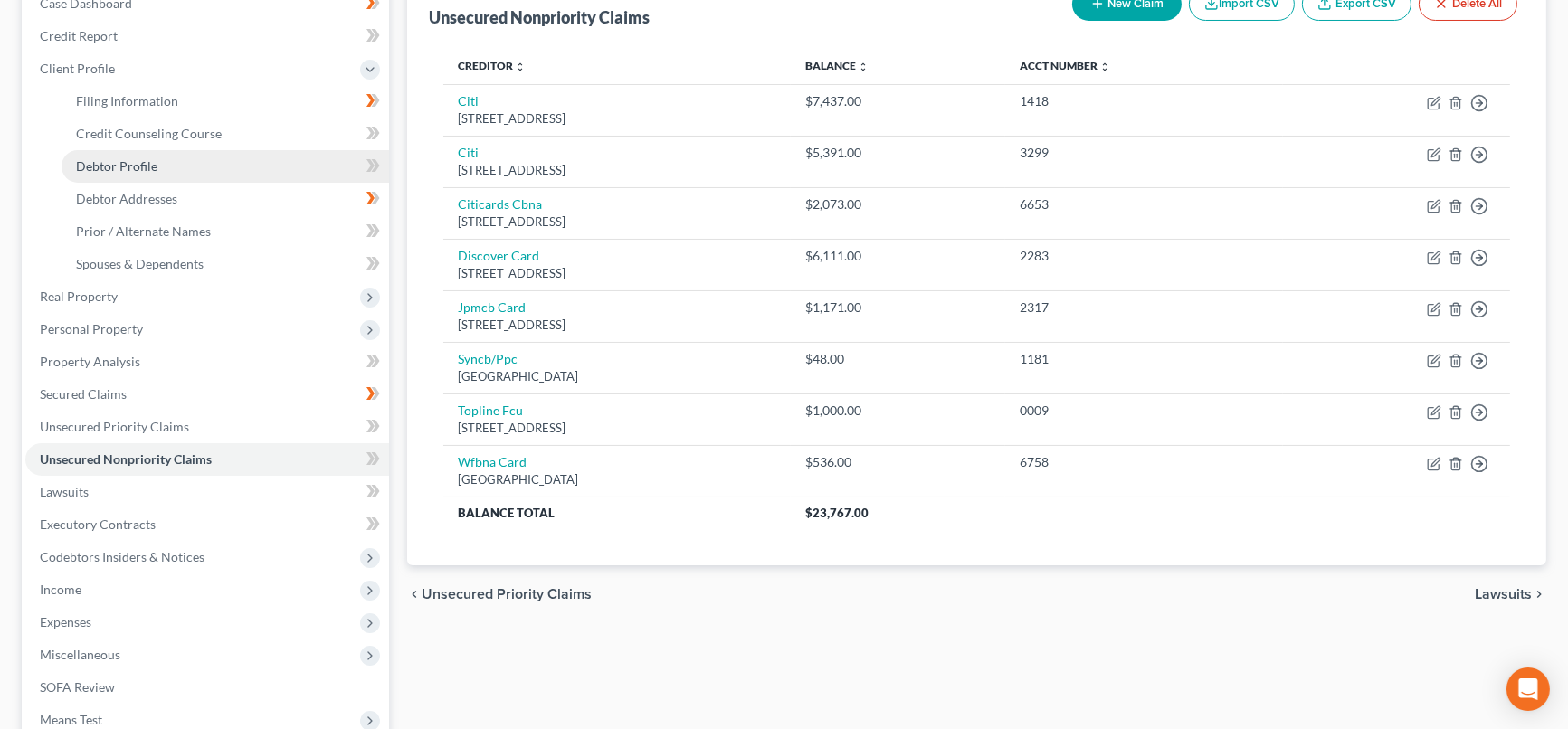
click at [247, 166] on link "Debtor Profile" at bounding box center [225, 167] width 328 height 32
select select "0"
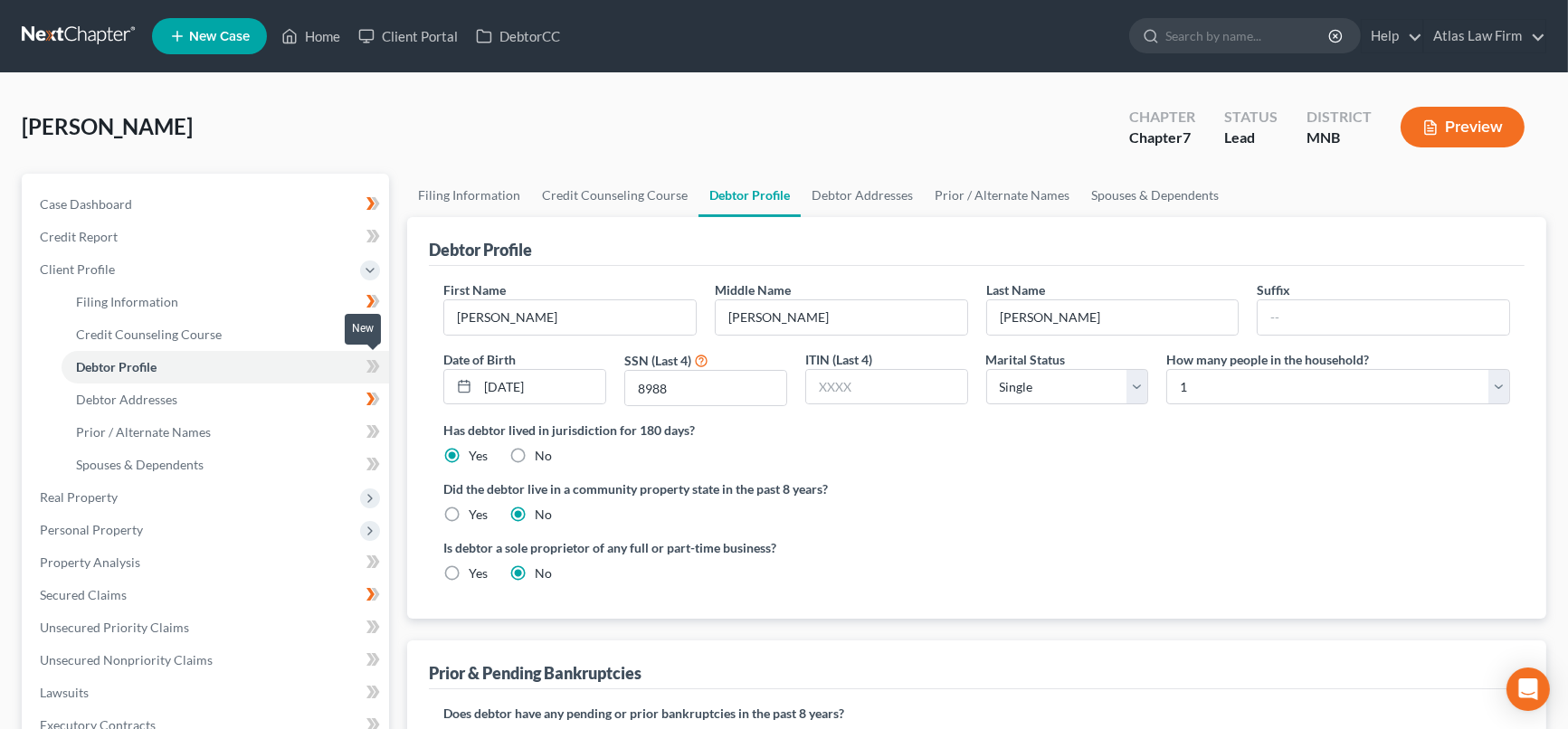
click at [366, 367] on icon at bounding box center [373, 367] width 13 height 23
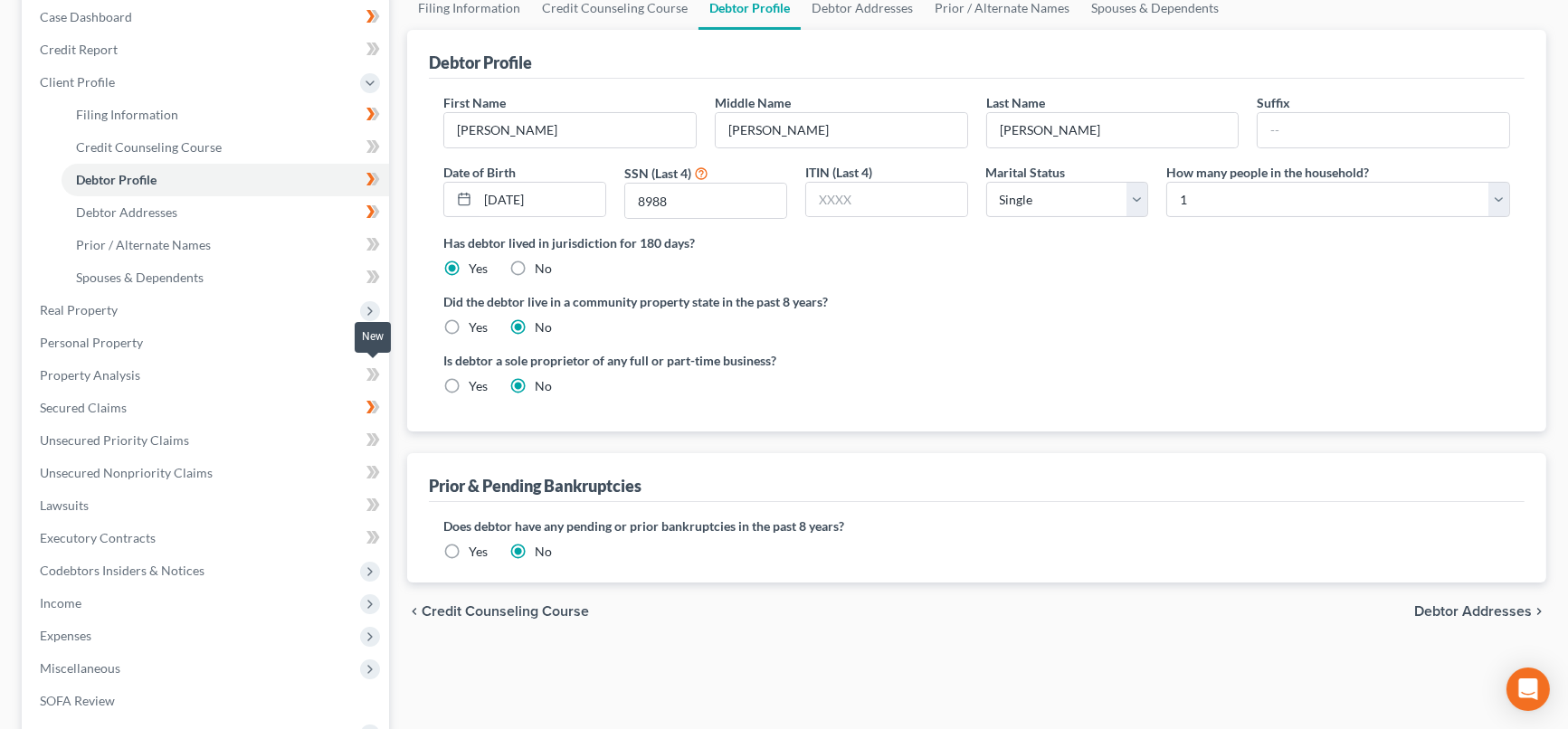
scroll to position [201, 0]
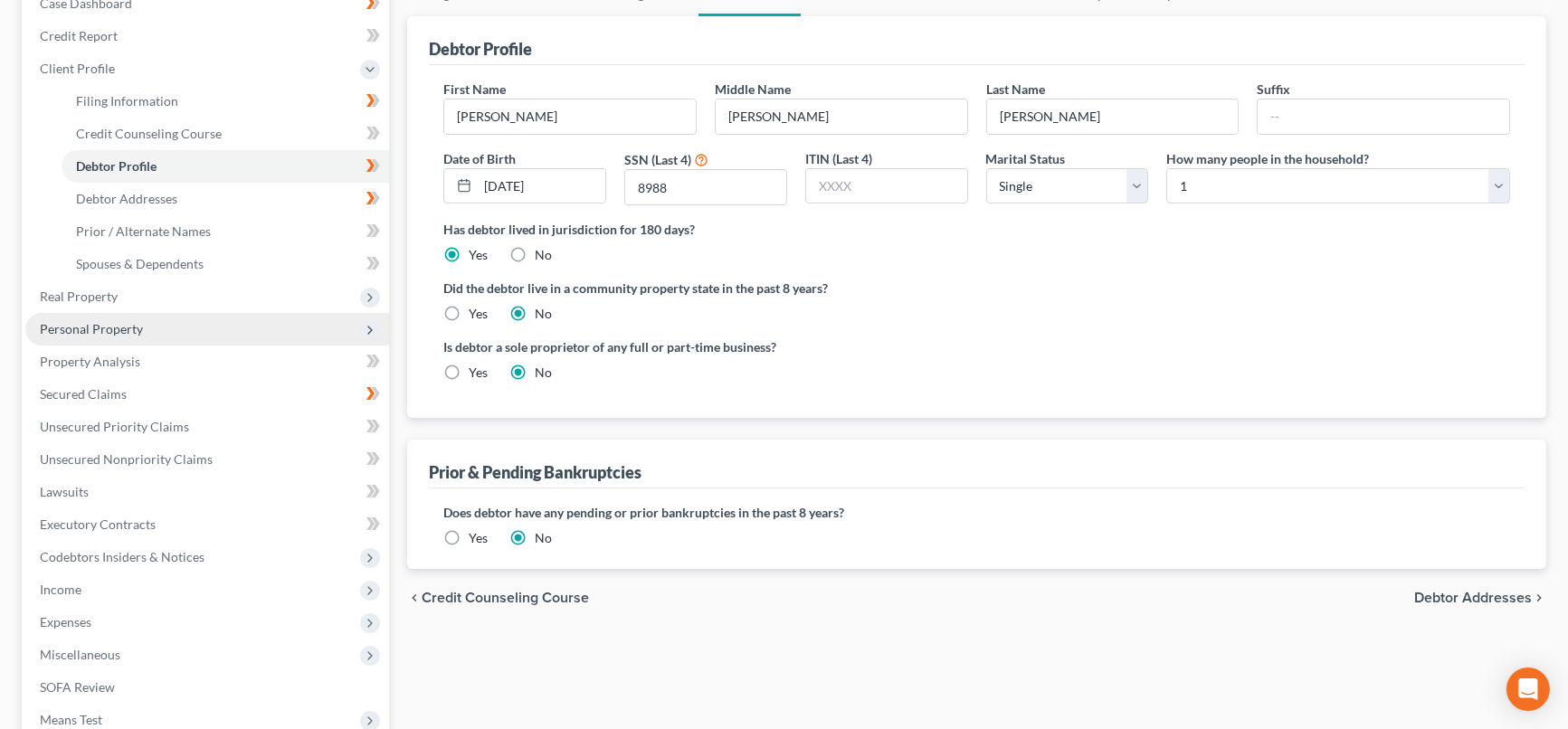
click at [116, 323] on span "Personal Property" at bounding box center [91, 329] width 103 height 15
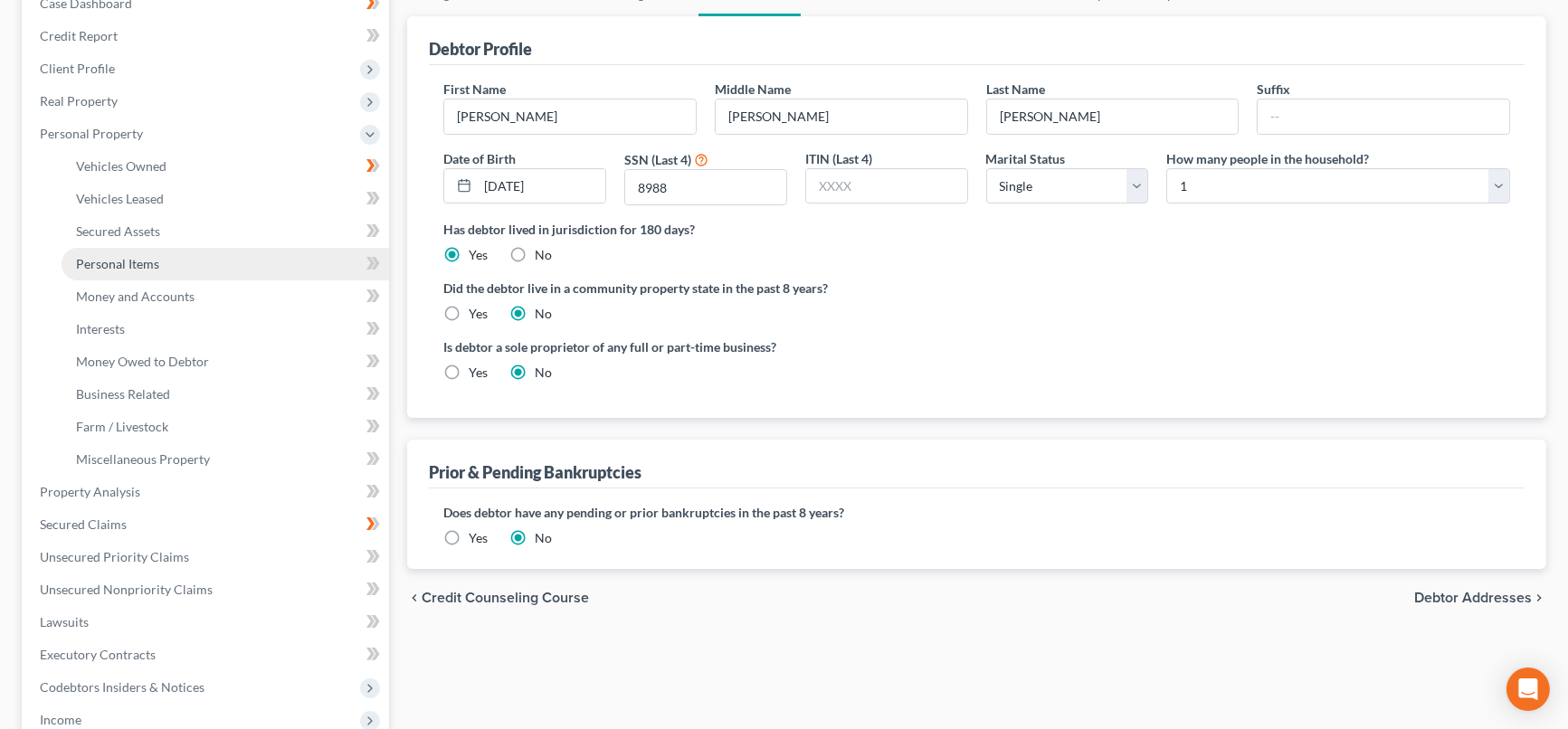
click at [155, 262] on span "Personal Items" at bounding box center [117, 263] width 83 height 15
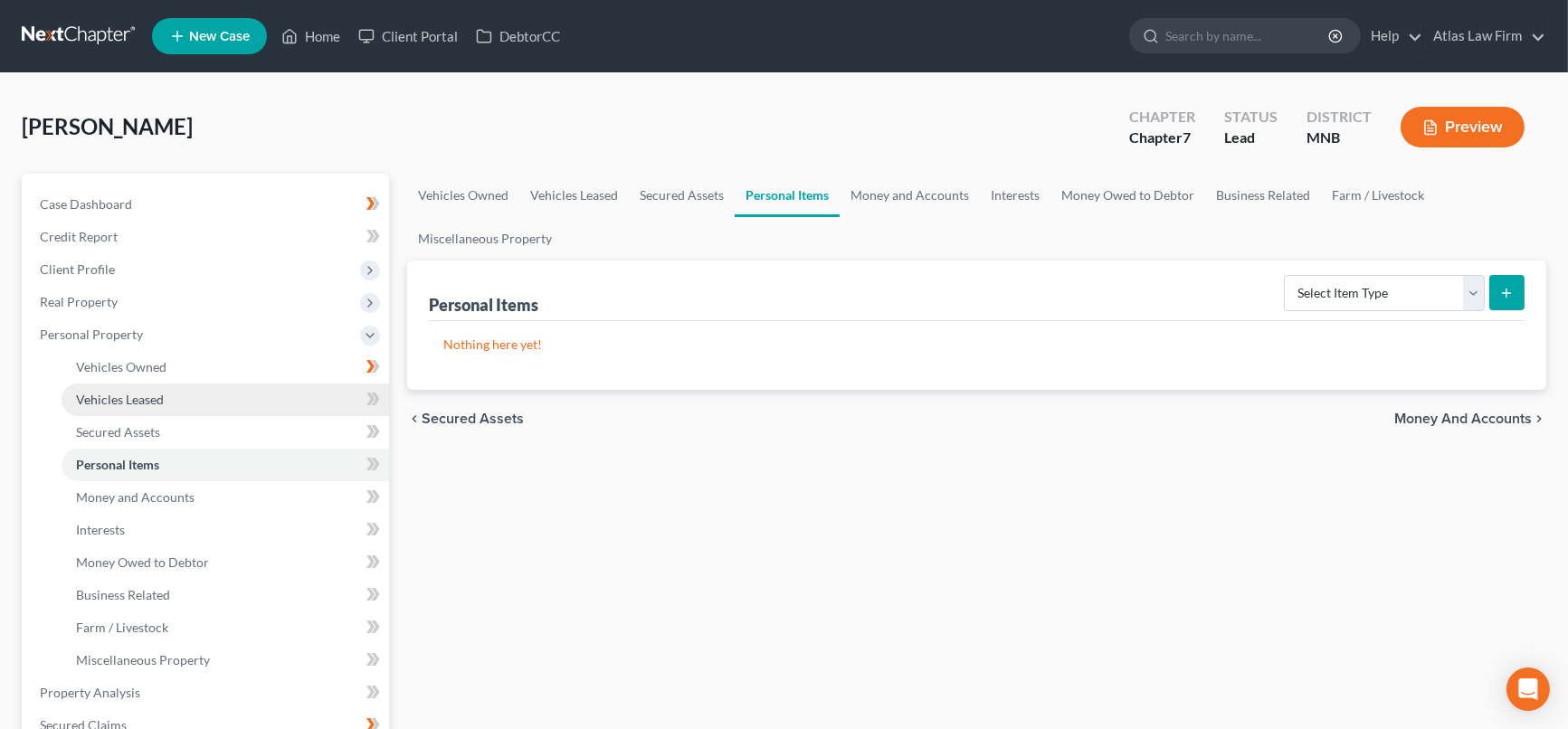
scroll to position [401, 0]
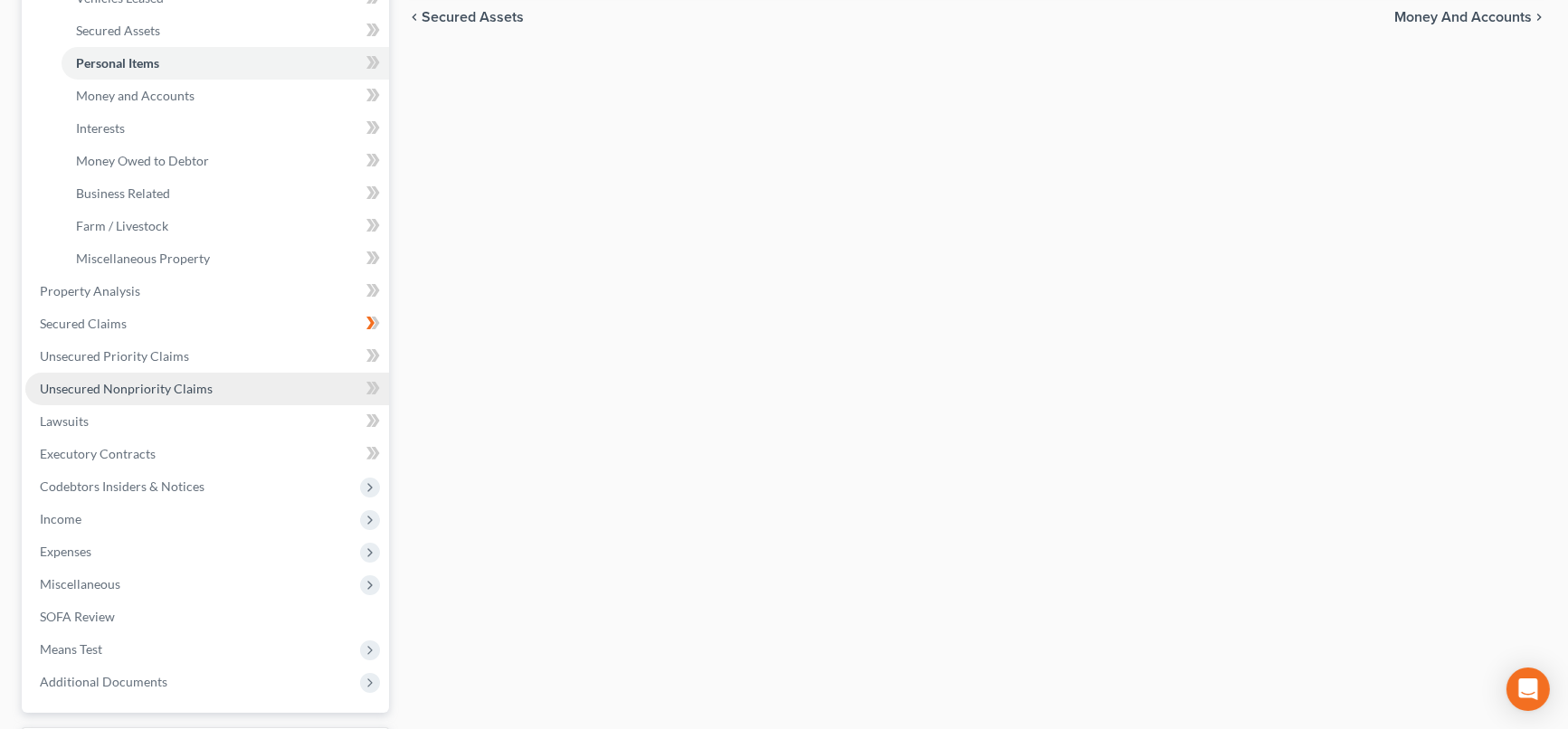
click at [198, 391] on span "Unsecured Nonpriority Claims" at bounding box center [126, 388] width 173 height 15
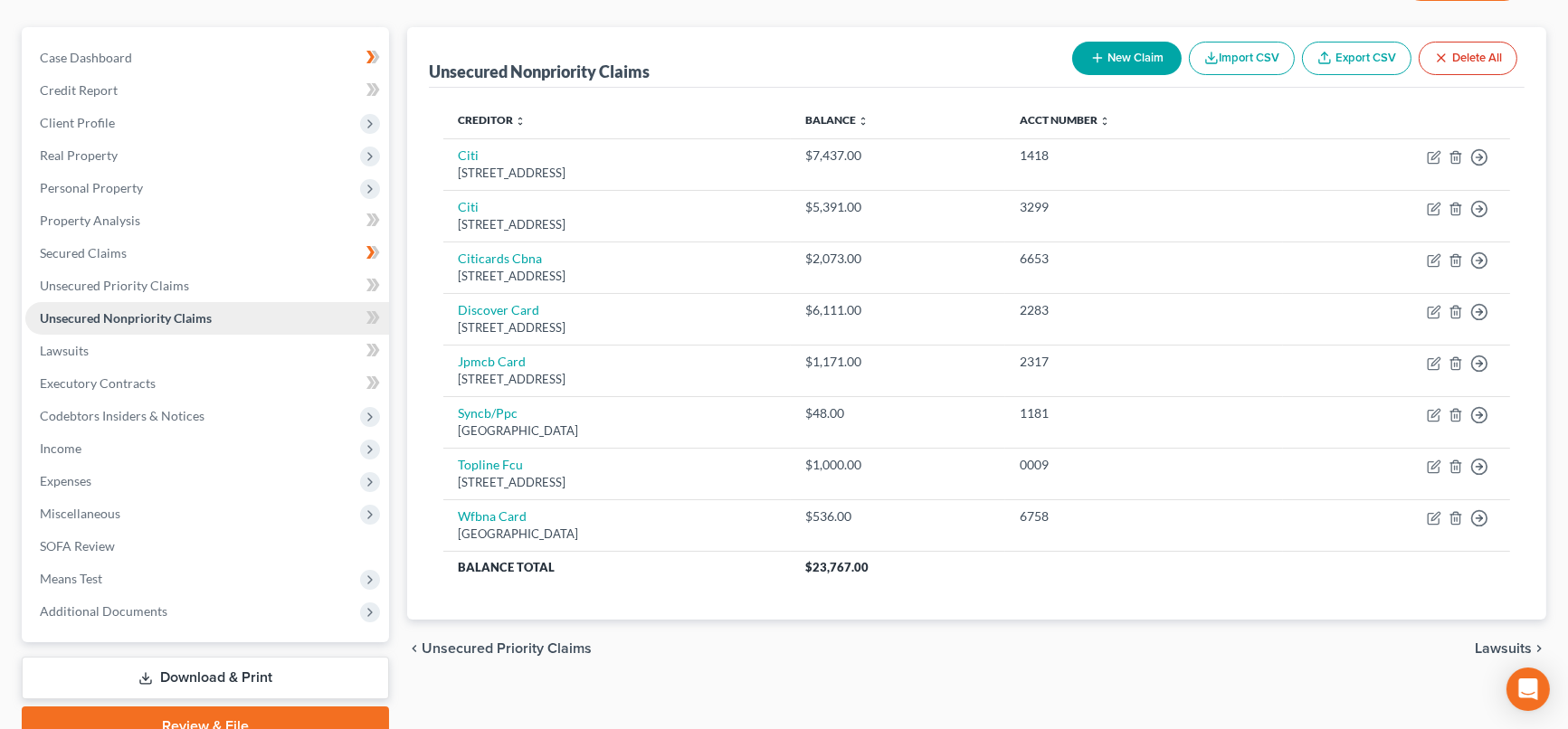
scroll to position [201, 0]
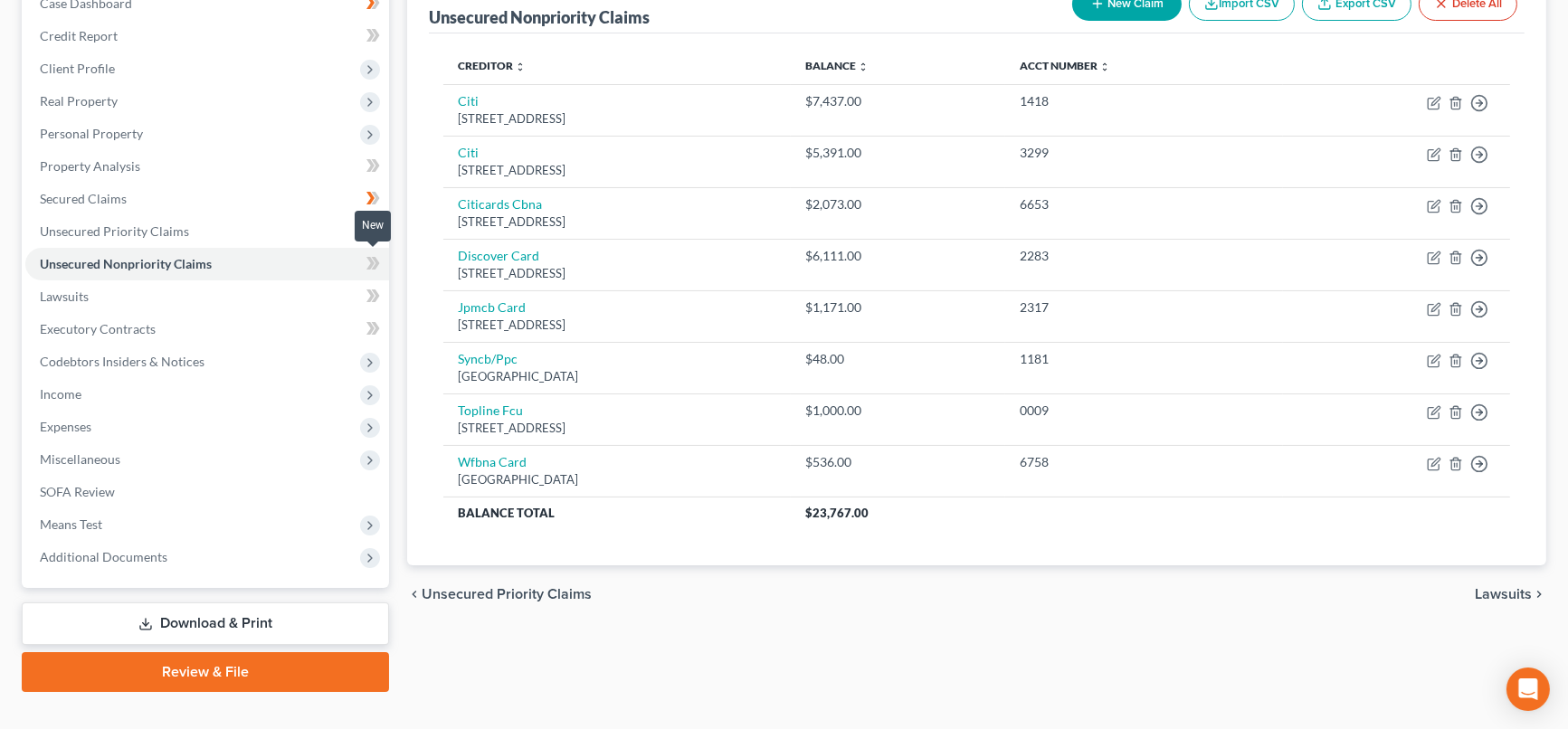
click at [376, 266] on icon at bounding box center [376, 262] width 9 height 12
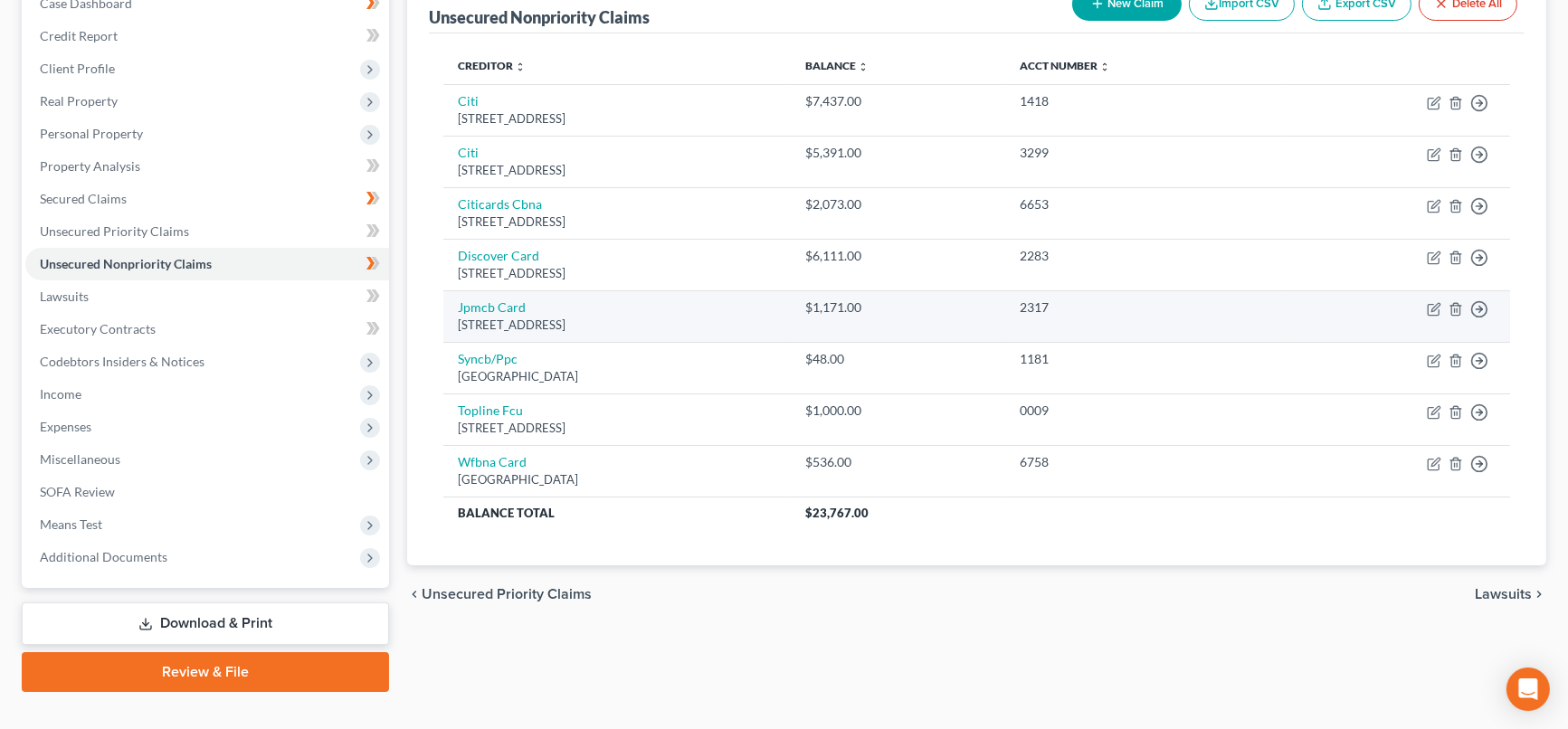
scroll to position [0, 0]
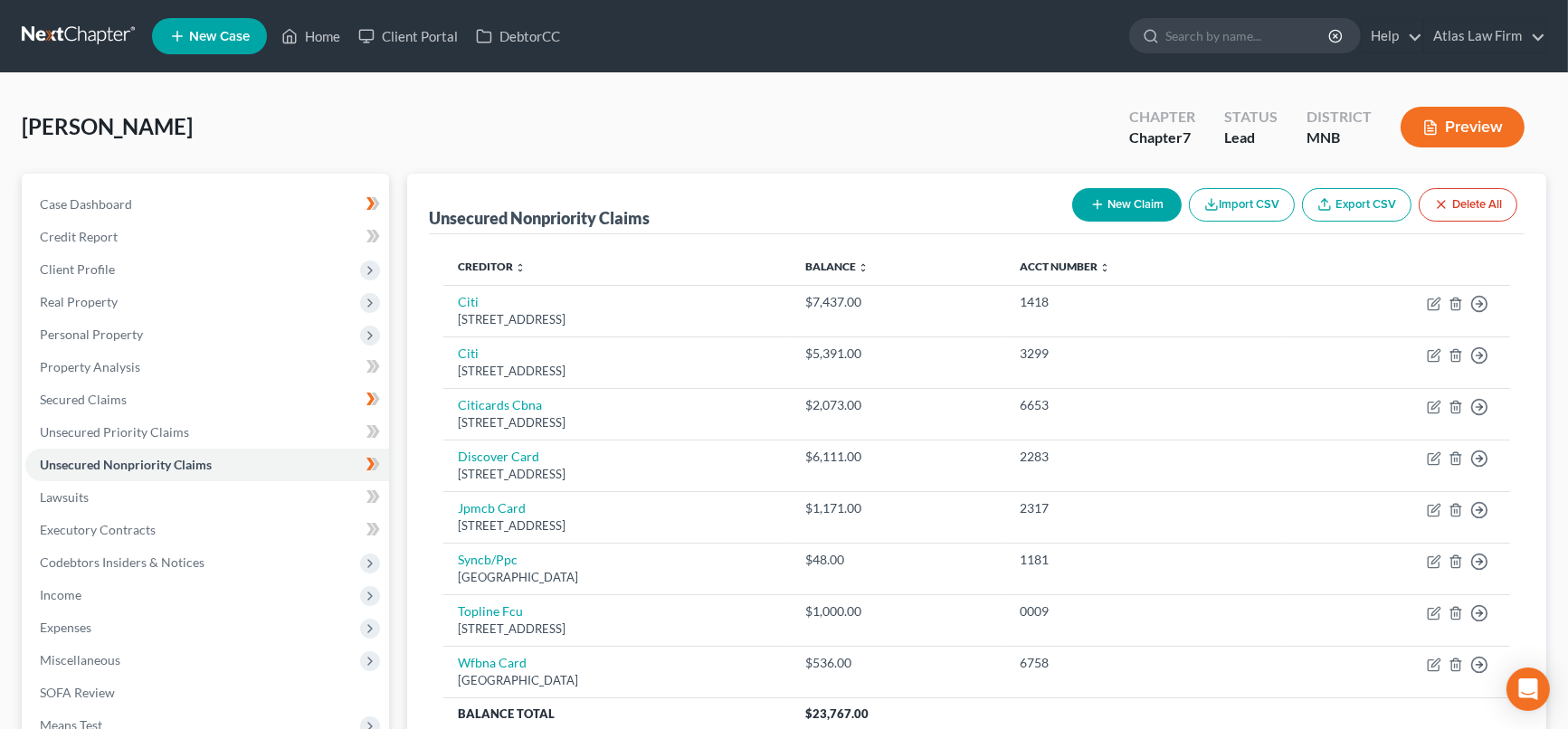
click at [1164, 196] on button "New Claim" at bounding box center [1127, 204] width 110 height 33
select select "0"
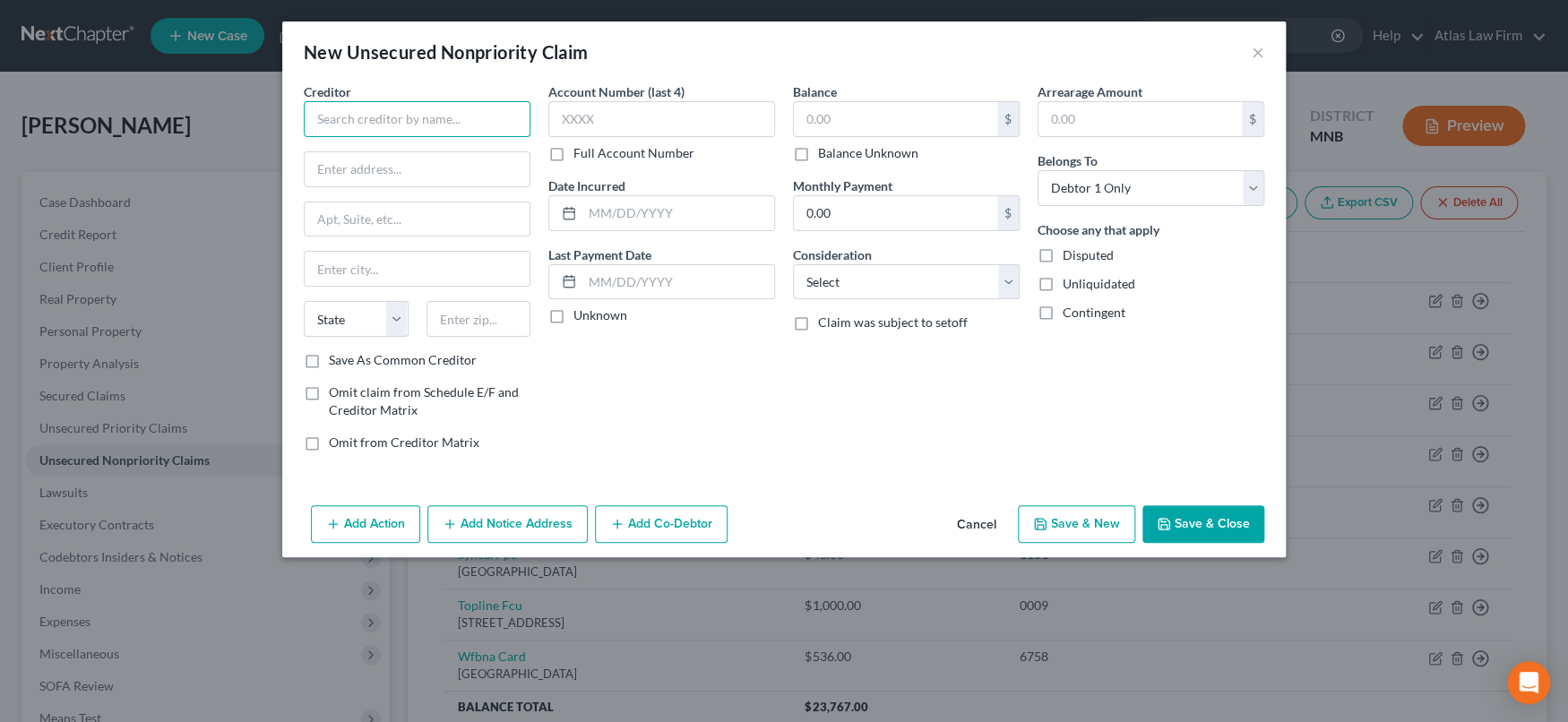
click at [355, 107] on input "text" at bounding box center [417, 119] width 227 height 36
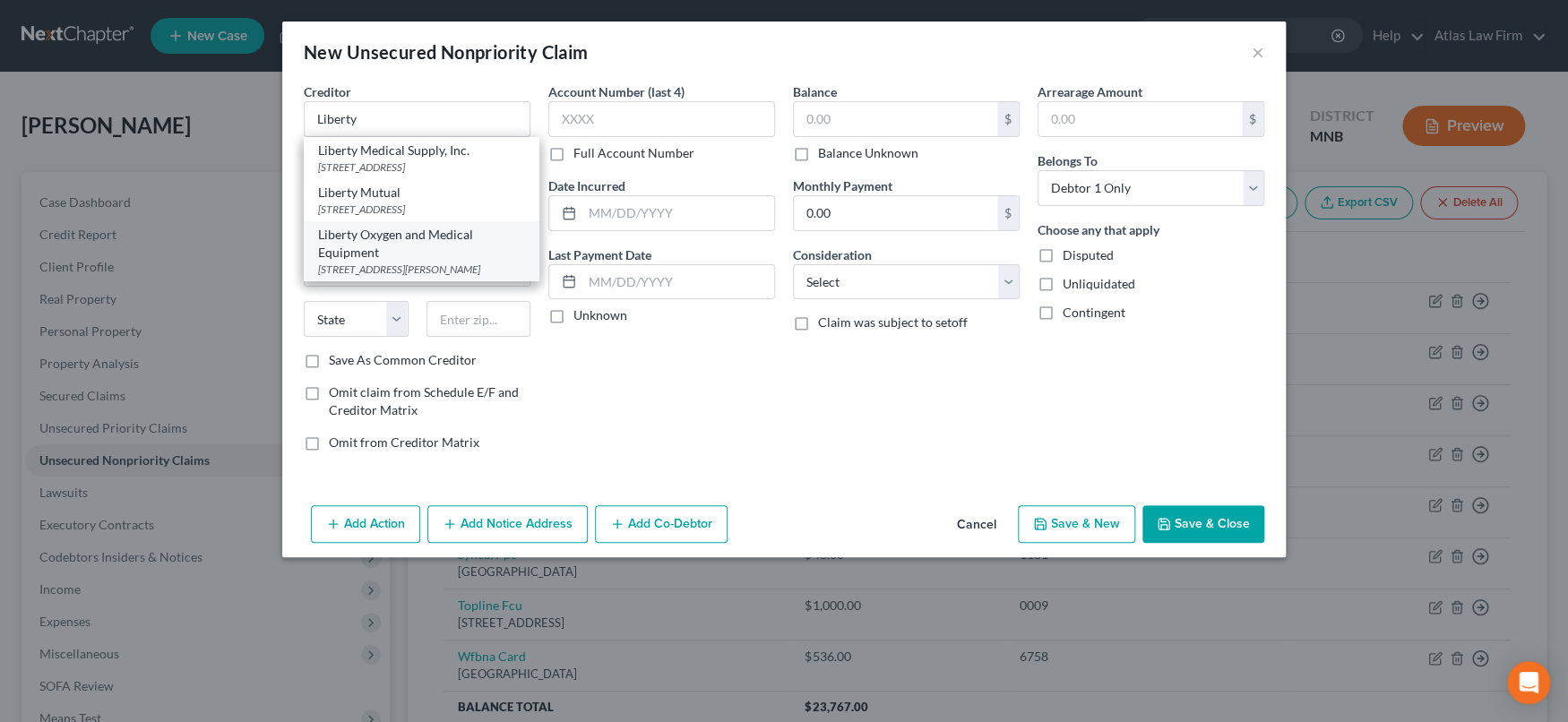
click at [410, 277] on div "[STREET_ADDRESS][PERSON_NAME]" at bounding box center [421, 269] width 207 height 15
type input "Liberty Oxygen and Medical Equipment"
type input "[STREET_ADDRESS][PERSON_NAME]"
type input "[GEOGRAPHIC_DATA]"
select select "24"
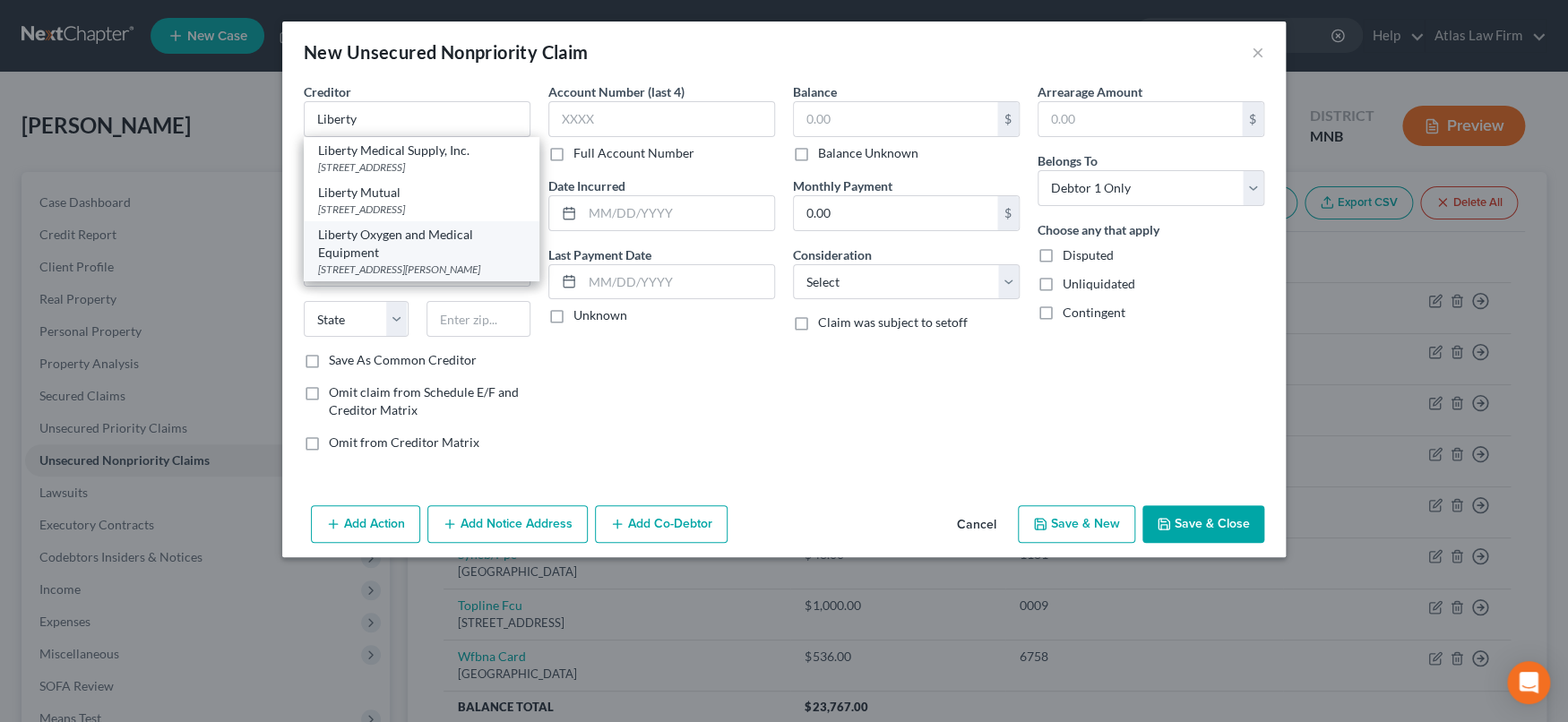
type input "55416"
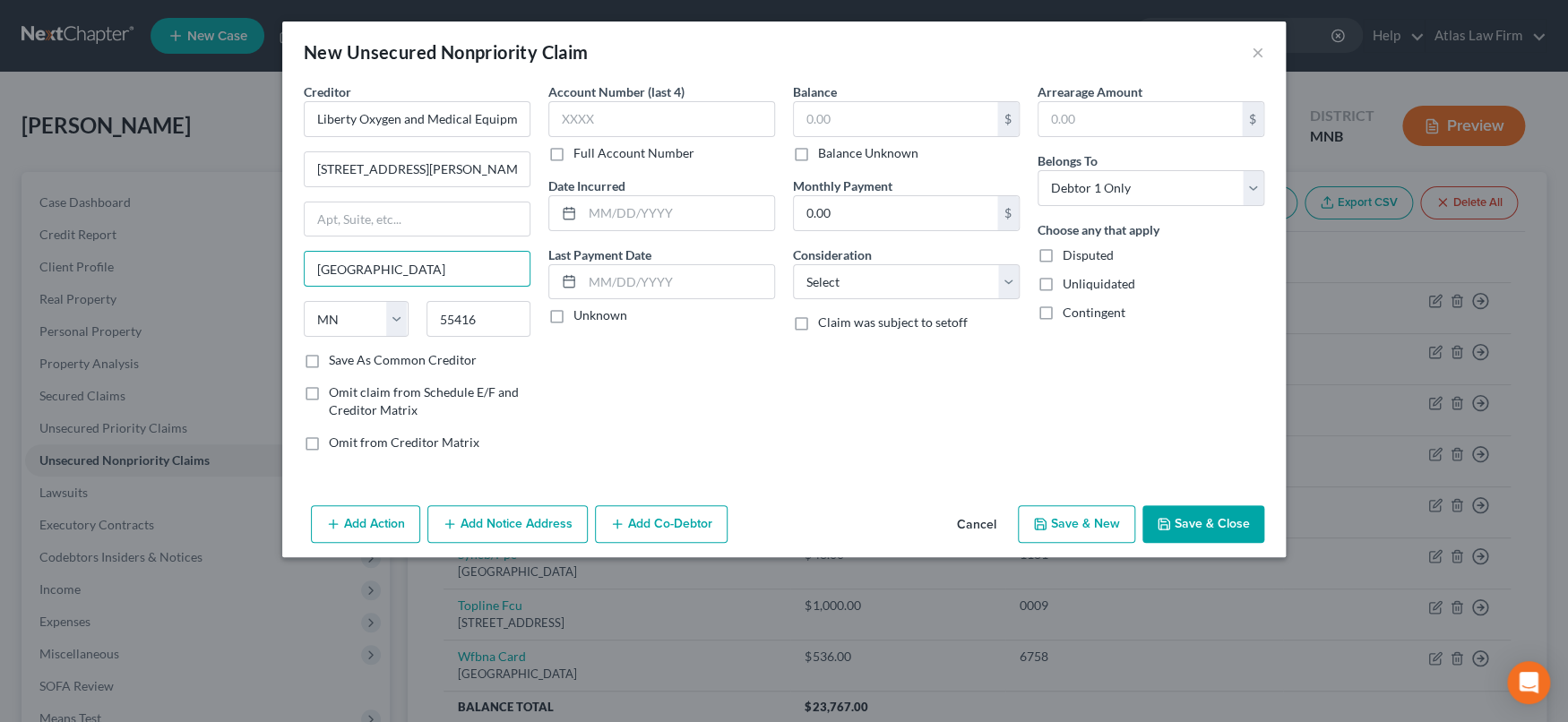
drag, startPoint x: 457, startPoint y: 262, endPoint x: 265, endPoint y: 245, distance: 192.8
click at [266, 252] on div "New Unsecured Nonpriority Claim × Creditor * Liberty Oxygen and Medical Equipme…" at bounding box center [784, 361] width 1568 height 722
type input "[GEOGRAPHIC_DATA]"
click at [611, 404] on div "Account Number (last 4) Full Account Number Date Incurred Last Payment Date Unk…" at bounding box center [661, 274] width 245 height 384
click at [905, 115] on input "text" at bounding box center [896, 119] width 204 height 34
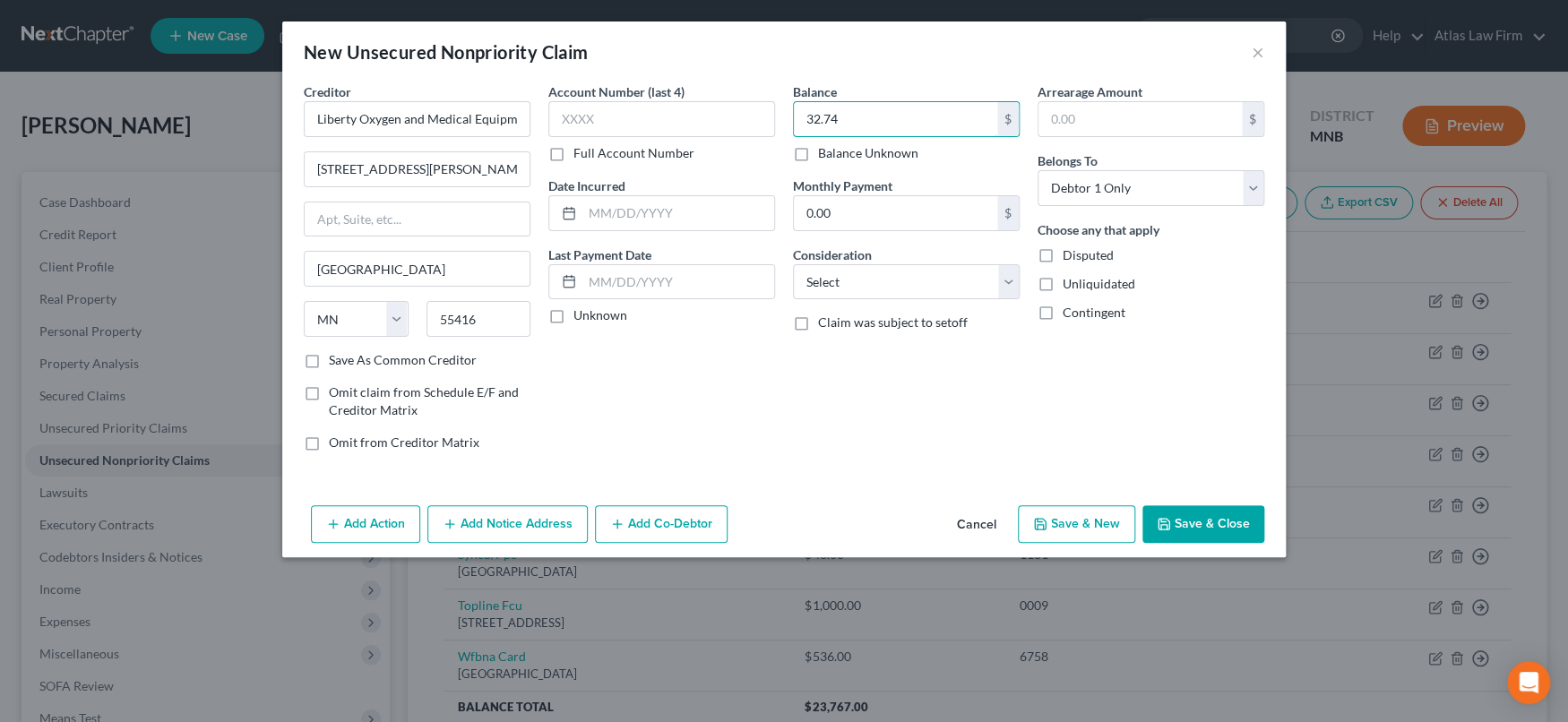
type input "32.74"
click at [929, 399] on div "Balance 32.74 $ Balance Unknown Balance Undetermined 32.74 $ Balance Unknown Mo…" at bounding box center [906, 274] width 245 height 384
click at [1015, 285] on select "Select Cable / Satellite Services Collection Agency Credit Card Debt Debt Couns…" at bounding box center [907, 282] width 227 height 36
select select "9"
click at [793, 264] on select "Select Cable / Satellite Services Collection Agency Credit Card Debt Debt Couns…" at bounding box center [907, 282] width 227 height 36
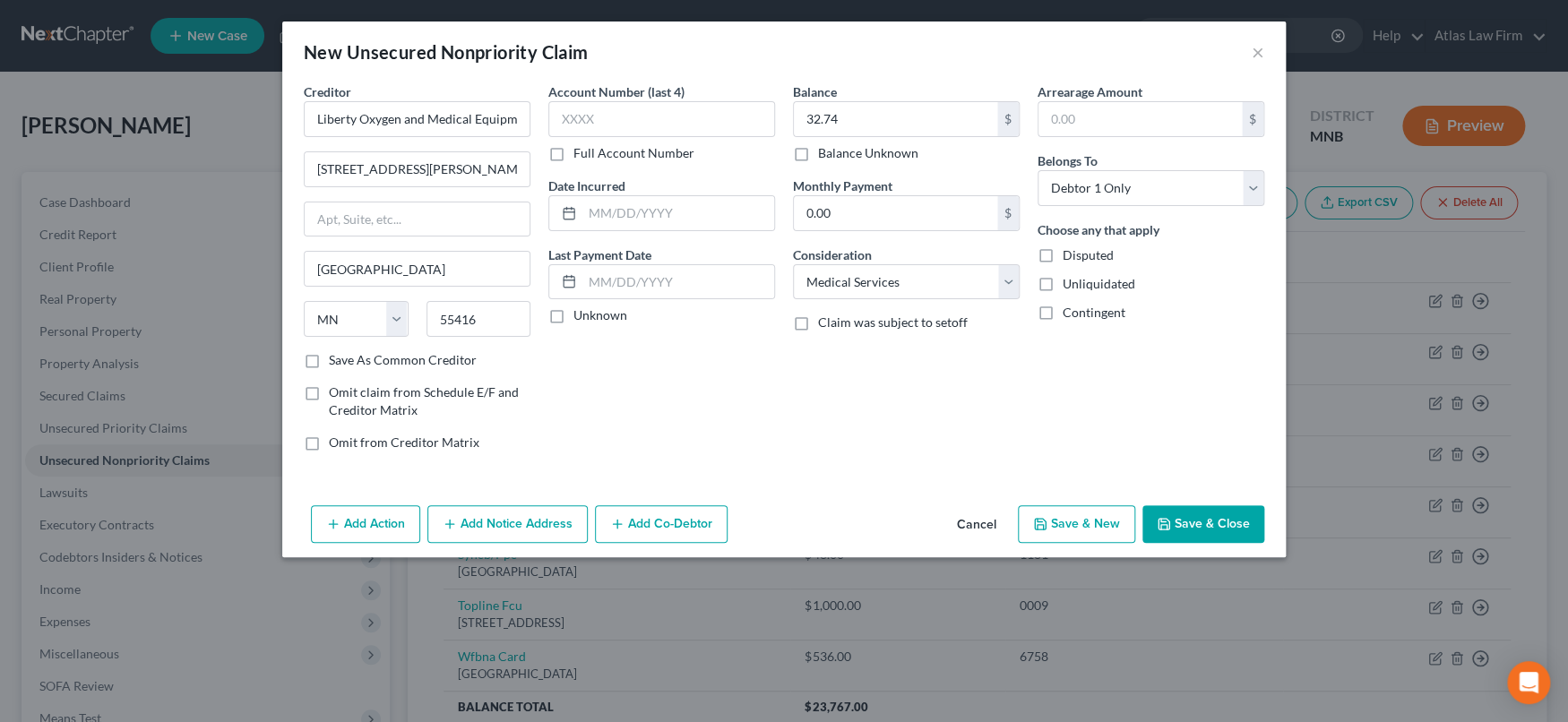
click at [1234, 521] on button "Save & Close" at bounding box center [1203, 524] width 122 height 38
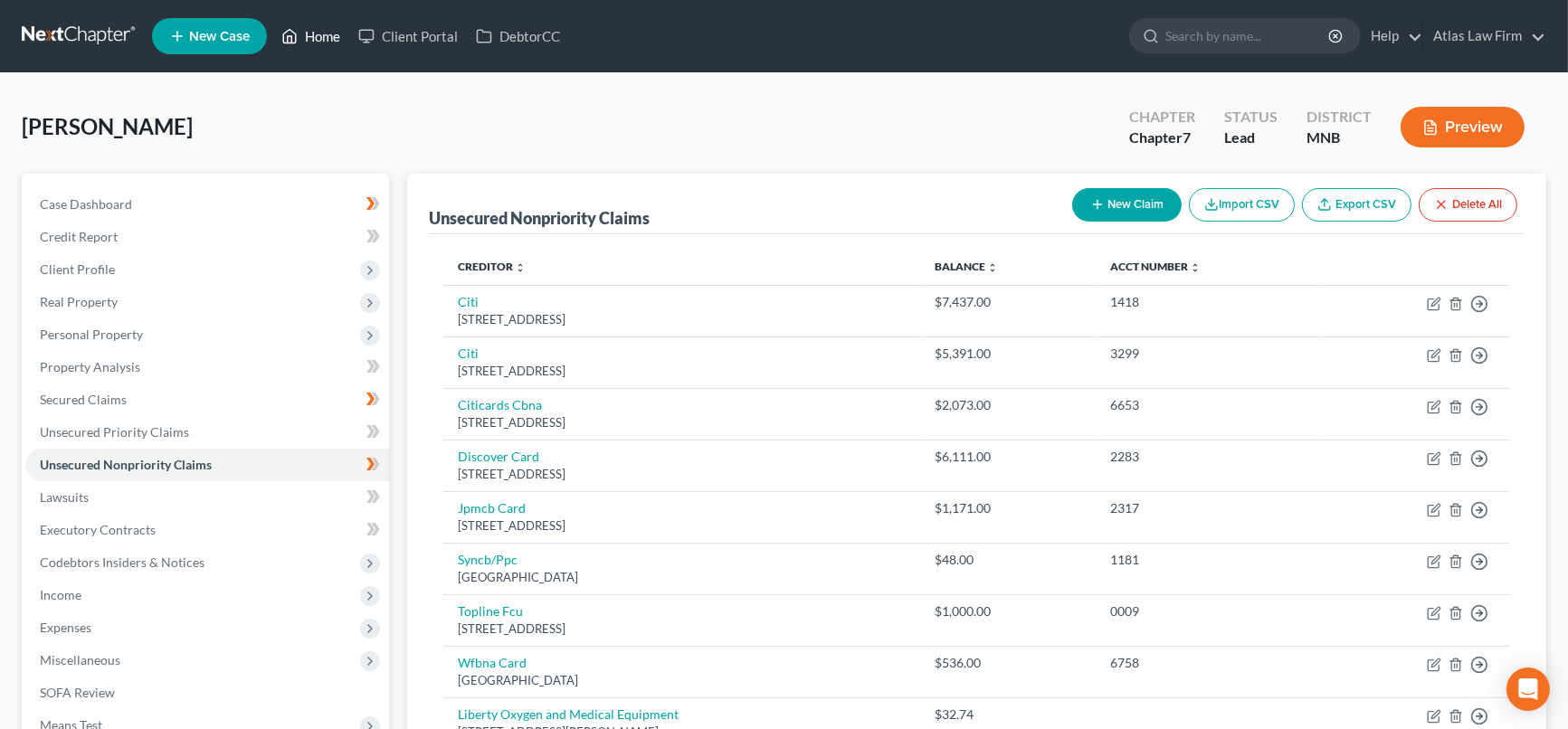
click at [315, 40] on link "Home" at bounding box center [311, 36] width 77 height 32
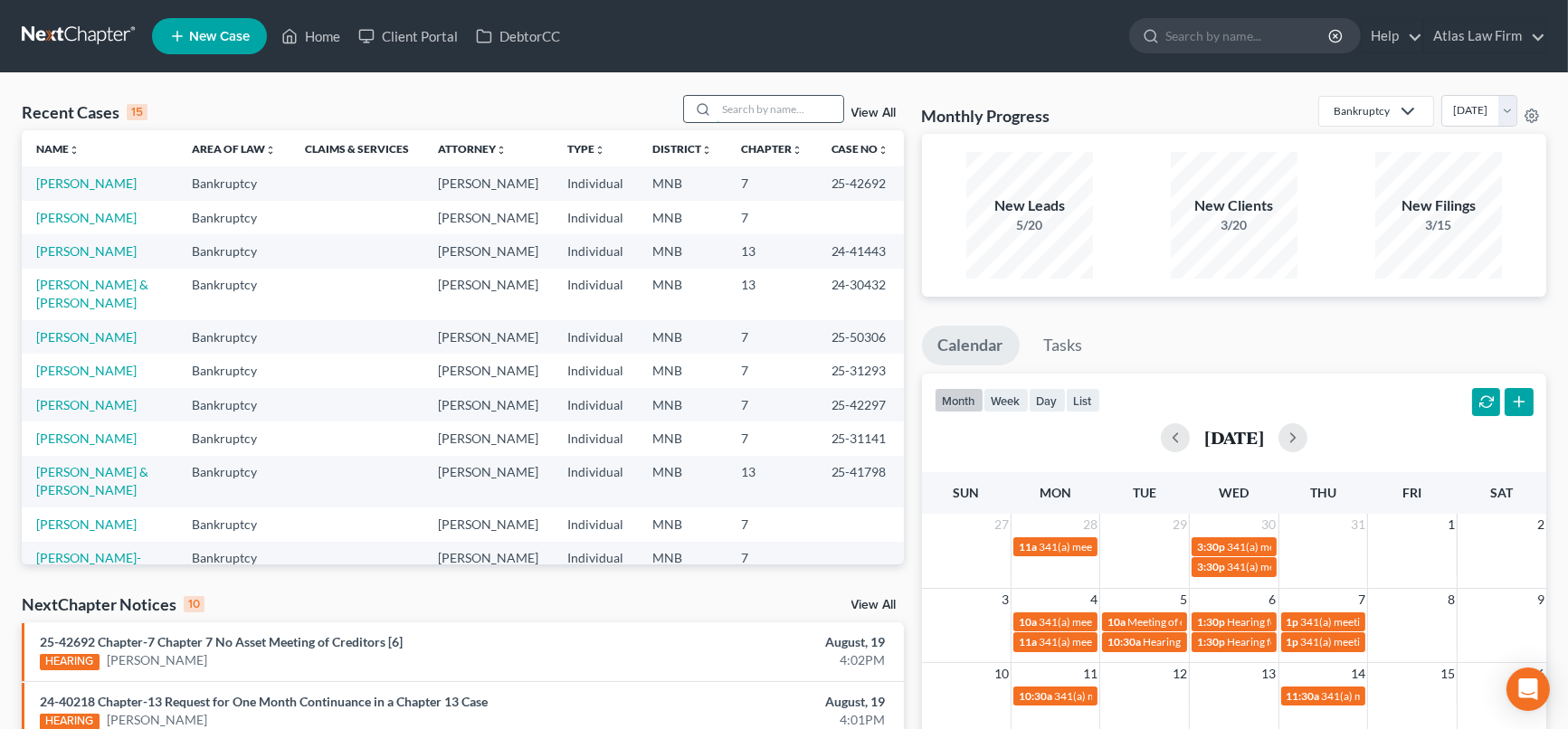
click at [755, 109] on input "search" at bounding box center [780, 109] width 127 height 27
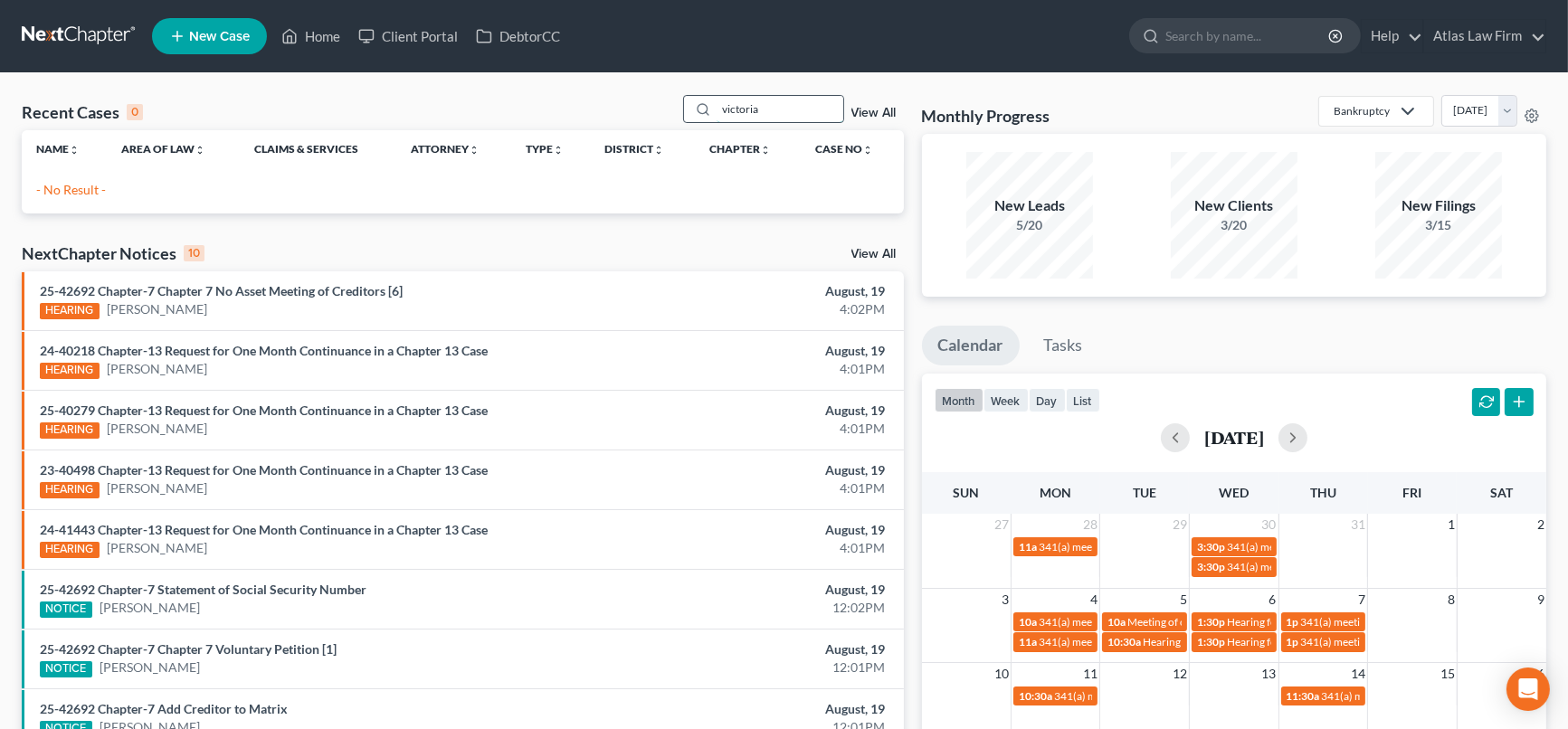
click at [798, 111] on input "victoria" at bounding box center [780, 109] width 127 height 27
type input "victoria"
